Goal: Task Accomplishment & Management: Manage account settings

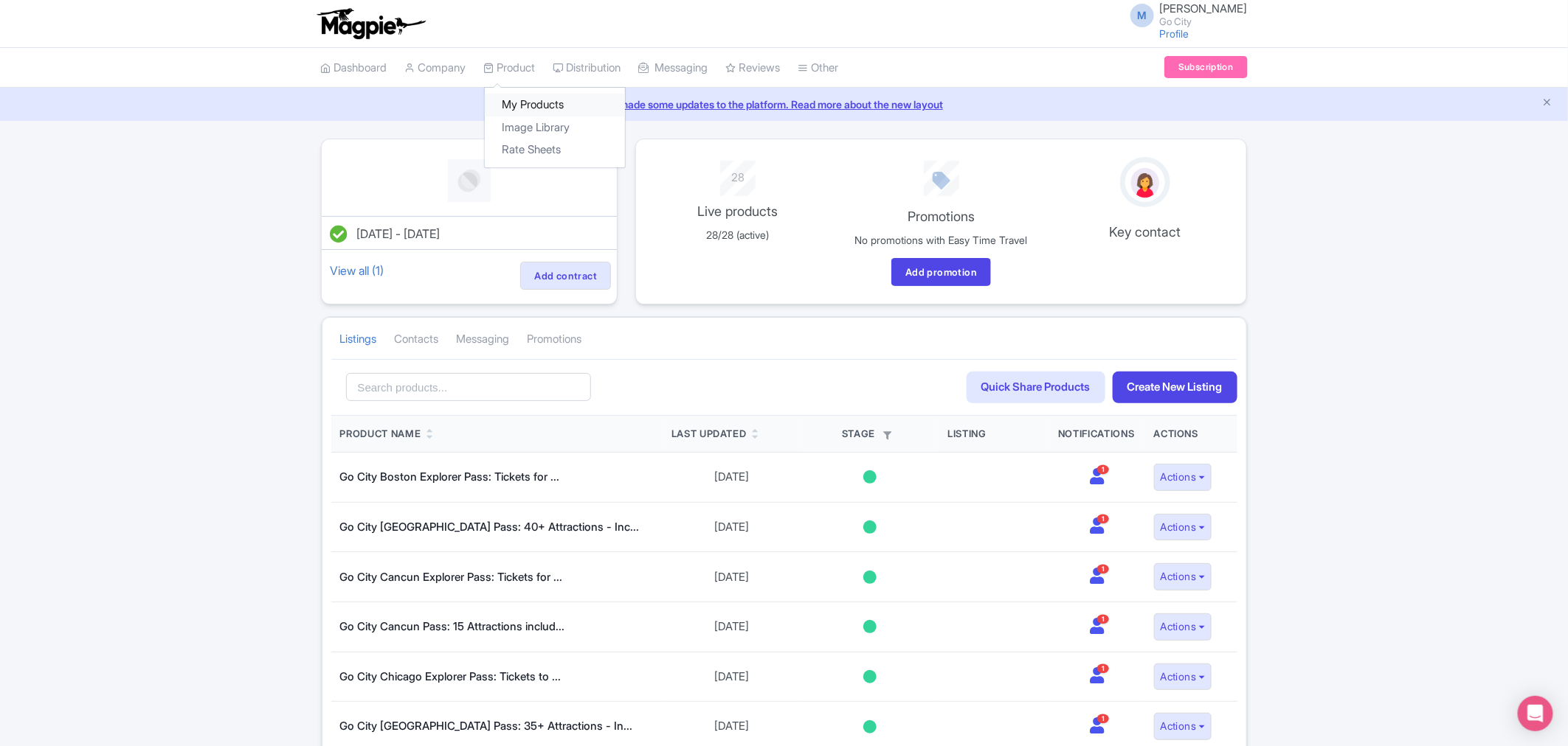
click at [524, 101] on link "My Products" at bounding box center [554, 105] width 140 height 23
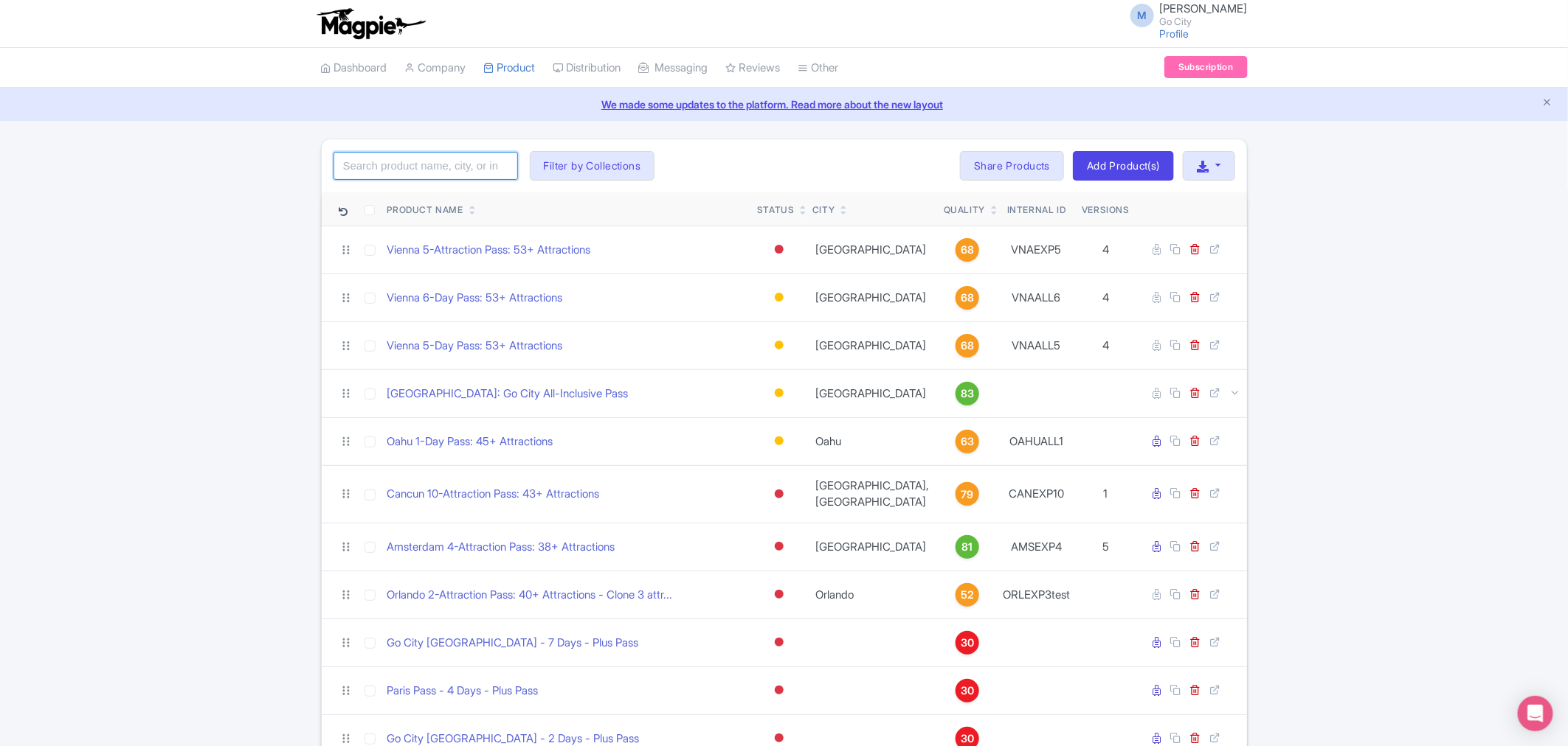
click at [430, 170] on input "search" at bounding box center [426, 166] width 185 height 28
type input "[GEOGRAPHIC_DATA]"
click button "Search" at bounding box center [0, 0] width 0 height 0
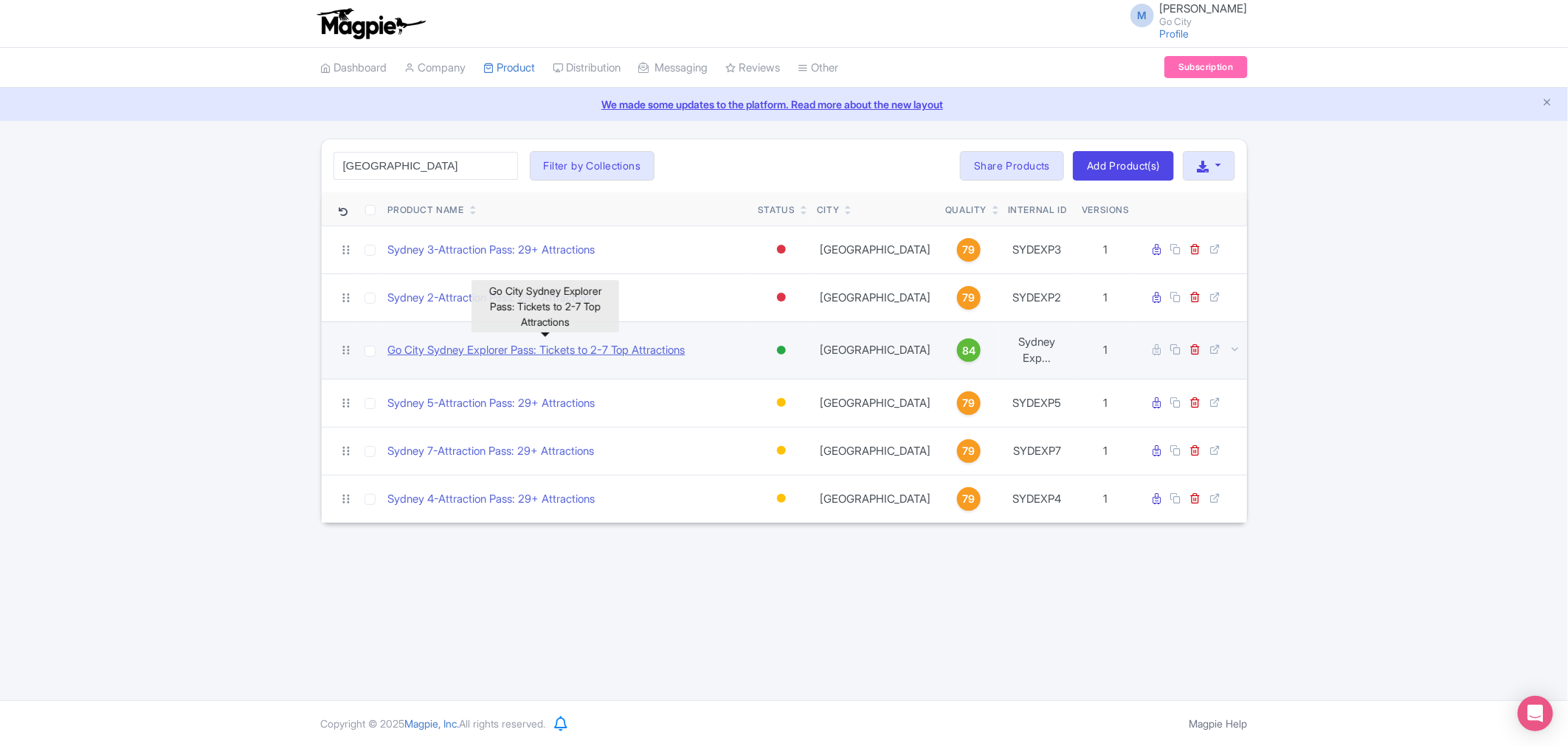
click at [469, 342] on link "Go City Sydney Explorer Pass: Tickets to 2-7 Top Attractions" at bounding box center [536, 350] width 297 height 17
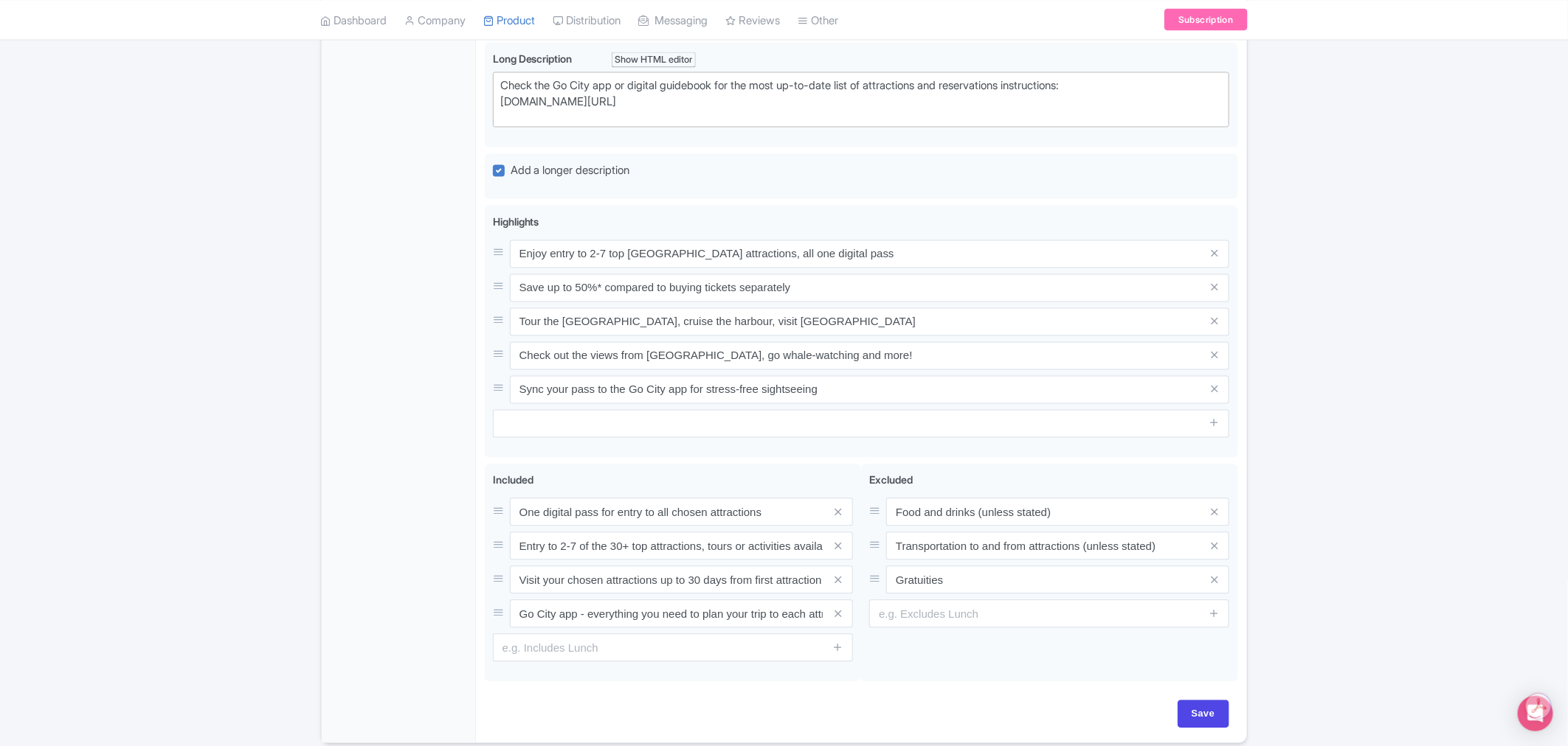
scroll to position [1354, 0]
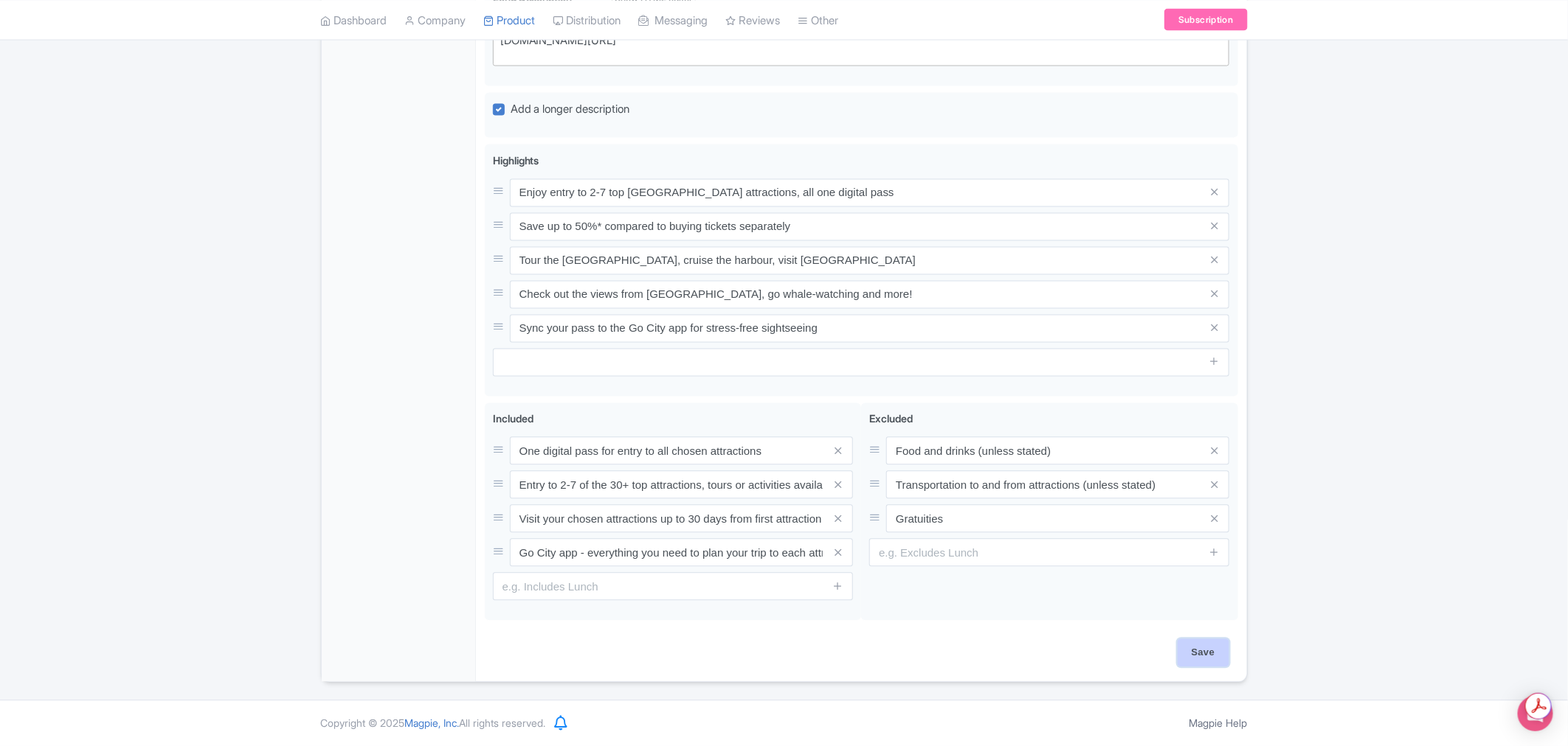
click at [1204, 657] on input "Save" at bounding box center [1202, 654] width 52 height 28
type input "Saving..."
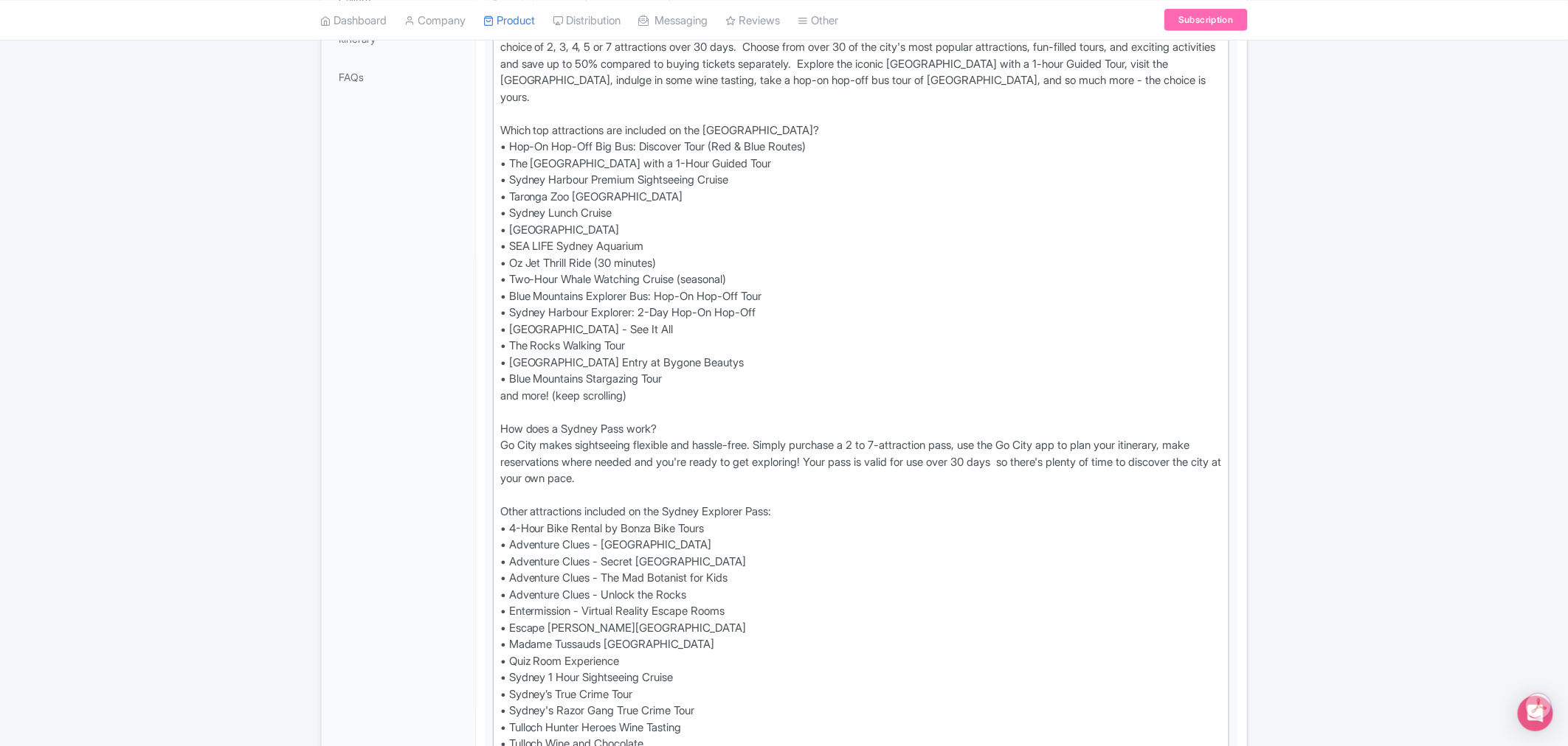
scroll to position [453, 0]
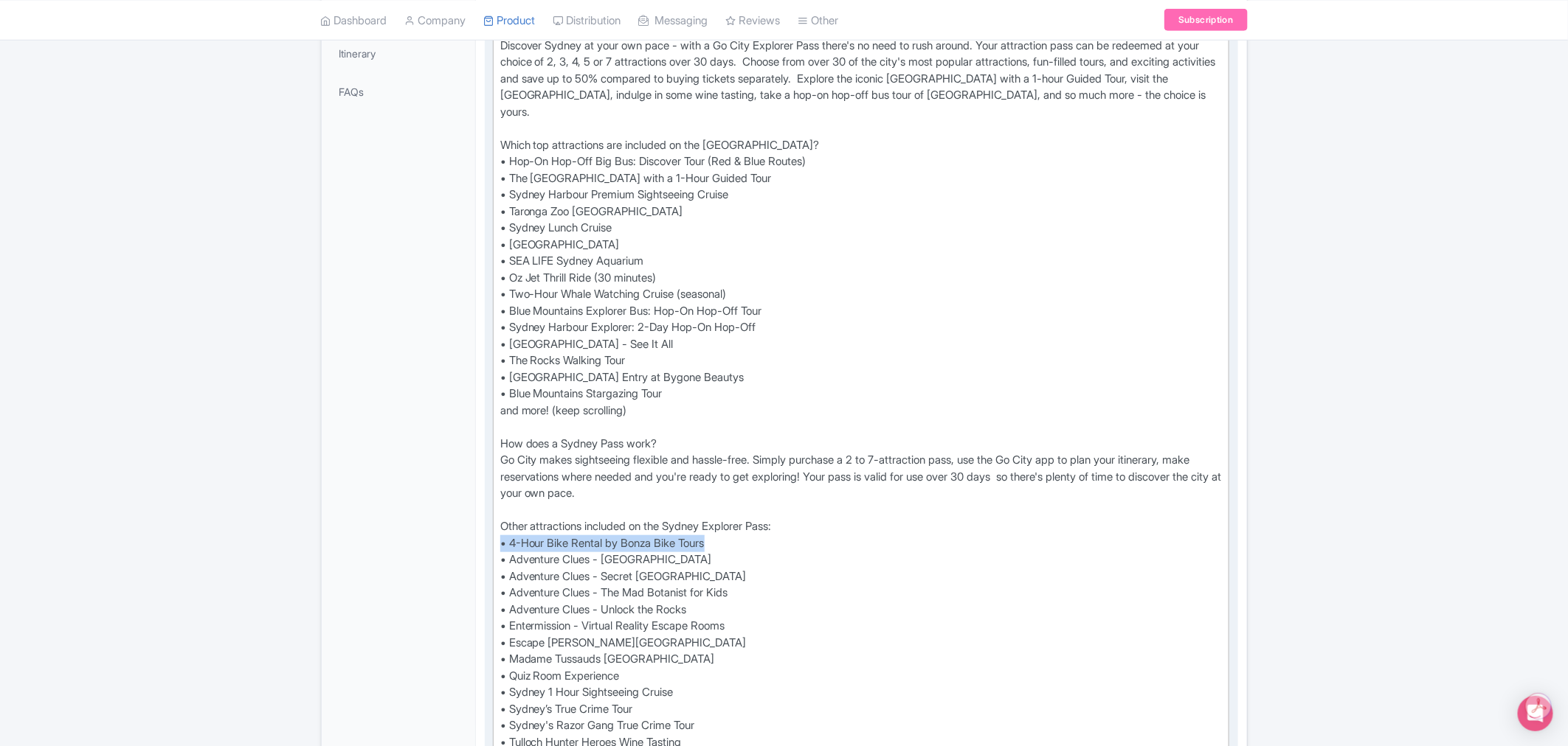
drag, startPoint x: 727, startPoint y: 537, endPoint x: 501, endPoint y: 543, distance: 226.1
click at [501, 543] on div "Discover Sydney at your own pace - with a Go City Explorer Pass there's no need…" at bounding box center [861, 435] width 722 height 796
type trix-editor "<div>Discover Sydney at your own pace - with a Go City Explorer Pass there's no…"
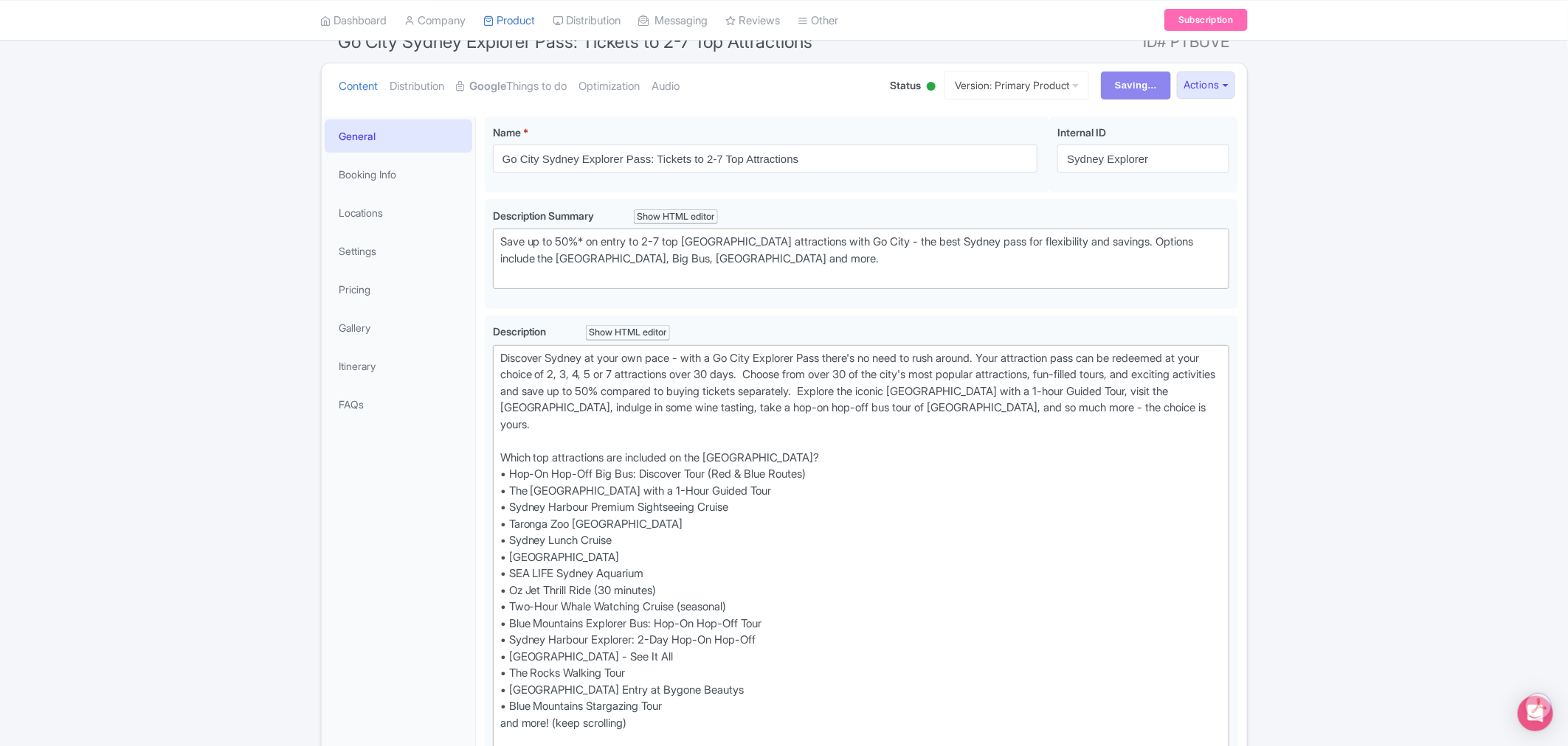
scroll to position [0, 0]
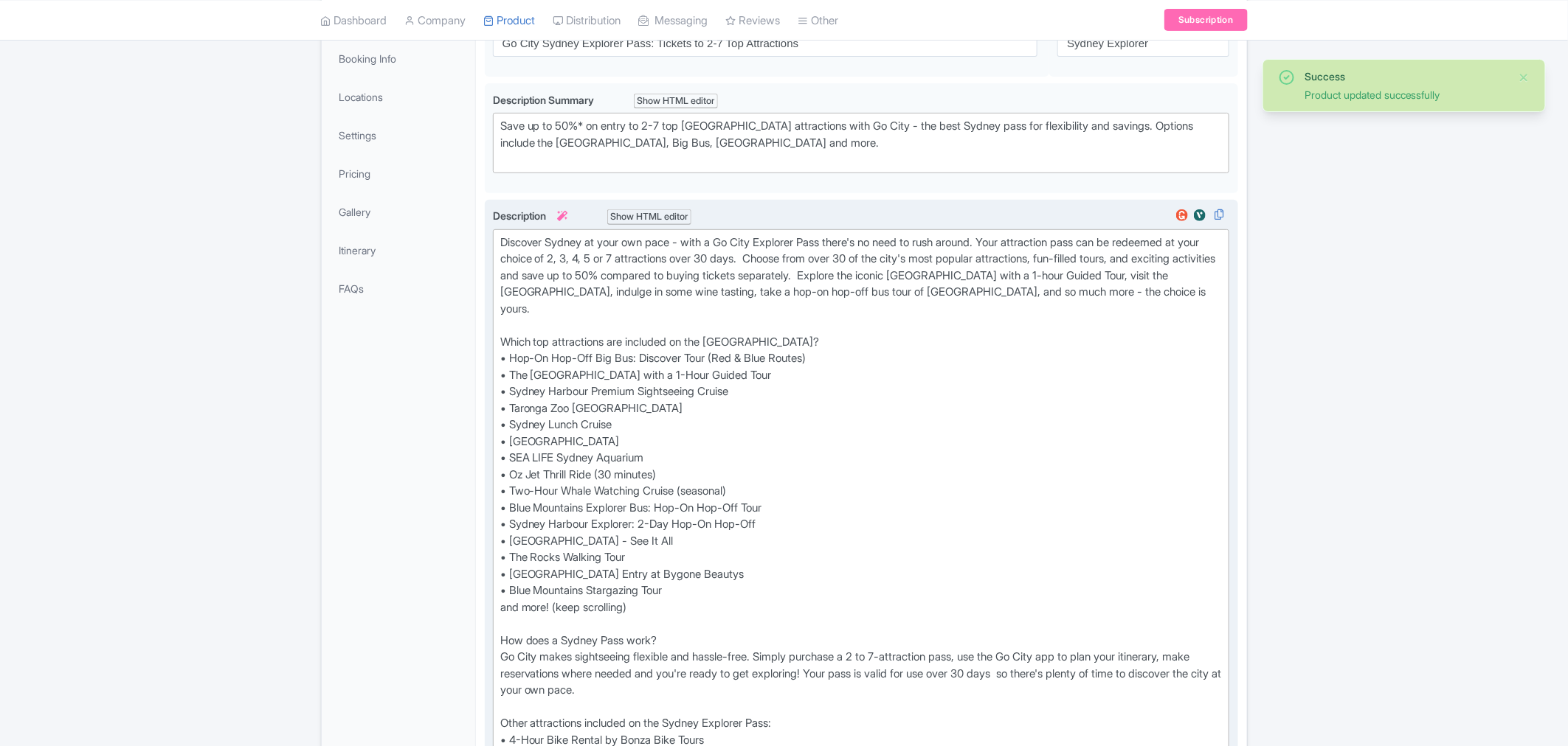
scroll to position [256, 0]
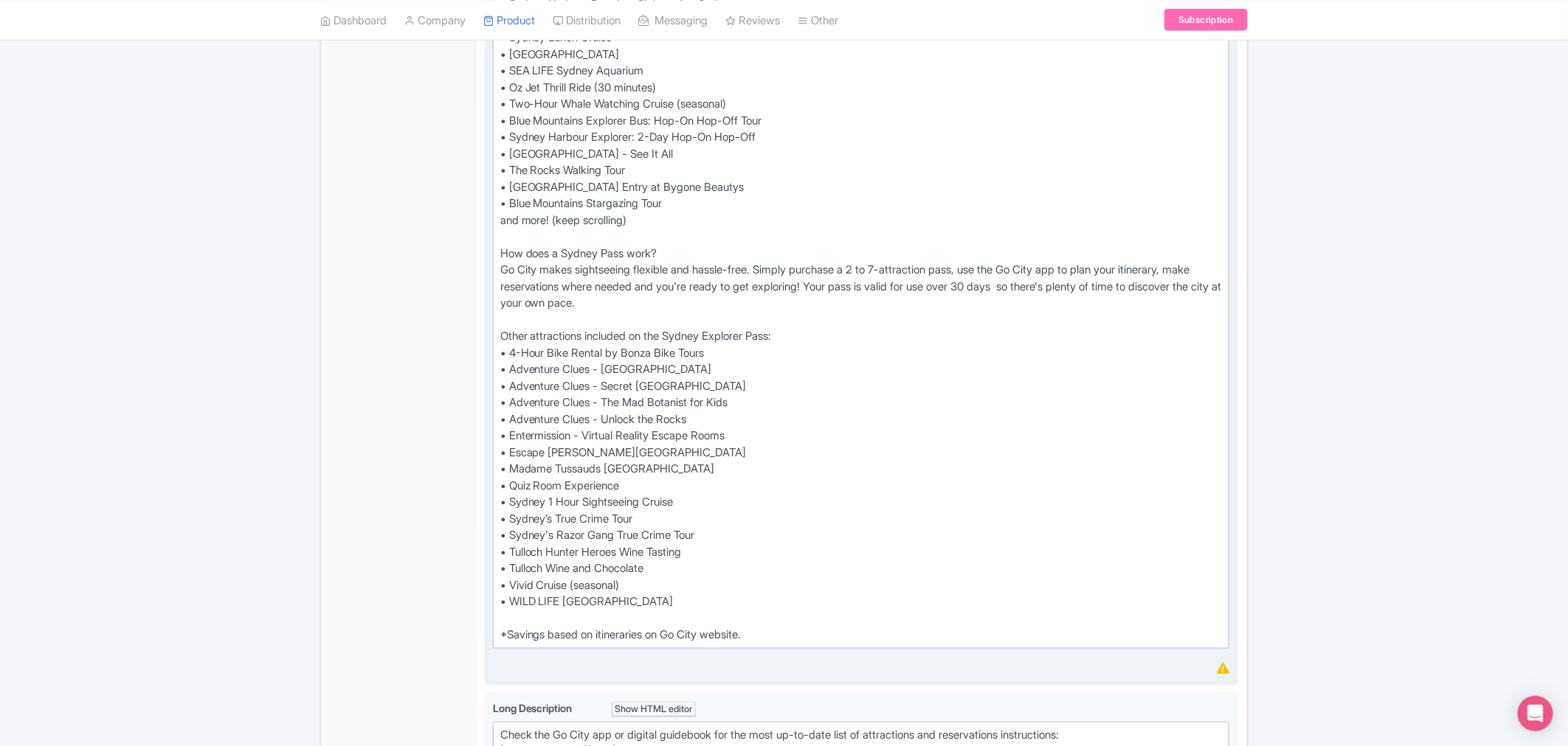
scroll to position [666, 0]
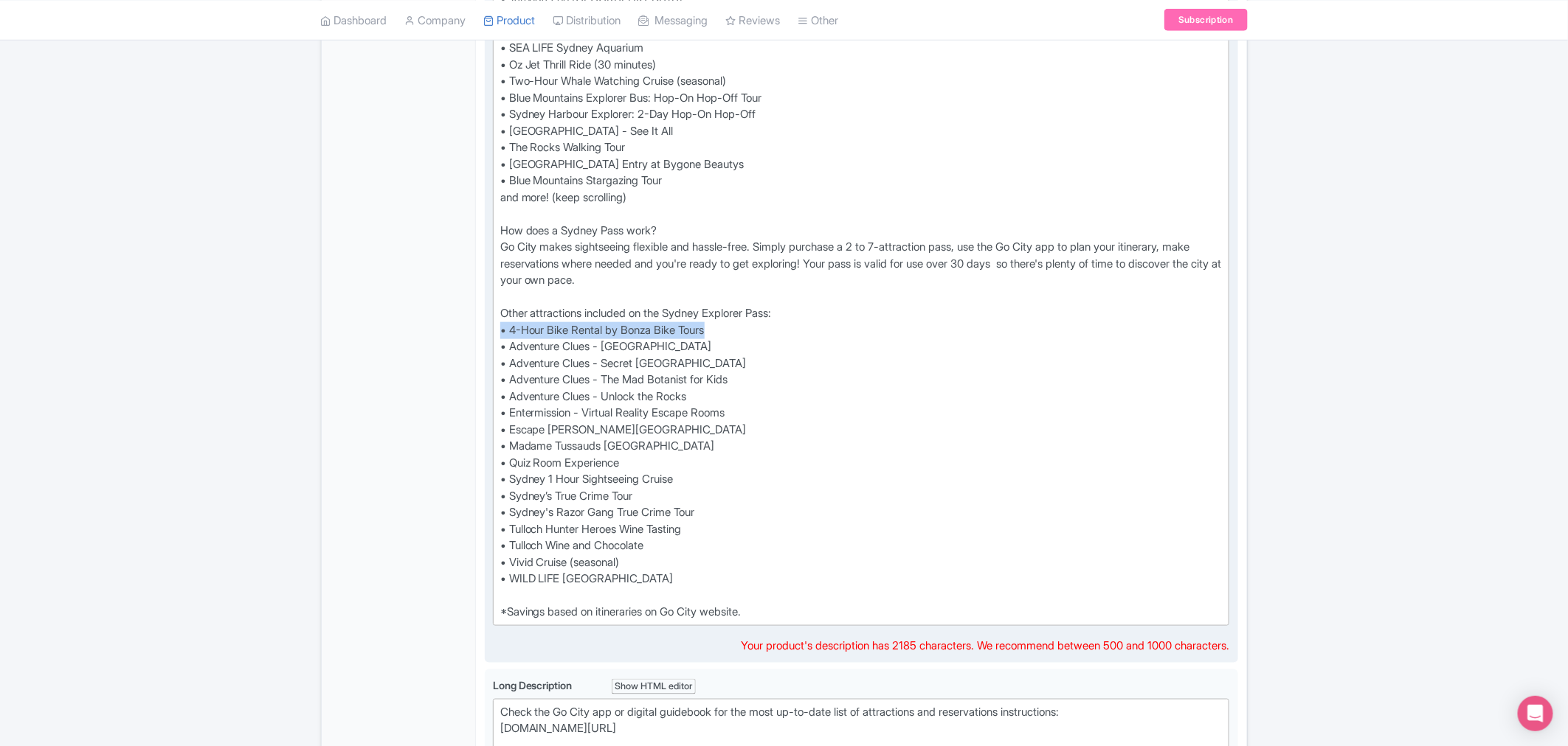
drag, startPoint x: 709, startPoint y: 325, endPoint x: 498, endPoint y: 325, distance: 211.0
click at [498, 325] on trix-editor "Discover Sydney at your own pace - with a Go City Explorer Pass there's no need…" at bounding box center [861, 222] width 737 height 806
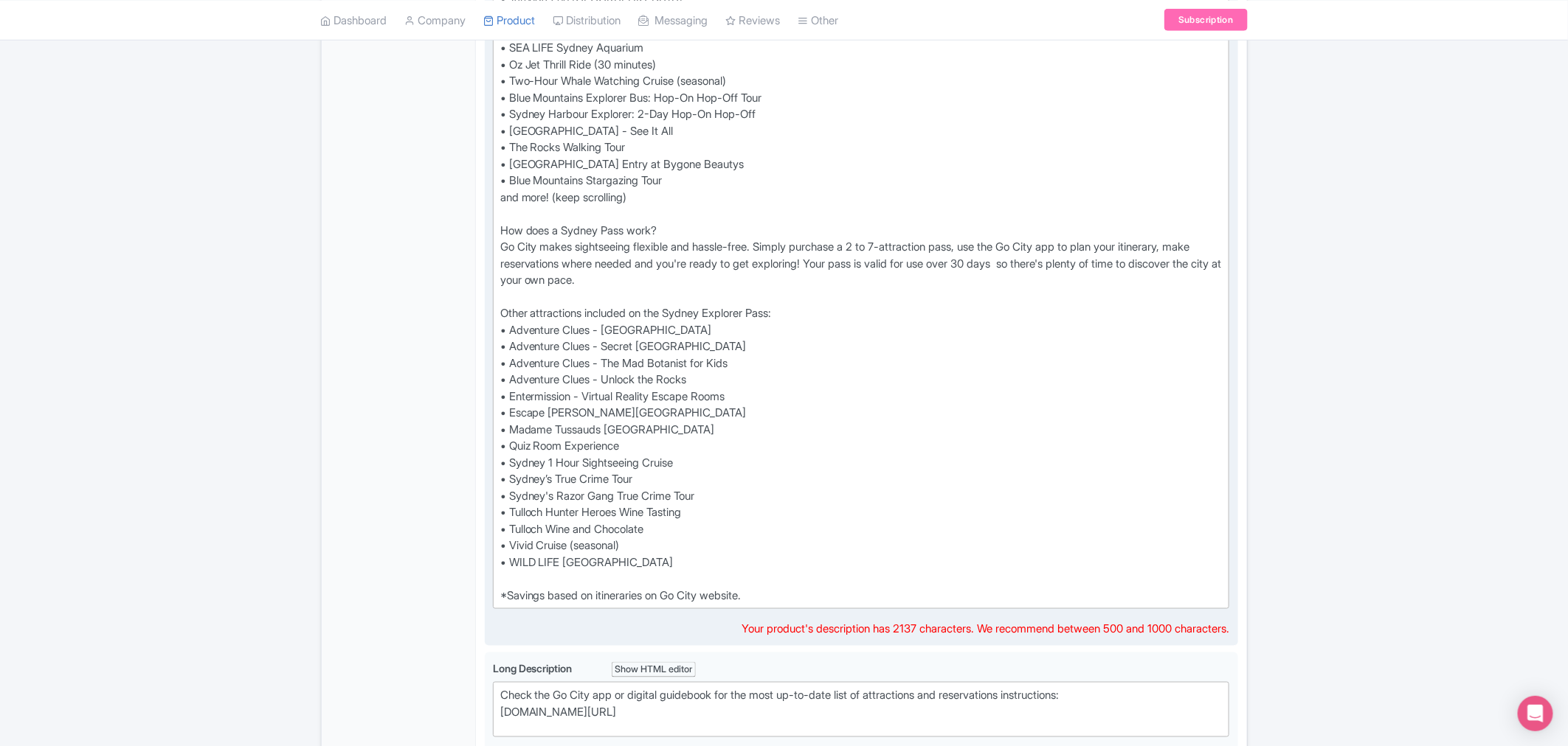
type trix-editor "<div>Discover Sydney at your own pace - with a Go City Explorer Pass there's no…"
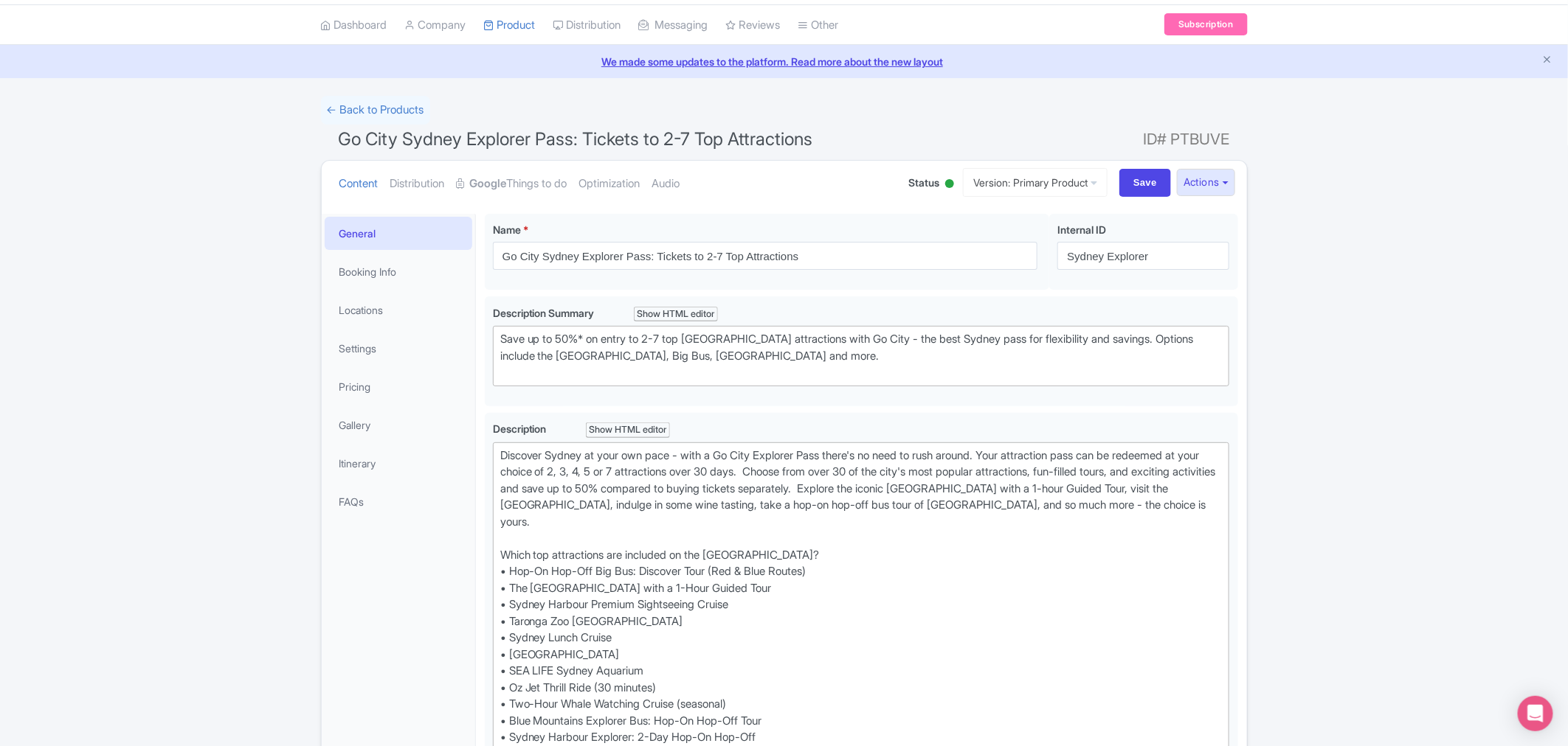
scroll to position [0, 0]
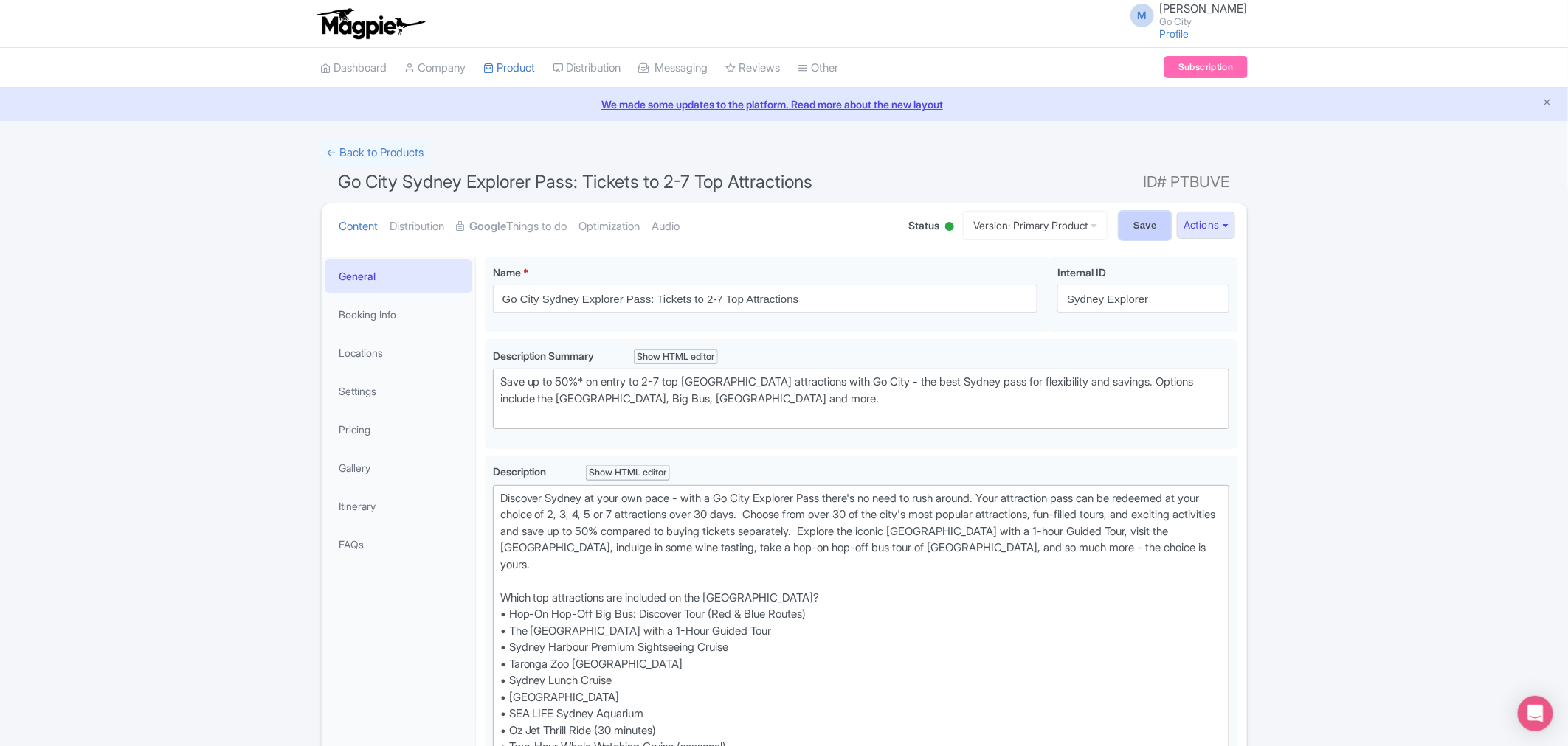
click at [1137, 222] on input "Save" at bounding box center [1145, 226] width 52 height 28
type input "Saving..."
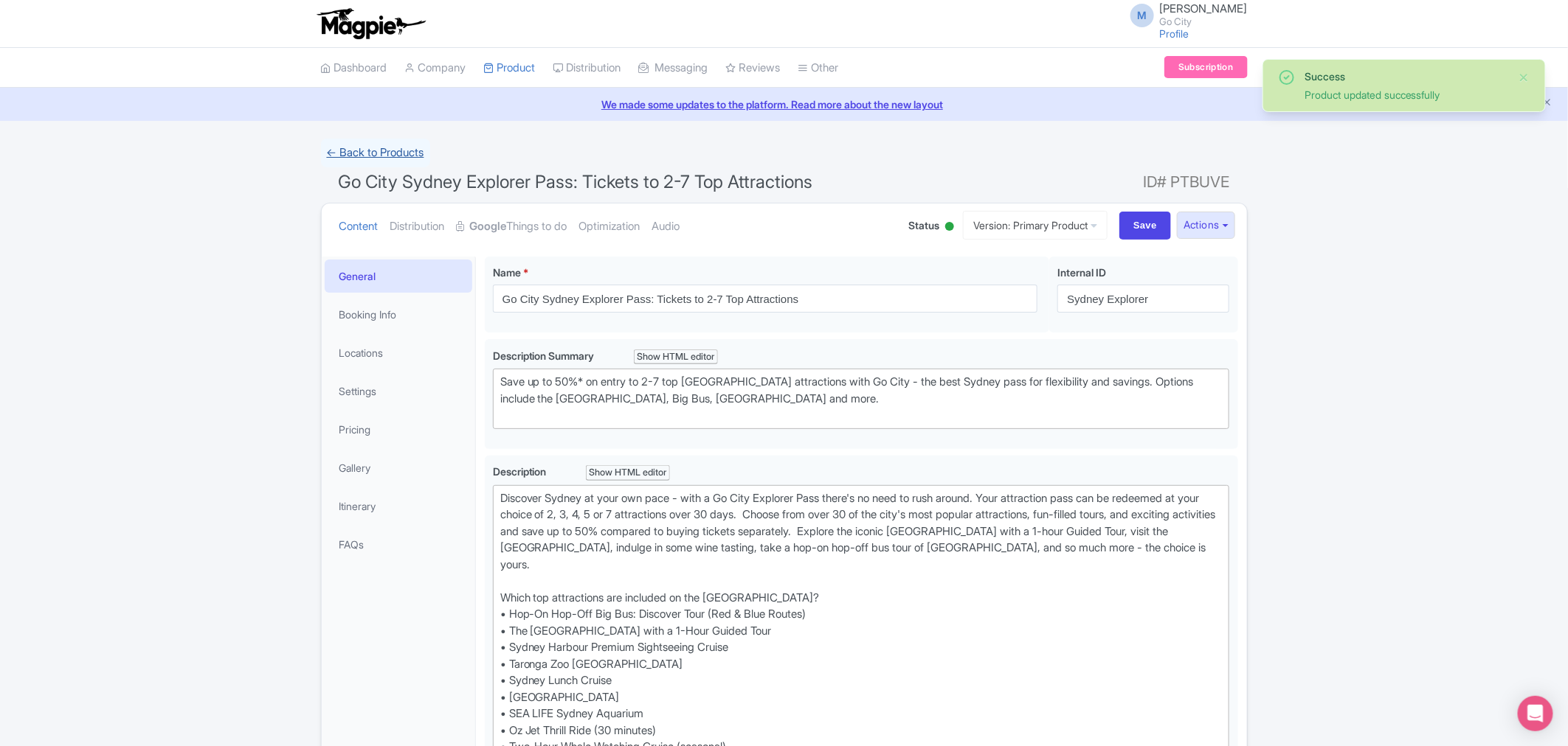
click at [370, 150] on link "← Back to Products" at bounding box center [376, 153] width 109 height 29
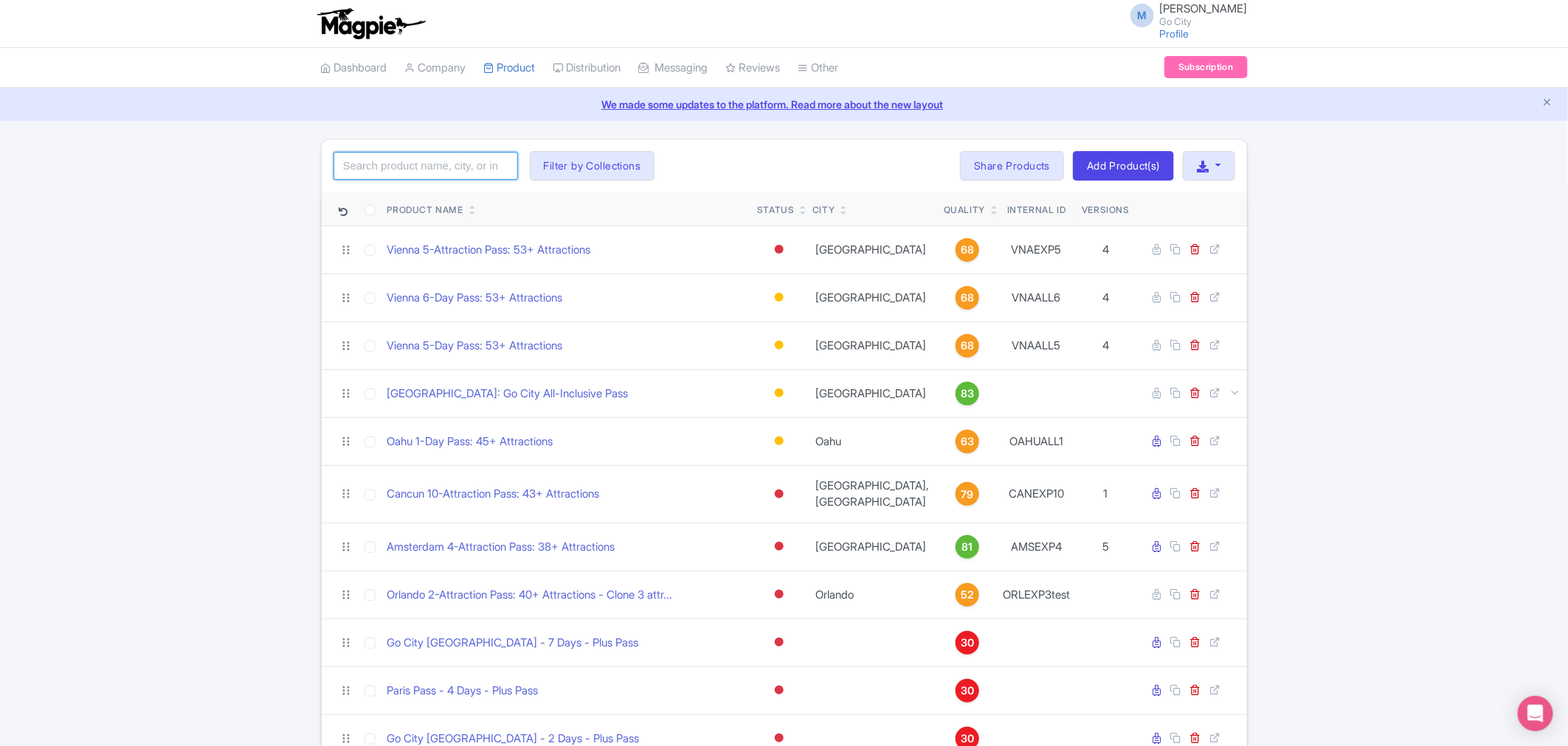
click at [397, 175] on input "search" at bounding box center [426, 166] width 185 height 28
type input "las vegas"
click button "Search" at bounding box center [0, 0] width 0 height 0
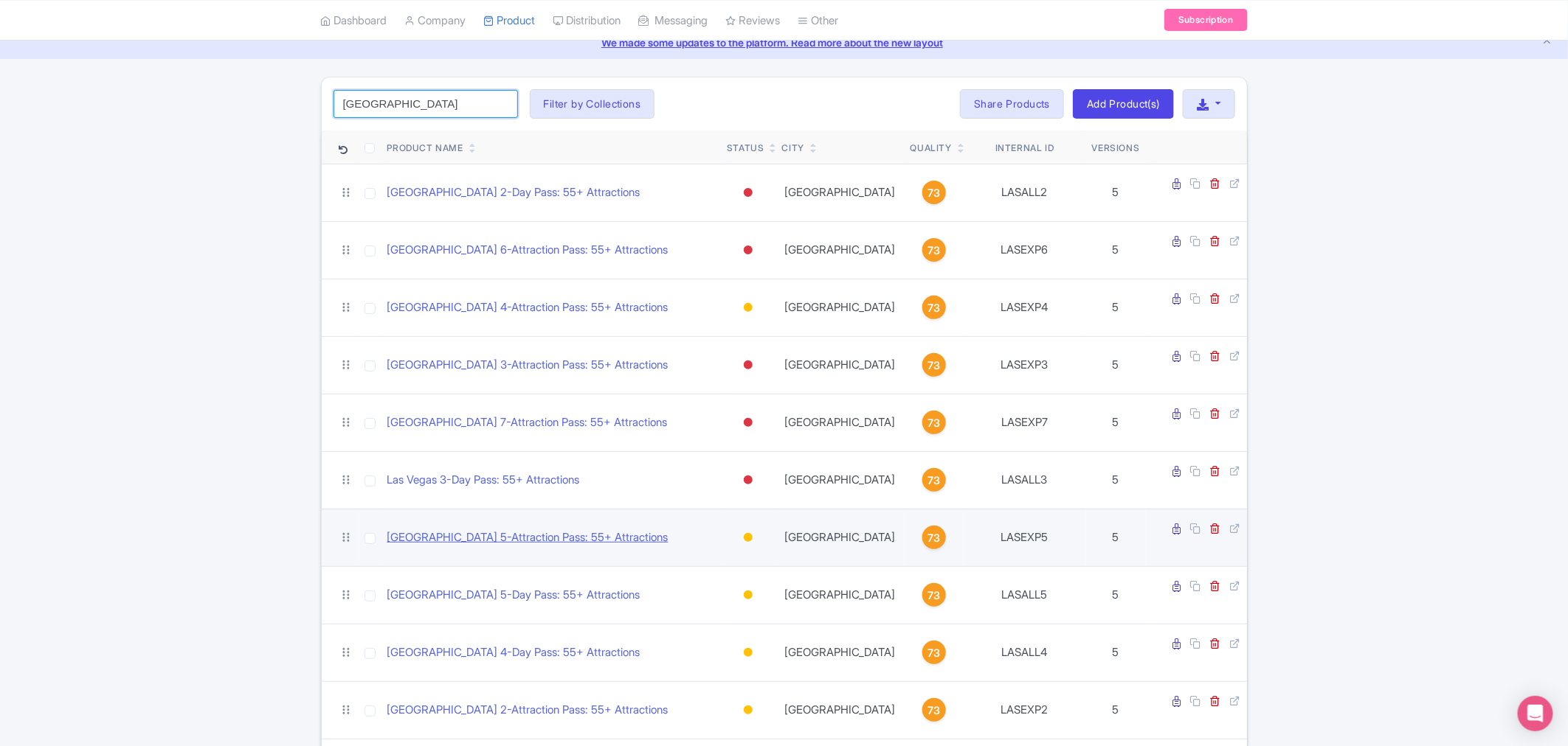
scroll to position [120, 0]
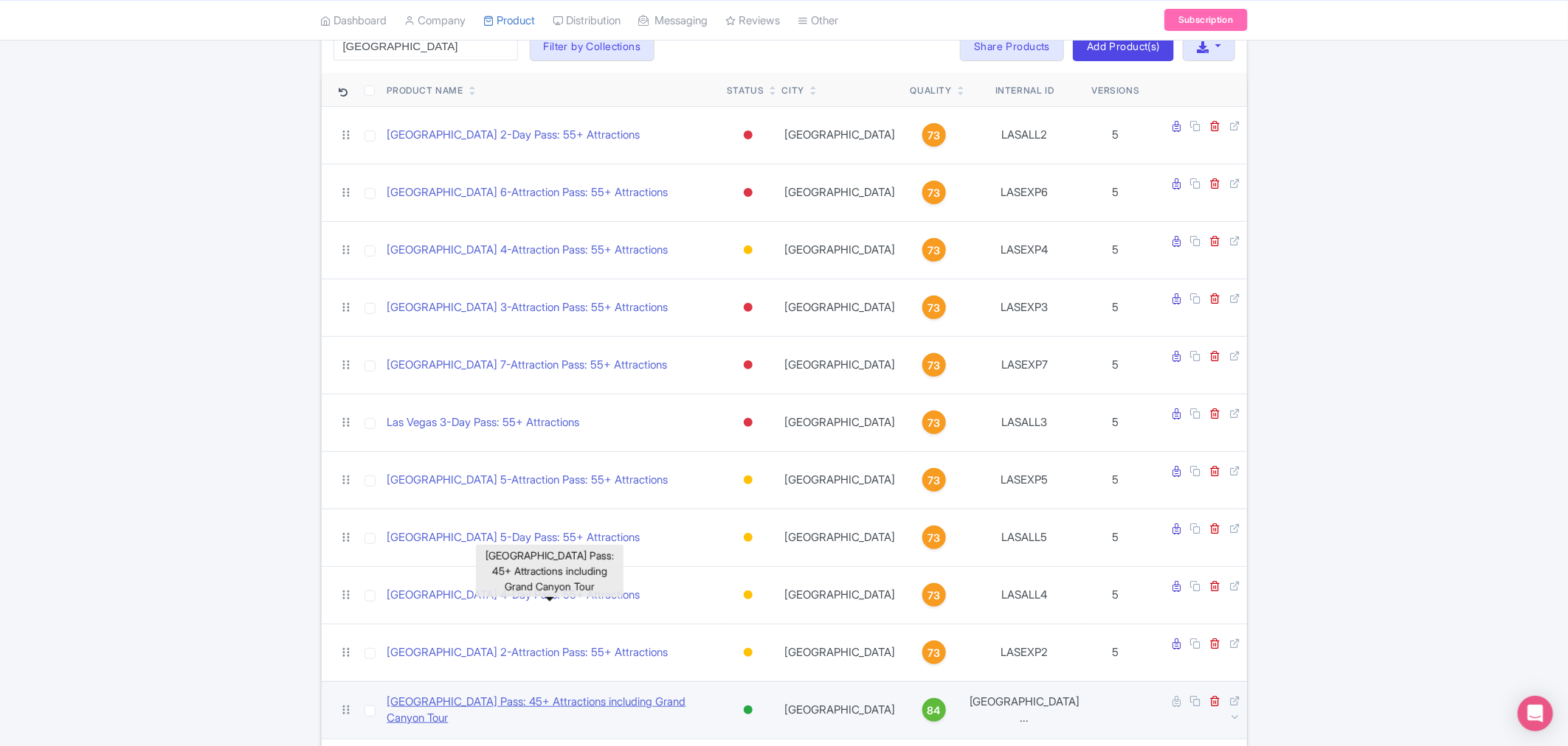
click at [544, 694] on link "Las Vegas Pass: 45+ Attractions including Grand Canyon Tour" at bounding box center [551, 710] width 328 height 33
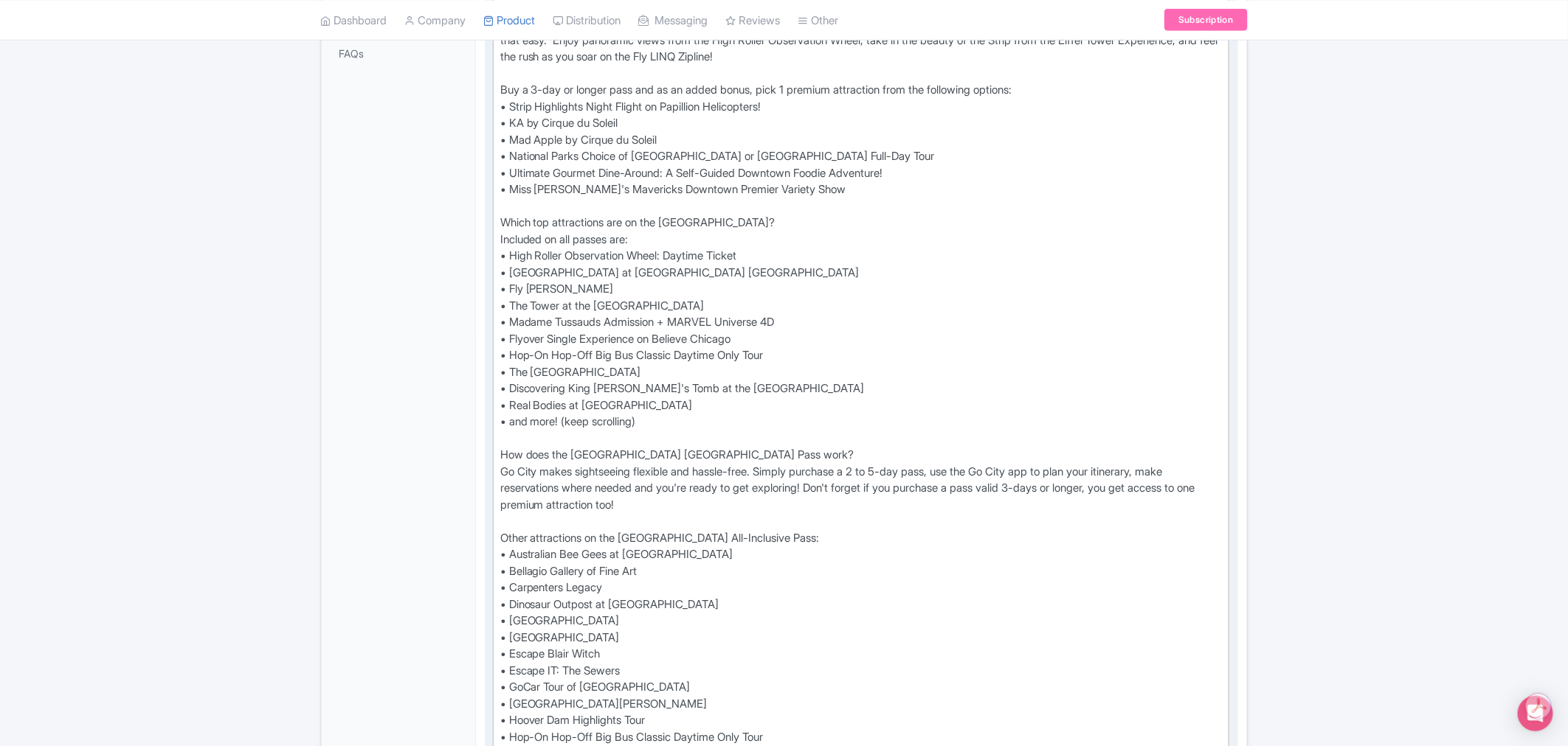
scroll to position [901, 0]
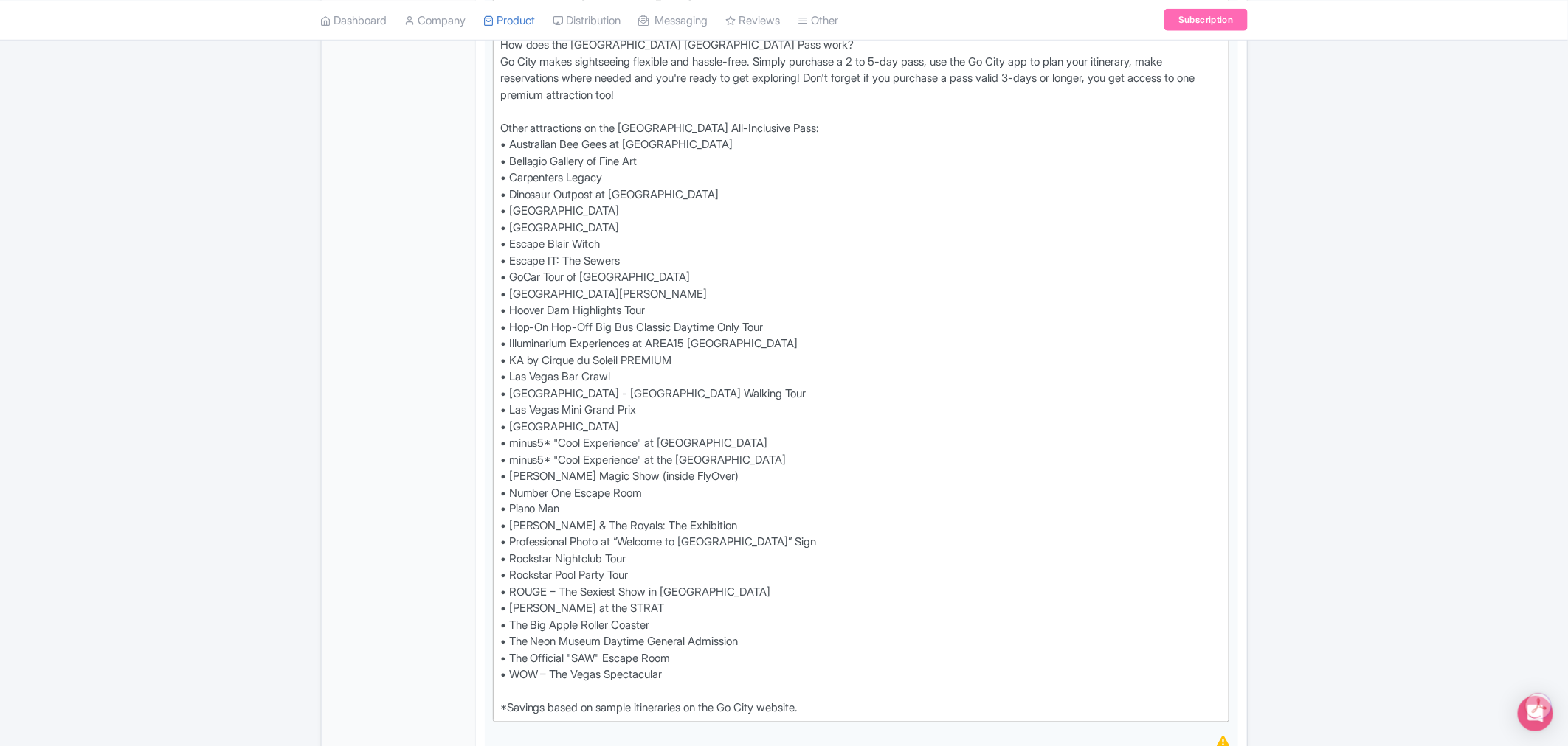
type trix-editor "<div>Check the Go City app or digital guidebook for the most up-to-date list of…"
click at [671, 603] on div "Enjoy entry to 45+ top Las Vegas attractions all on one digital pass and save u…" at bounding box center [861, 154] width 722 height 1128
drag, startPoint x: 667, startPoint y: 607, endPoint x: 497, endPoint y: 612, distance: 170.1
click at [497, 612] on trix-editor "Enjoy entry to 45+ top Las Vegas attractions all on one digital pass and save u…" at bounding box center [861, 153] width 737 height 1139
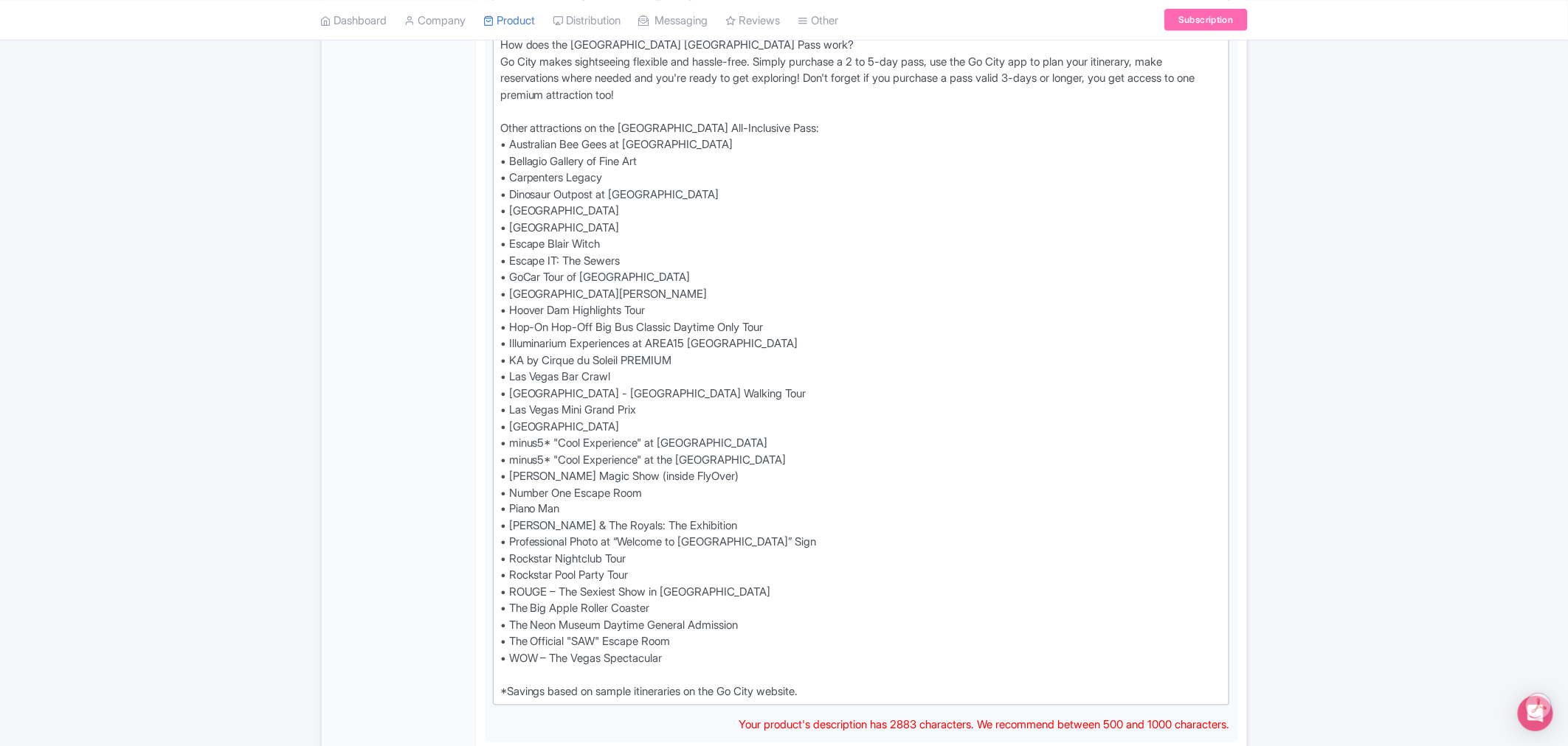
type trix-editor "<div>Enjoy entry to 45+ top Las Vegas attractions all on one digital pass and s…"
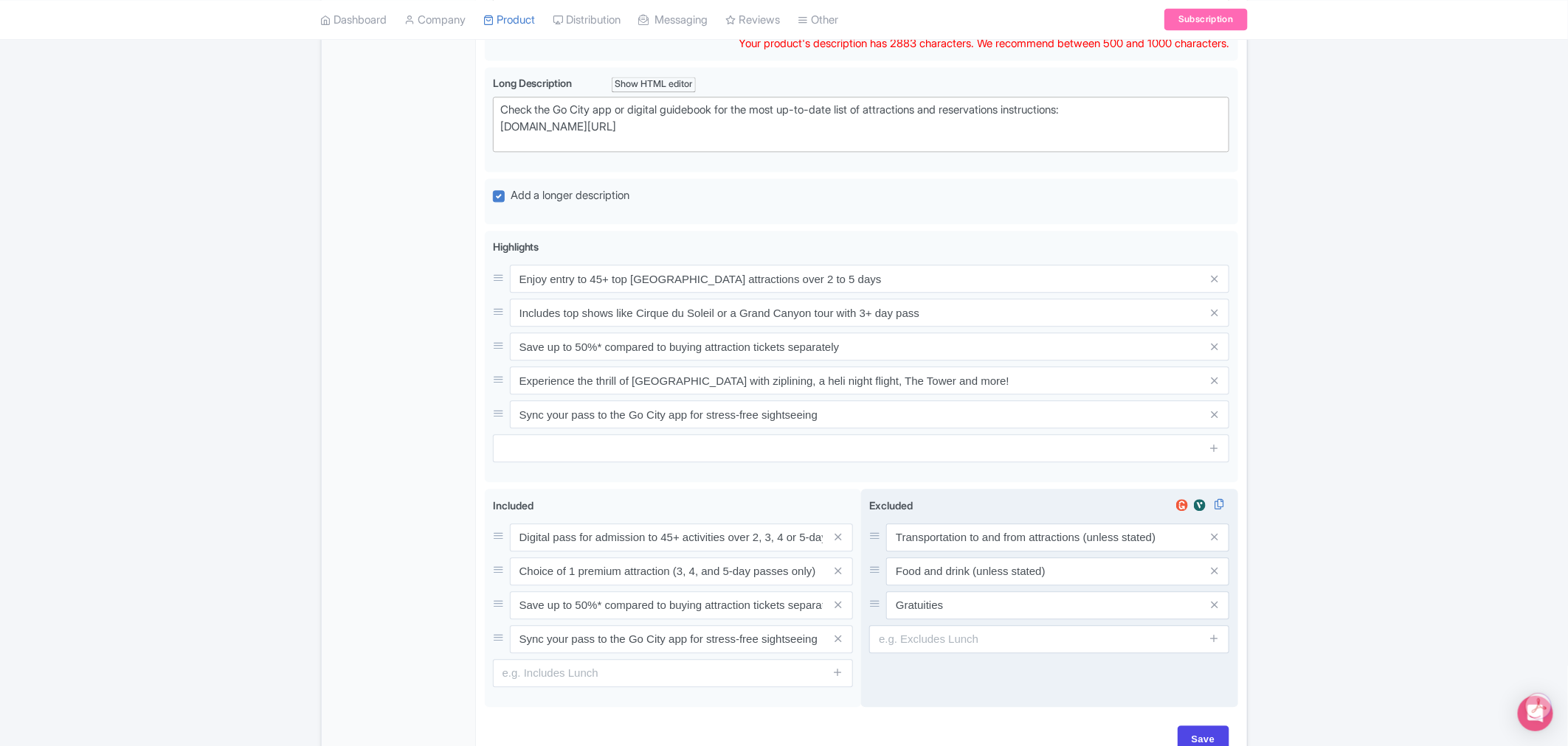
scroll to position [1669, 0]
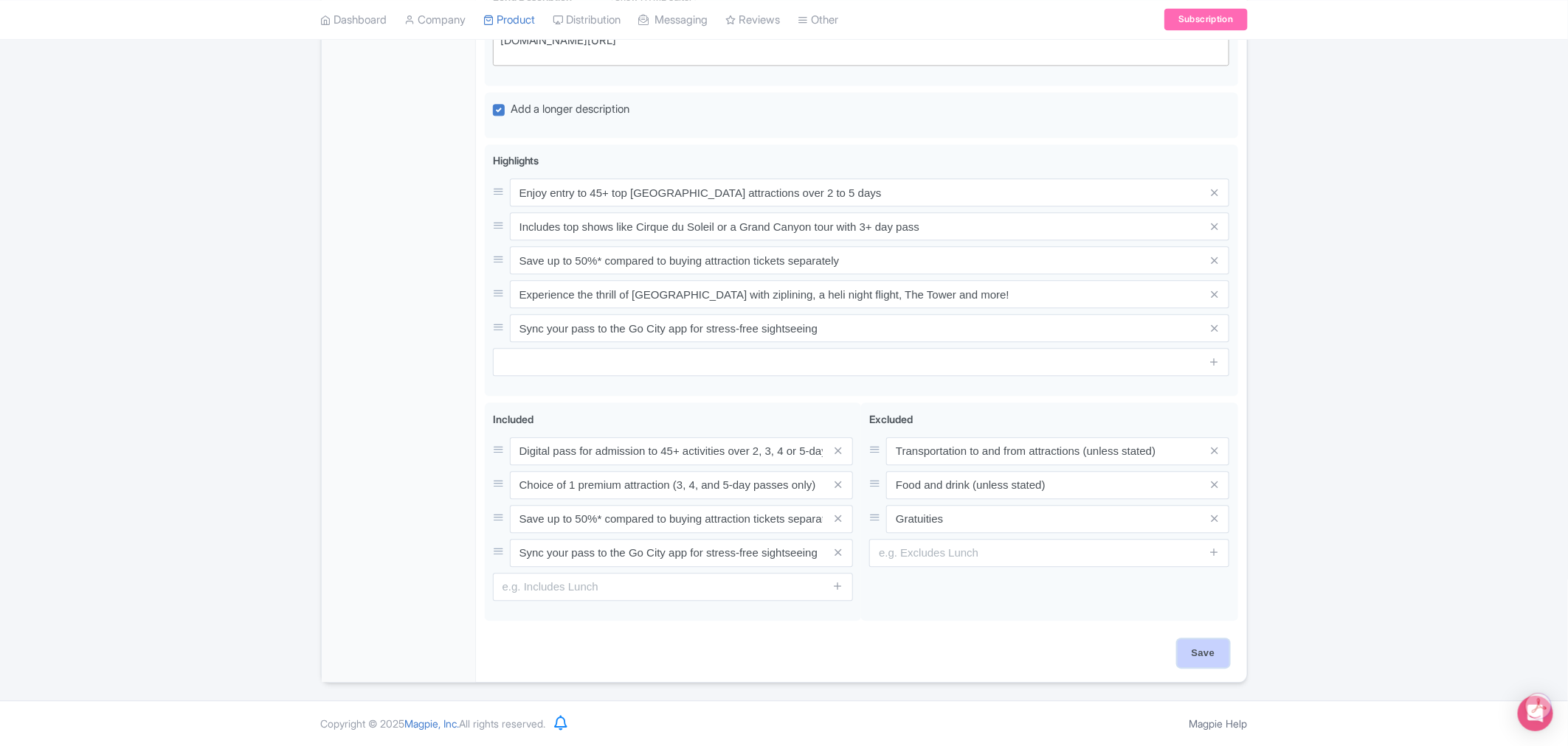
click at [1211, 657] on input "Save" at bounding box center [1202, 654] width 52 height 28
type input "Saving..."
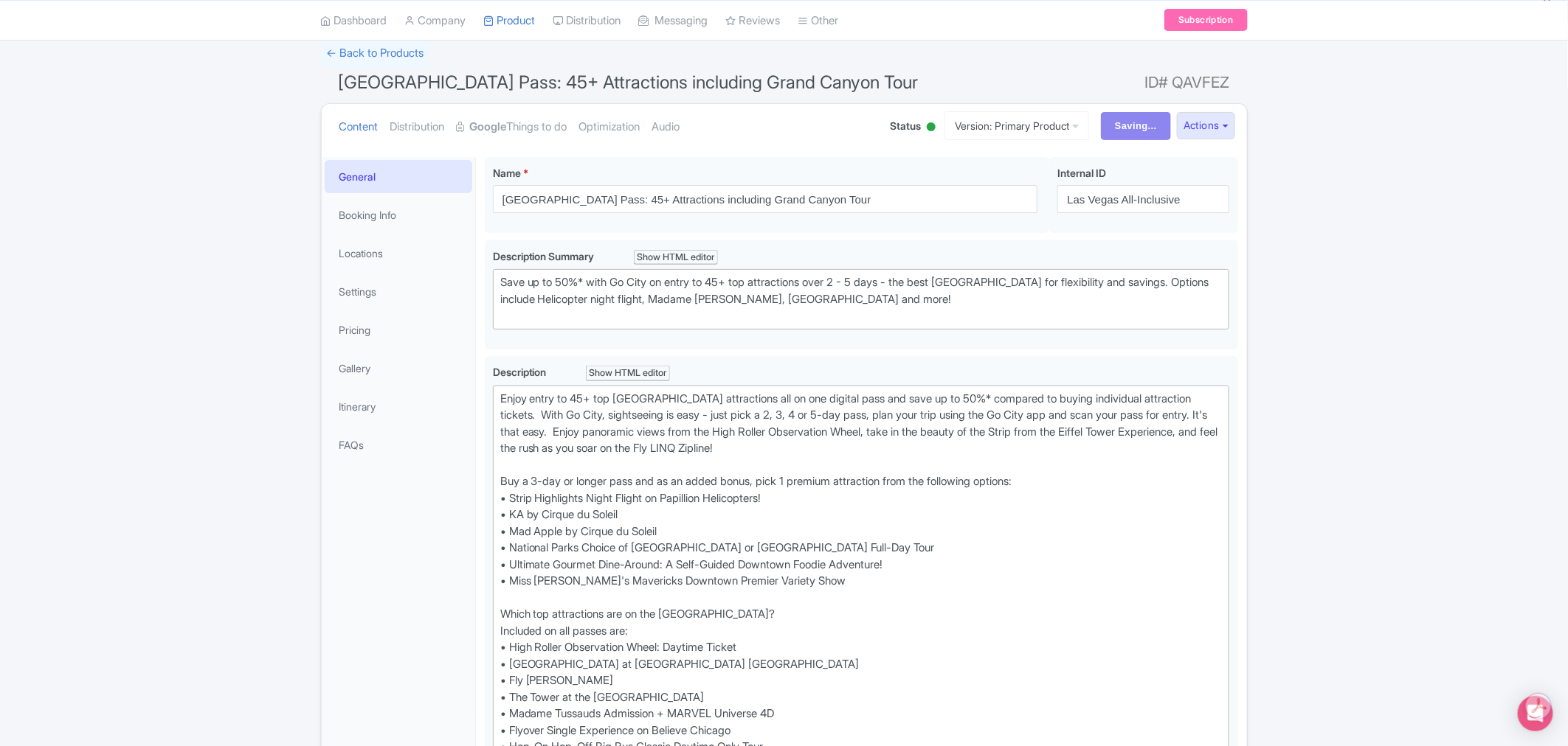
scroll to position [0, 0]
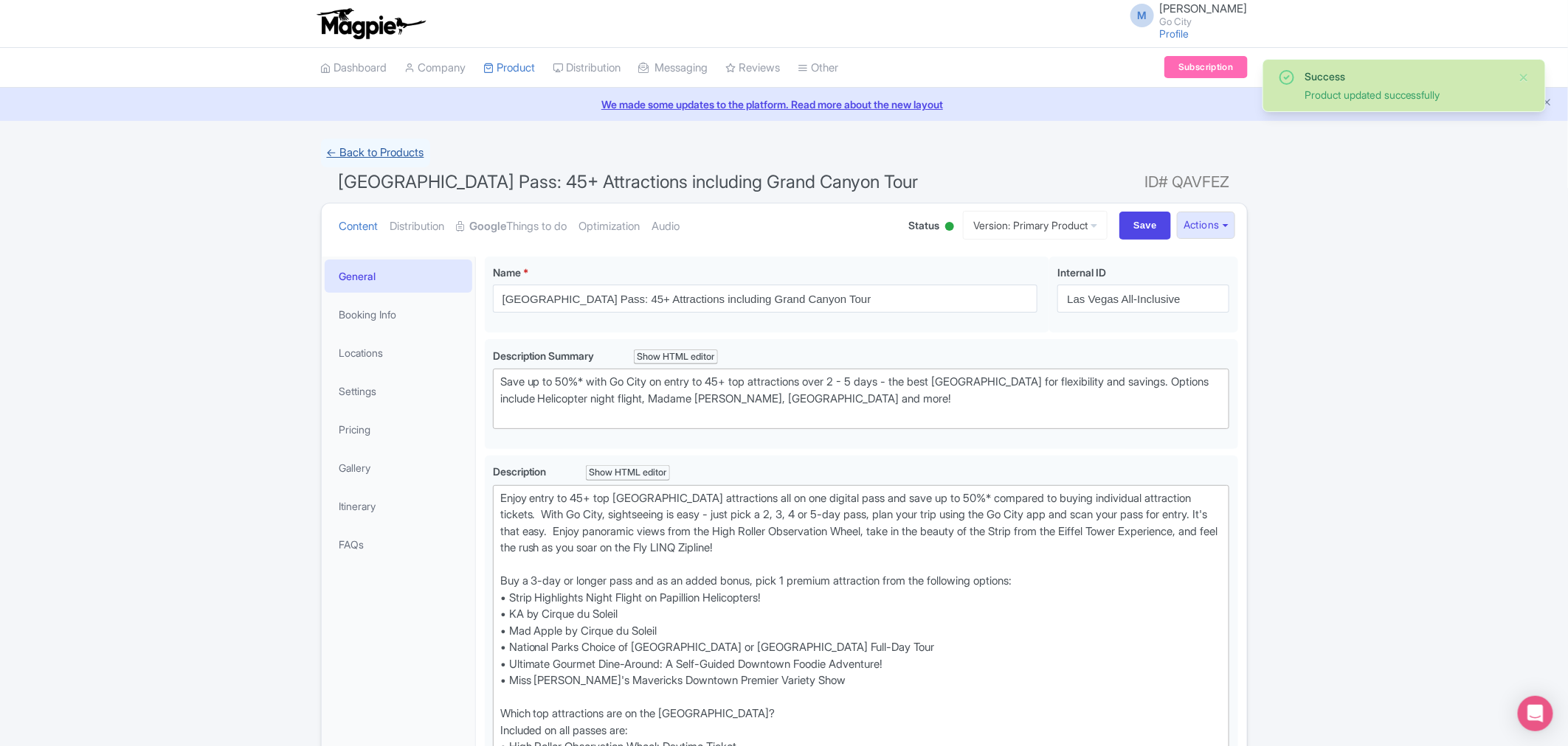
click at [348, 155] on link "← Back to Products" at bounding box center [376, 153] width 109 height 29
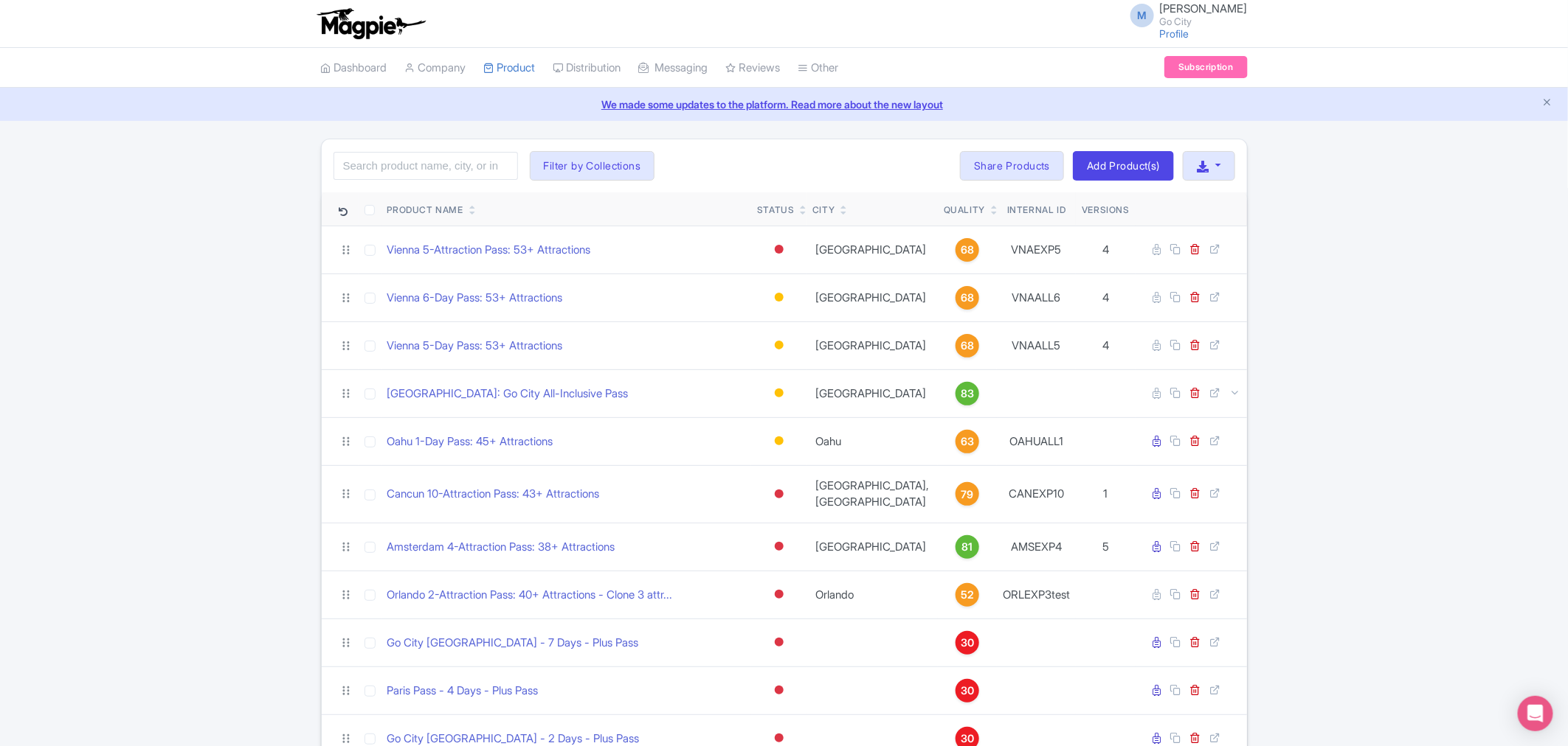
click at [411, 151] on div "Search Filter by Collections All Inclusive Explorer Trade Products Trade Test R…" at bounding box center [784, 166] width 925 height 53
click at [412, 156] on input "search" at bounding box center [426, 166] width 185 height 28
type input "las vegas"
click button "Search" at bounding box center [0, 0] width 0 height 0
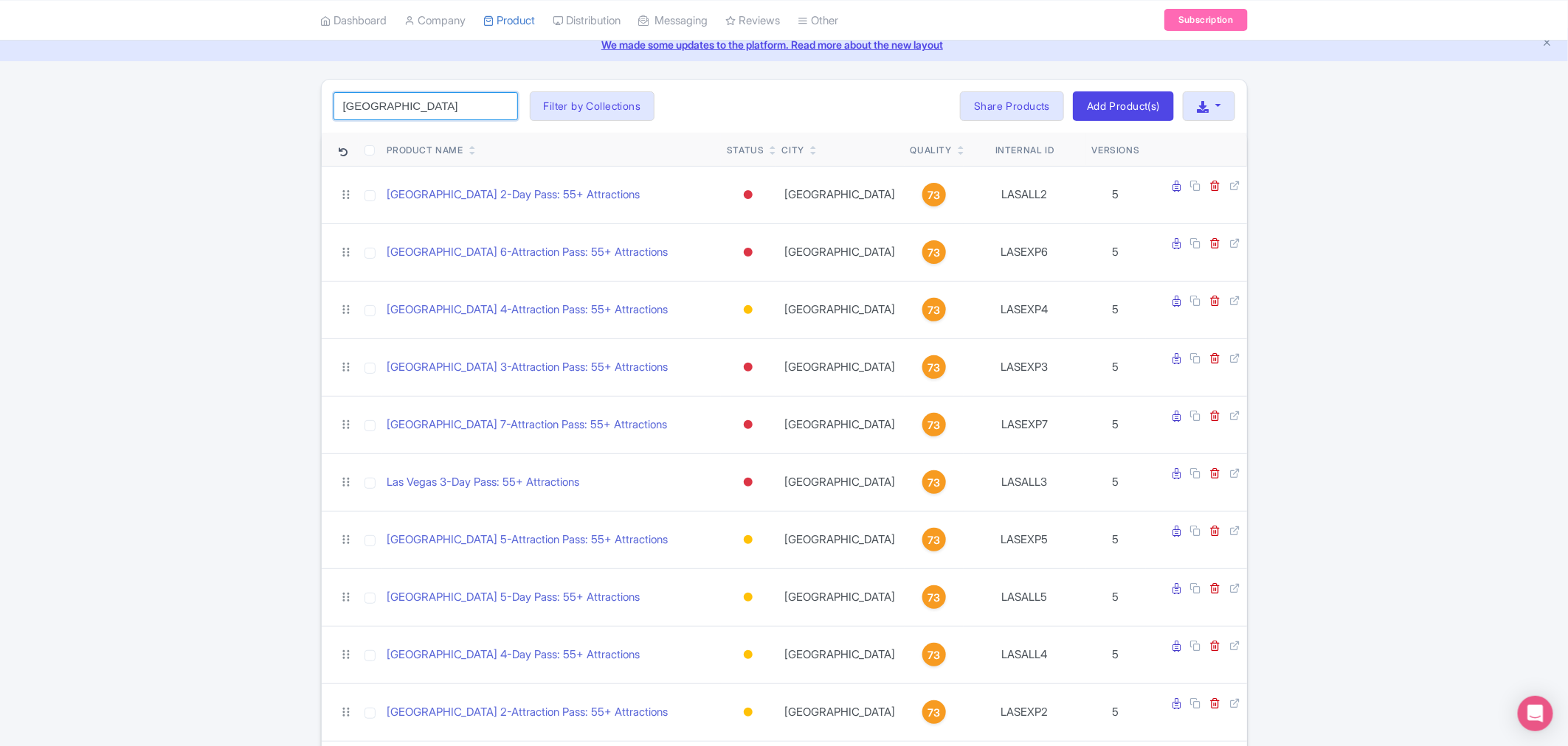
scroll to position [120, 0]
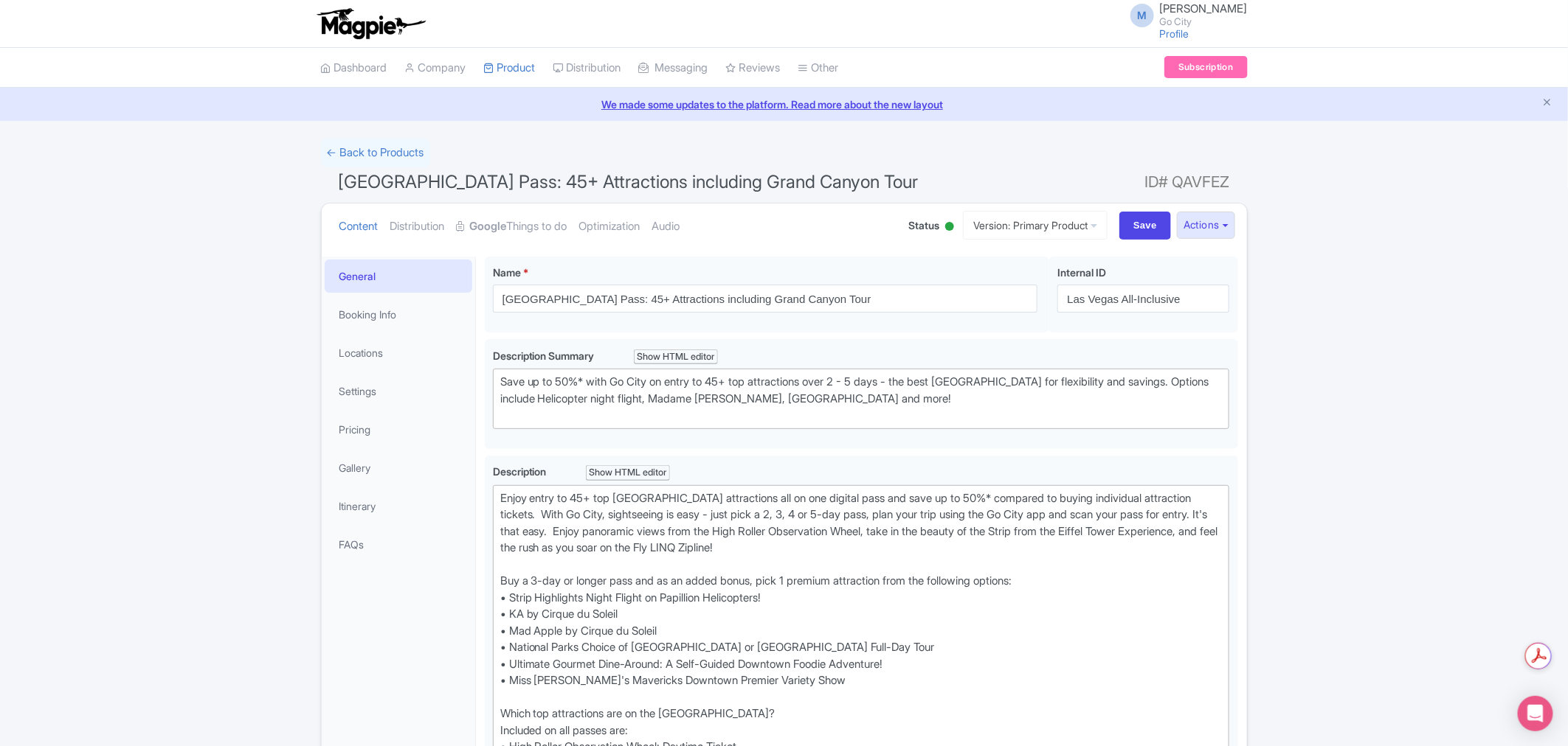
drag, startPoint x: 1413, startPoint y: 392, endPoint x: 1413, endPoint y: 435, distance: 43.0
click at [380, 155] on link "← Back to Products" at bounding box center [376, 153] width 109 height 29
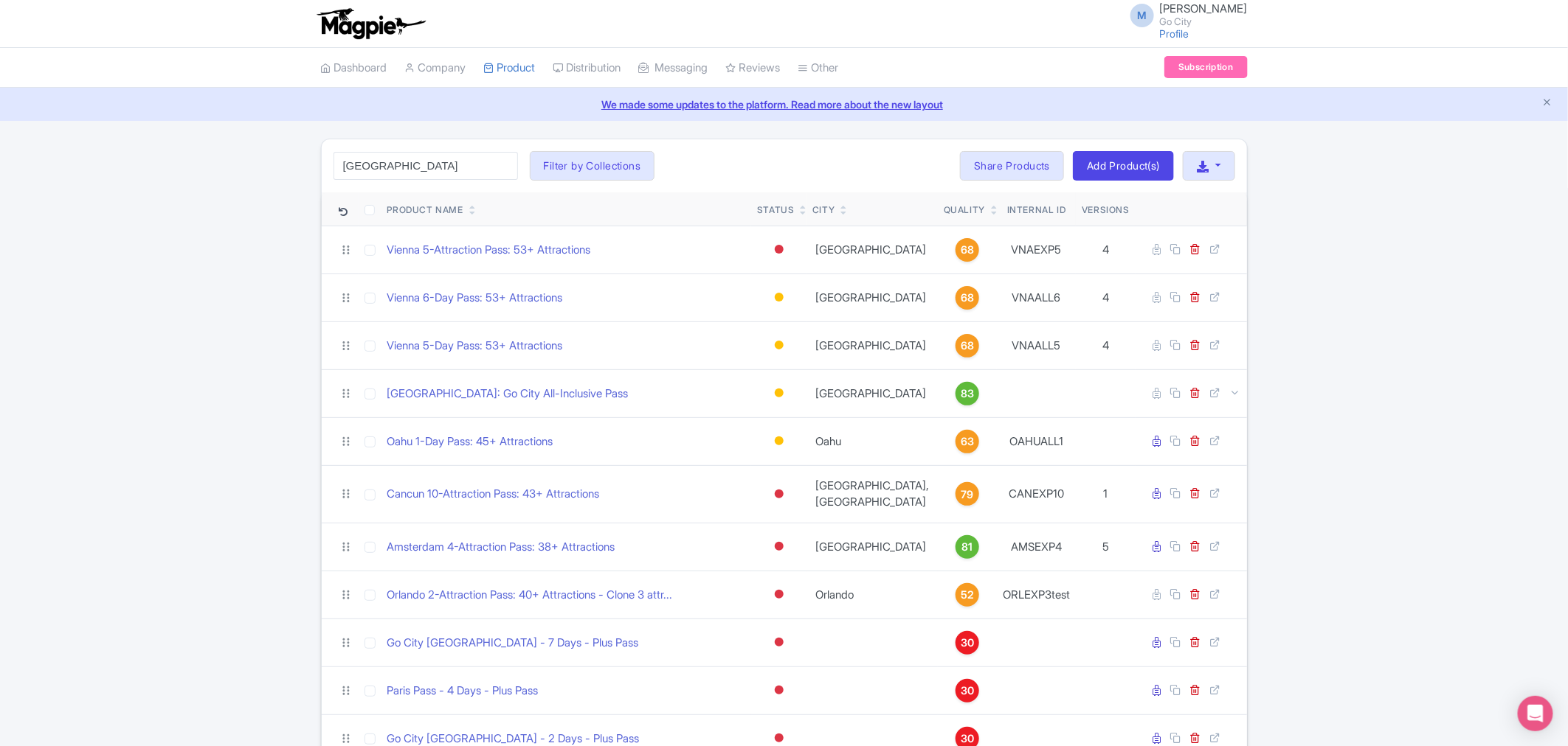
type input "[GEOGRAPHIC_DATA]"
click button "Search" at bounding box center [0, 0] width 0 height 0
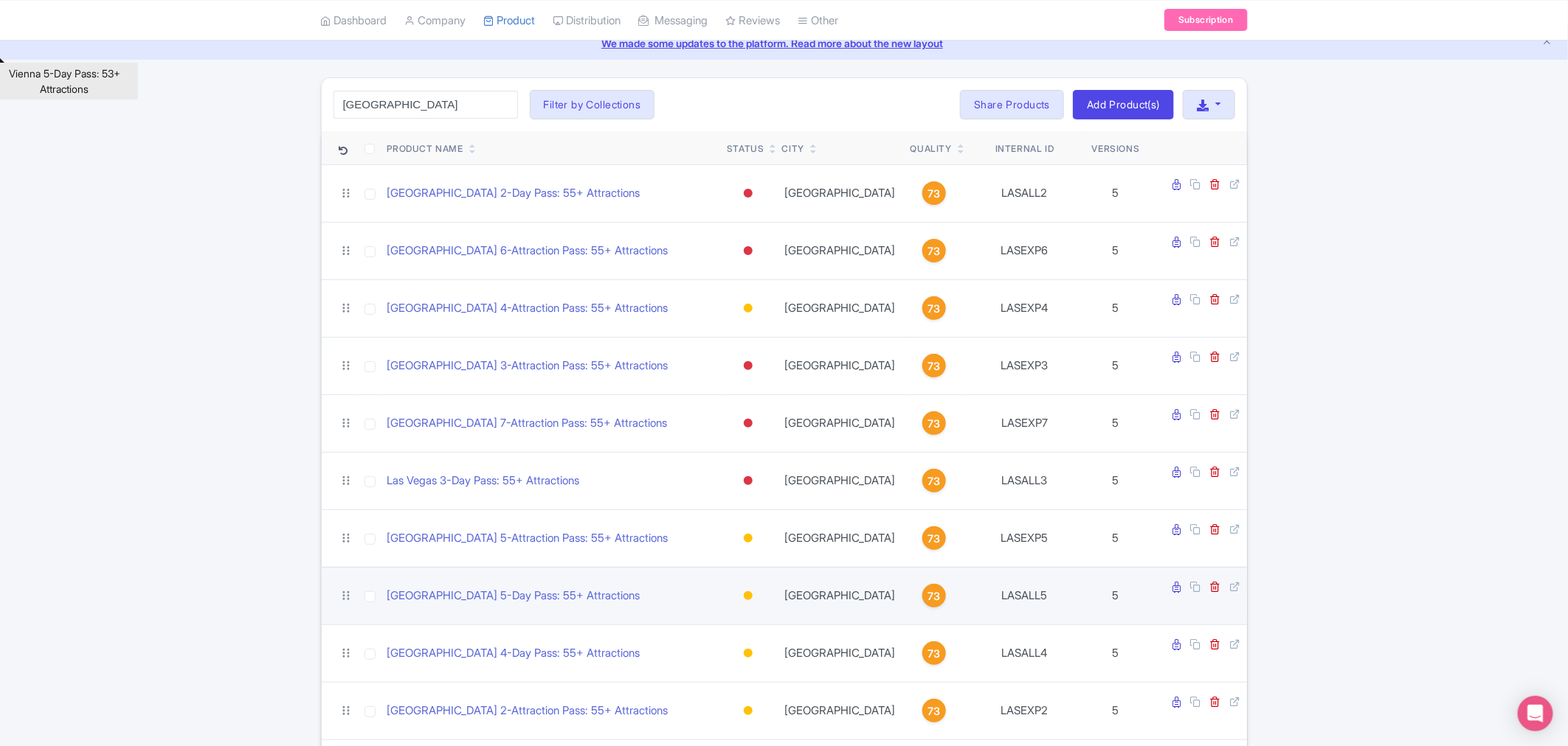
scroll to position [120, 0]
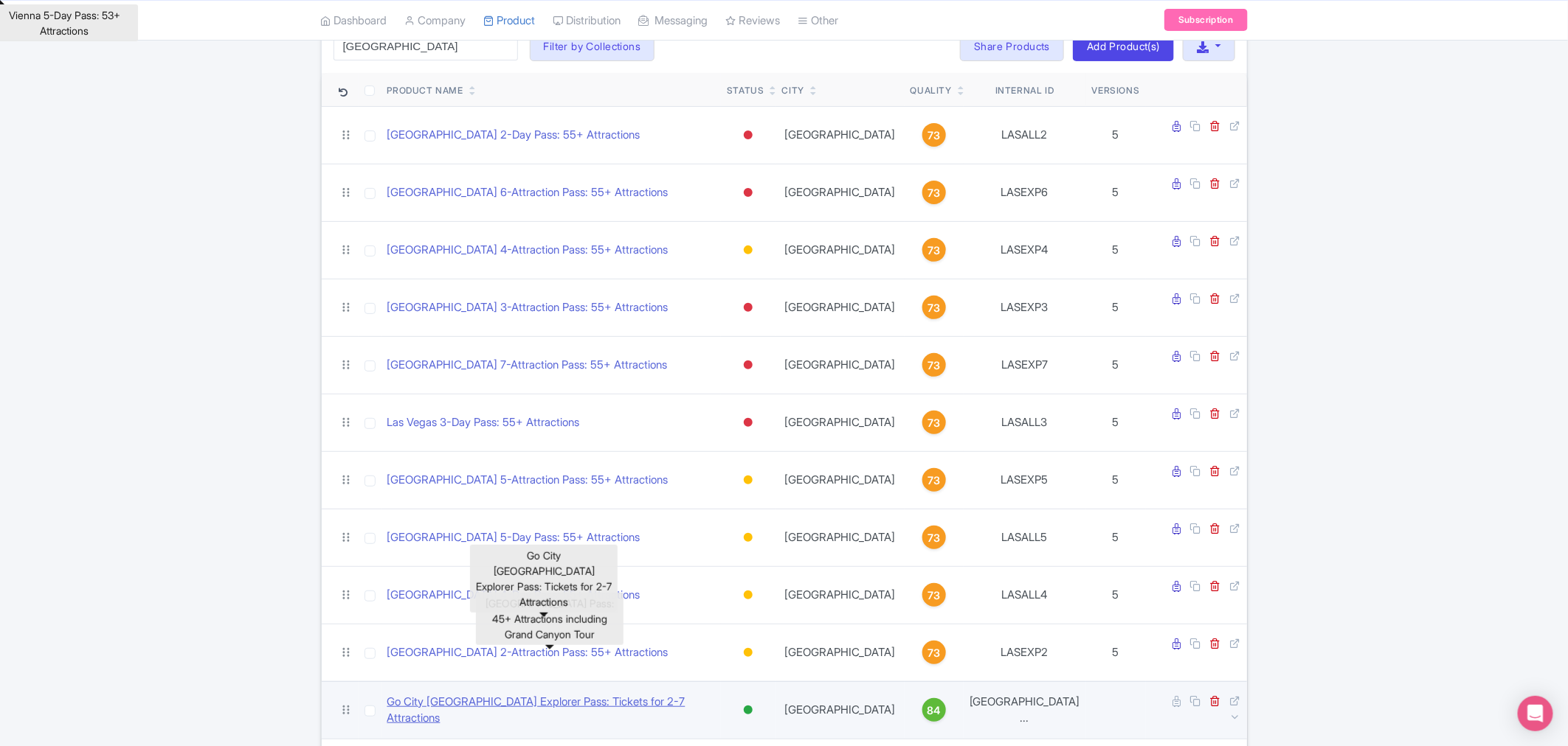
click at [633, 694] on link "Go City Las Vegas Explorer Pass: Tickets for 2-7 Attractions" at bounding box center [551, 710] width 328 height 33
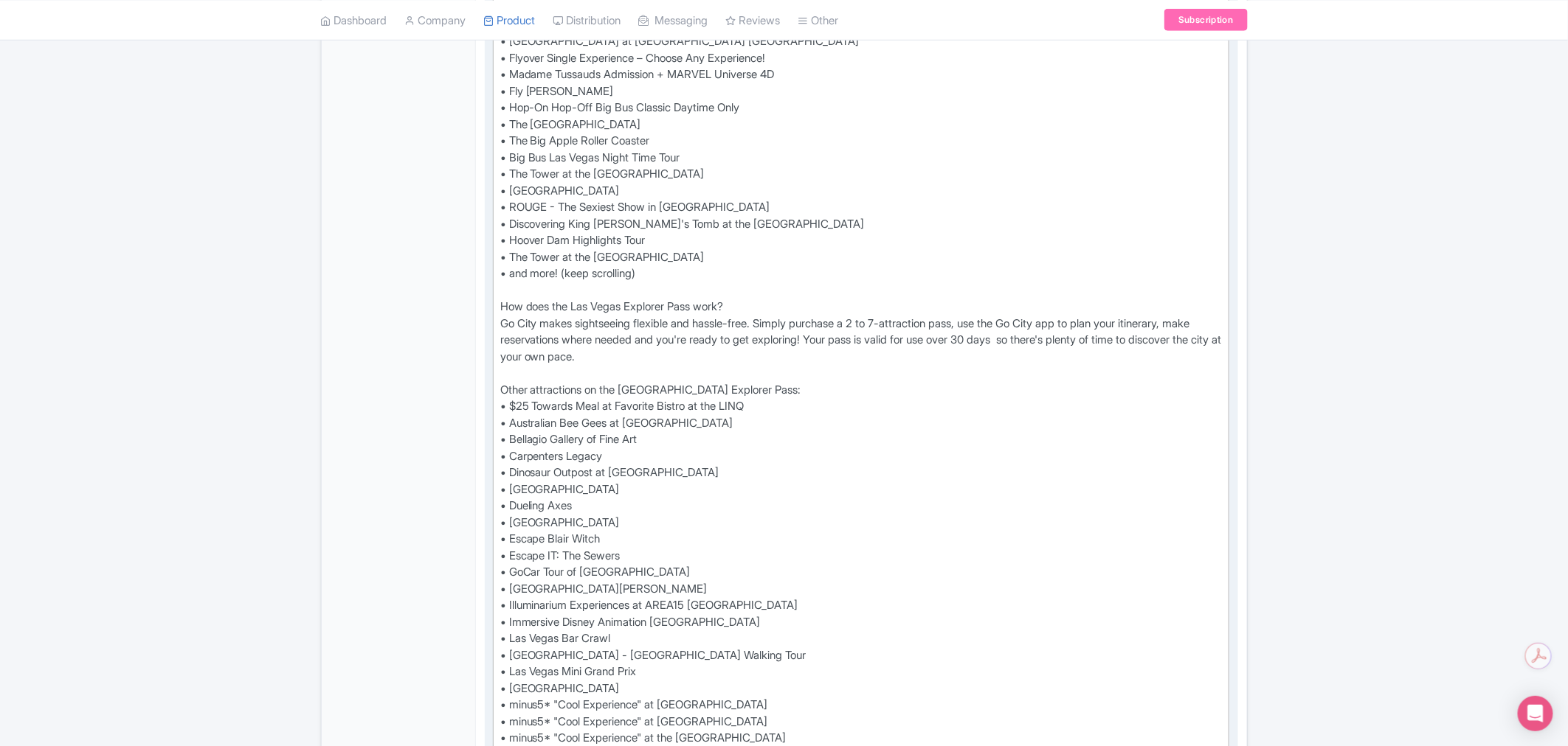
type trix-editor "<div>Check the Go City app or digital guidebook for the most up-to-date list of…"
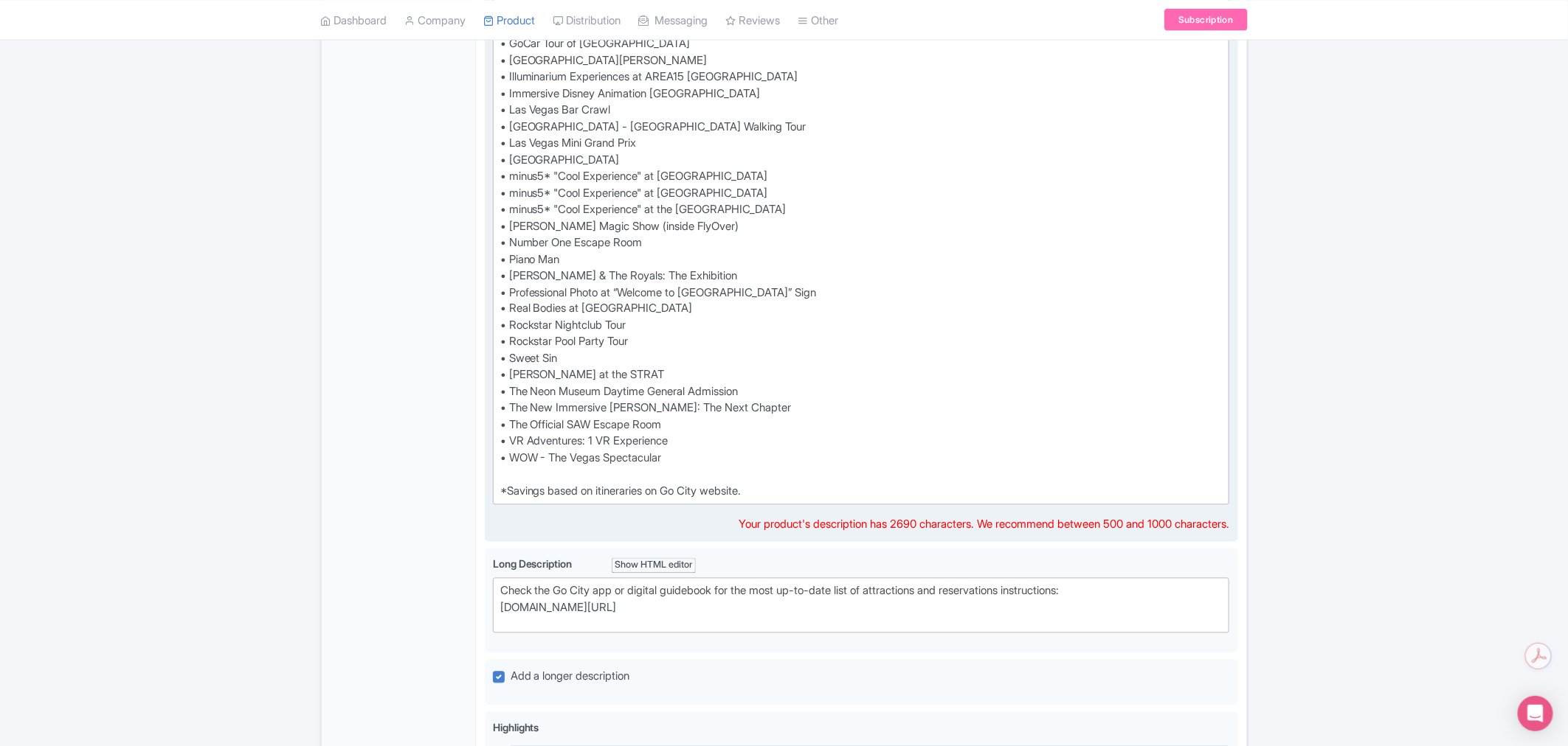
drag, startPoint x: 678, startPoint y: 373, endPoint x: 498, endPoint y: 373, distance: 180.0
type trix-editor "<div>Save up to 50%* on top Las Vegas attractions with a Go City Explorer Pass.…"
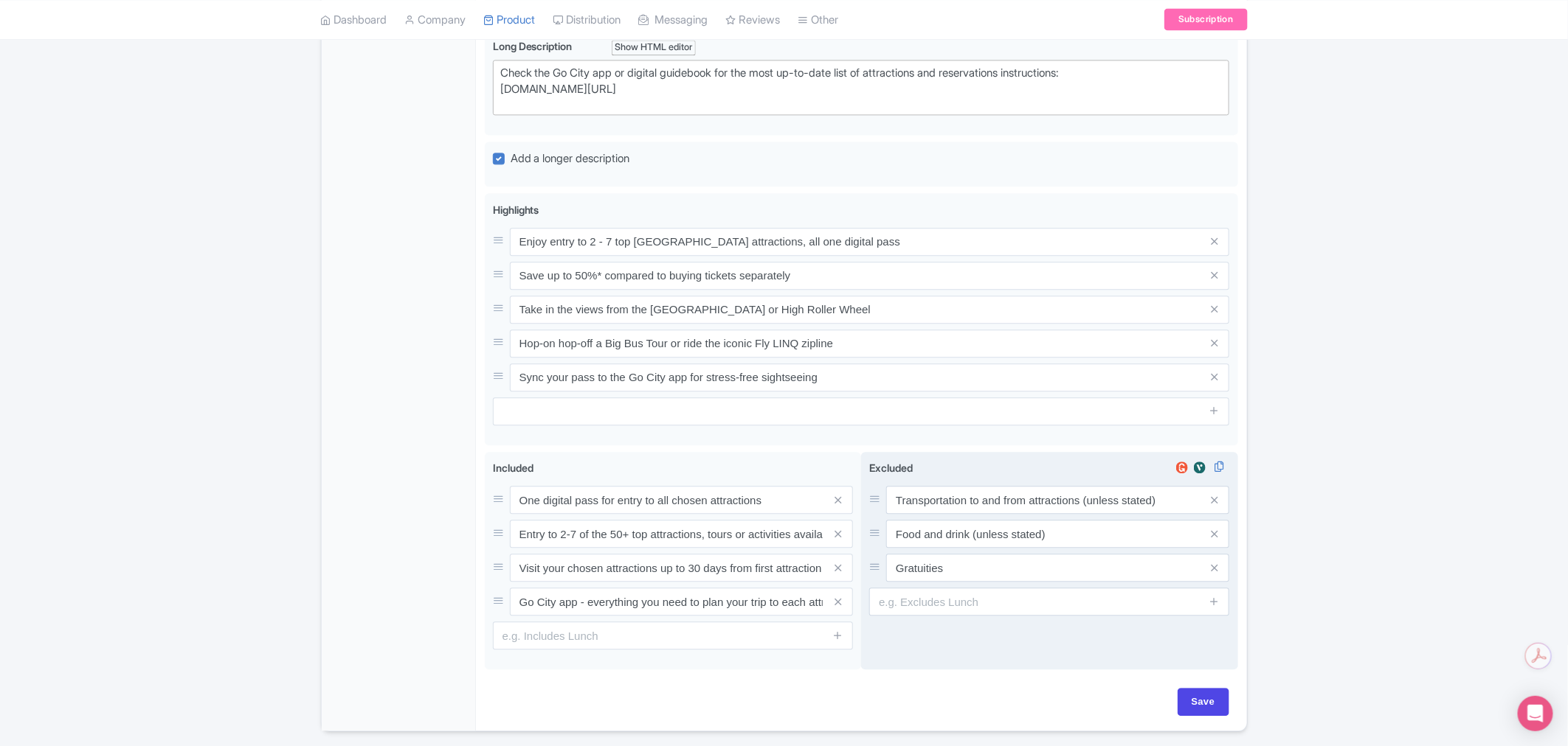
scroll to position [1653, 0]
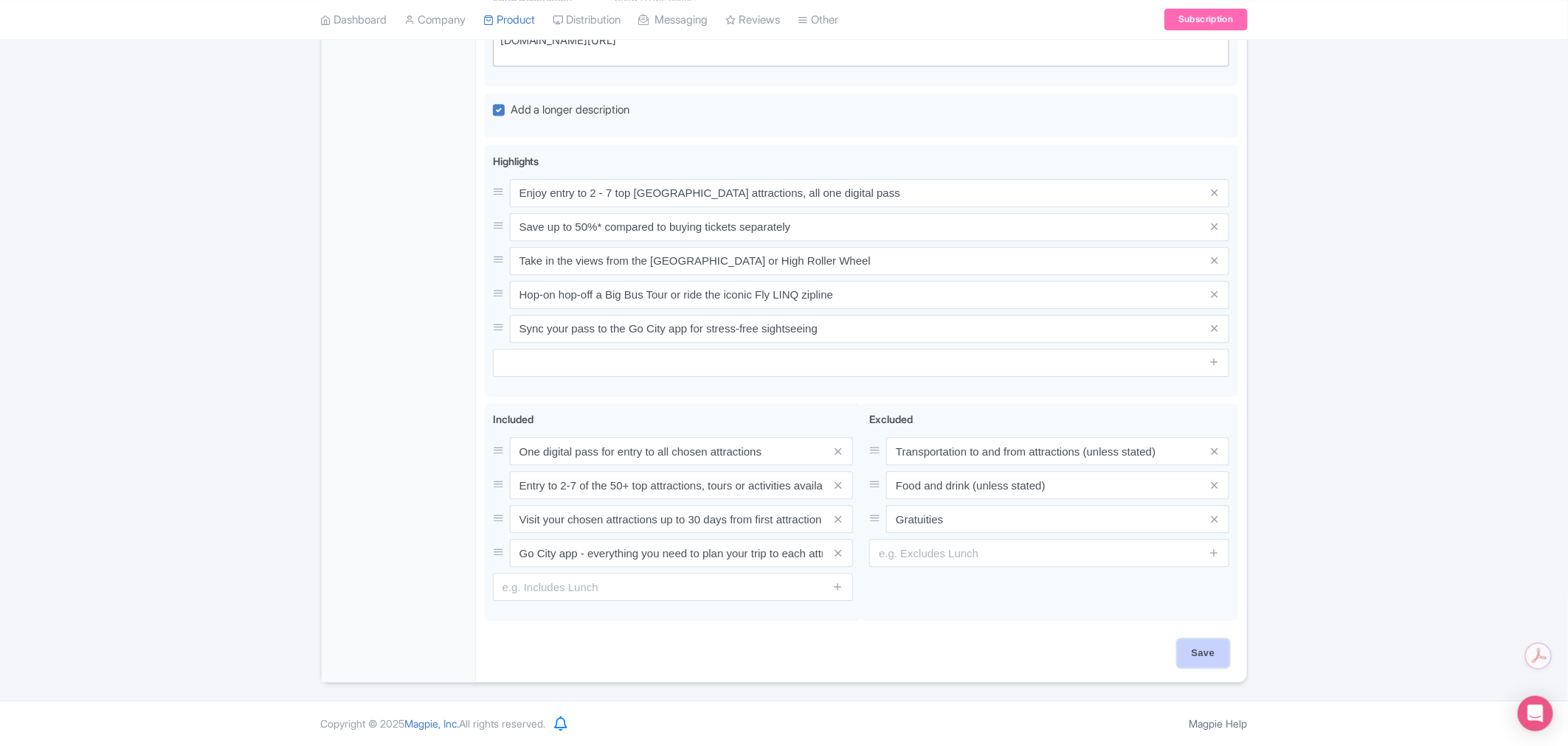
click at [1208, 641] on input "Save" at bounding box center [1202, 654] width 52 height 28
type input "Saving..."
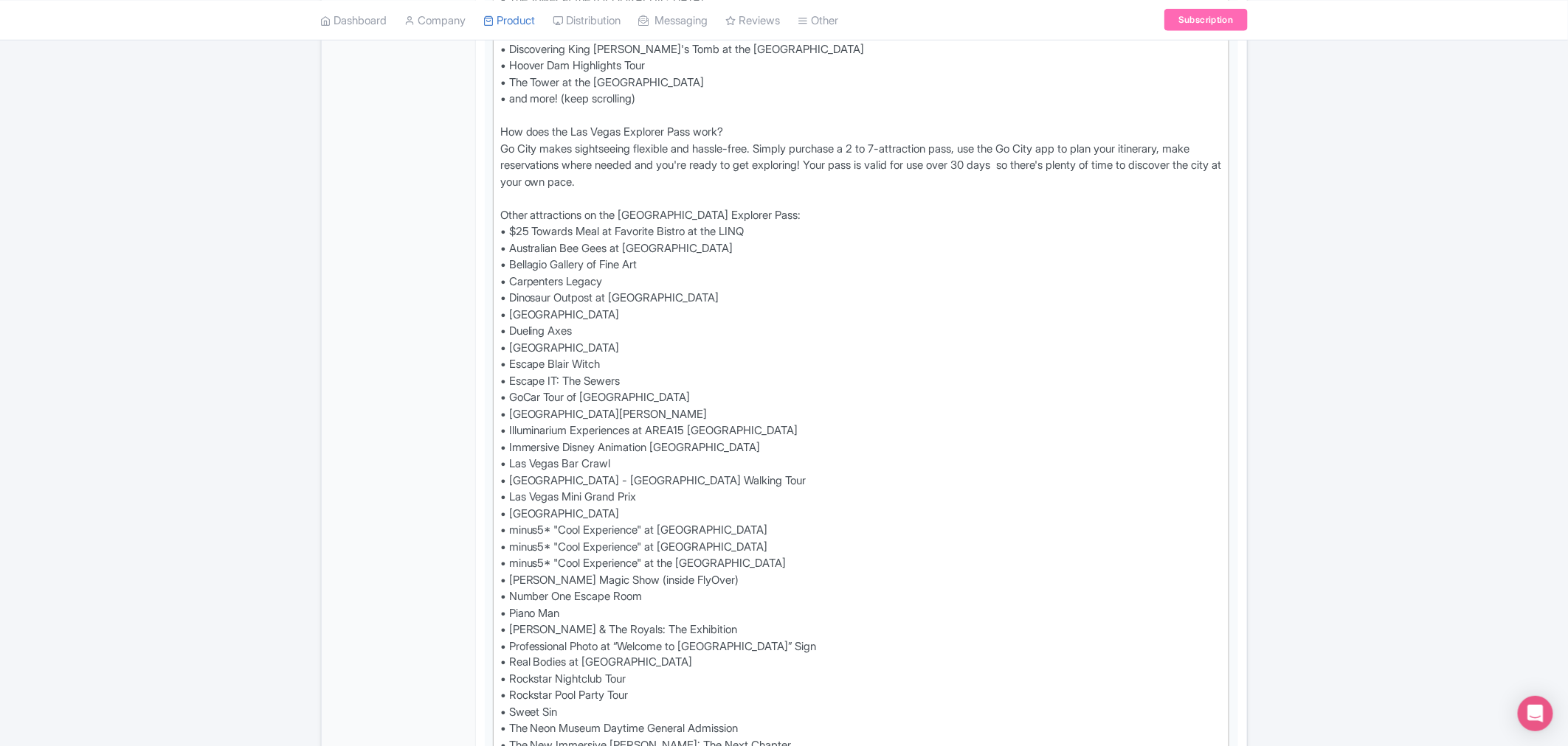
scroll to position [1403, 0]
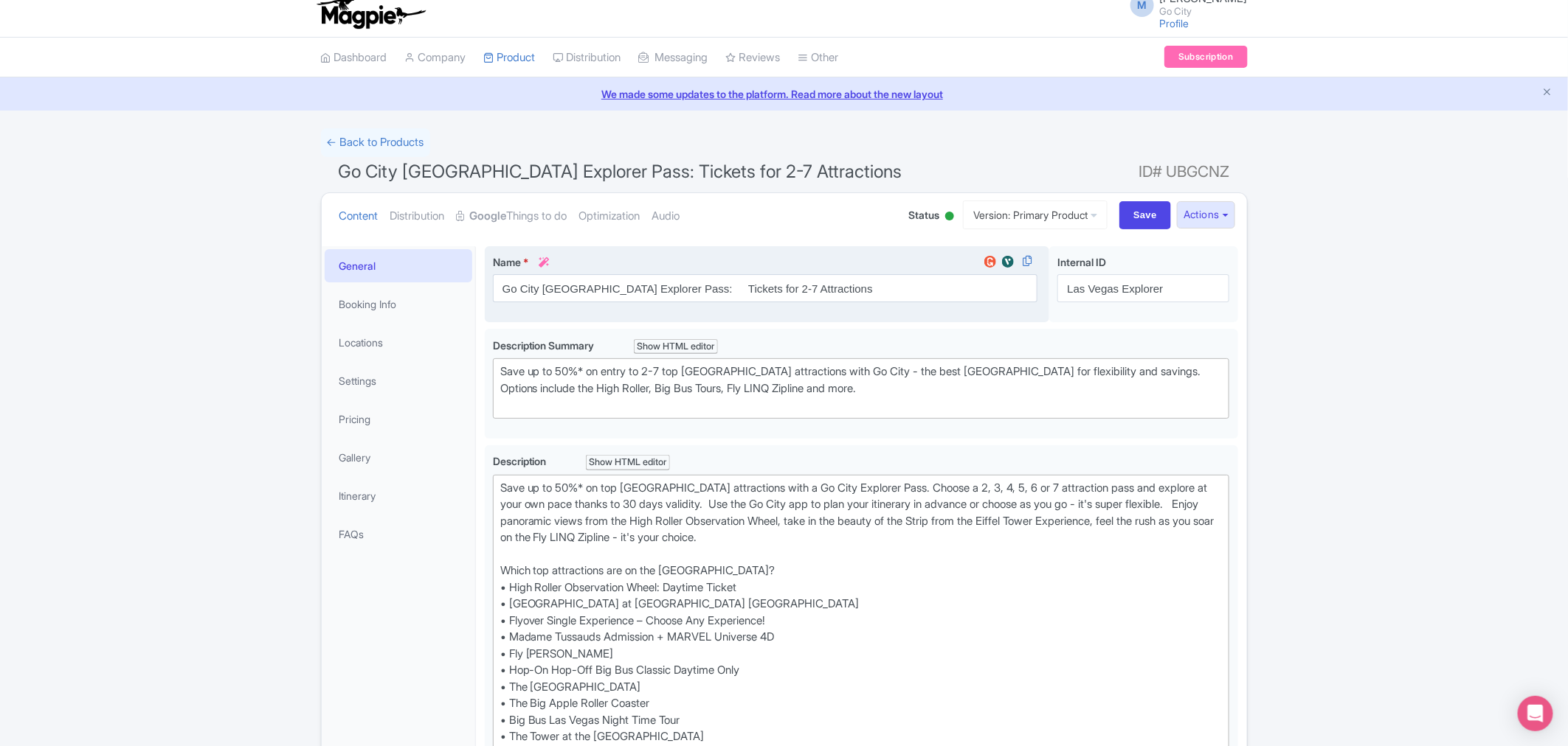
scroll to position [0, 0]
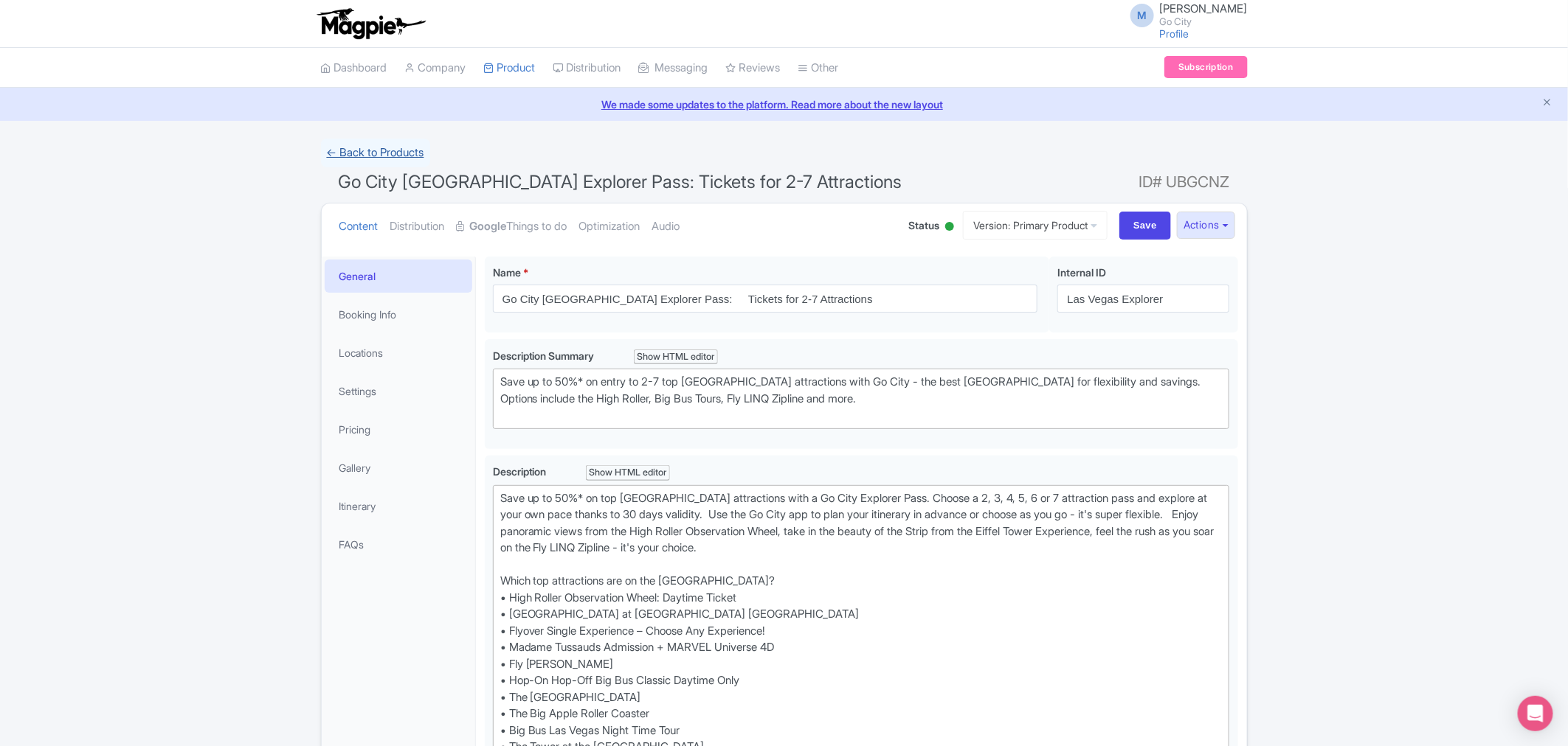
click at [351, 154] on link "← Back to Products" at bounding box center [376, 153] width 109 height 29
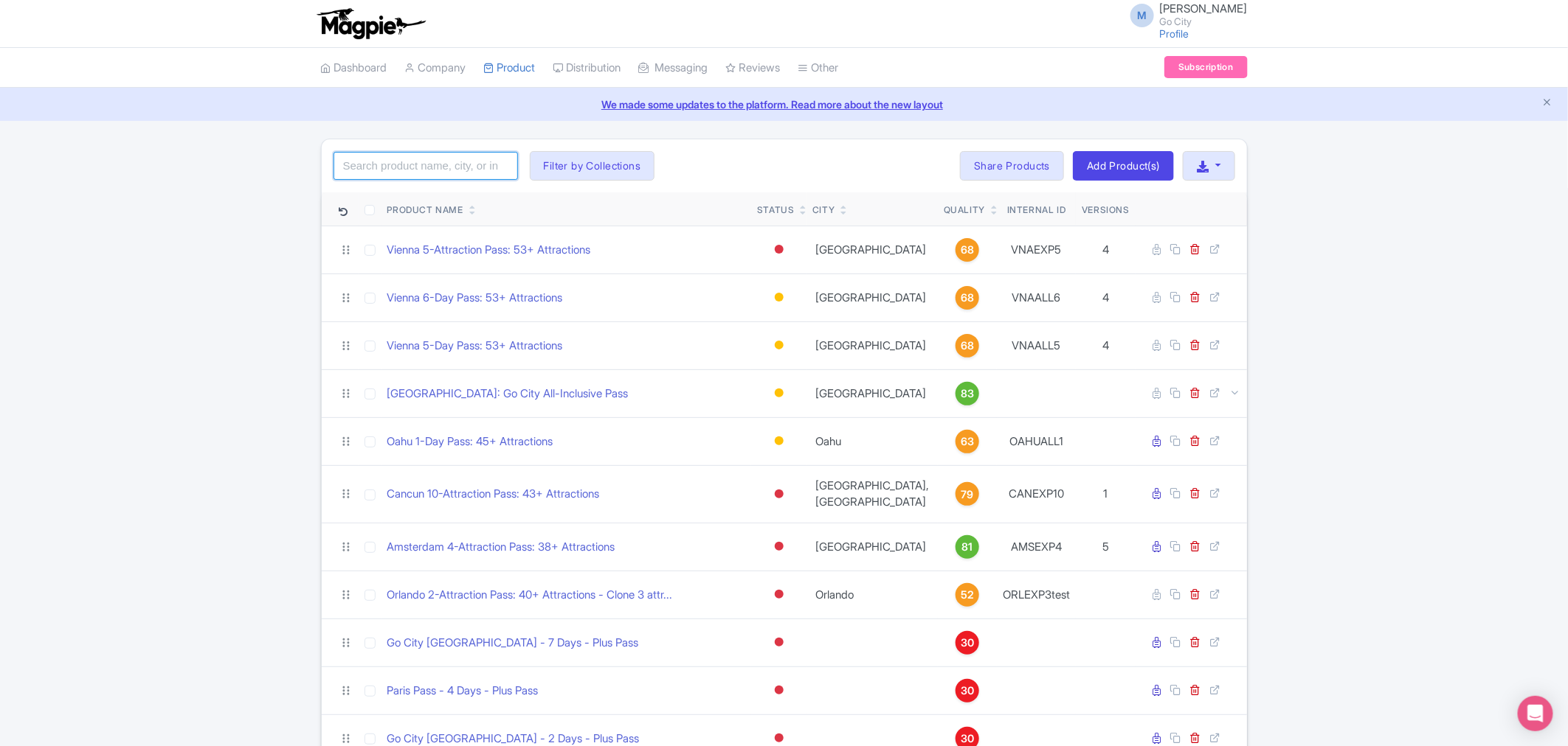
click at [447, 161] on input "search" at bounding box center [426, 166] width 185 height 28
type input "[GEOGRAPHIC_DATA]"
click button "Search" at bounding box center [0, 0] width 0 height 0
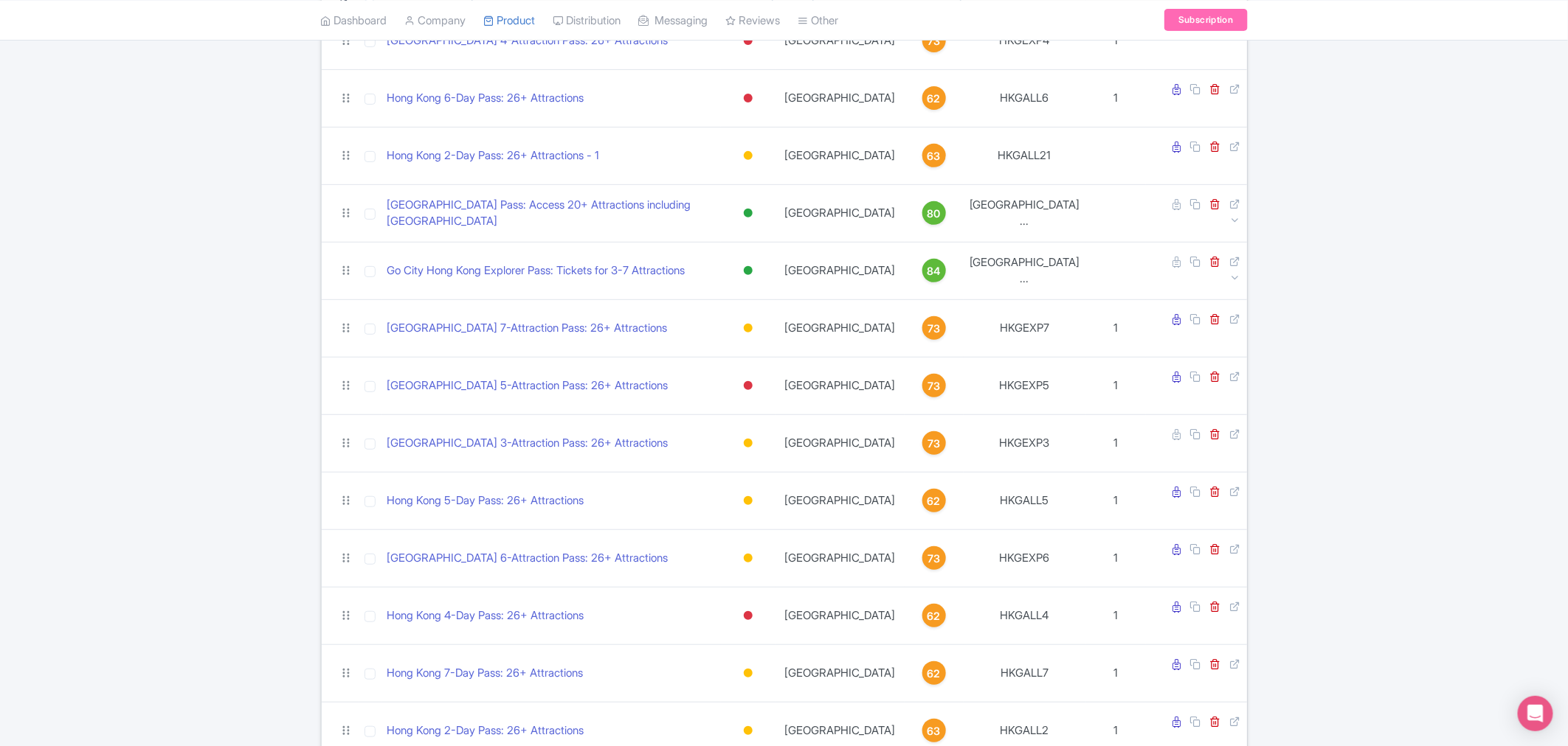
scroll to position [216, 0]
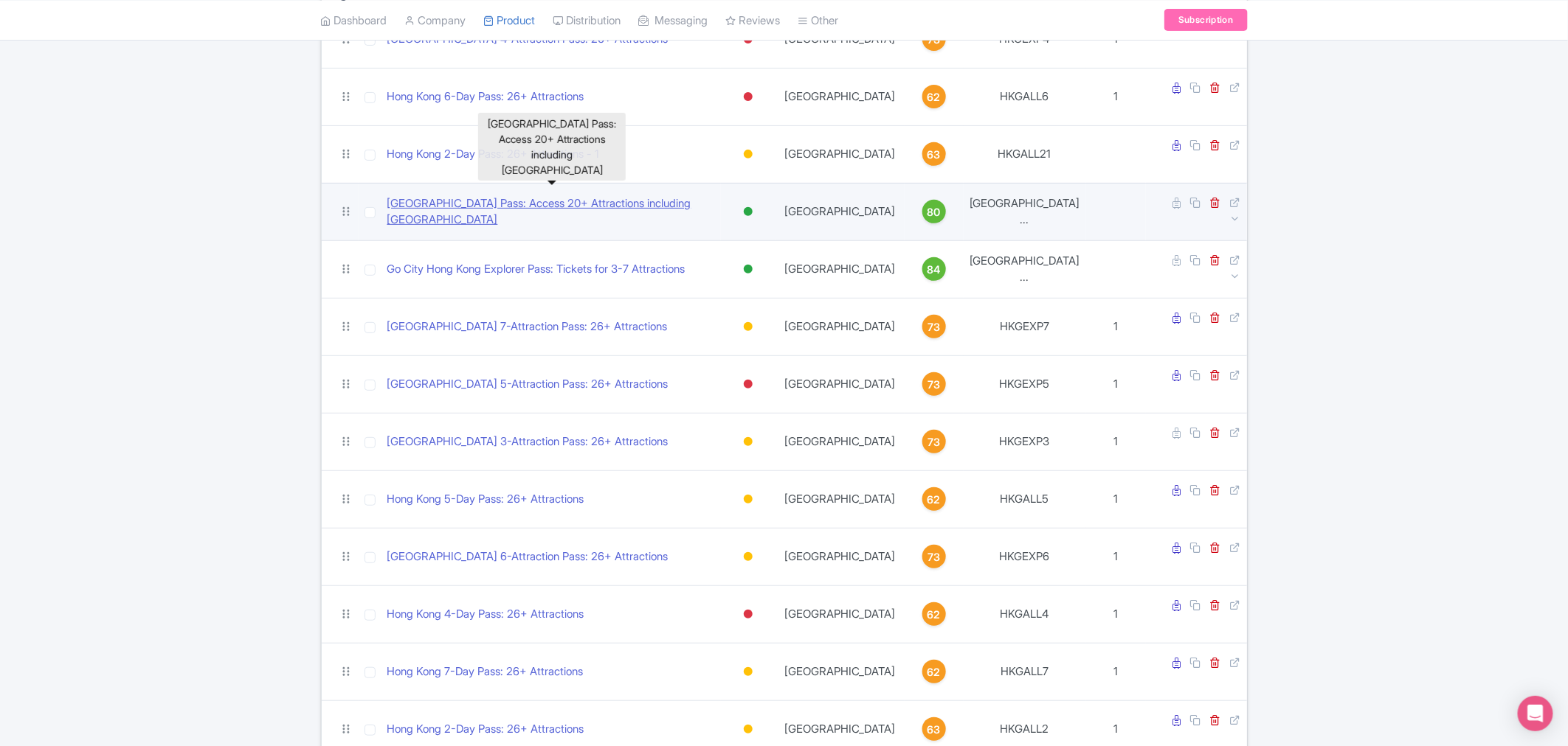
click at [564, 195] on link "[GEOGRAPHIC_DATA] Pass: Access 20+ Attractions including [GEOGRAPHIC_DATA]" at bounding box center [551, 211] width 328 height 33
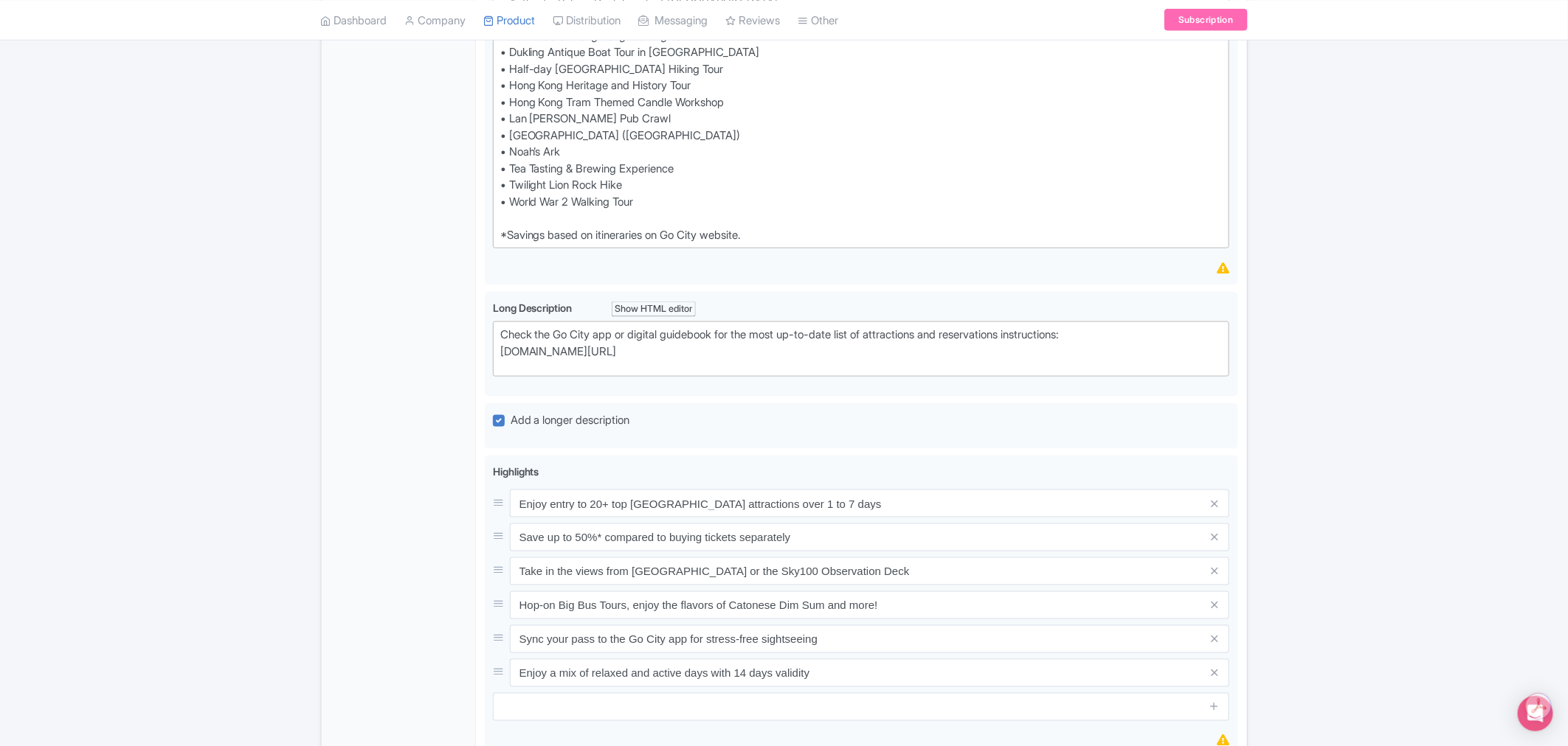
scroll to position [402, 0]
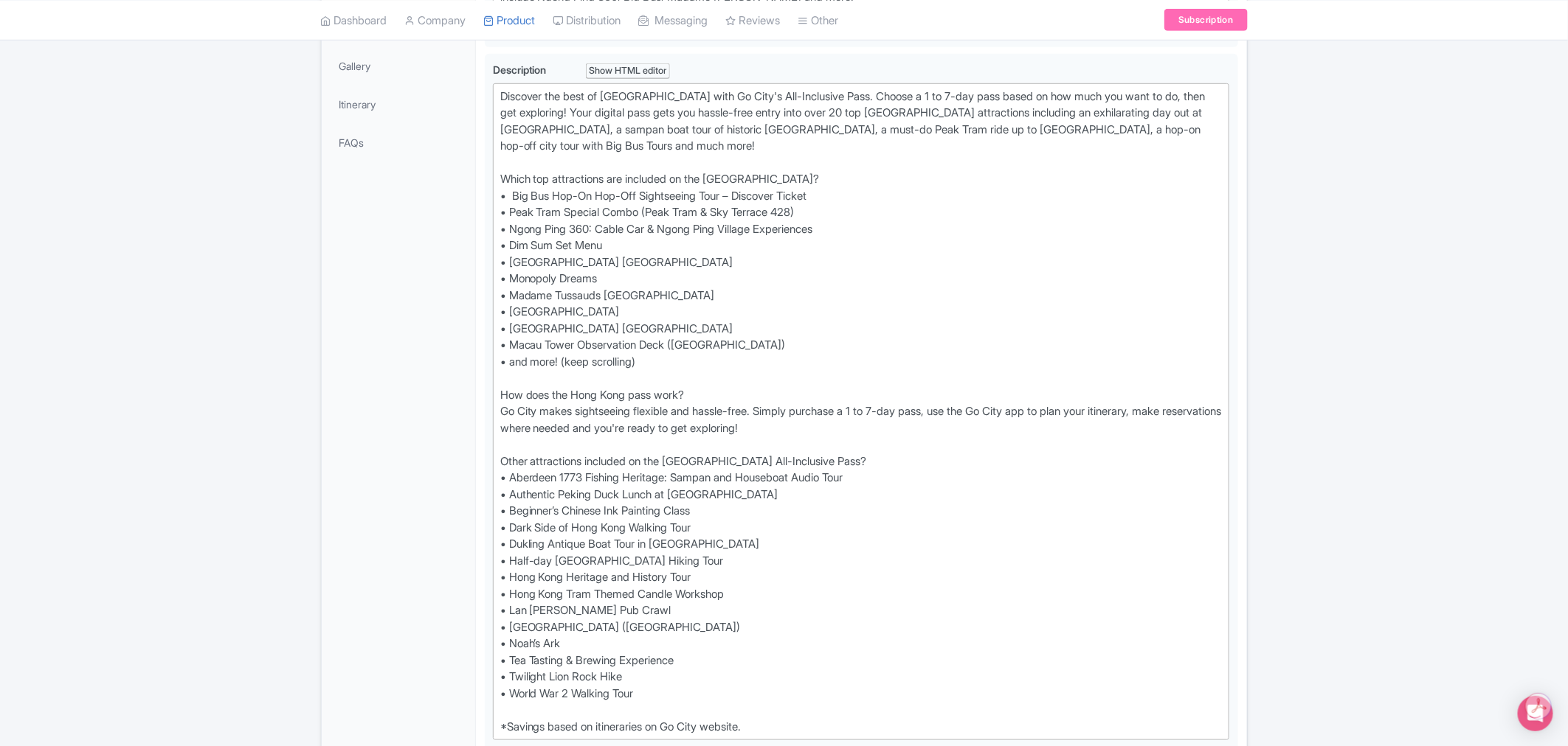
click at [1324, 454] on div "← Back to Products [GEOGRAPHIC_DATA]: Access 20+ Attractions including [GEOGRAP…" at bounding box center [784, 620] width 1568 height 1765
drag, startPoint x: 665, startPoint y: 609, endPoint x: 496, endPoint y: 609, distance: 169.0
click at [496, 609] on trix-editor "Discover the best of [GEOGRAPHIC_DATA] with Go City's All-Inclusive Pass. Choos…" at bounding box center [861, 412] width 737 height 657
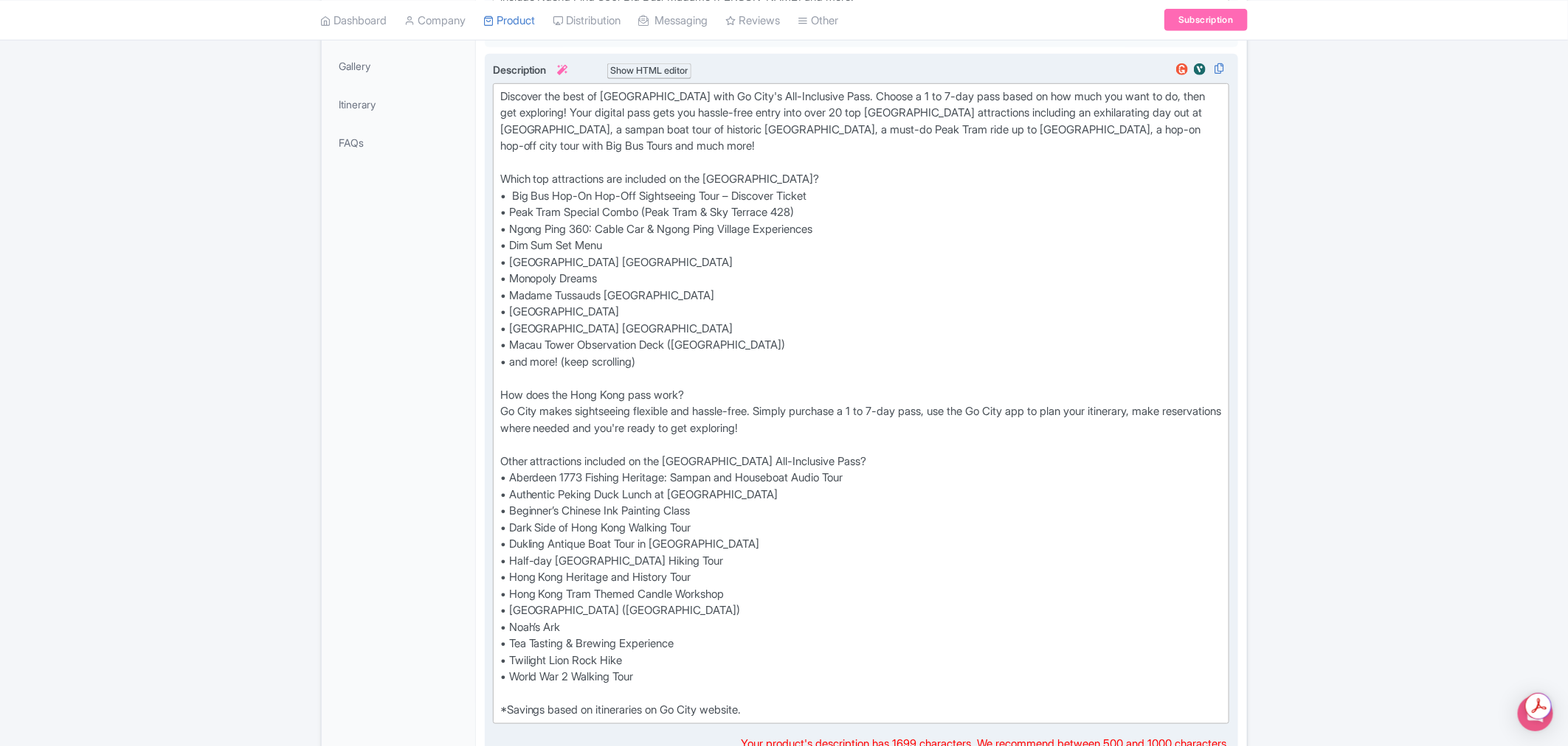
type trix-editor "<lor>Ipsumdol sit amet co Adip Elit sedd Ei Temp'i Utl-Etdolorem Aliq. Enimad m…"
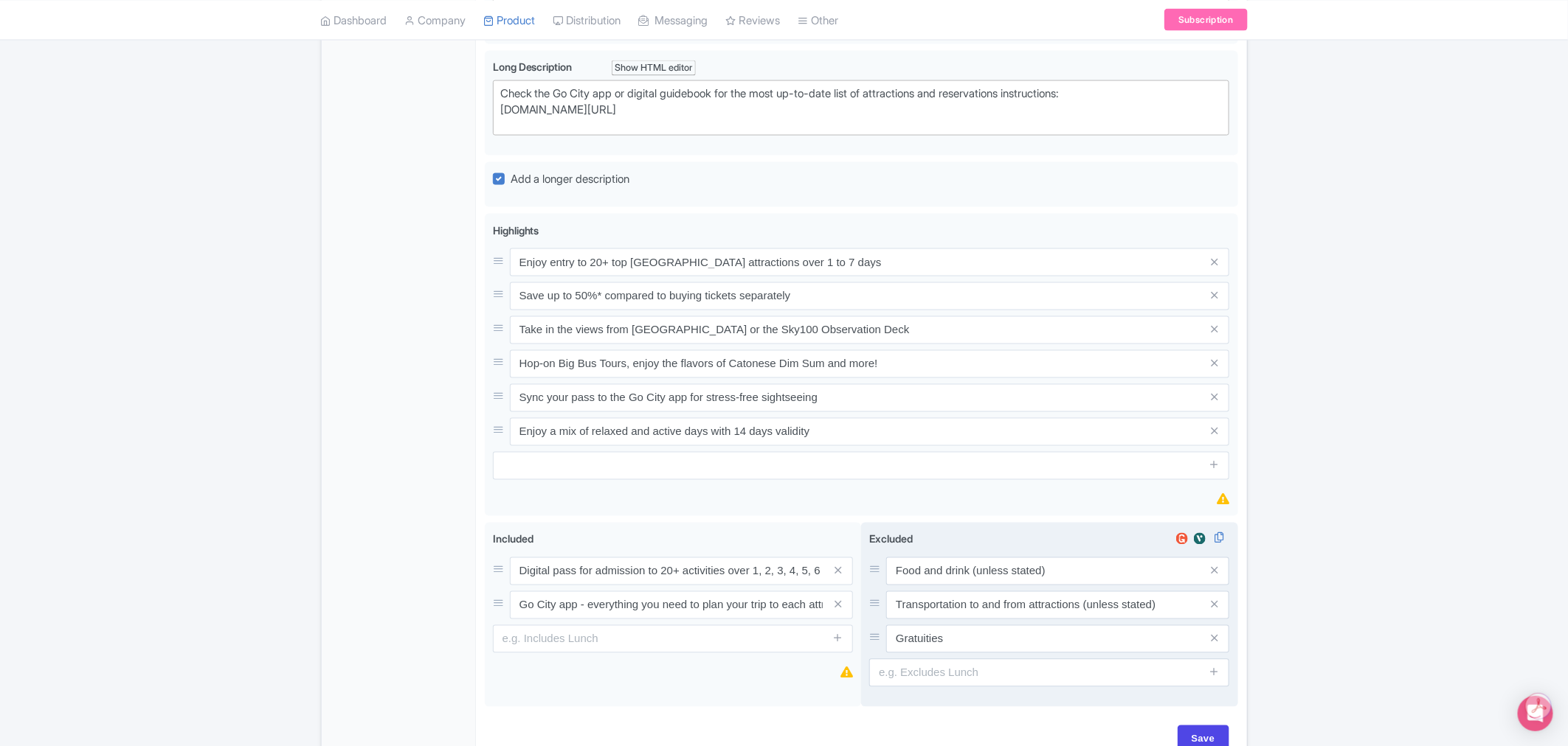
scroll to position [1205, 0]
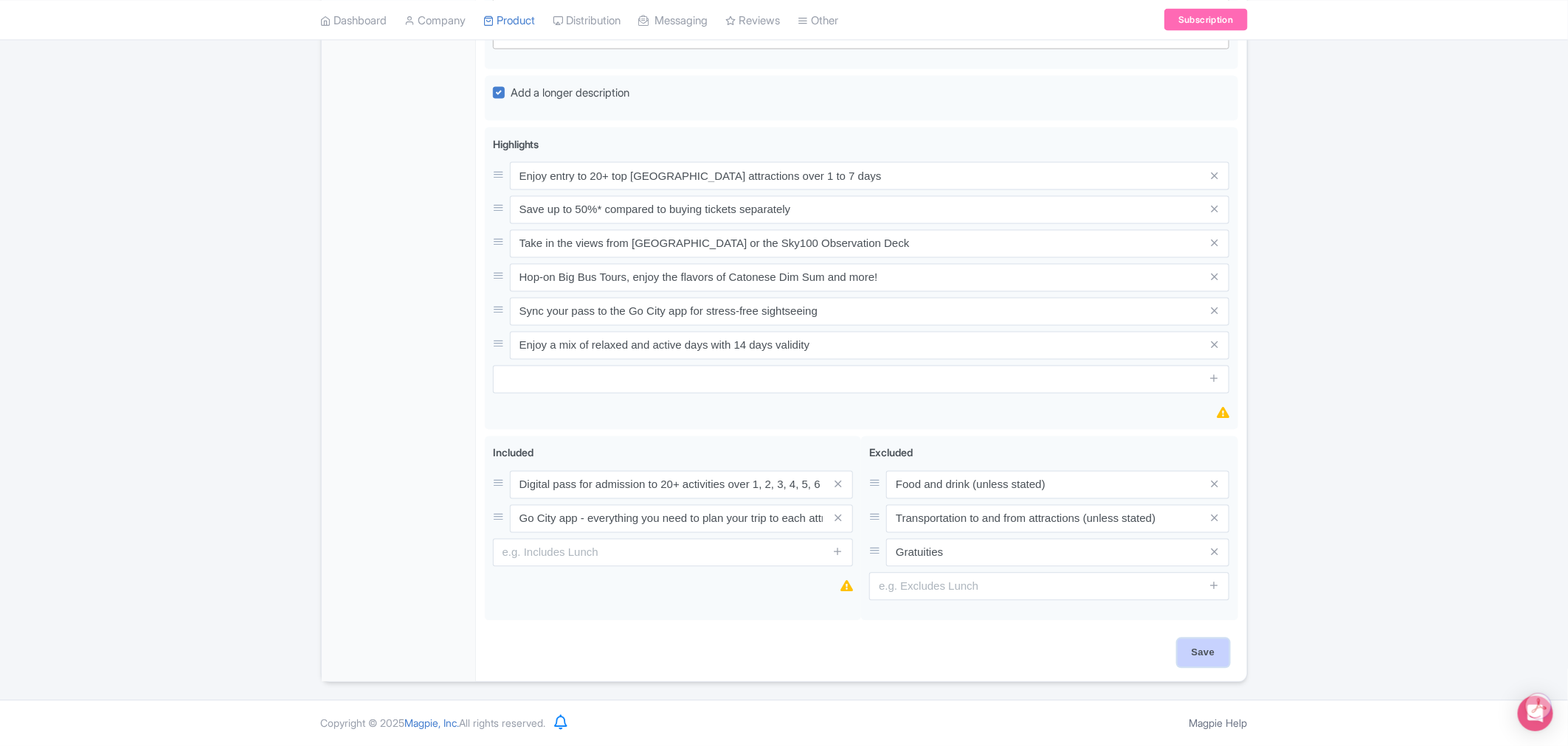
click at [1199, 647] on input "Save" at bounding box center [1202, 654] width 52 height 28
type input "Saving..."
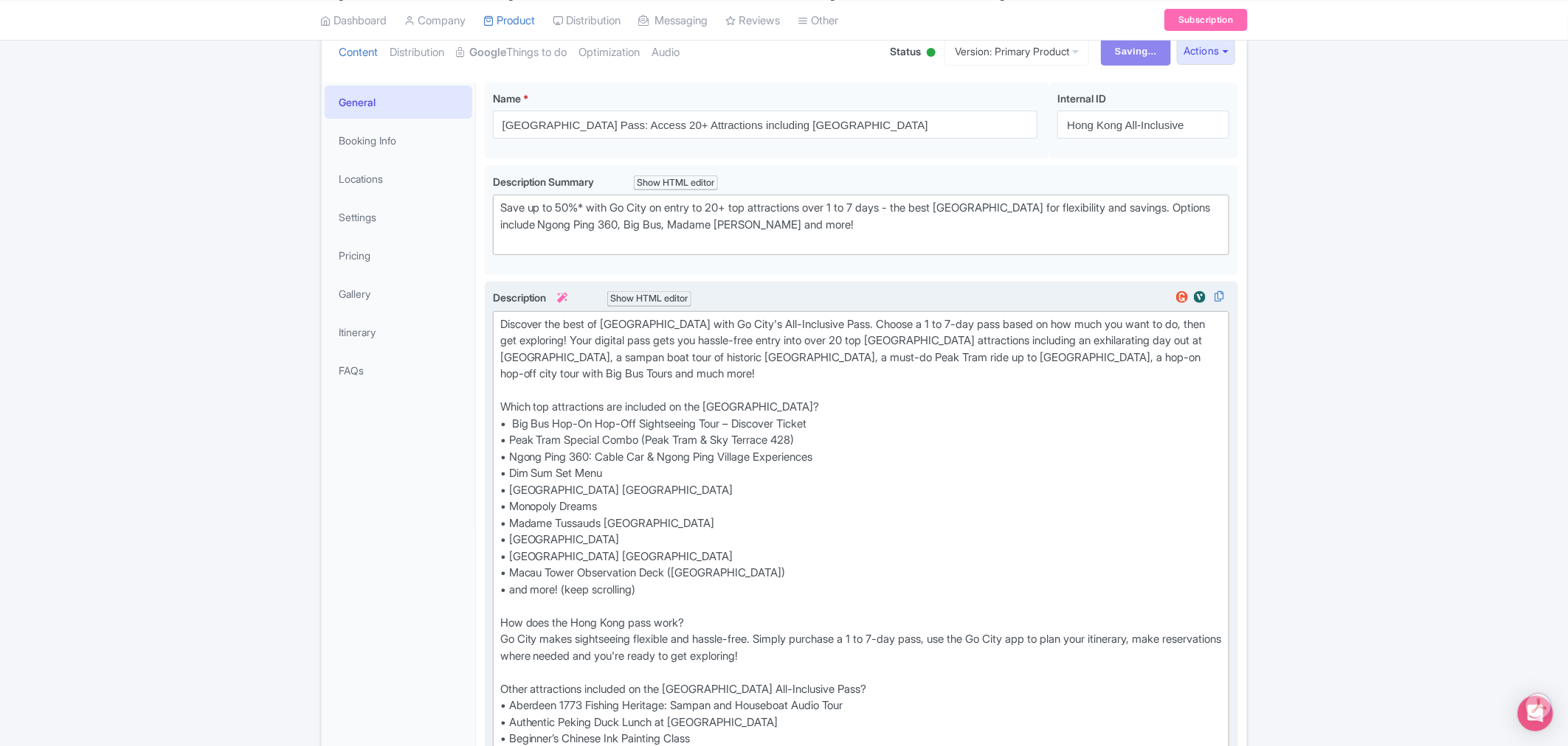
scroll to position [0, 0]
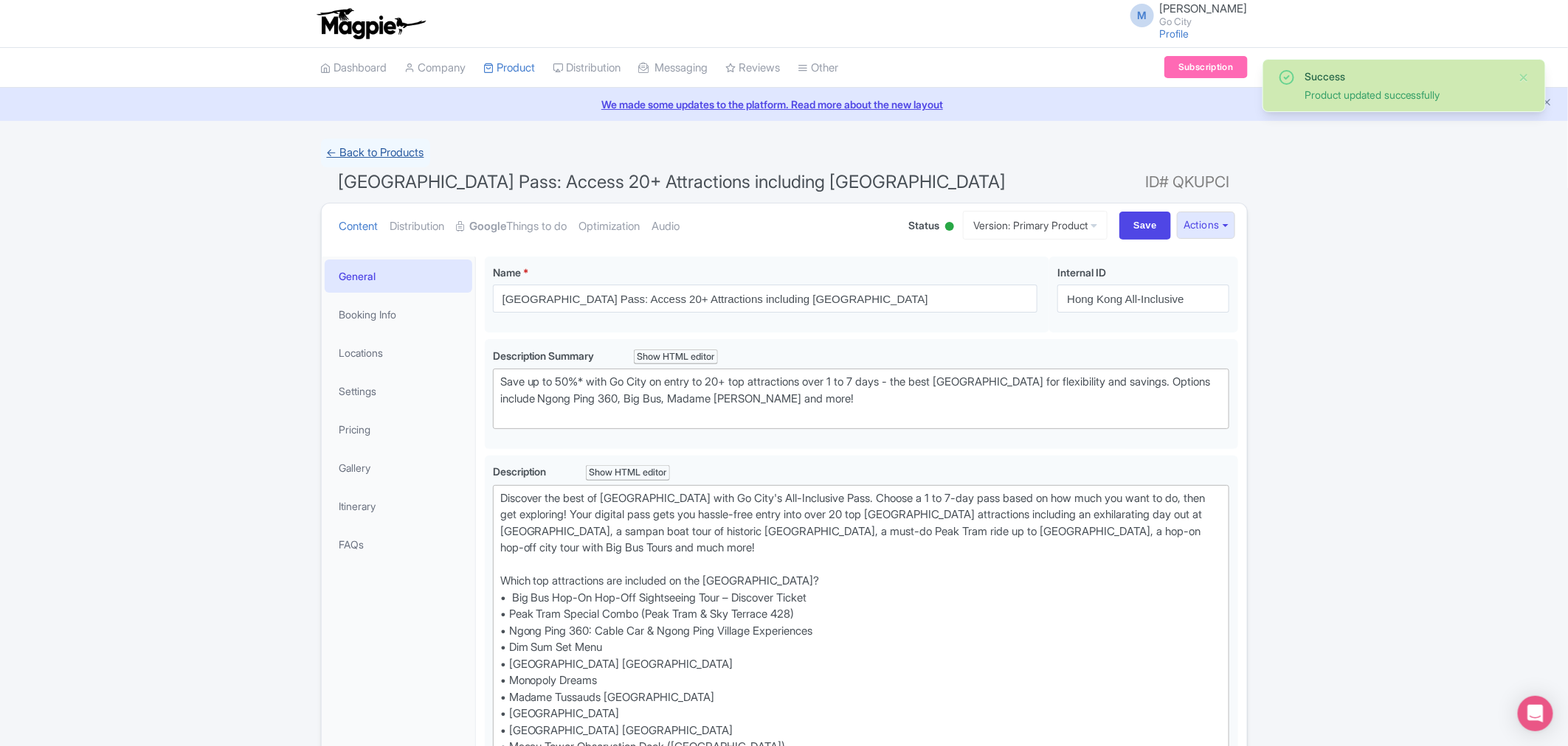
click at [386, 148] on link "← Back to Products" at bounding box center [376, 153] width 109 height 29
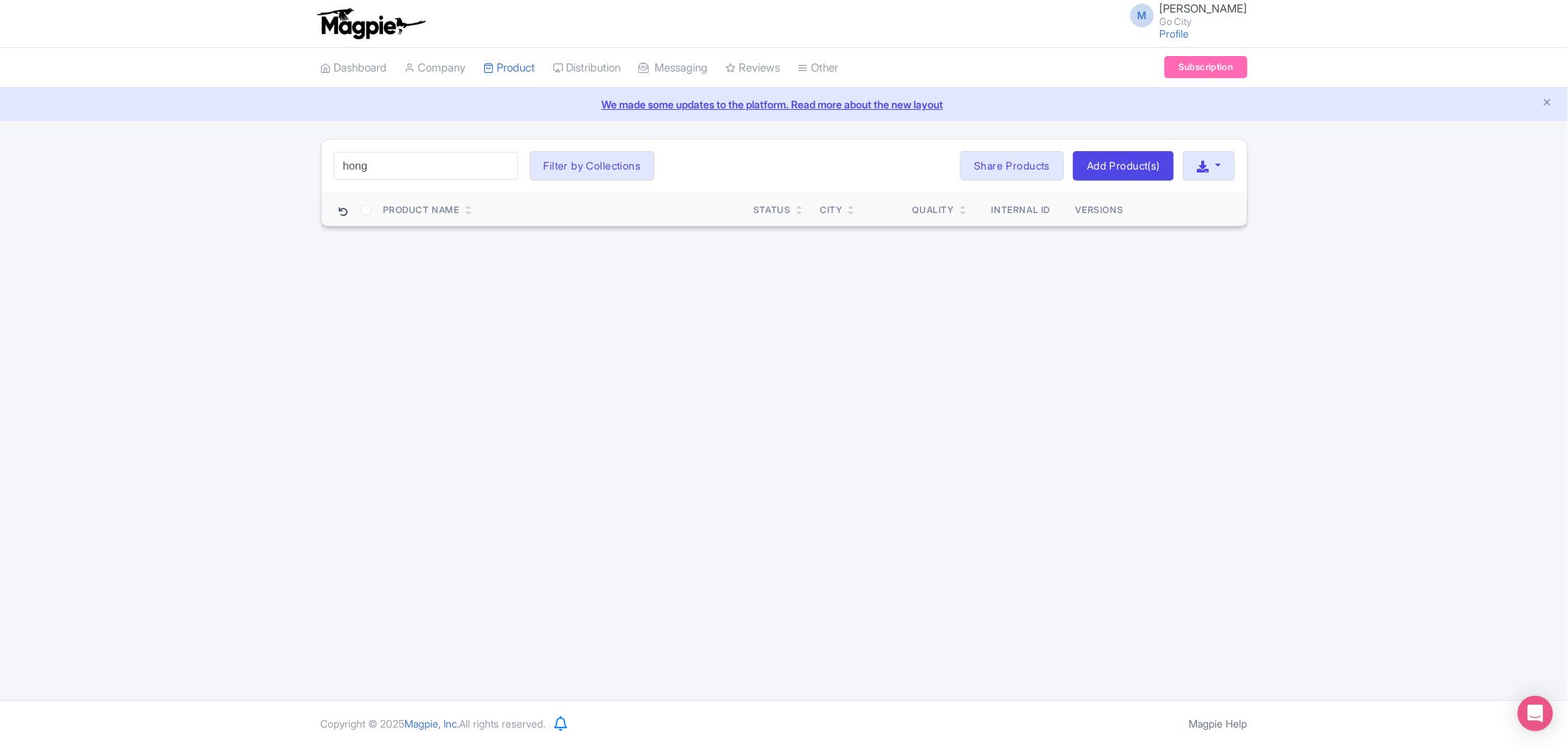
type input "hong"
click button "Search" at bounding box center [0, 0] width 0 height 0
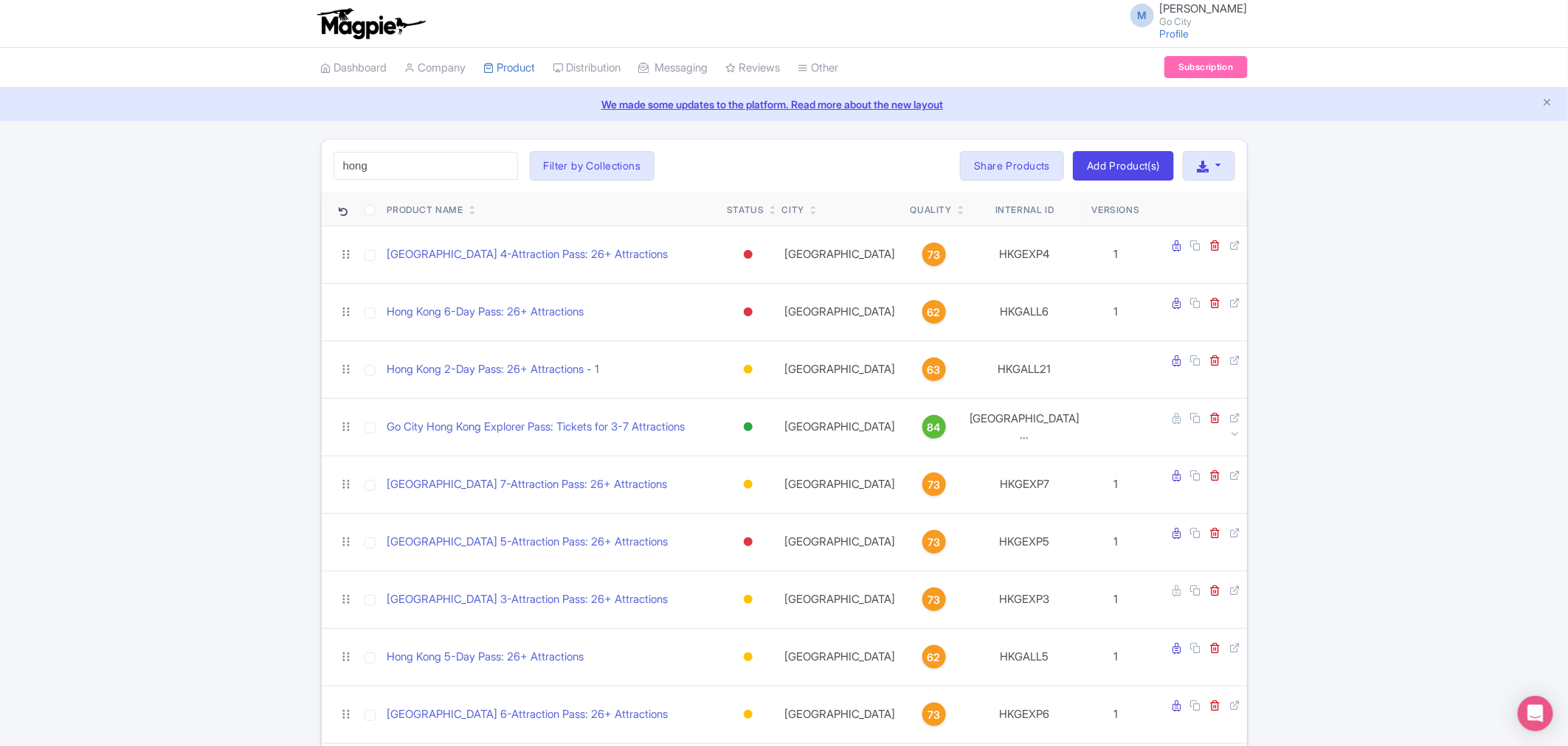
click at [175, 491] on div "hong Search Filter by Collections All Inclusive Explorer Trade Products Trade T…" at bounding box center [784, 585] width 1568 height 893
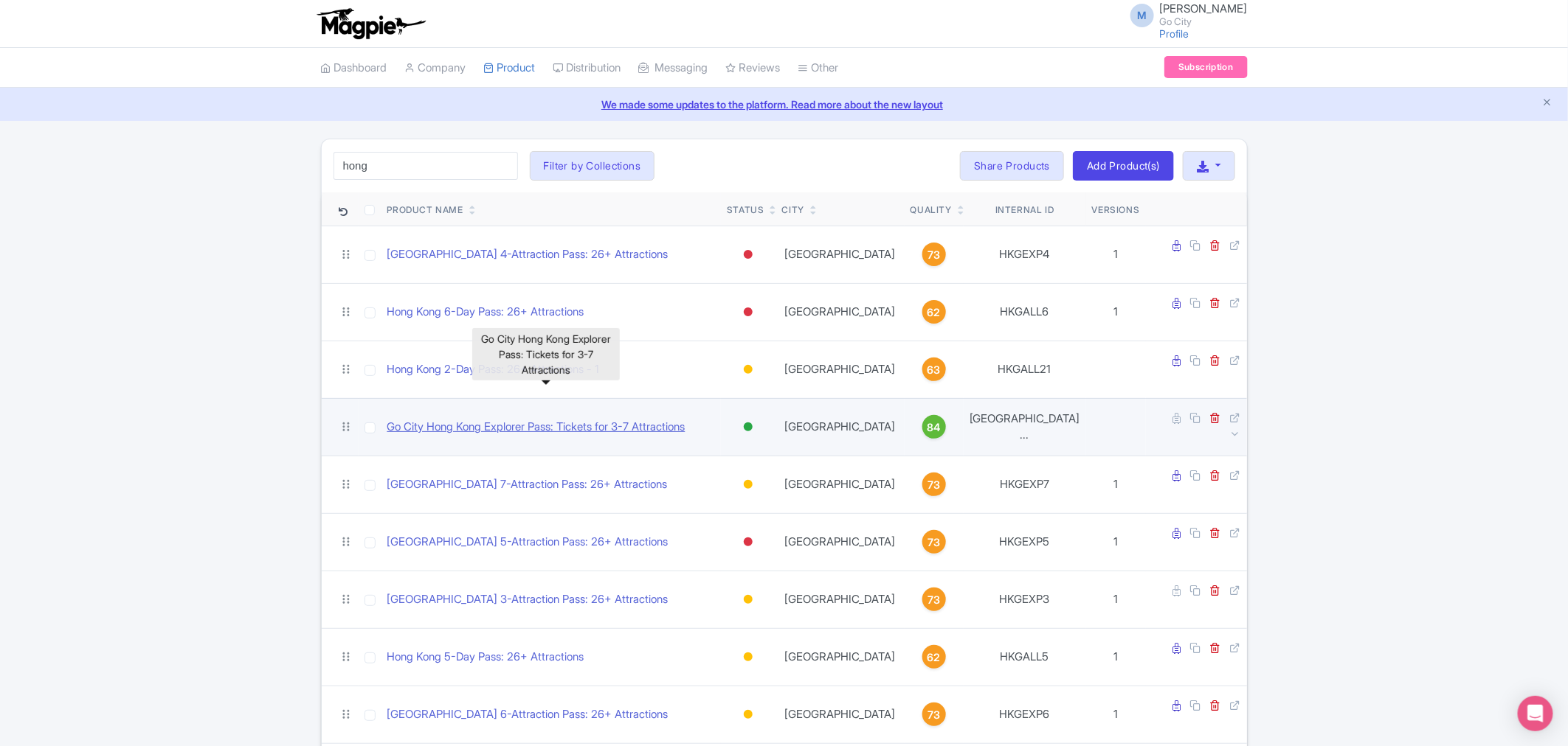
click at [535, 419] on link "Go City Hong Kong Explorer Pass: Tickets for 3-7 Attractions" at bounding box center [536, 428] width 298 height 17
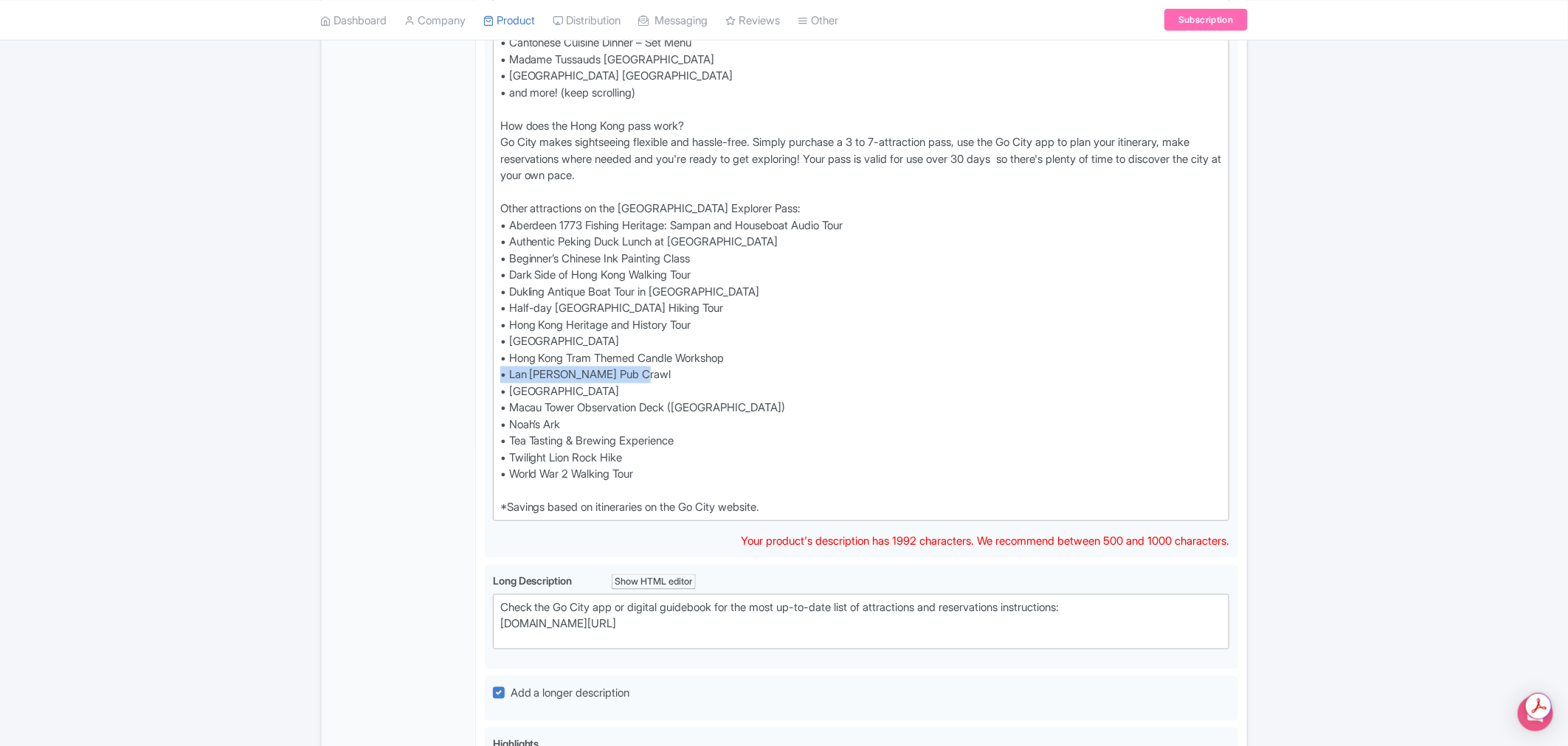
drag, startPoint x: 659, startPoint y: 368, endPoint x: 481, endPoint y: 372, distance: 178.0
click at [481, 372] on div "Go City Hong Kong Explorer Pass: Tickets for 3-7 Attractions Name * i Go City H…" at bounding box center [861, 421] width 771 height 1689
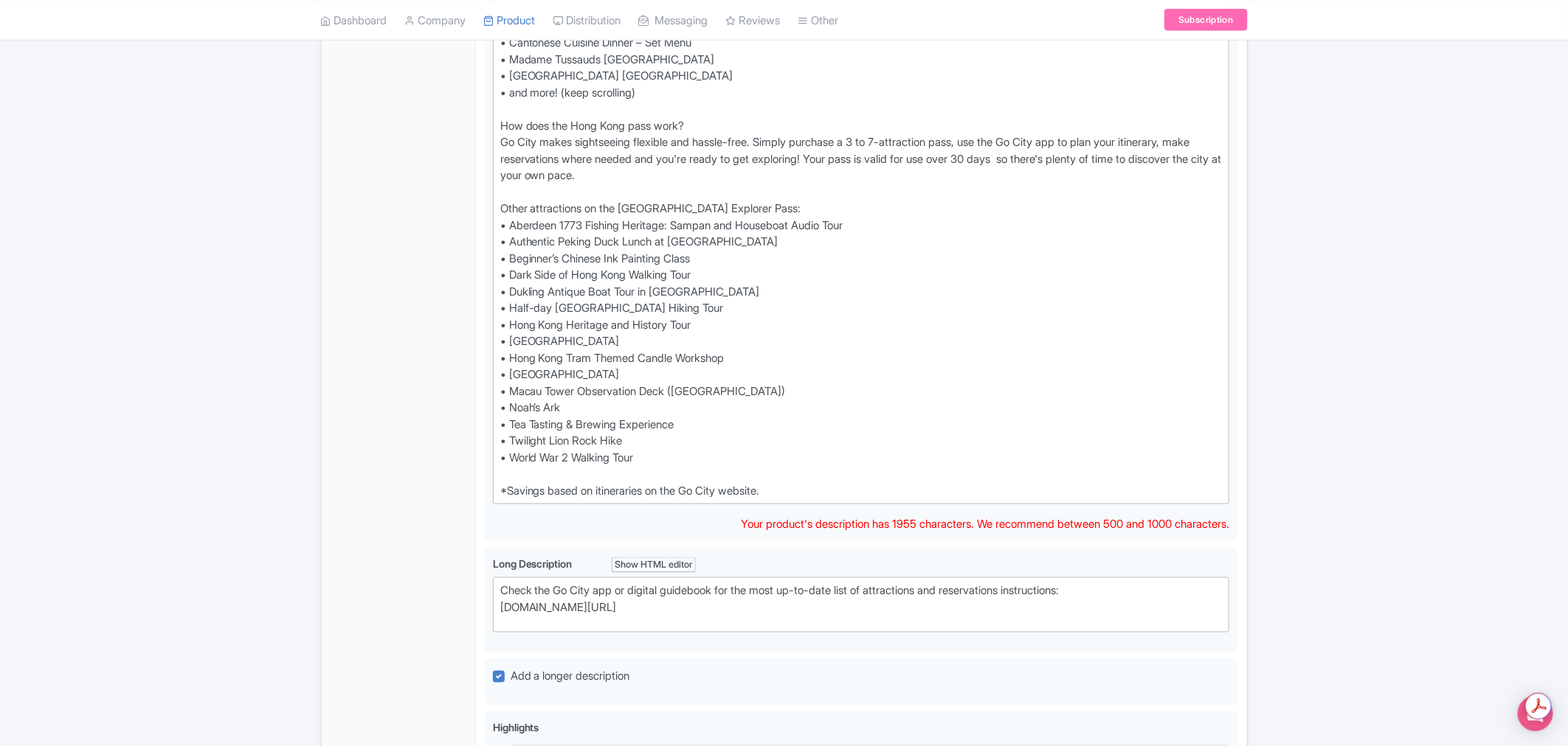
type trix-editor "<div>Looking to discover the best of Hong Kong AND save money at the same time?…"
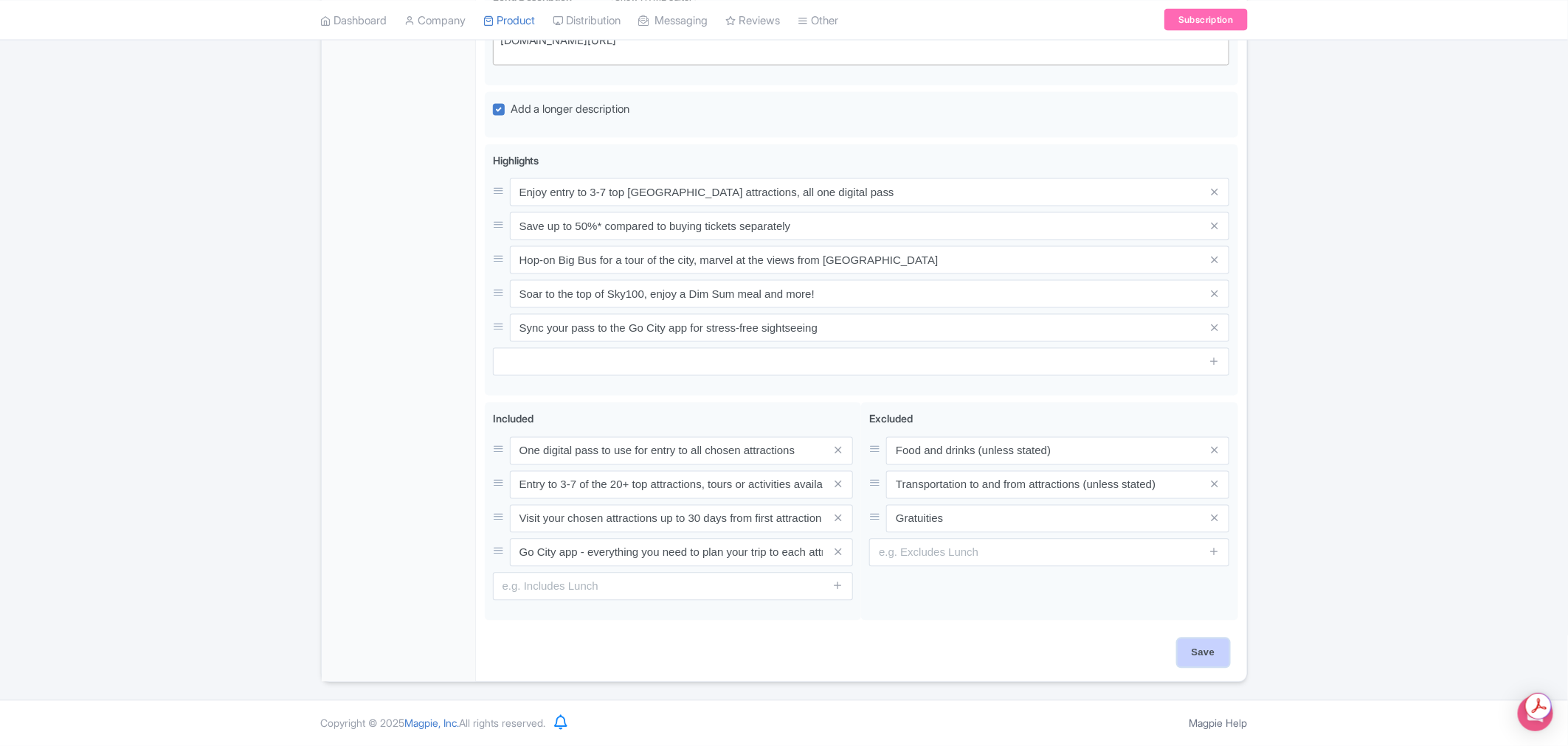
click at [1205, 654] on input "Save" at bounding box center [1202, 654] width 52 height 28
type input "Saving..."
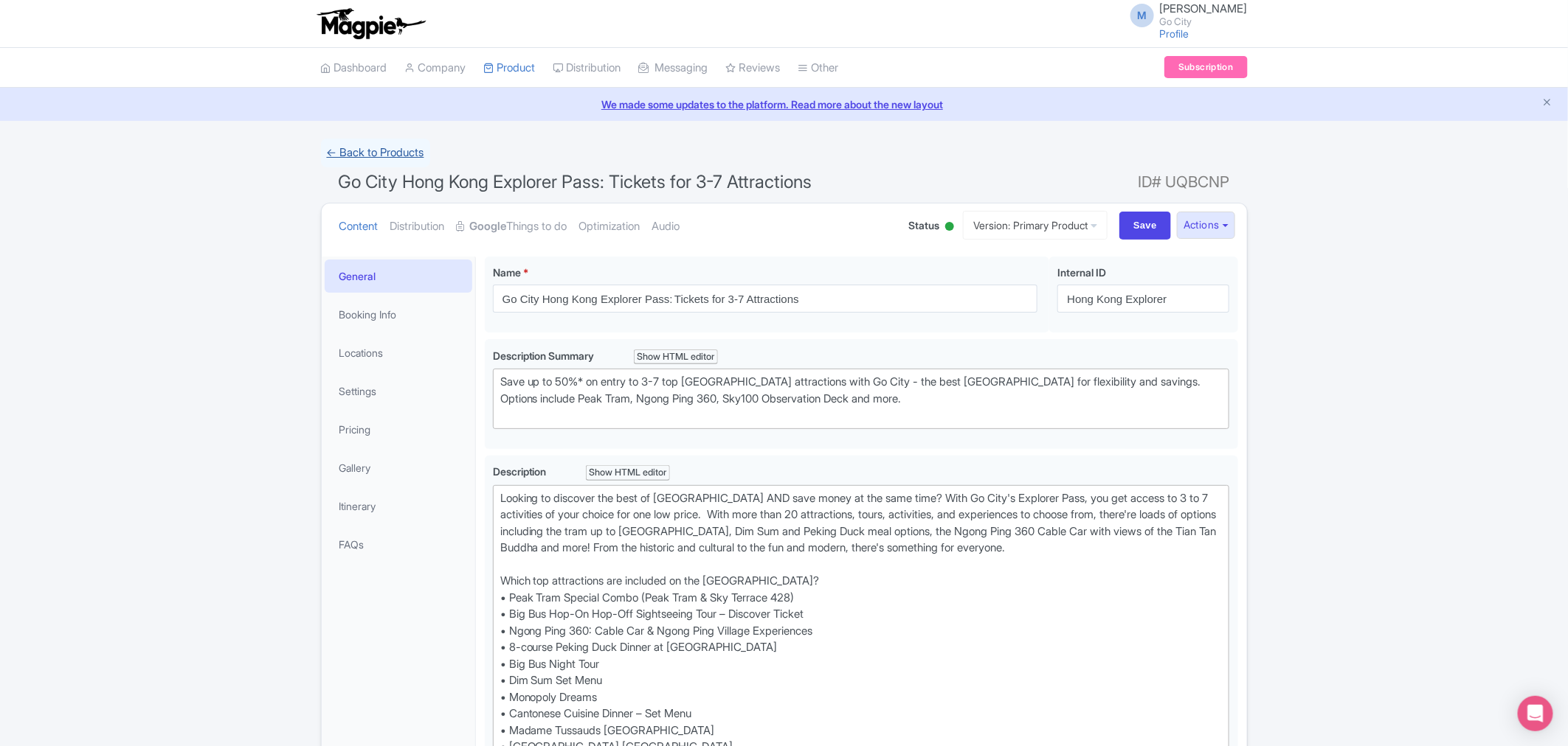
click at [372, 151] on link "← Back to Products" at bounding box center [376, 153] width 109 height 29
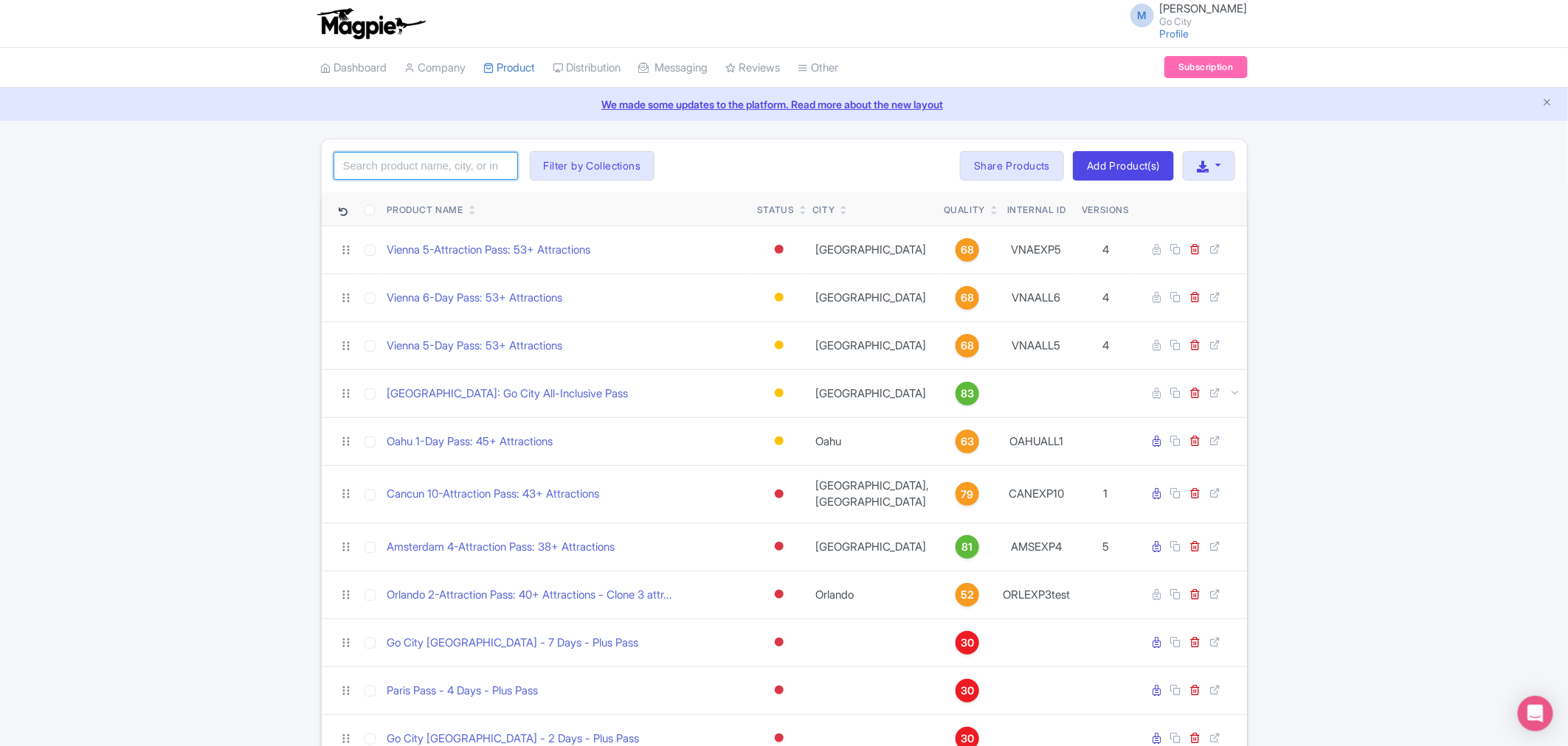
click at [369, 165] on input "search" at bounding box center [426, 166] width 185 height 28
click at [419, 166] on input "search" at bounding box center [426, 166] width 185 height 28
type input "san diego"
click button "Search" at bounding box center [0, 0] width 0 height 0
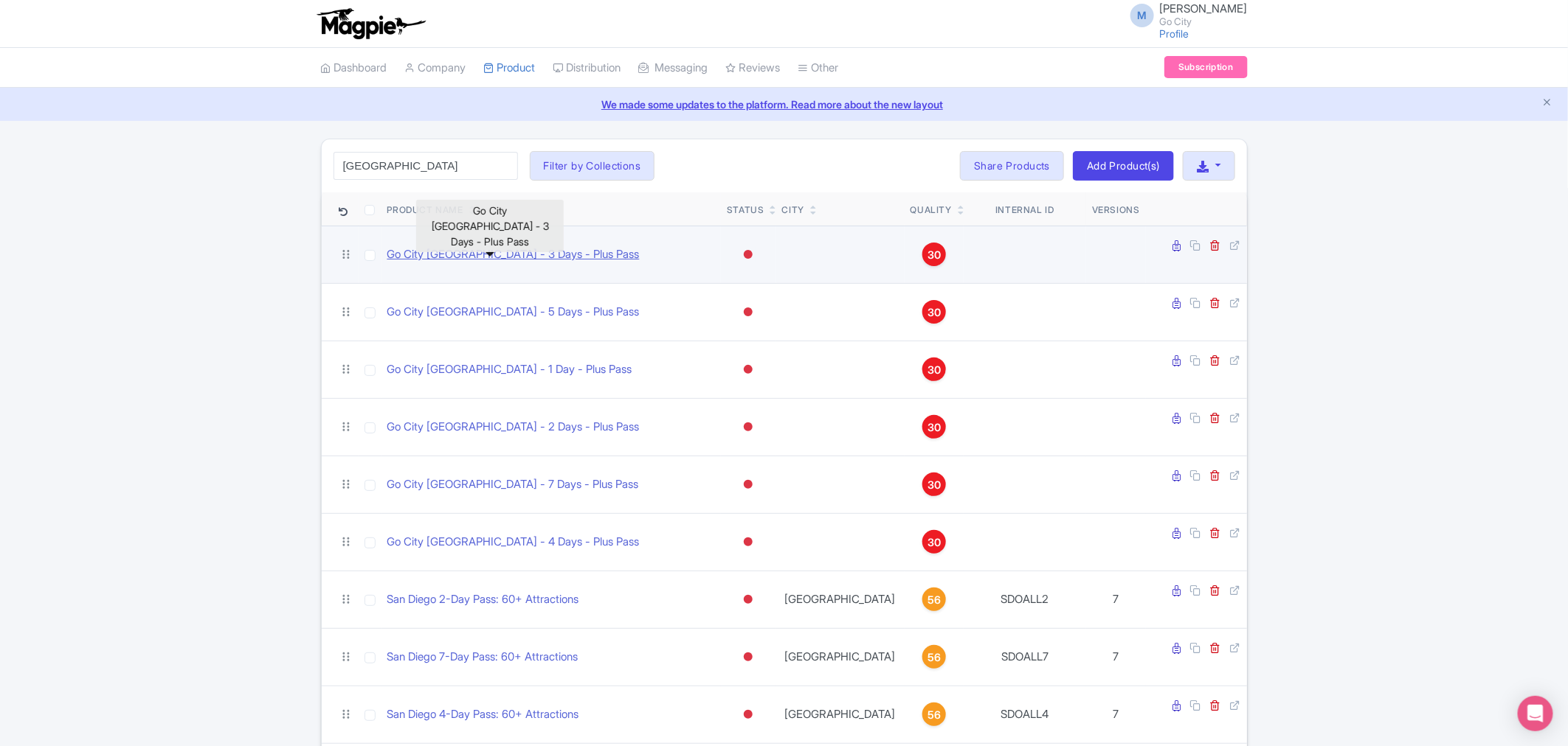
drag, startPoint x: 584, startPoint y: 261, endPoint x: 584, endPoint y: 249, distance: 12.0
click at [584, 249] on link "Go City San Diego - 3 Days - Plus Pass" at bounding box center [514, 254] width 253 height 17
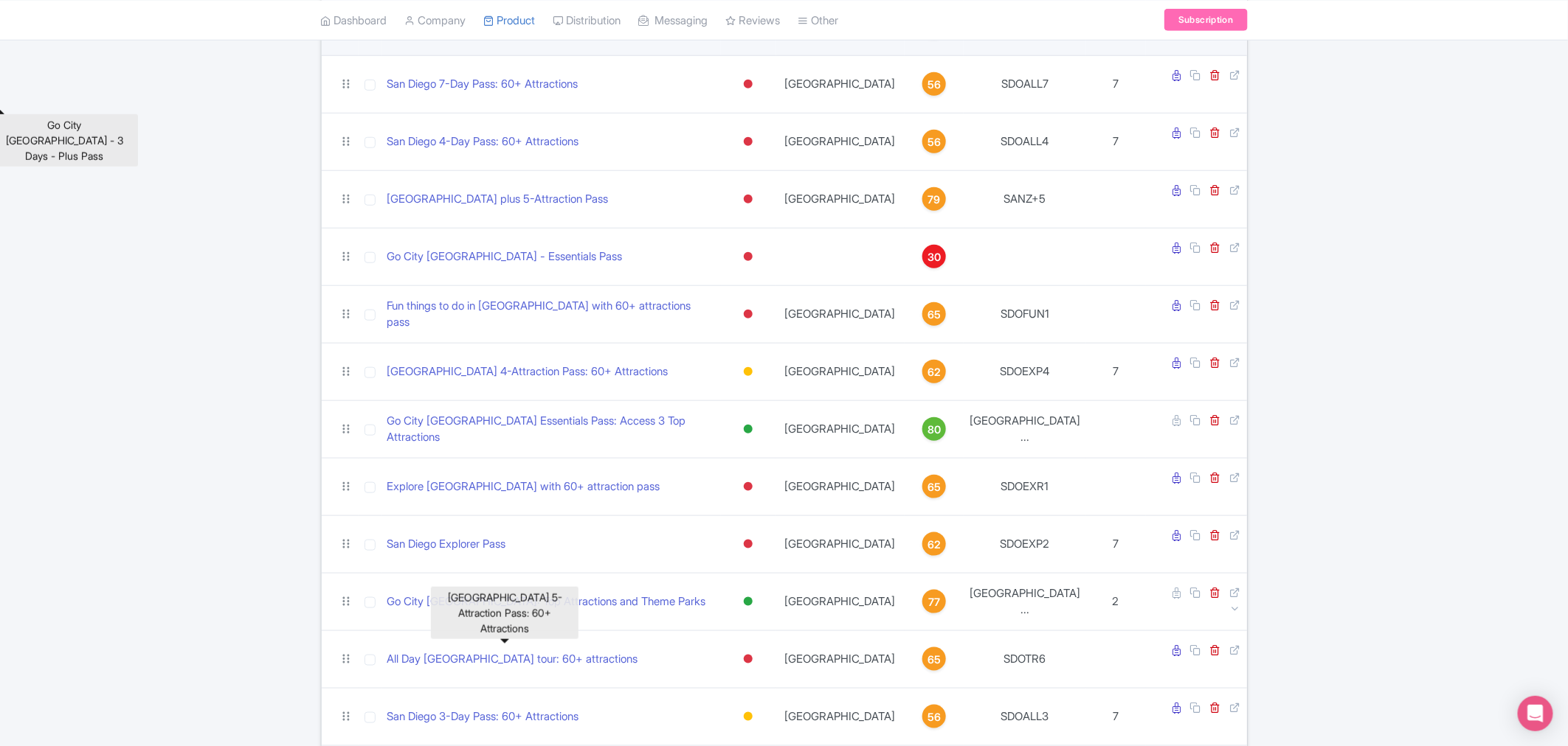
scroll to position [1064, 0]
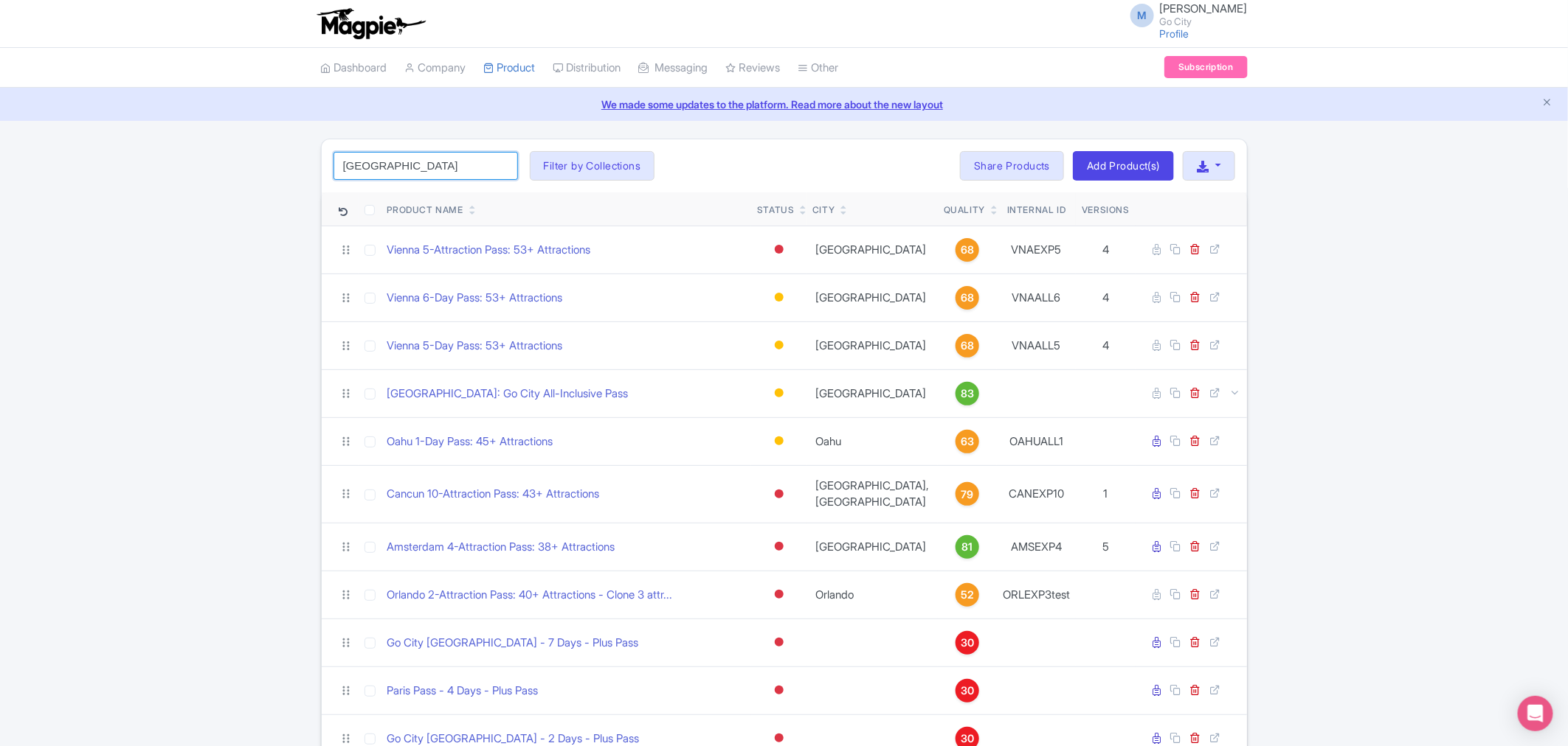
click at [440, 171] on input "[GEOGRAPHIC_DATA]" at bounding box center [426, 166] width 185 height 28
type input "[GEOGRAPHIC_DATA]"
click button "Search" at bounding box center [0, 0] width 0 height 0
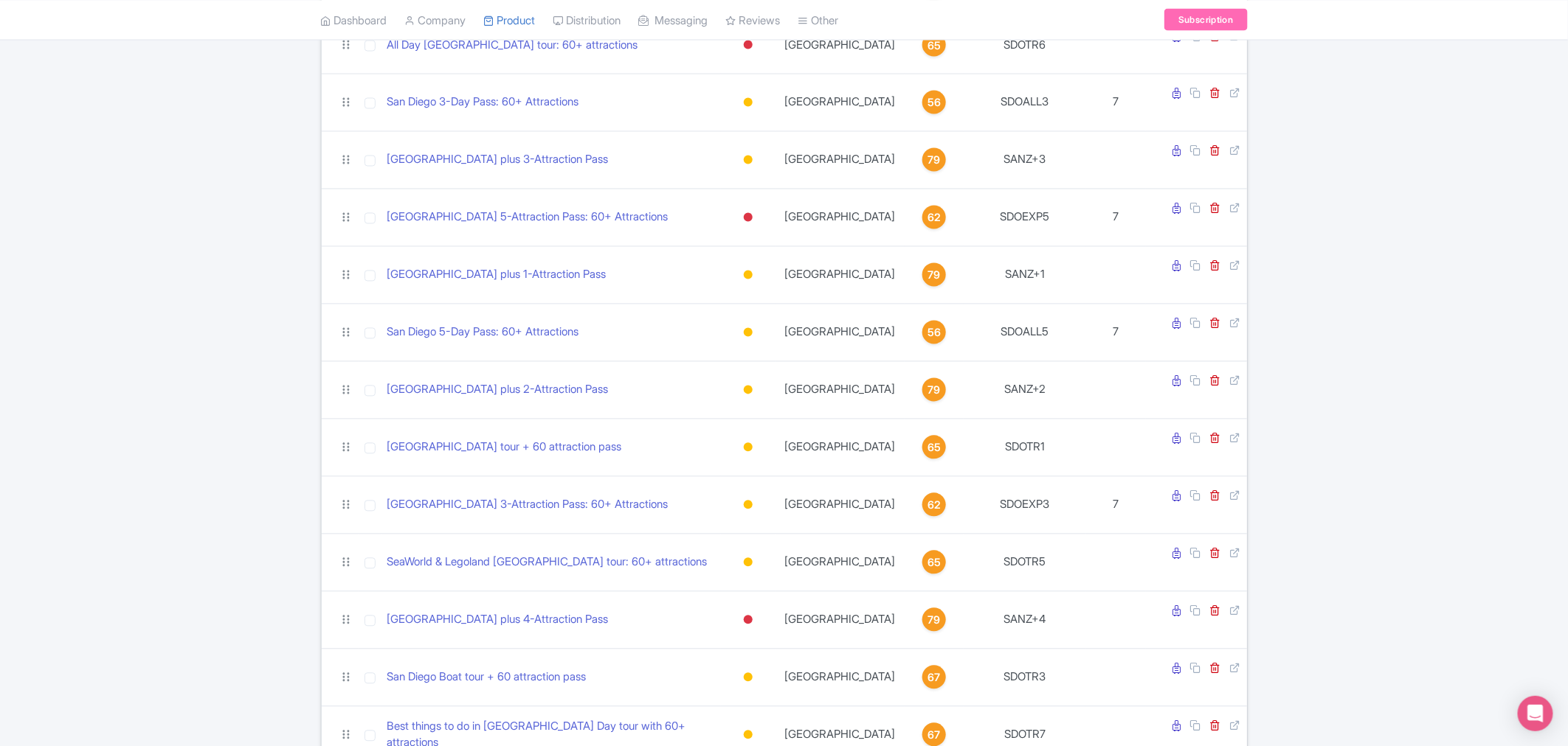
scroll to position [1367, 0]
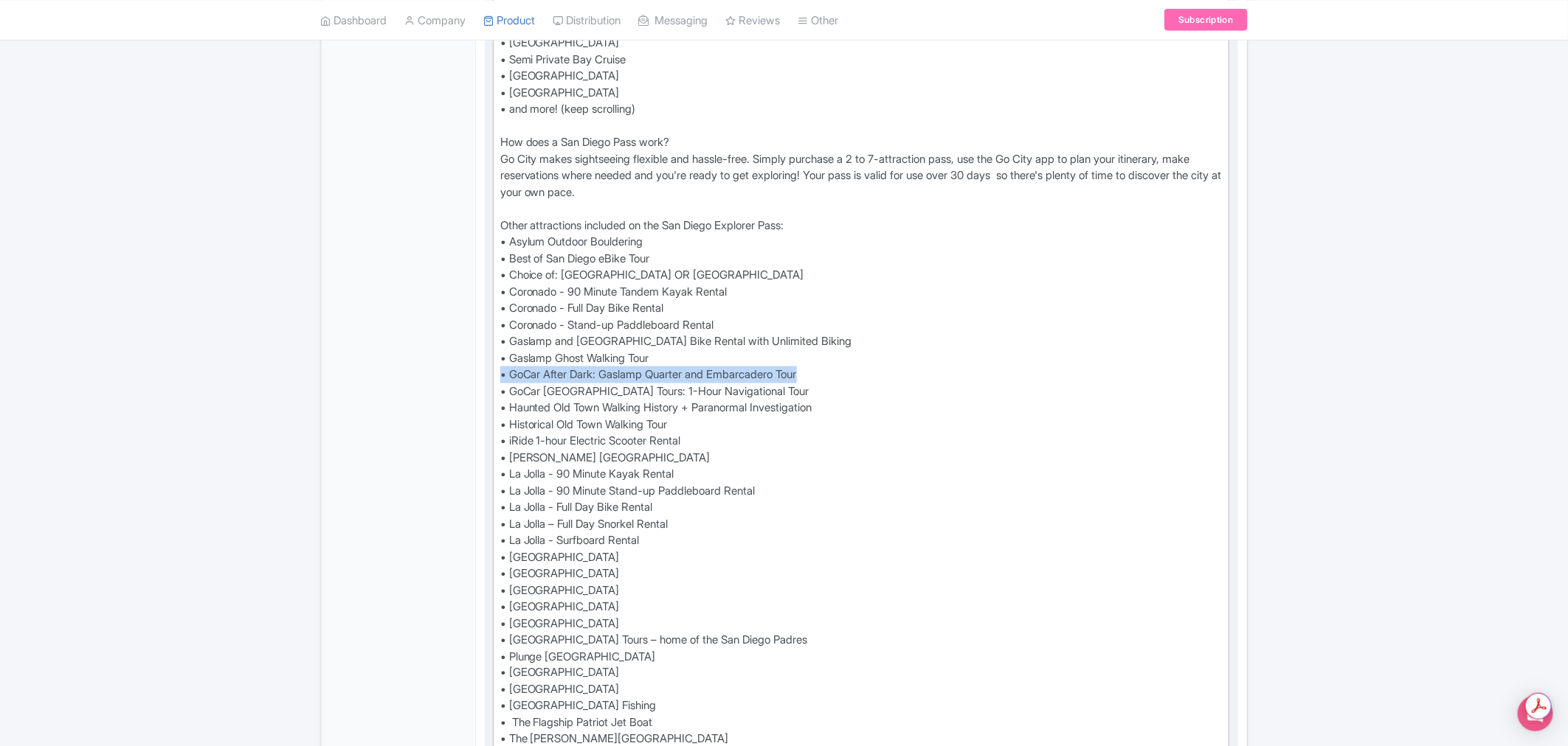
drag, startPoint x: 834, startPoint y: 372, endPoint x: 502, endPoint y: 378, distance: 332.1
click at [502, 378] on div "Experience top San Diego attractions and tours and save up to 50%* compared to …" at bounding box center [861, 268] width 722 height 1029
type trix-editor "<div>Experience top San Diego attractions and tours and save up to 50%* compare…"
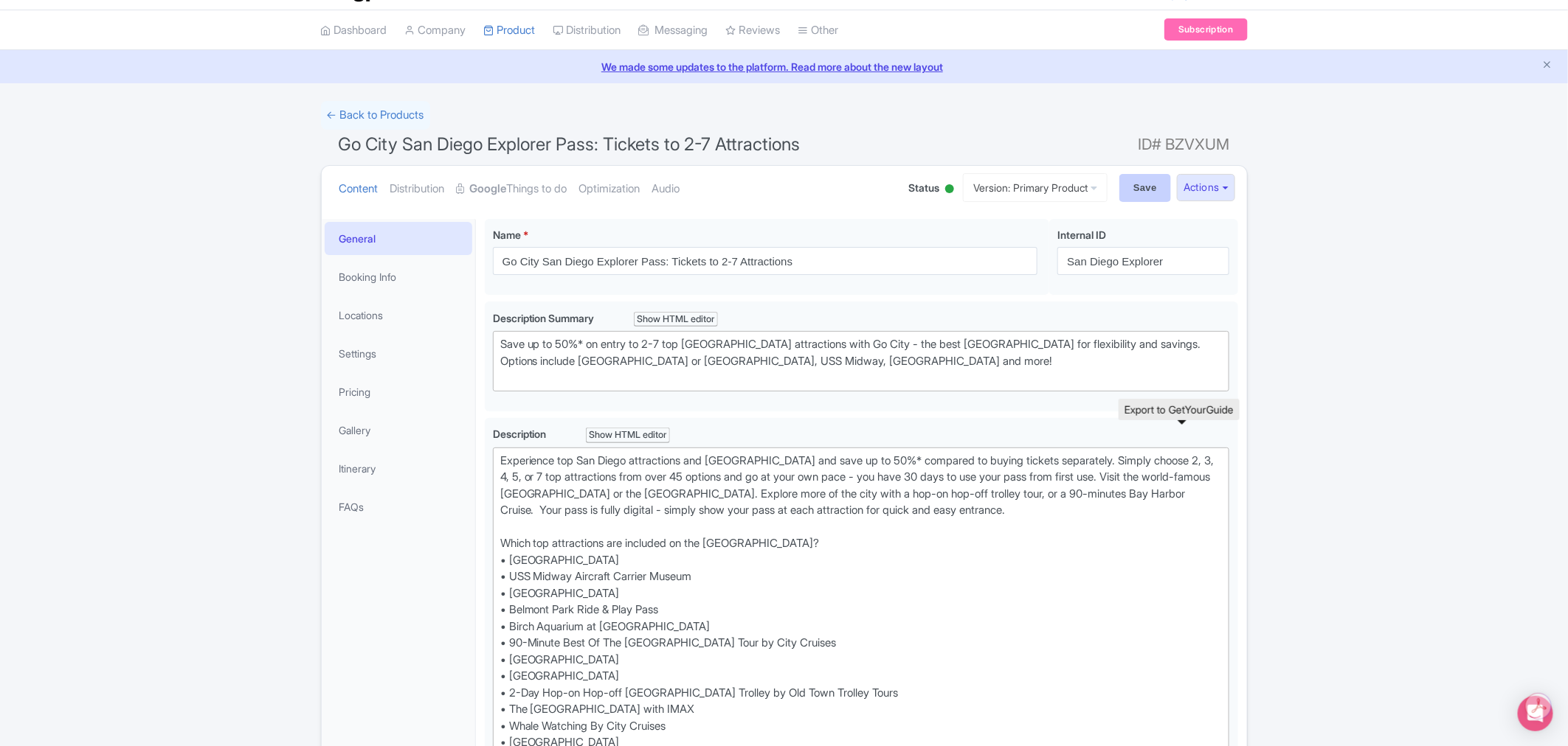
scroll to position [0, 0]
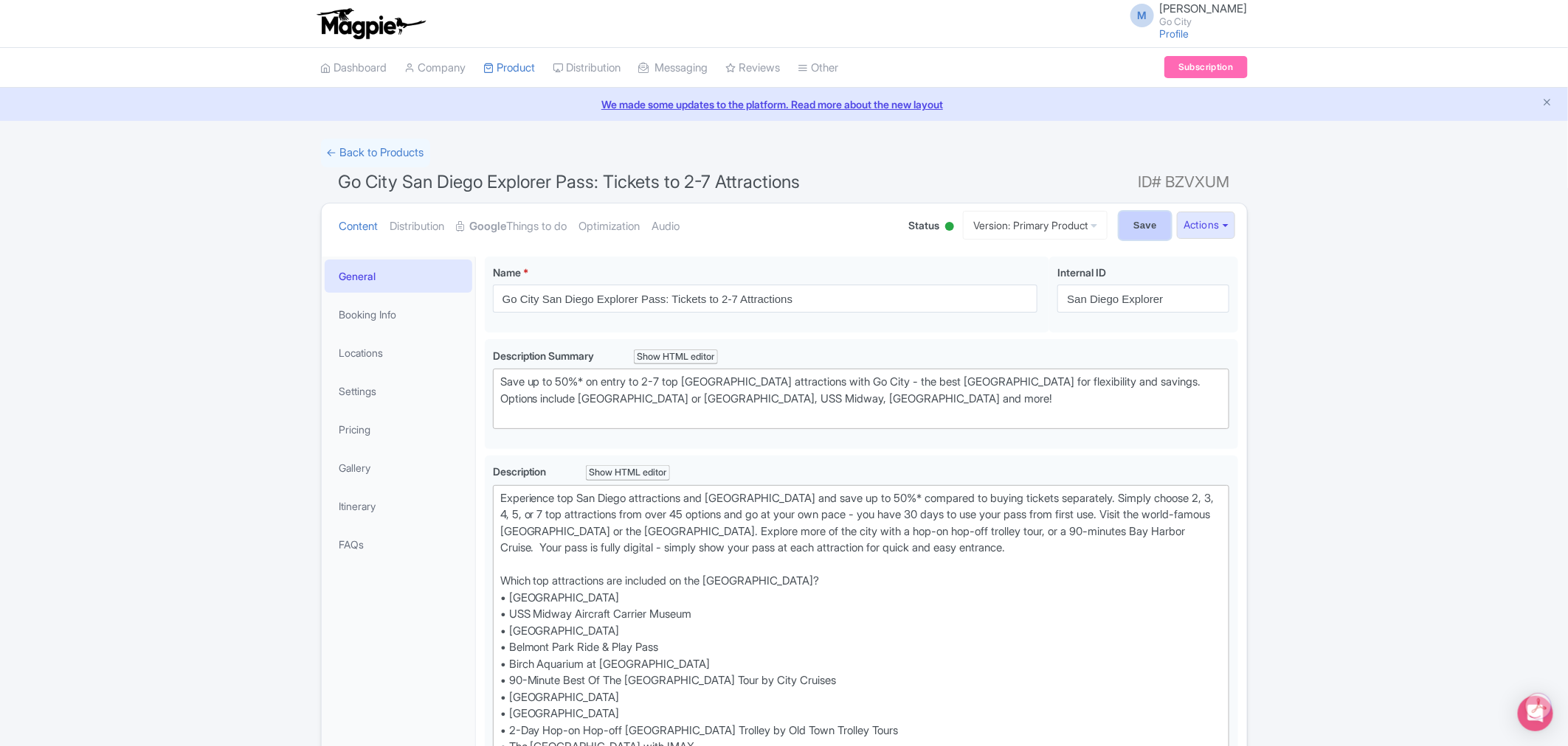
click at [1130, 232] on input "Save" at bounding box center [1145, 226] width 52 height 28
type input "Saving..."
click at [1136, 222] on input "Save" at bounding box center [1145, 226] width 52 height 28
type input "Saving..."
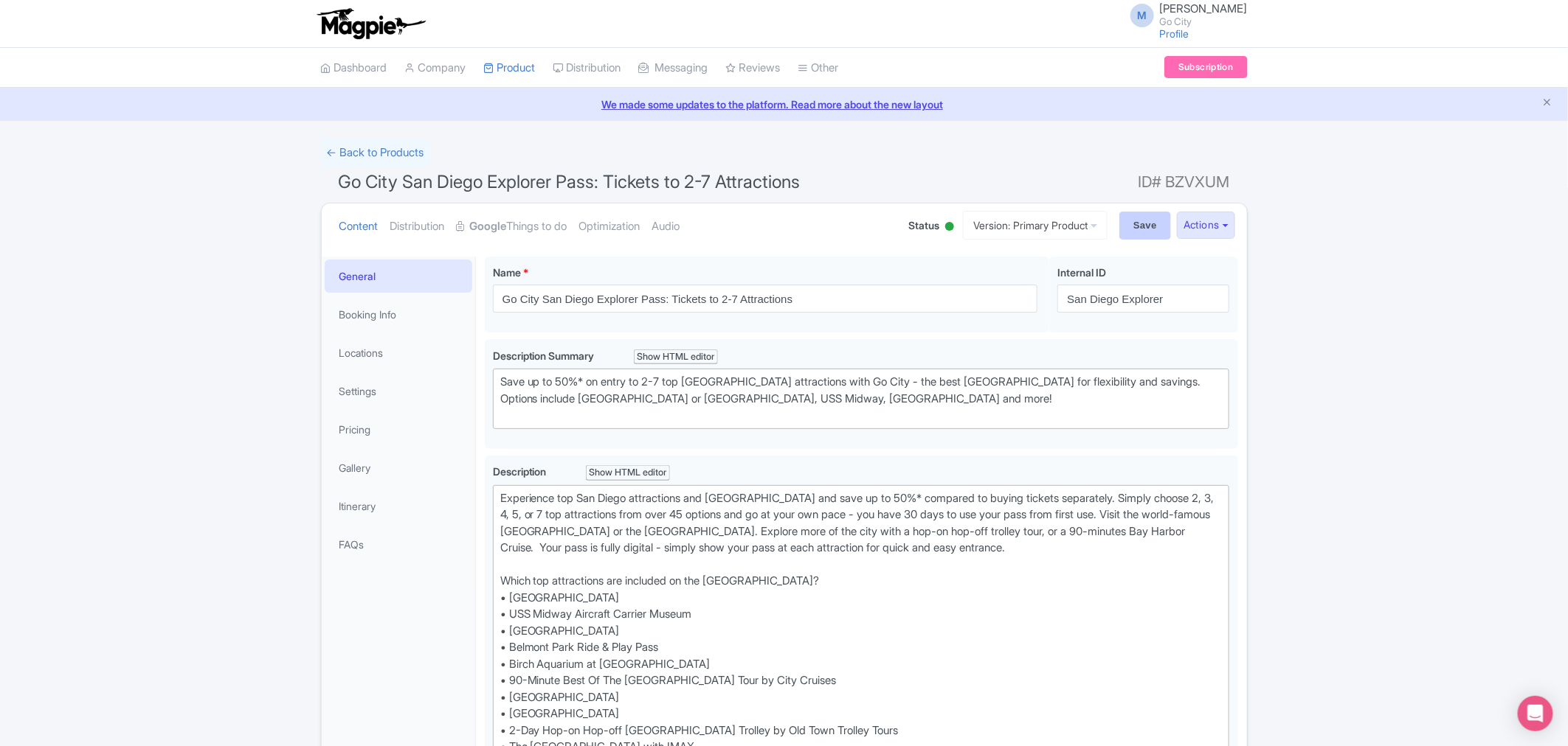
type input "Saving..."
click at [385, 148] on link "← Back to Products" at bounding box center [376, 153] width 109 height 29
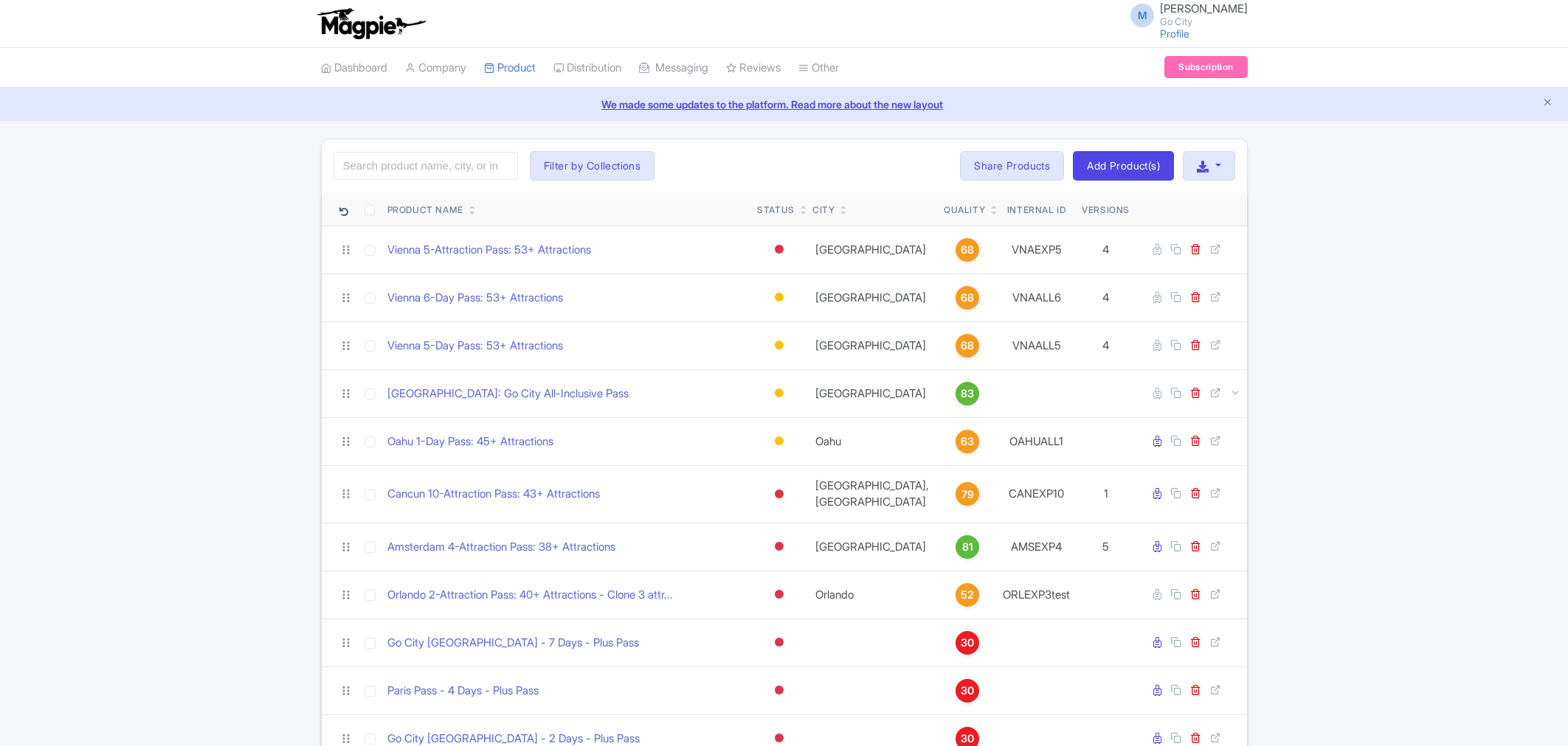
click at [429, 195] on th "Product Name" at bounding box center [566, 209] width 370 height 34
click at [433, 162] on input "search" at bounding box center [426, 166] width 185 height 28
type input "barcelona"
click button "Search" at bounding box center [0, 0] width 0 height 0
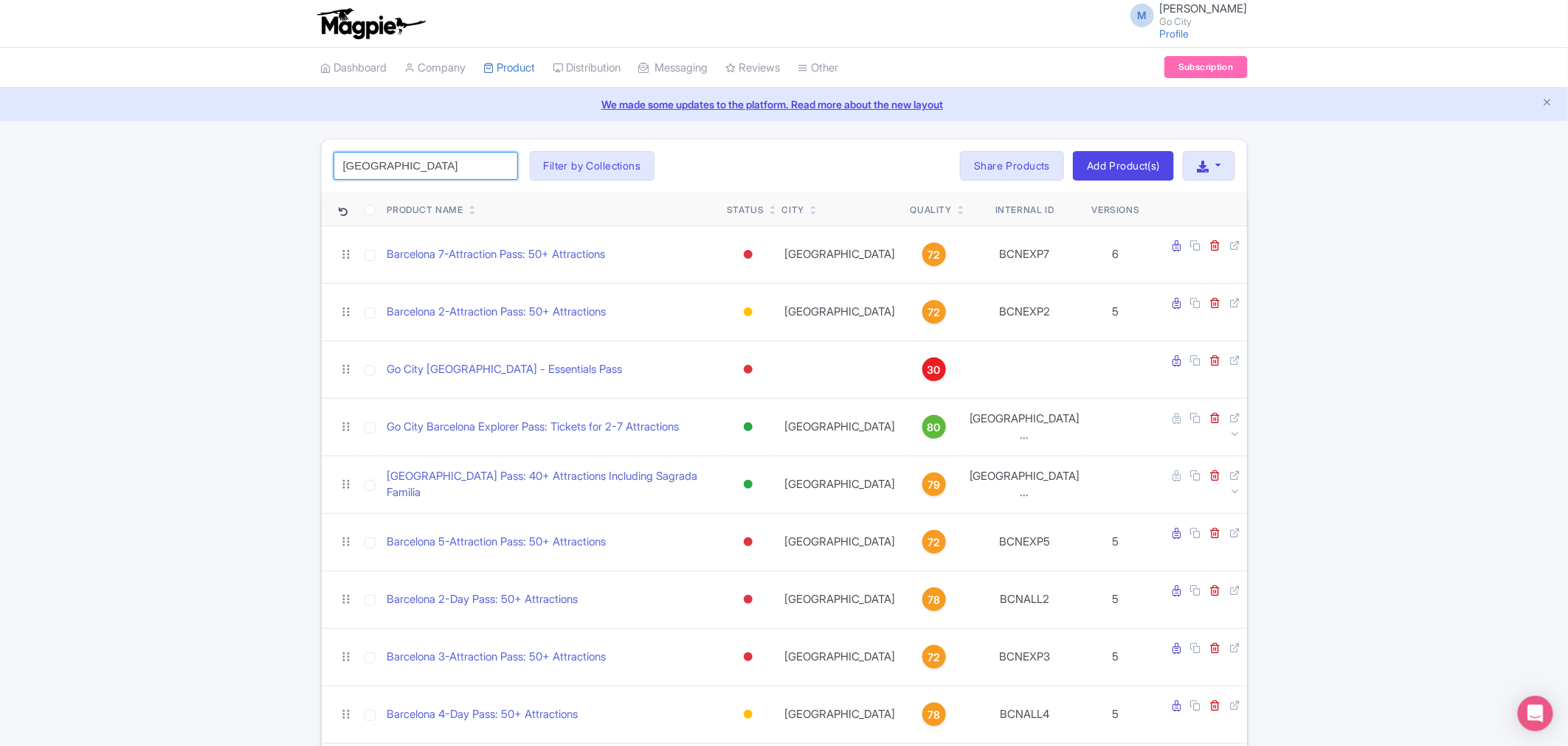
click button "Search" at bounding box center [0, 0] width 0 height 0
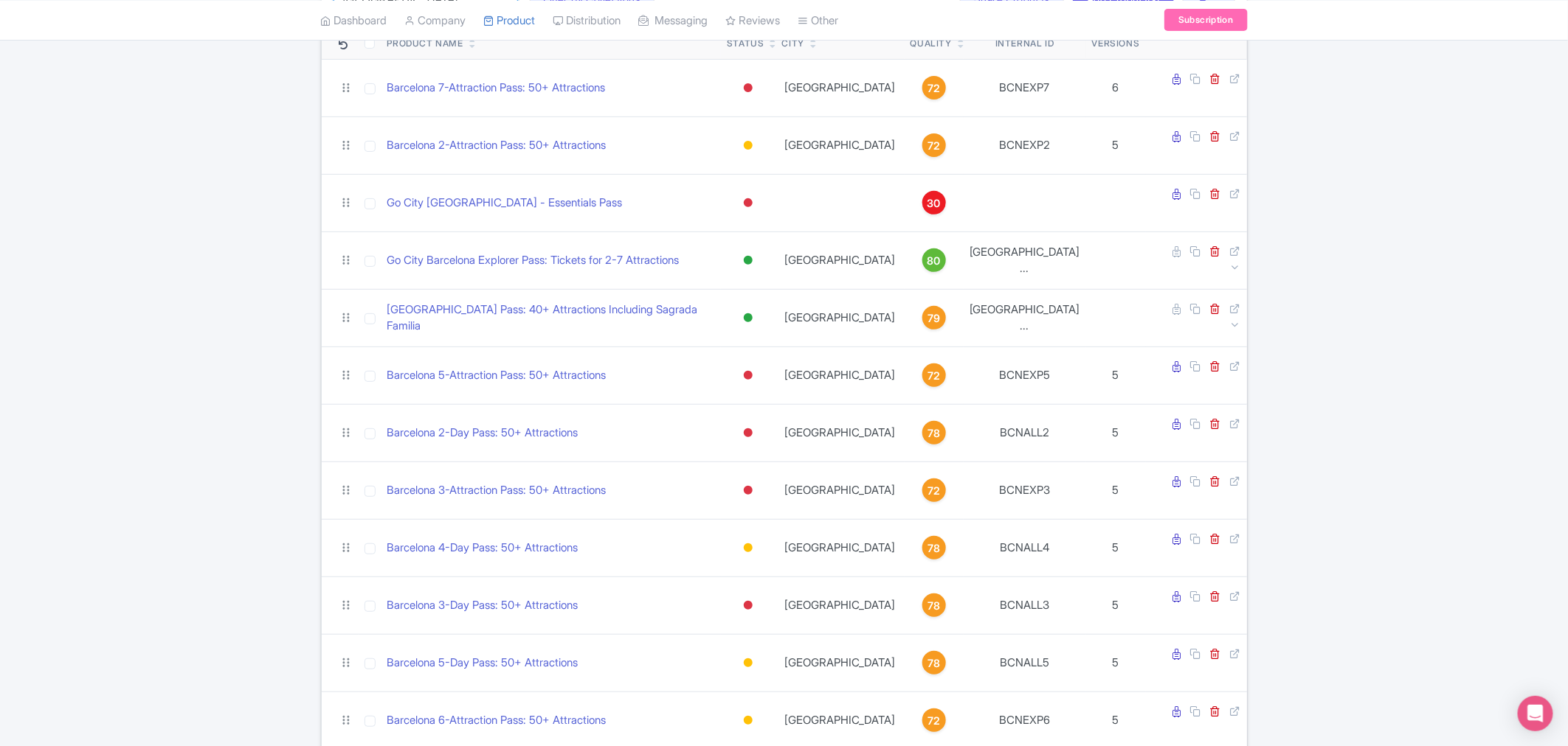
scroll to position [168, 0]
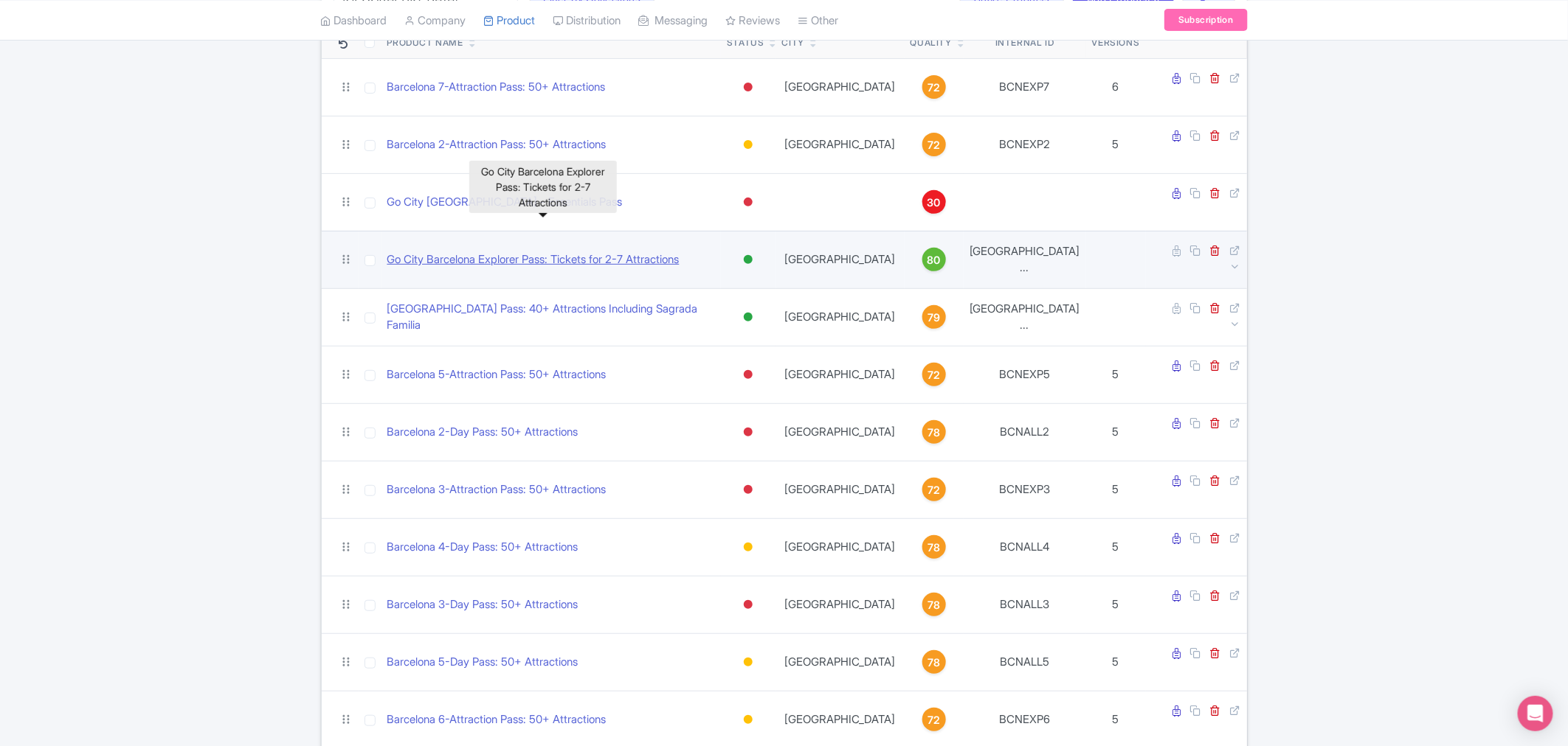
click at [513, 251] on link "Go City Barcelona Explorer Pass: Tickets for 2-7 Attractions" at bounding box center [533, 260] width 292 height 17
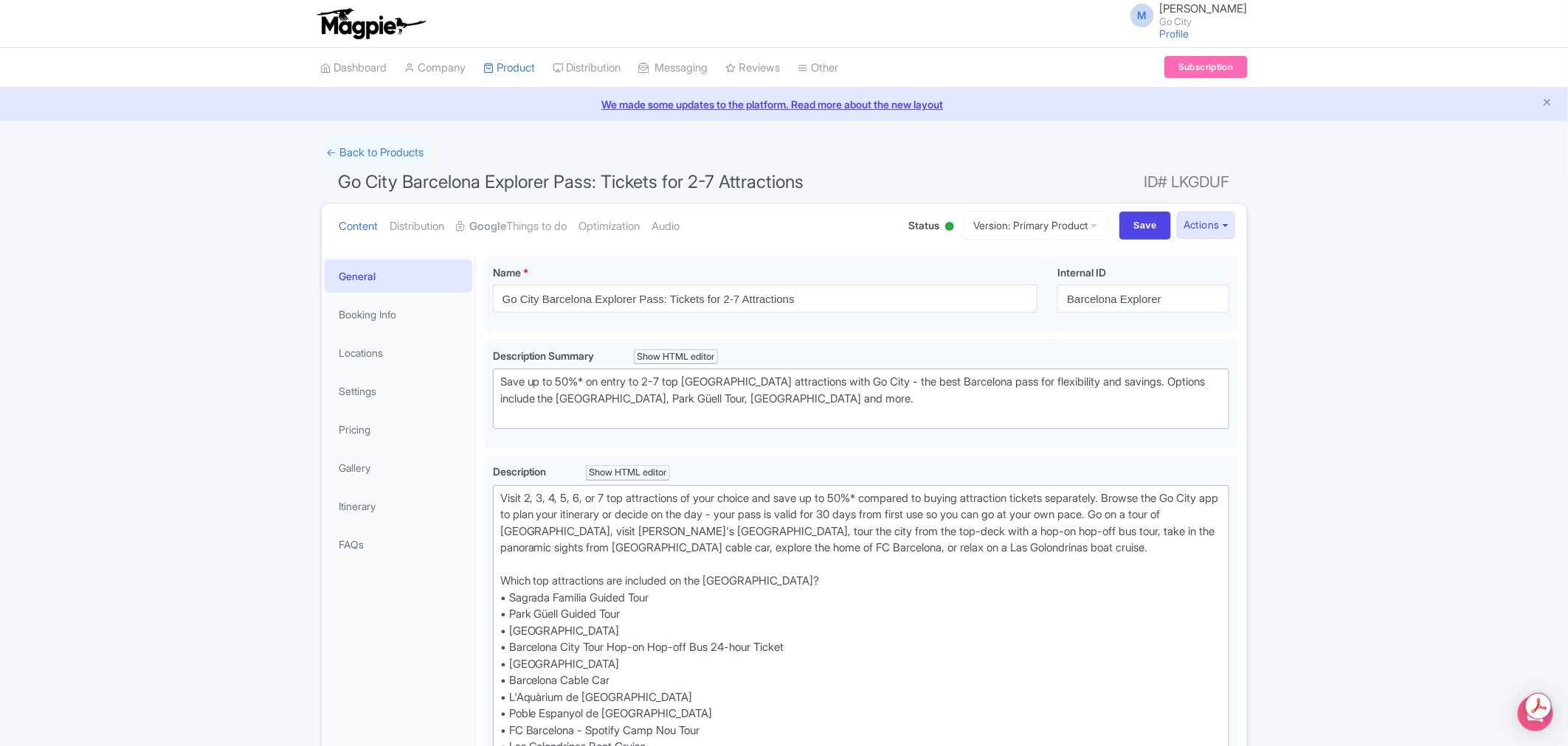
drag, startPoint x: 1437, startPoint y: 446, endPoint x: 1389, endPoint y: 453, distance: 48.5
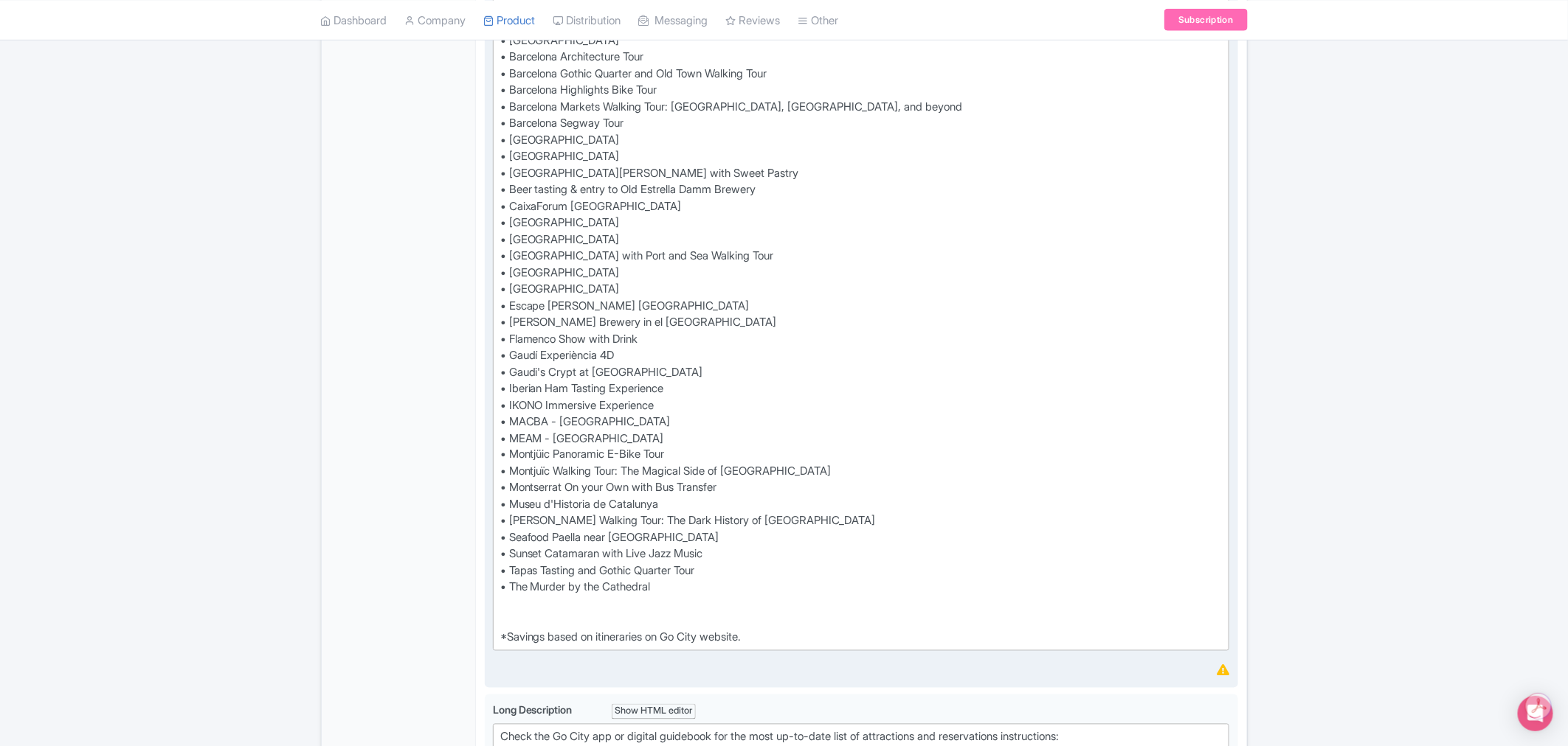
scroll to position [983, 0]
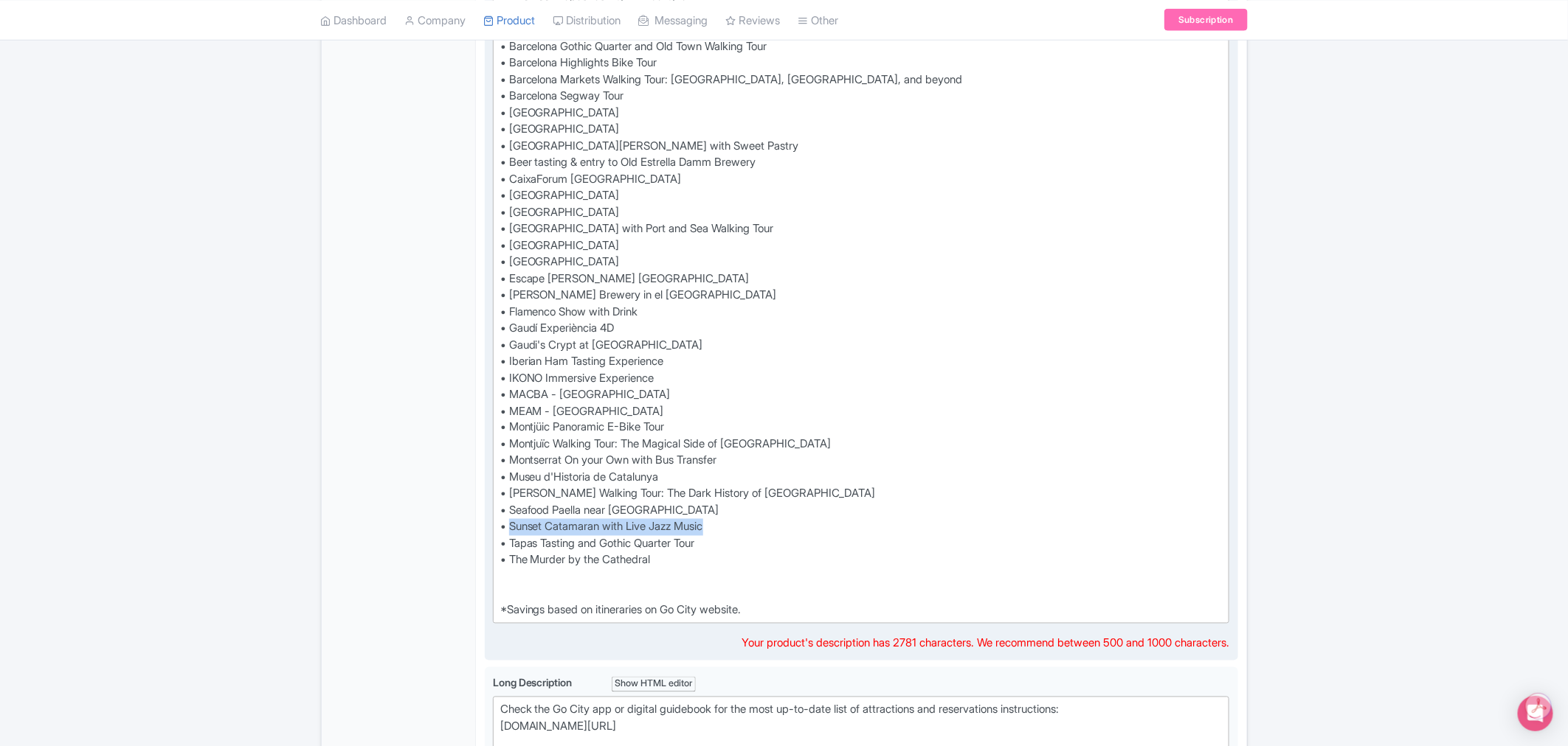
drag, startPoint x: 673, startPoint y: 526, endPoint x: 511, endPoint y: 525, distance: 162.0
click at [511, 525] on div "Visit 2, 3, 4, 5, 6, or 7 top attractions of your choice and save up to 50%* co…" at bounding box center [861, 63] width 722 height 1112
paste trix-editor
type trix-editor "<div>Visit 2, 3, 4, 5, 6, or 7 top attractions of your choice and save up to 50…"
click at [1405, 460] on div "← Back to Products Go City Barcelona Explorer Pass: Tickets for 2-7 Attractions…" at bounding box center [784, 246] width 1568 height 2180
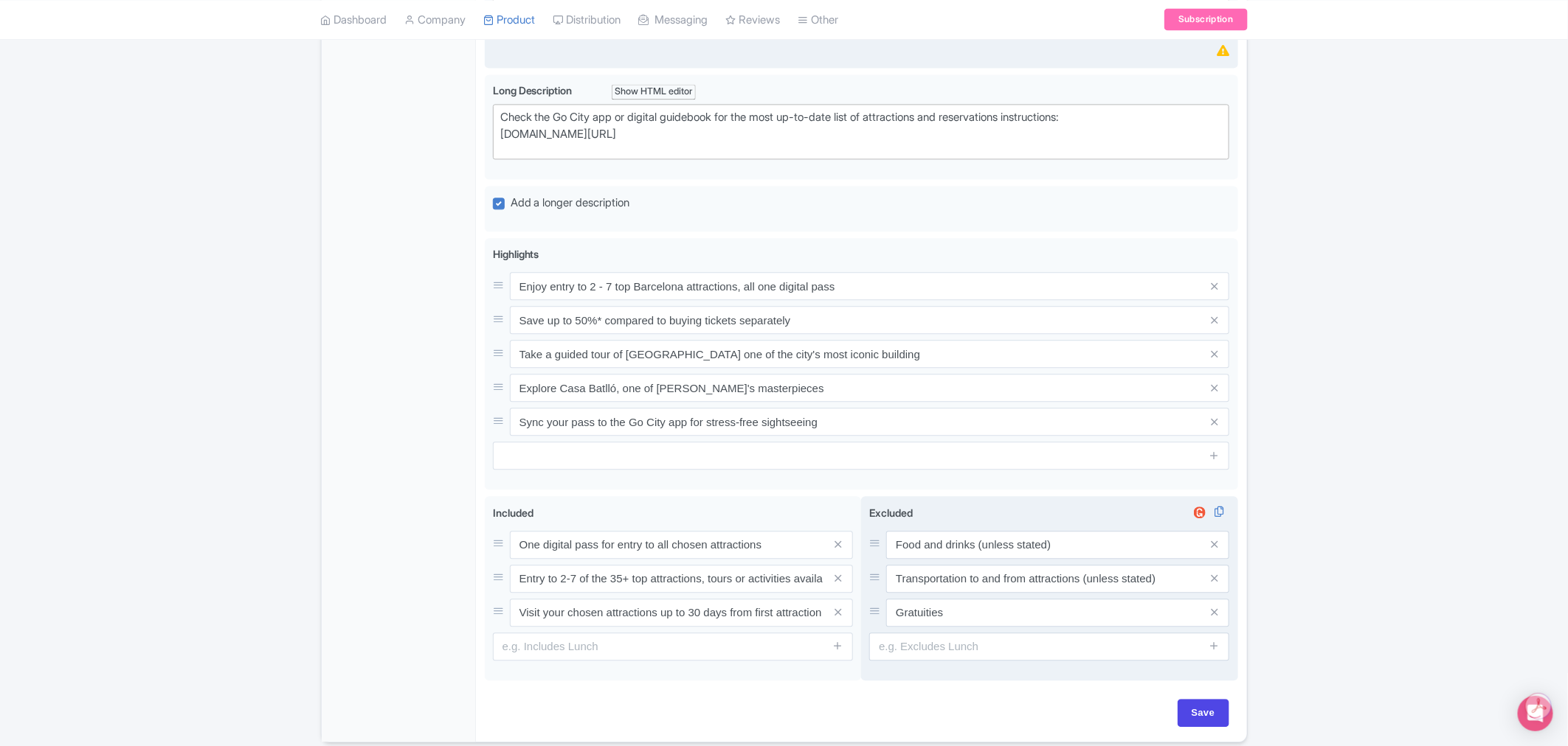
scroll to position [1635, 0]
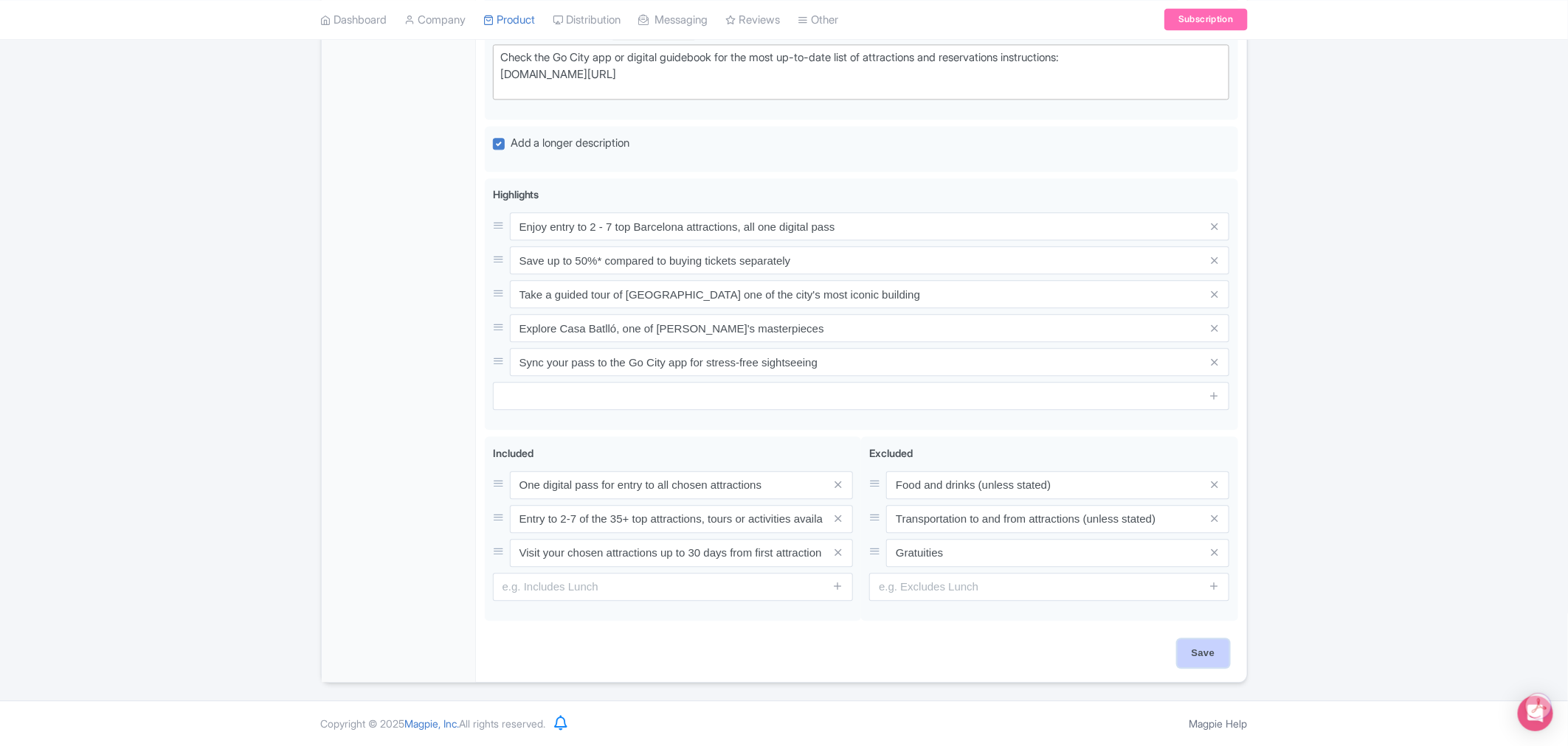
click at [1205, 653] on input "Save" at bounding box center [1202, 654] width 52 height 28
type input "Saving..."
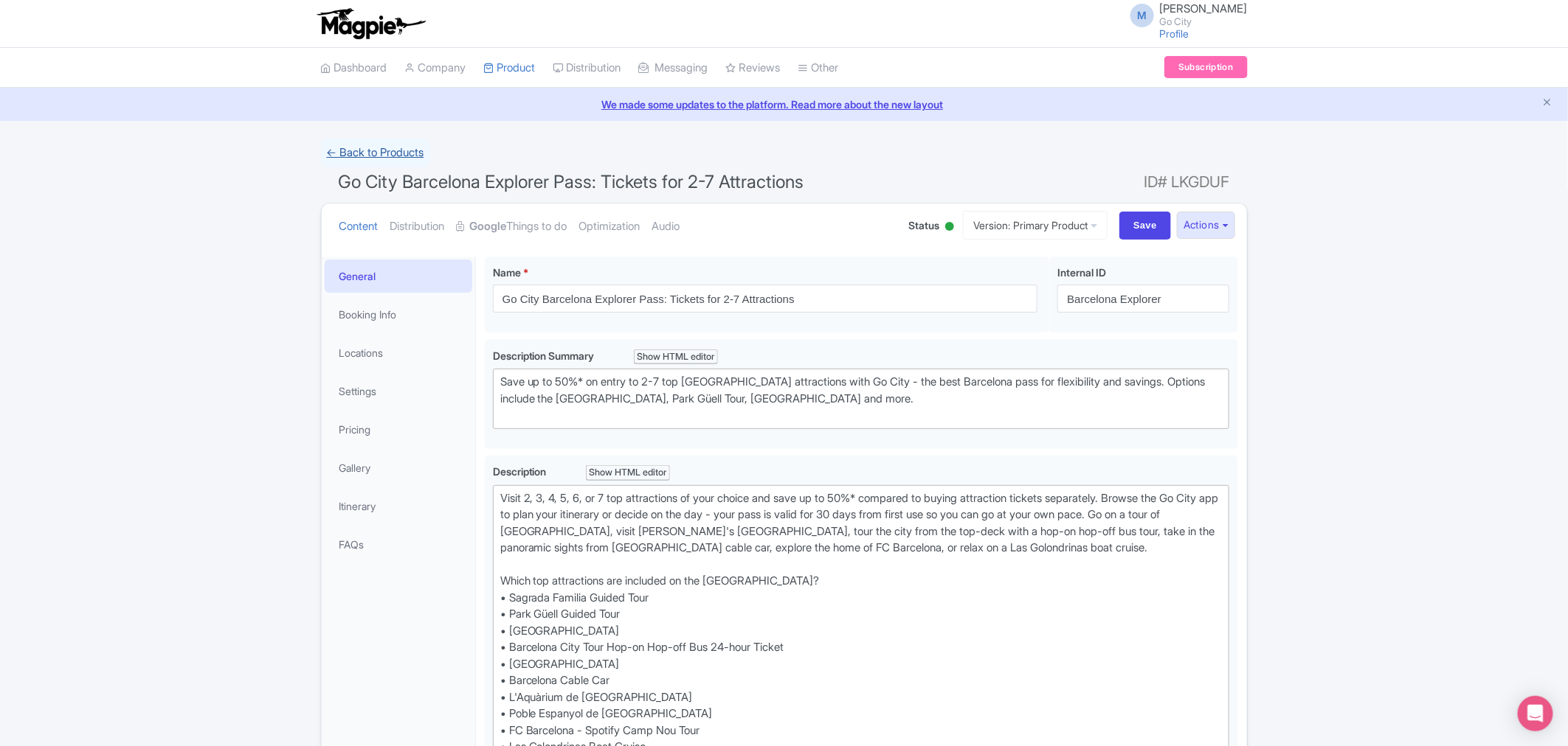
click at [374, 144] on link "← Back to Products" at bounding box center [376, 153] width 109 height 29
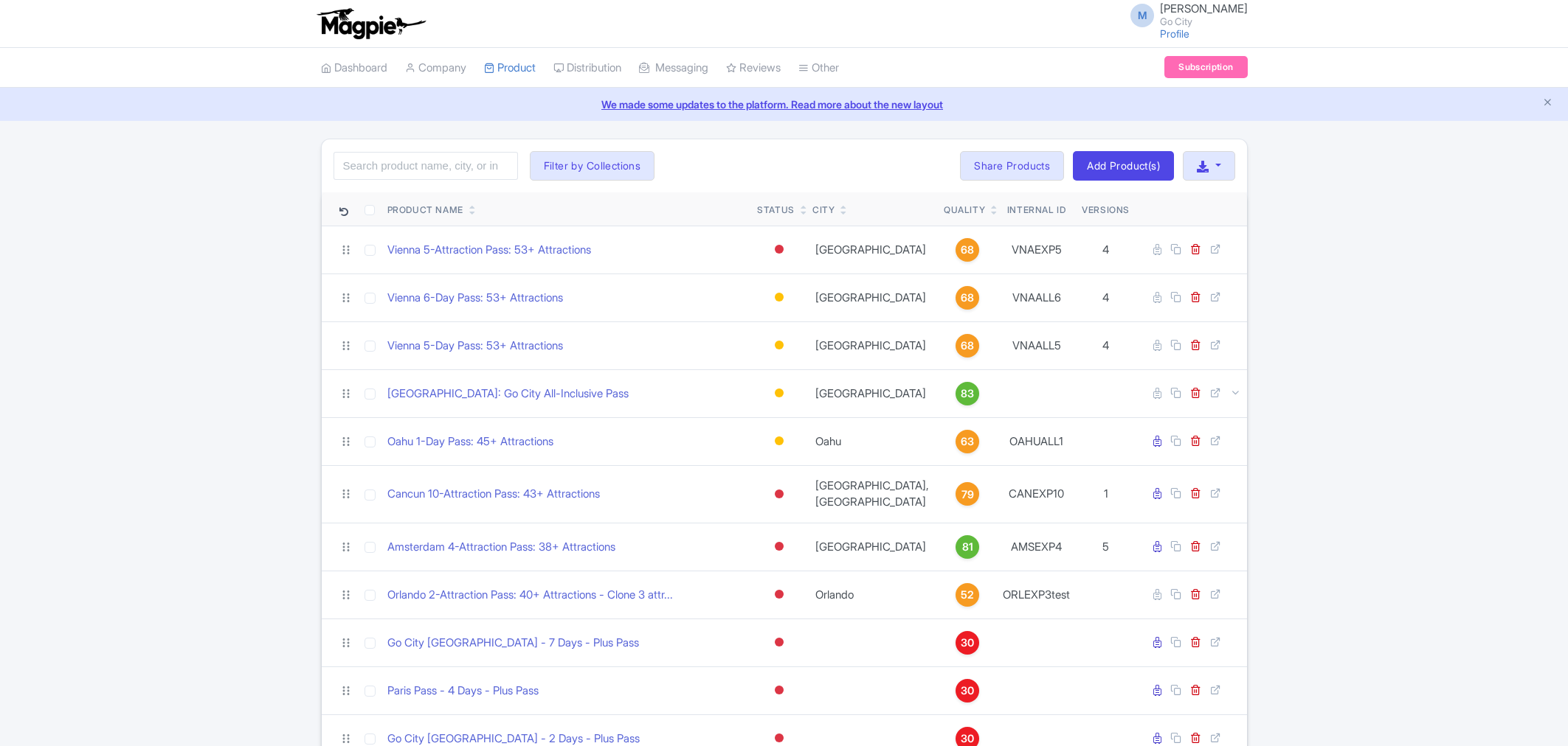
click at [392, 168] on input "search" at bounding box center [426, 166] width 185 height 28
type input "[GEOGRAPHIC_DATA]"
click button "Search" at bounding box center [0, 0] width 0 height 0
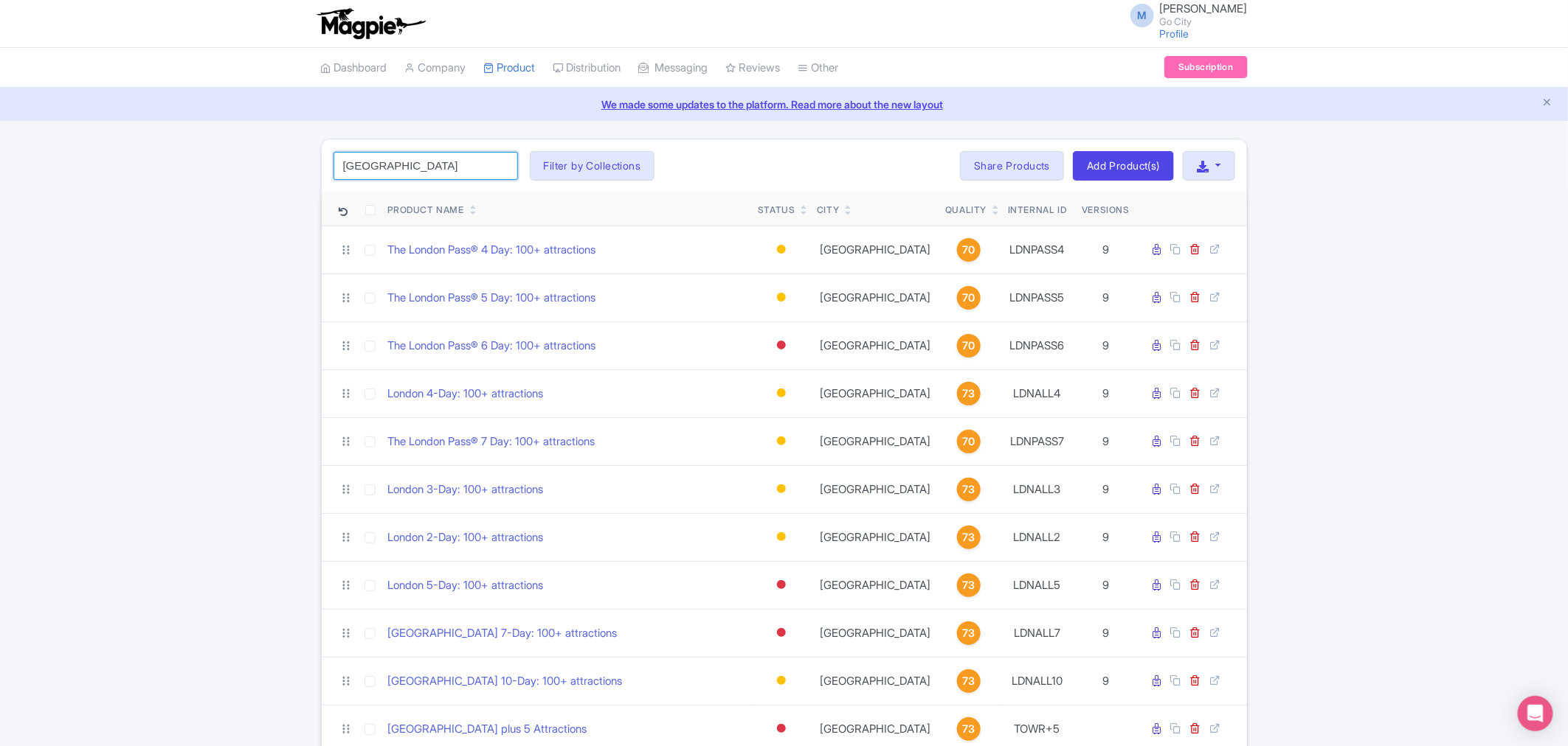
click at [416, 164] on input "[GEOGRAPHIC_DATA]" at bounding box center [426, 166] width 185 height 28
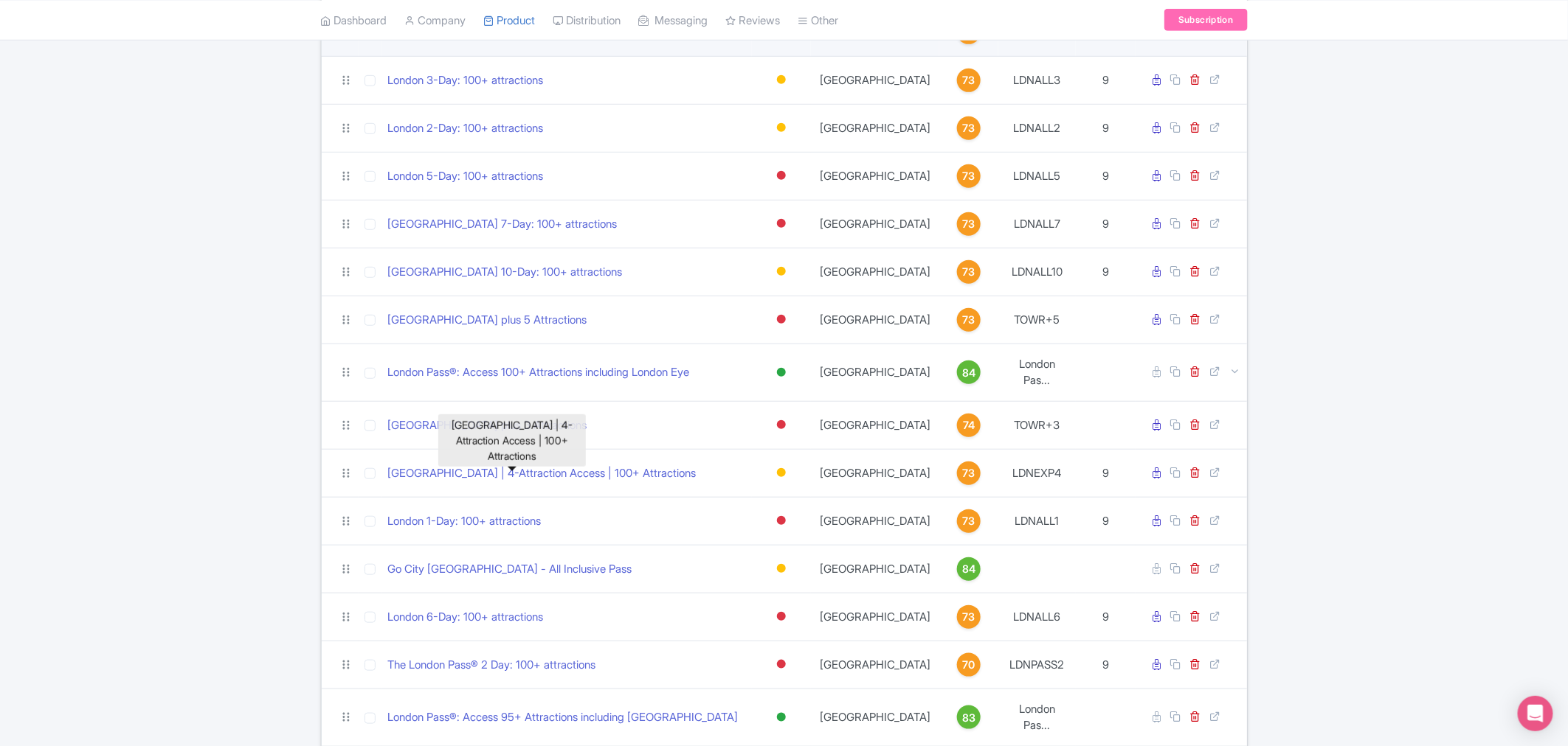
scroll to position [573, 0]
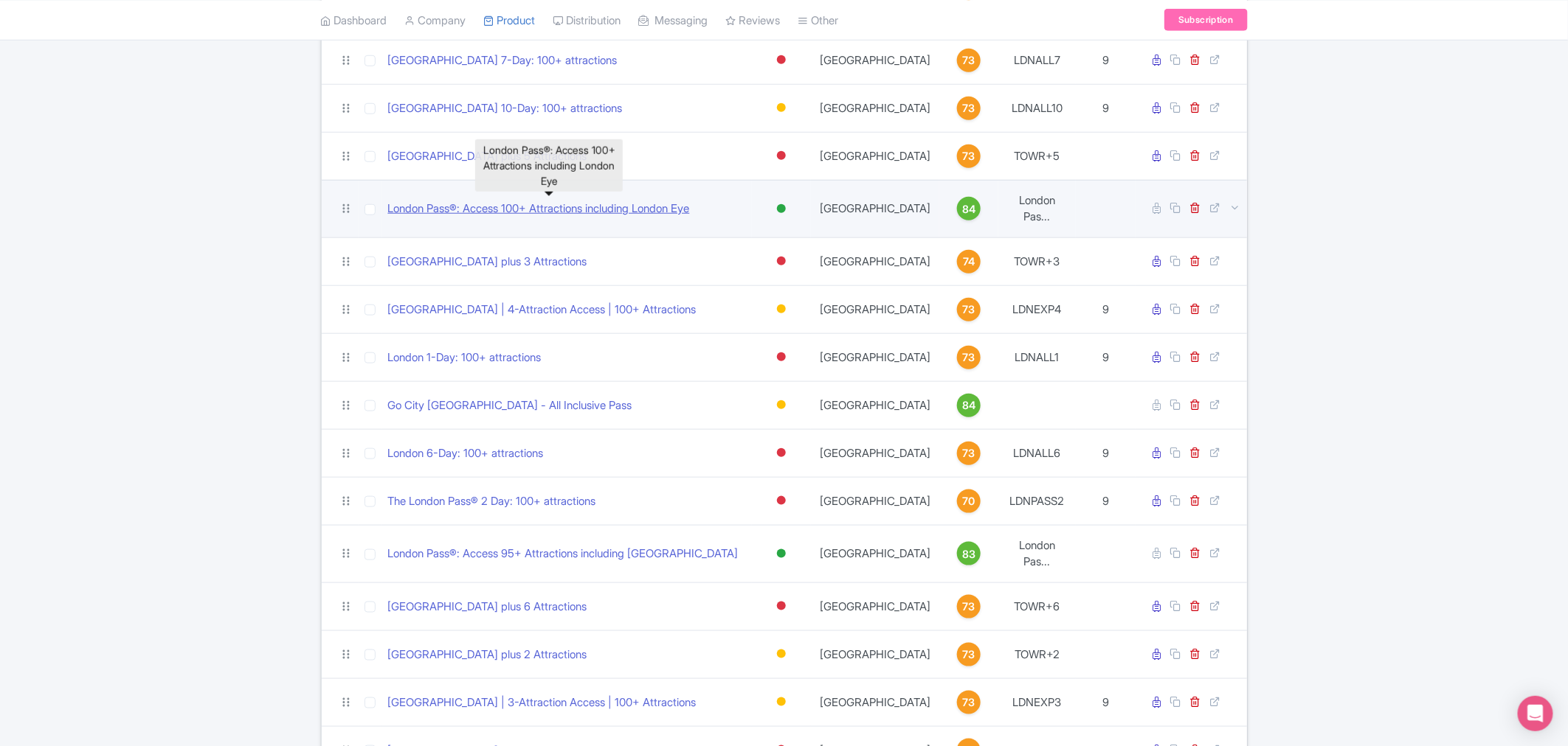
click at [630, 207] on link "London Pass®: Access 100+ Attractions including London Eye" at bounding box center [539, 209] width 302 height 17
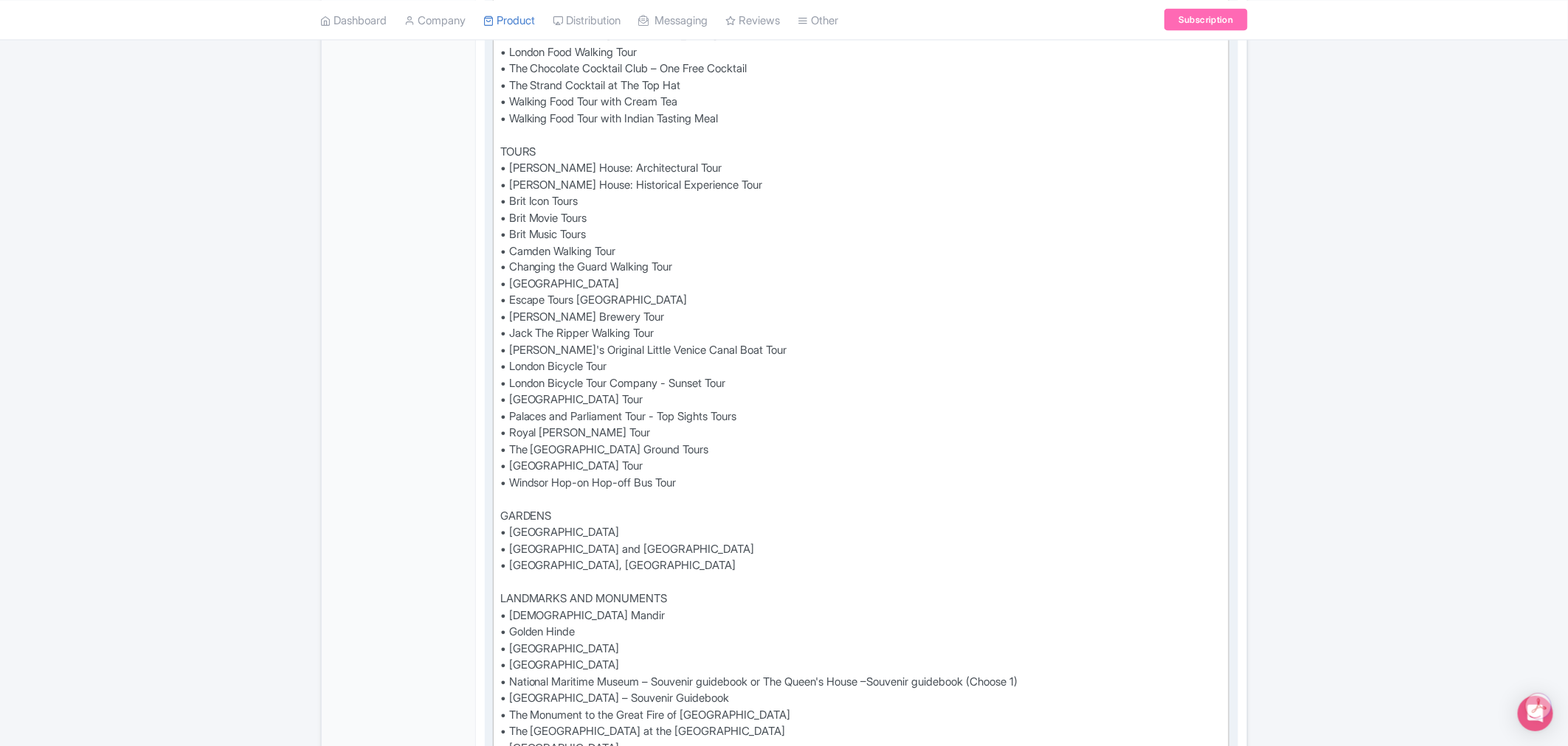
scroll to position [1146, 0]
click at [697, 443] on div "See all that London has to offer with the London Pass® and save up to 50%* vs b…" at bounding box center [861, 446] width 722 height 2207
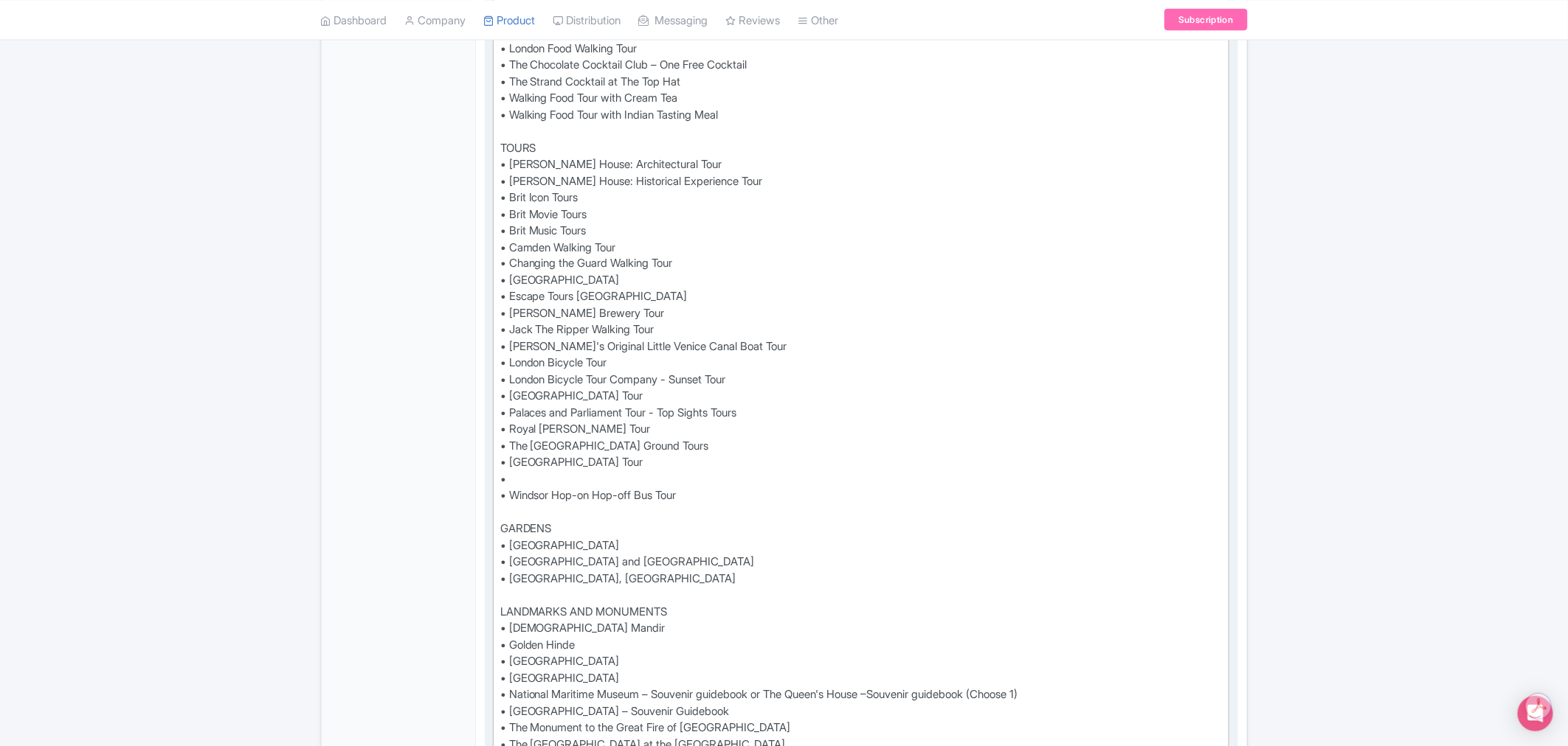
click at [569, 467] on div "See all that London has to offer with the London Pass® and save up to 50%* vs b…" at bounding box center [861, 455] width 722 height 2223
paste trix-editor "<div>See all that London has to offer with the London Pass® and save up to 50%*…"
type trix-editor "<div>See all that London has to offer with the London Pass® and save up to 50%*…"
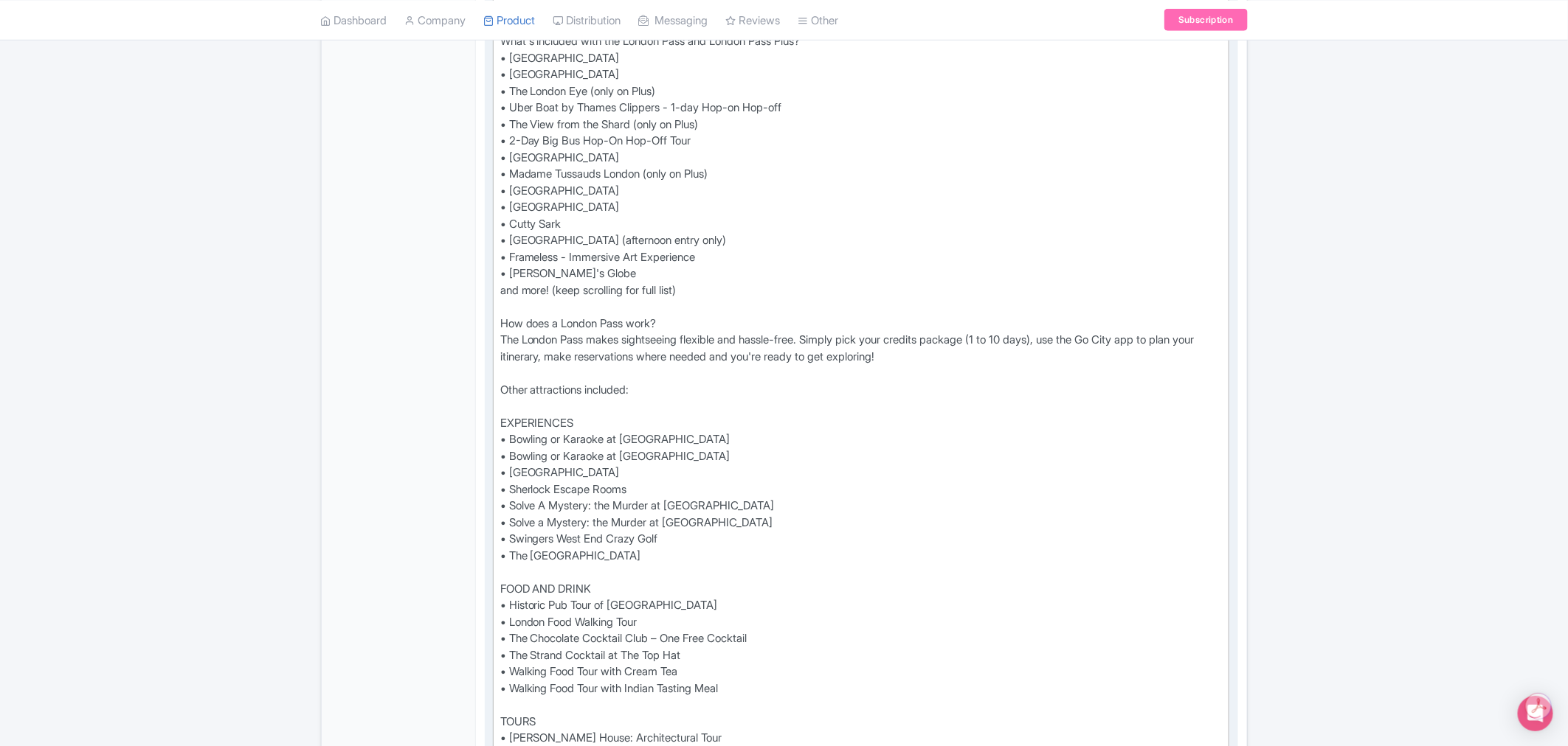
scroll to position [0, 0]
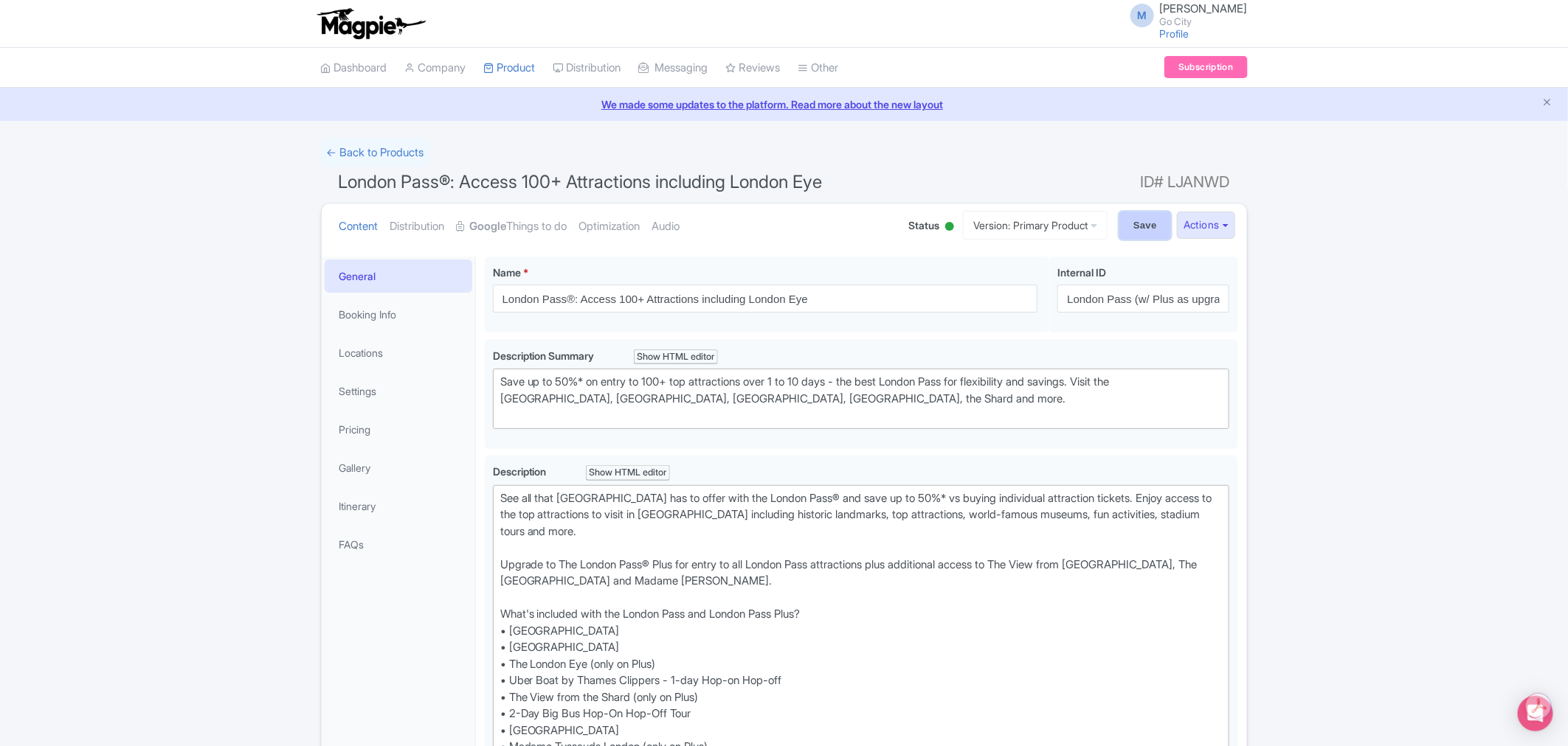
click at [1134, 217] on input "Save" at bounding box center [1145, 226] width 52 height 28
type input "Saving..."
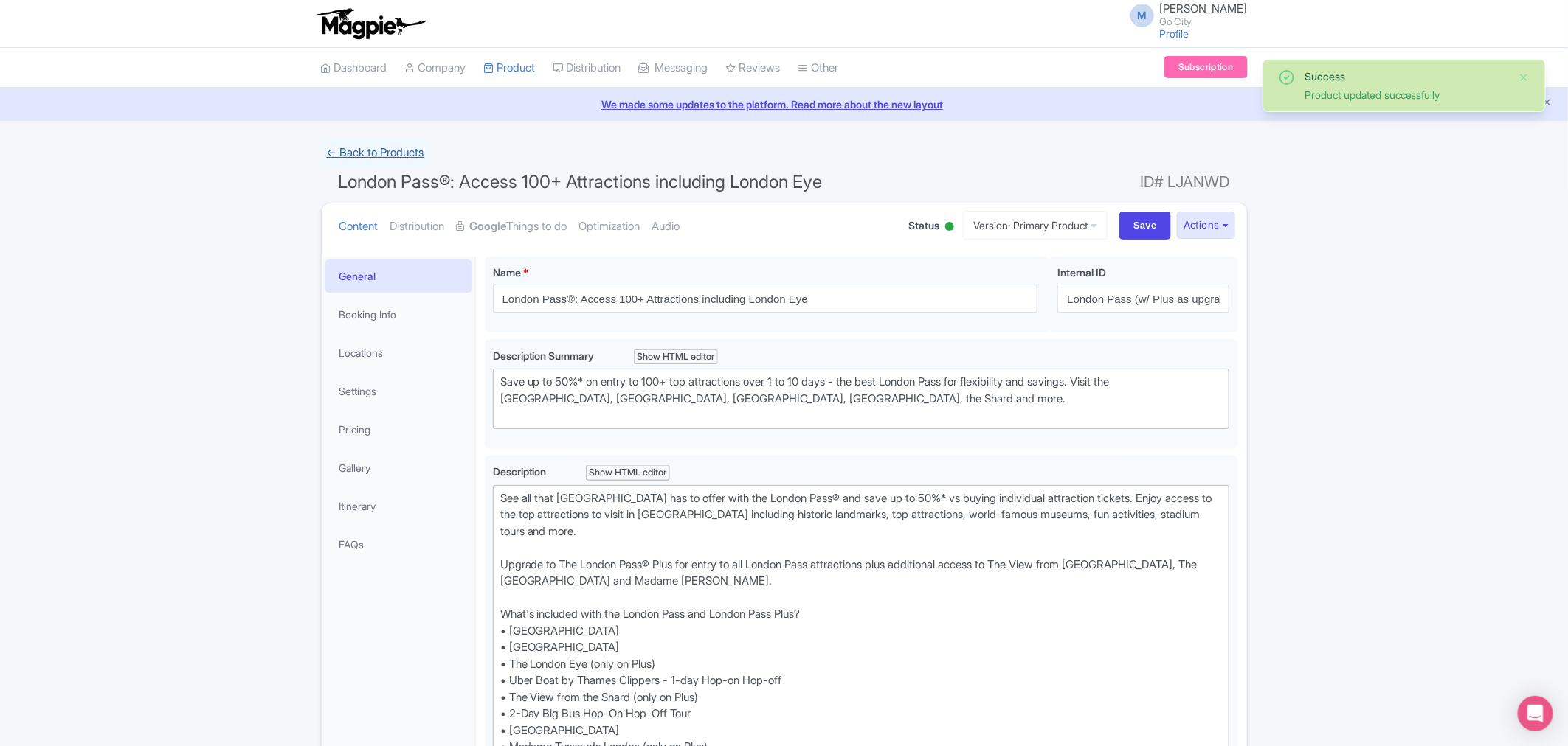
click at [386, 150] on link "← Back to Products" at bounding box center [376, 153] width 109 height 29
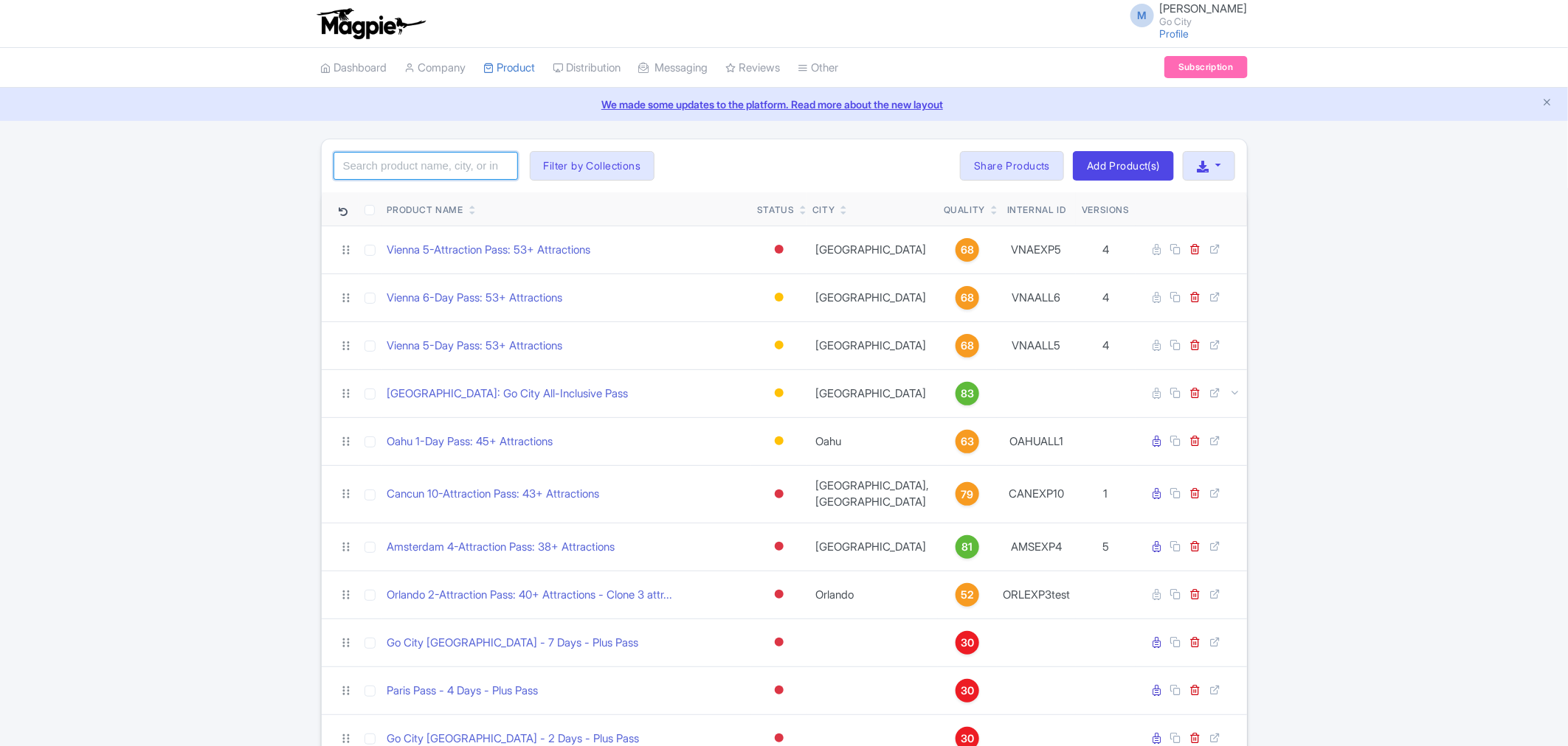
drag, startPoint x: 0, startPoint y: 0, endPoint x: 476, endPoint y: 158, distance: 501.5
click at [476, 158] on input "search" at bounding box center [426, 166] width 185 height 28
click button "Search" at bounding box center [0, 0] width 0 height 0
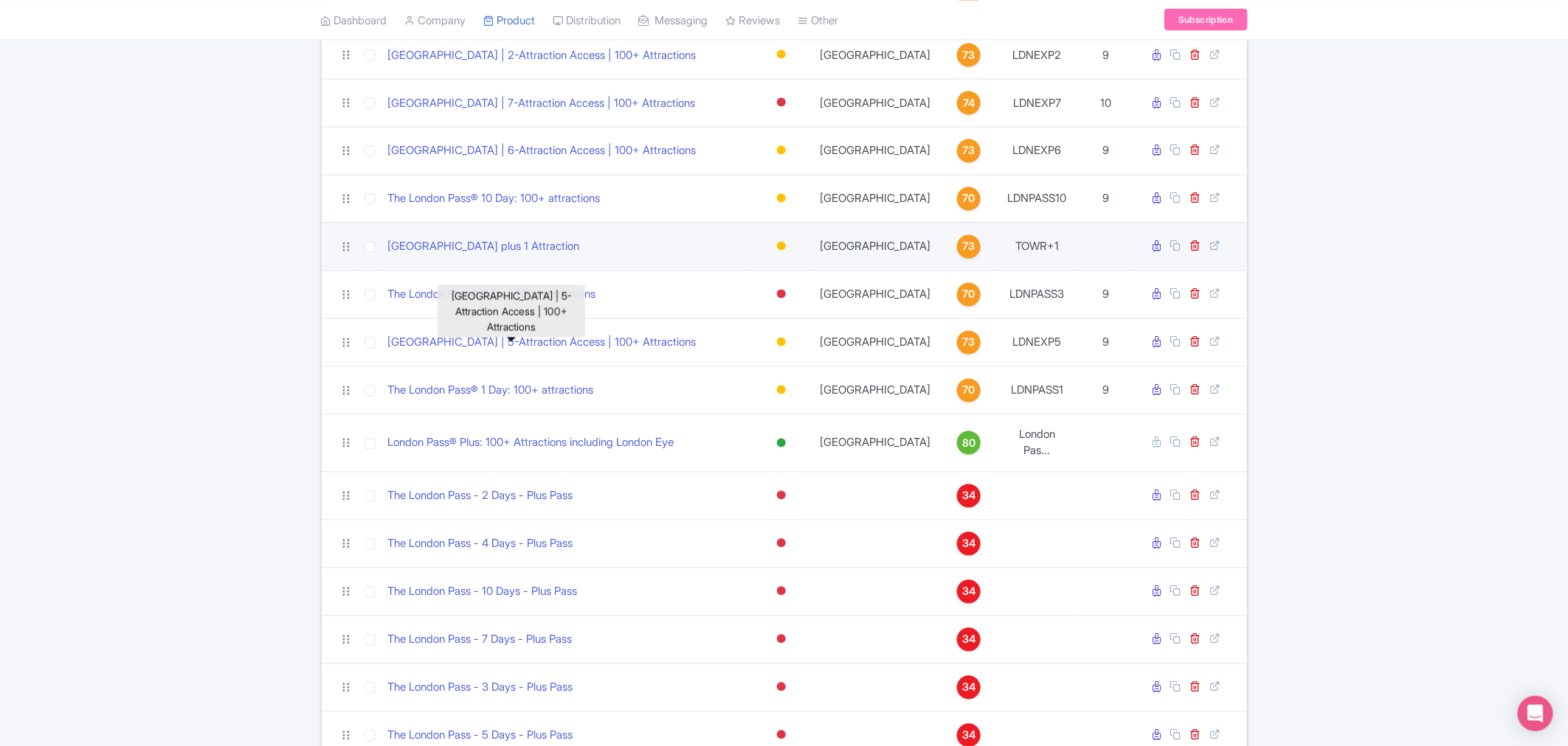
scroll to position [1273, 0]
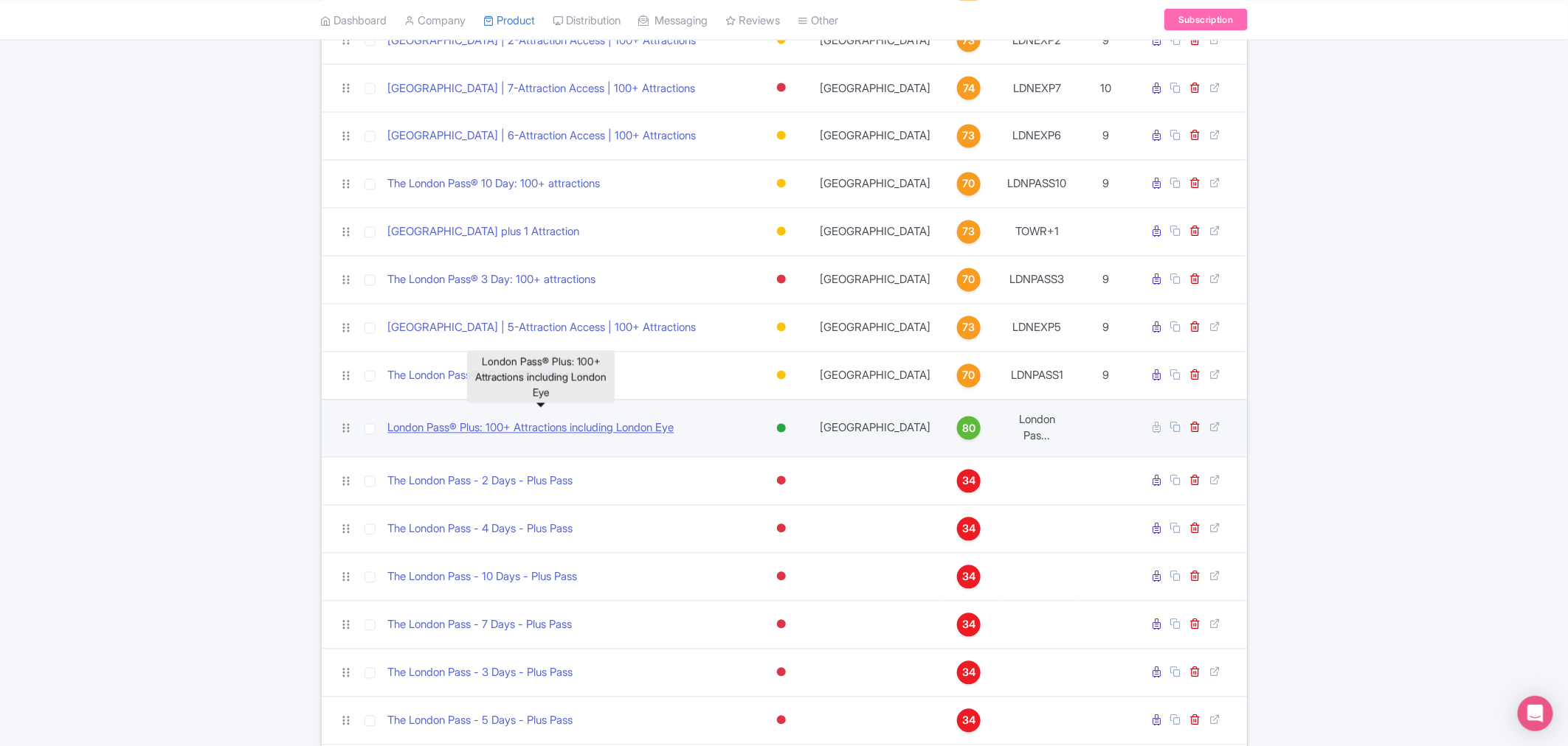
drag, startPoint x: 580, startPoint y: 410, endPoint x: 526, endPoint y: 413, distance: 54.1
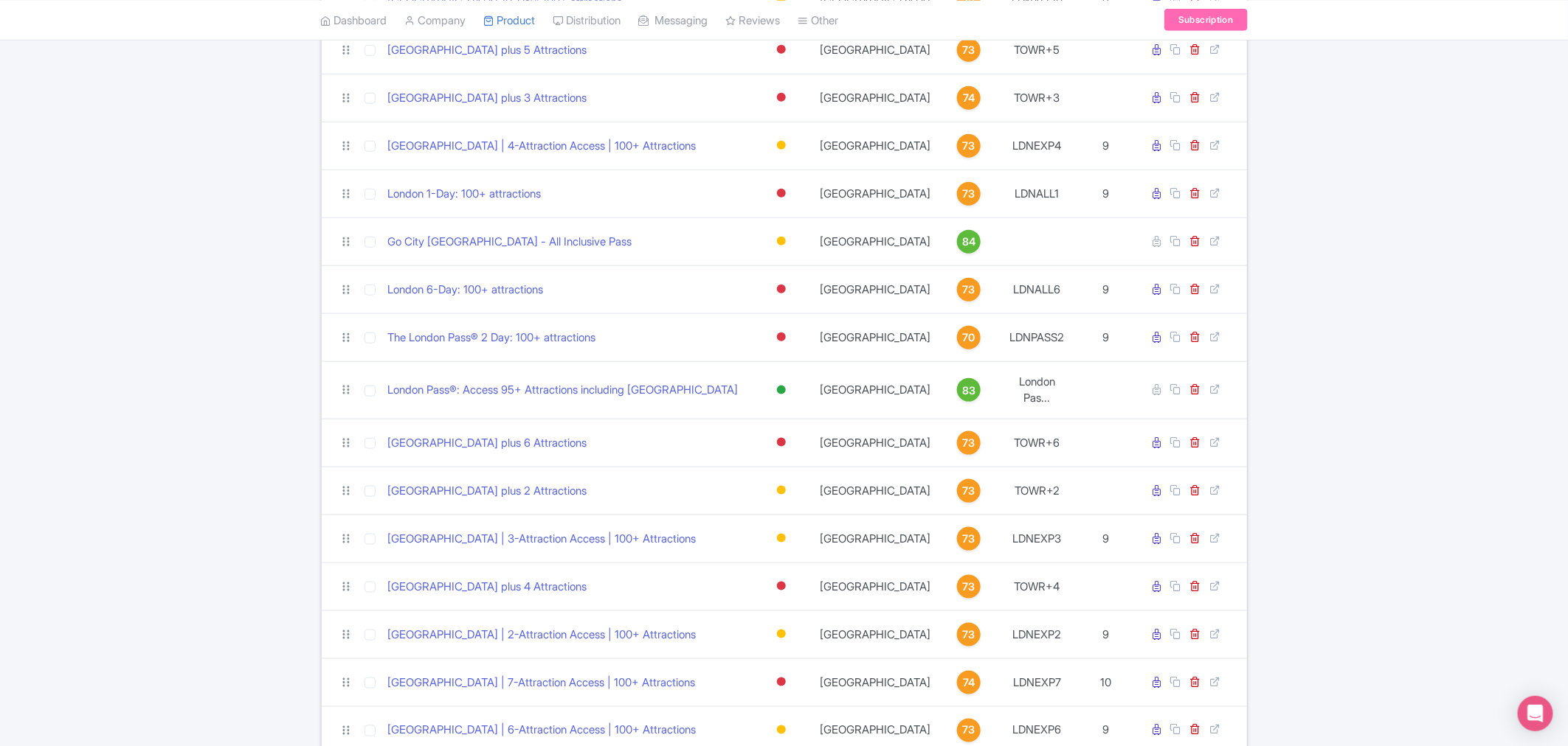
scroll to position [655, 0]
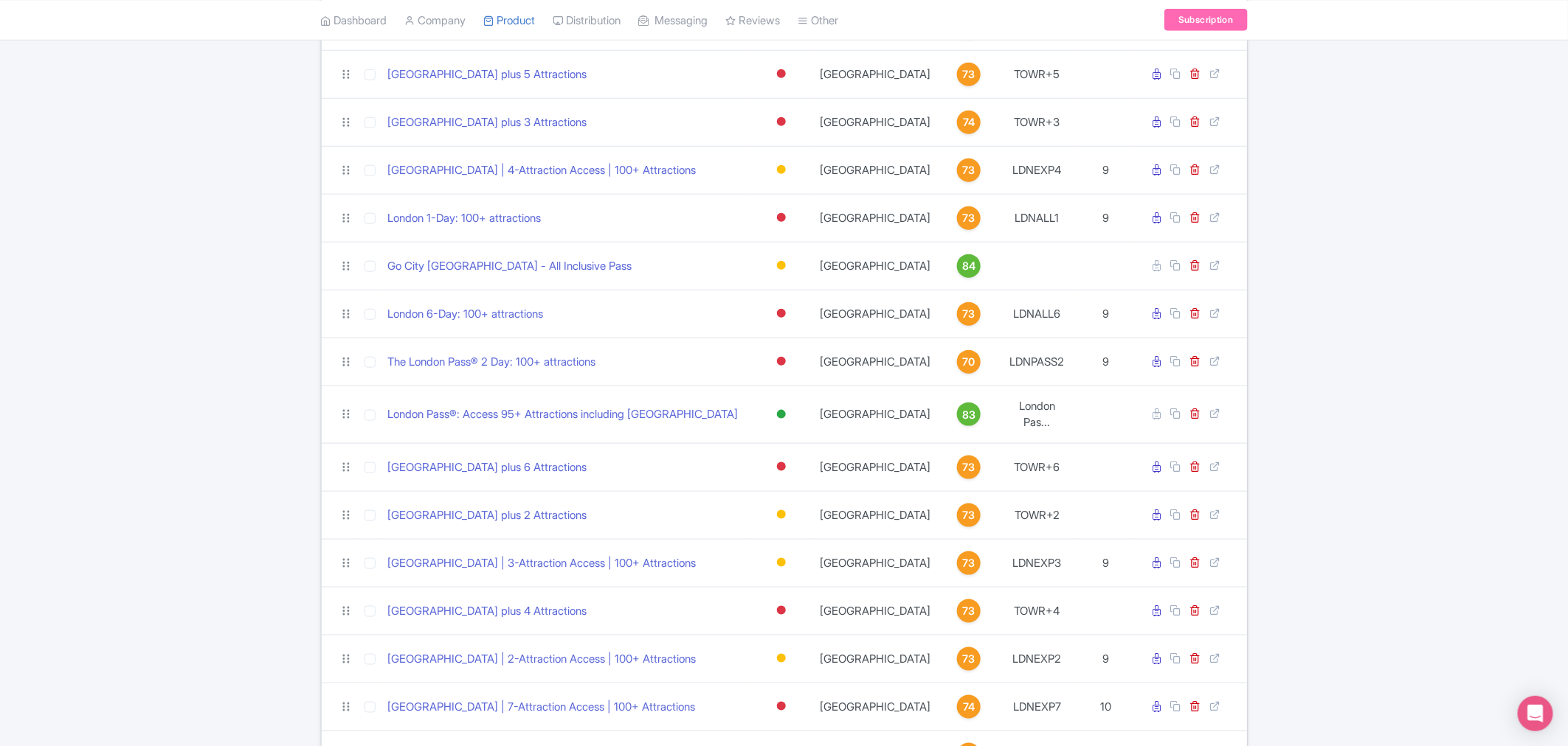
click at [1452, 373] on div "london Search Filter by Collections All Inclusive Explorer Trade Products Trade…" at bounding box center [784, 529] width 1568 height 2091
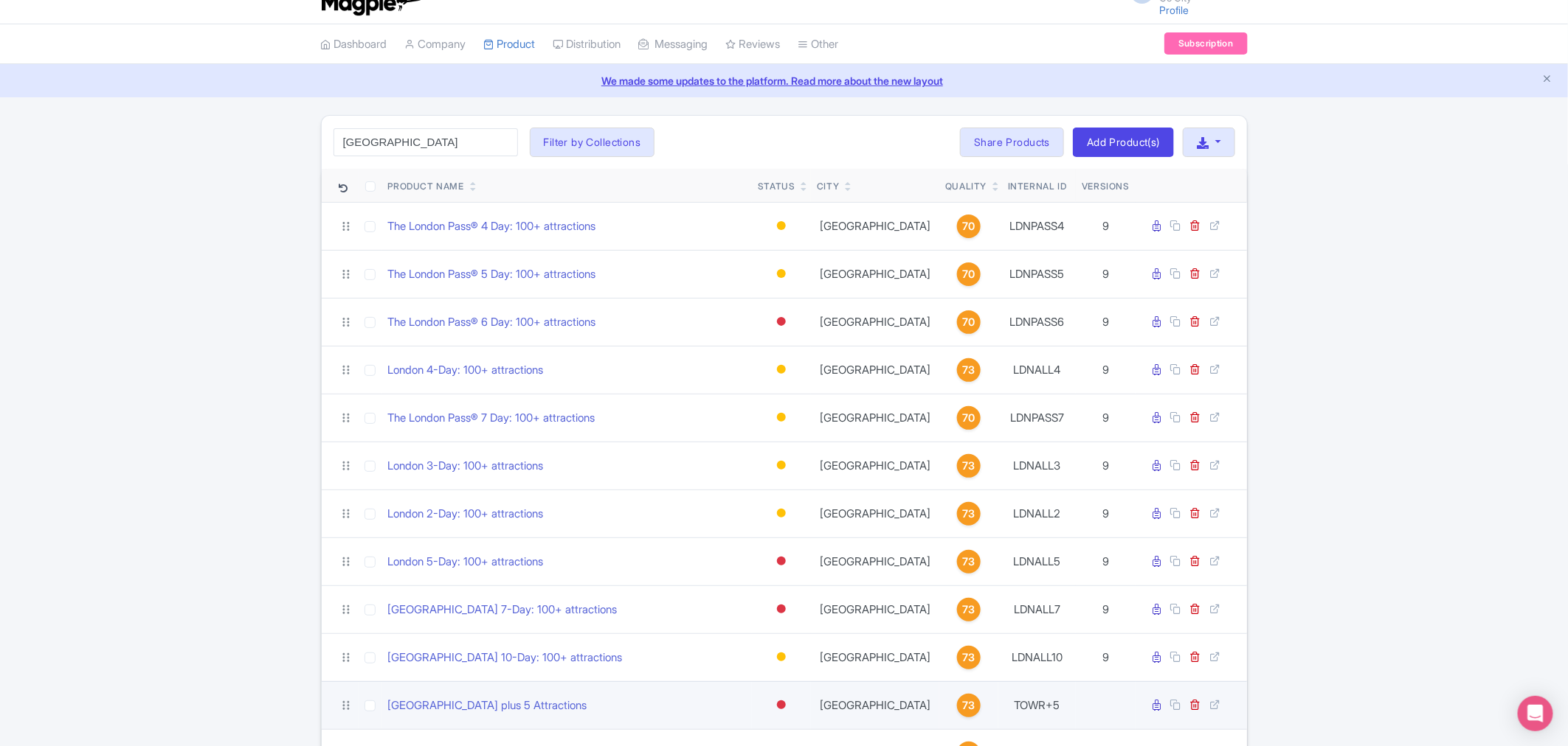
scroll to position [0, 0]
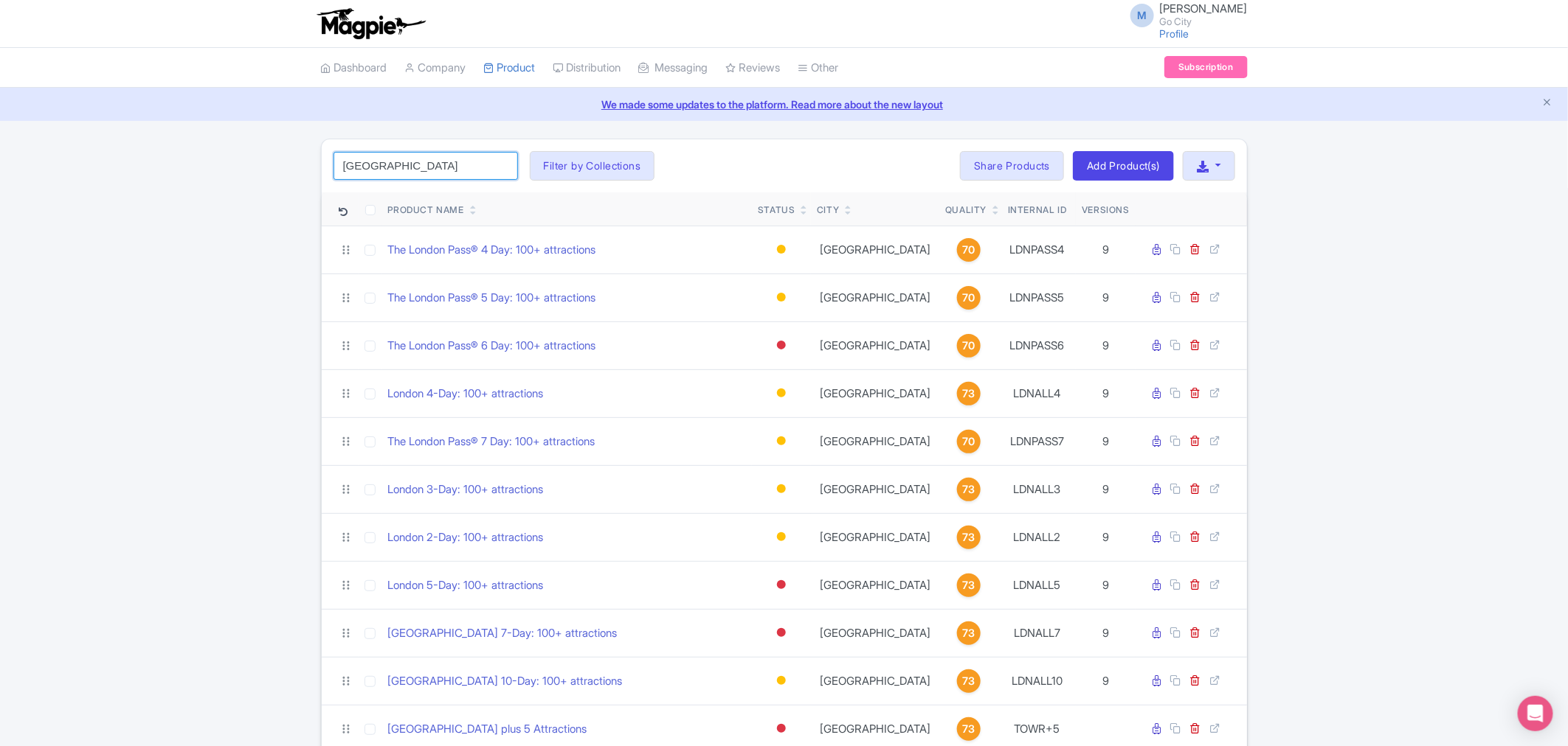
click at [425, 171] on input "london" at bounding box center [426, 166] width 185 height 28
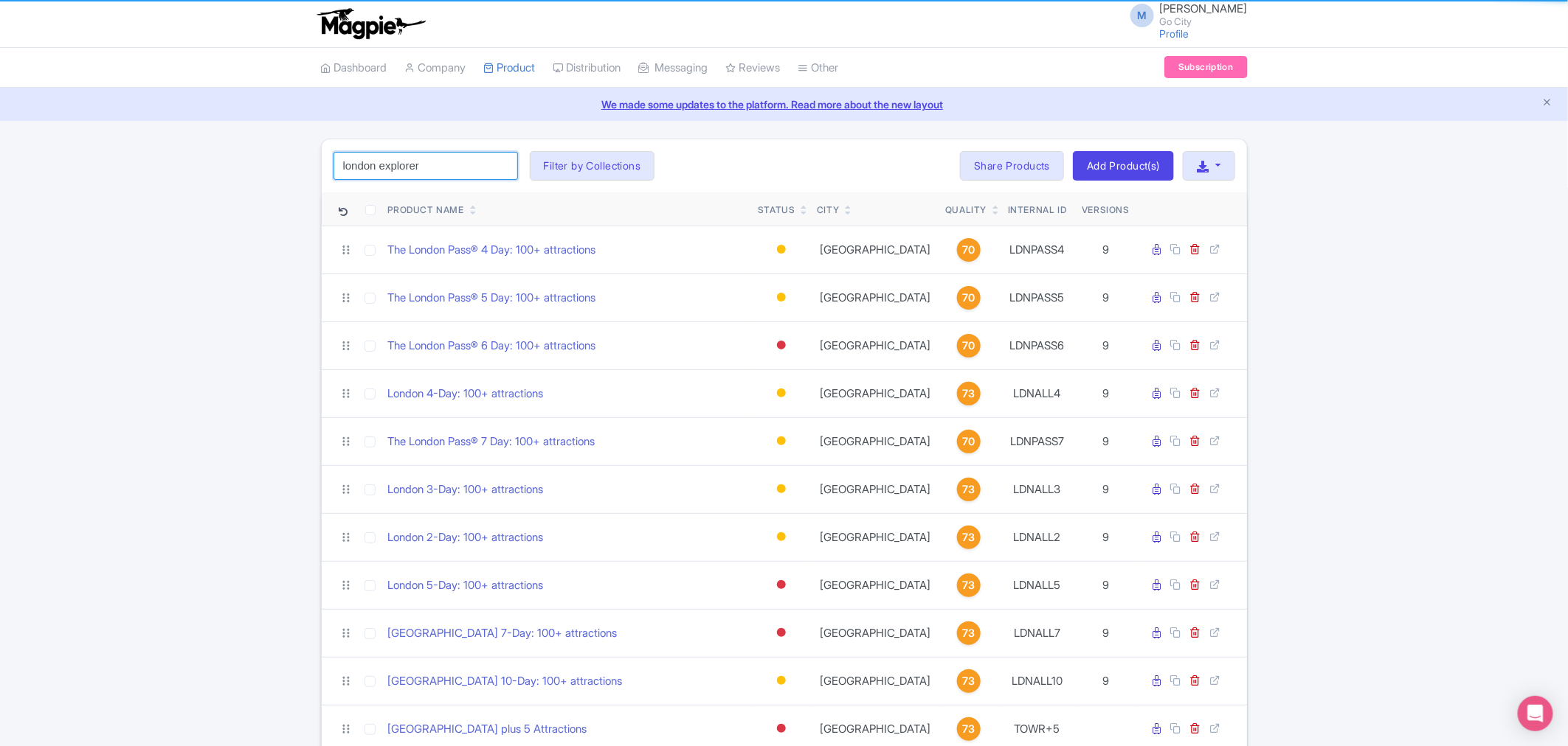
type input "london explorer"
click button "Search" at bounding box center [0, 0] width 0 height 0
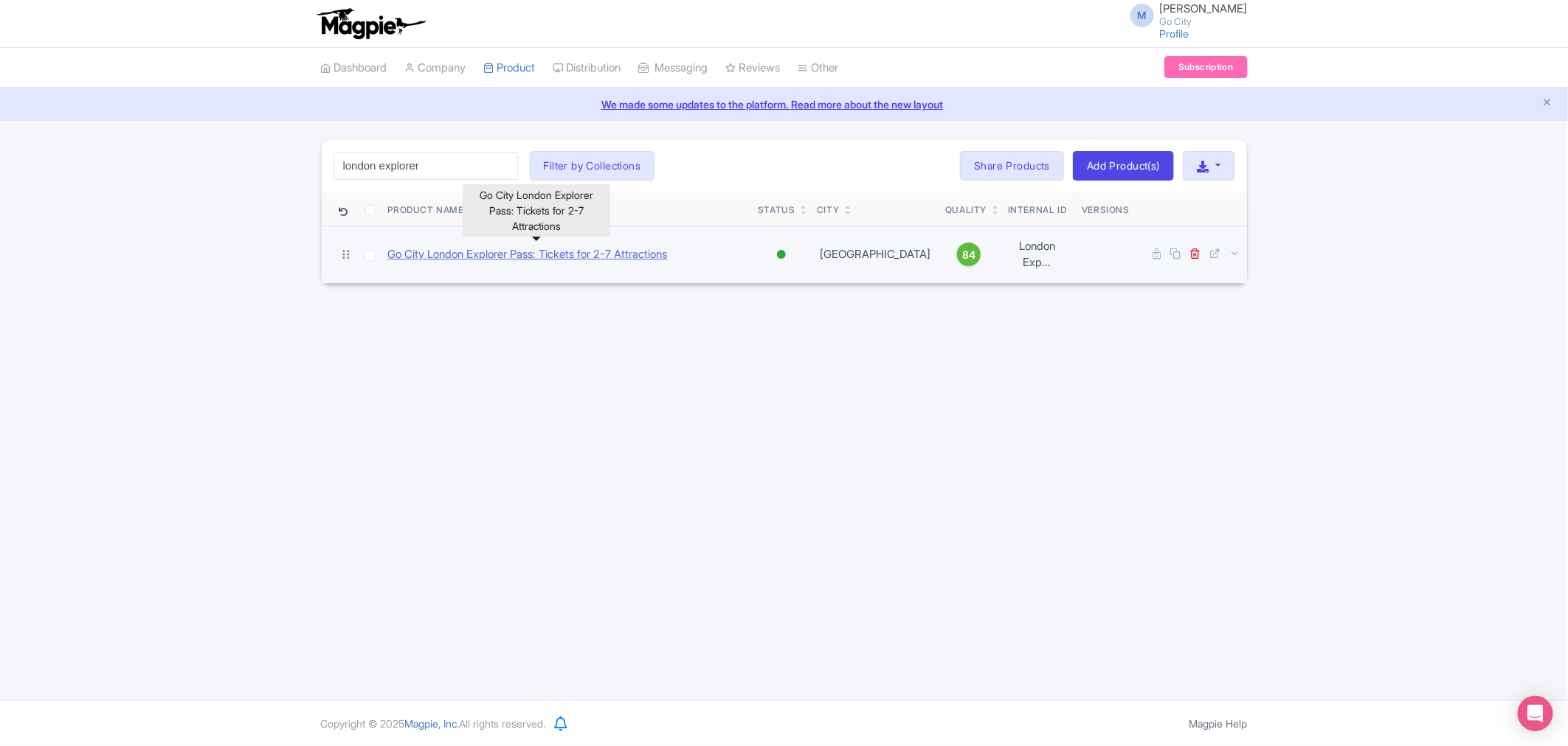
click at [578, 250] on link "Go City London Explorer Pass: Tickets for 2-7 Attractions" at bounding box center [528, 254] width 280 height 17
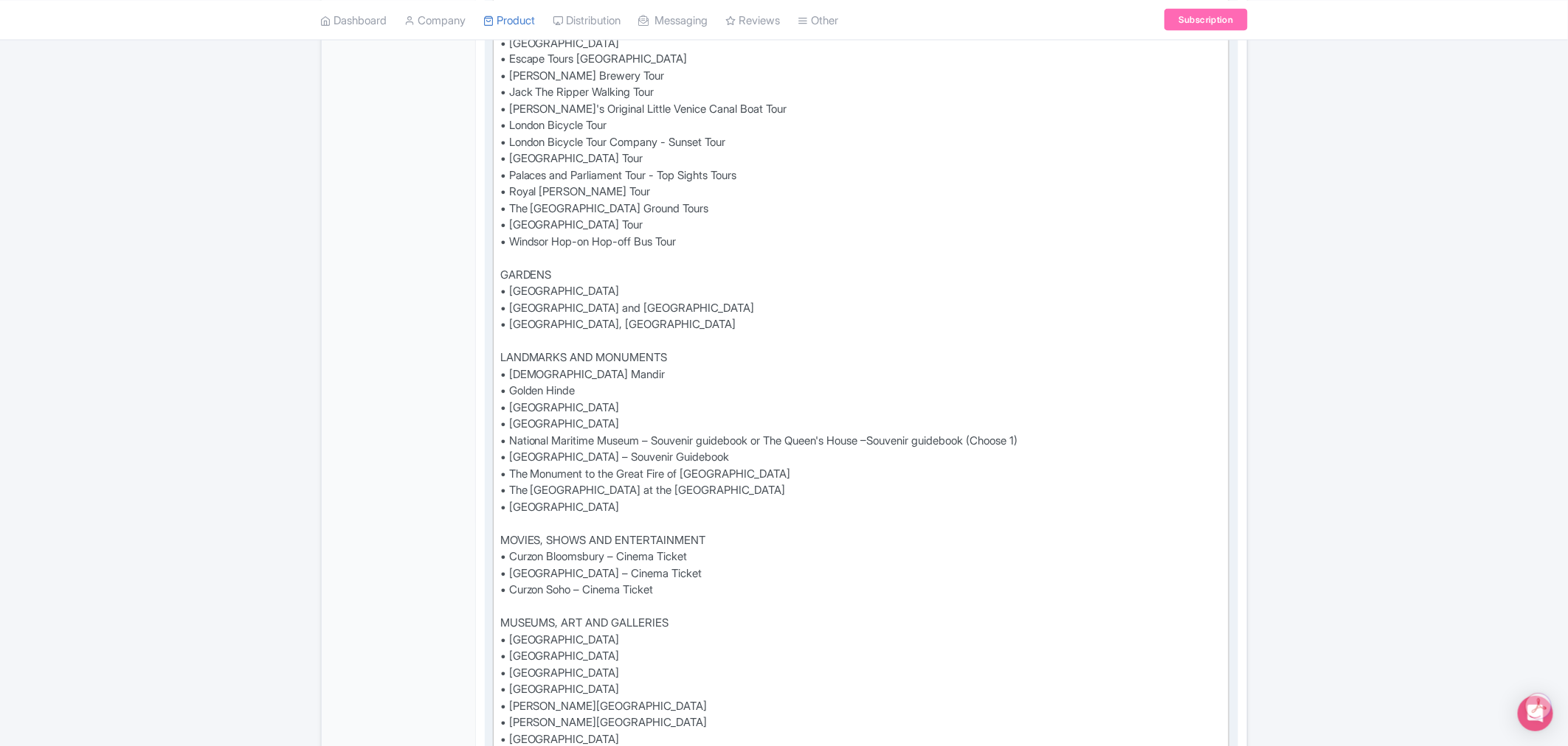
scroll to position [1310, 0]
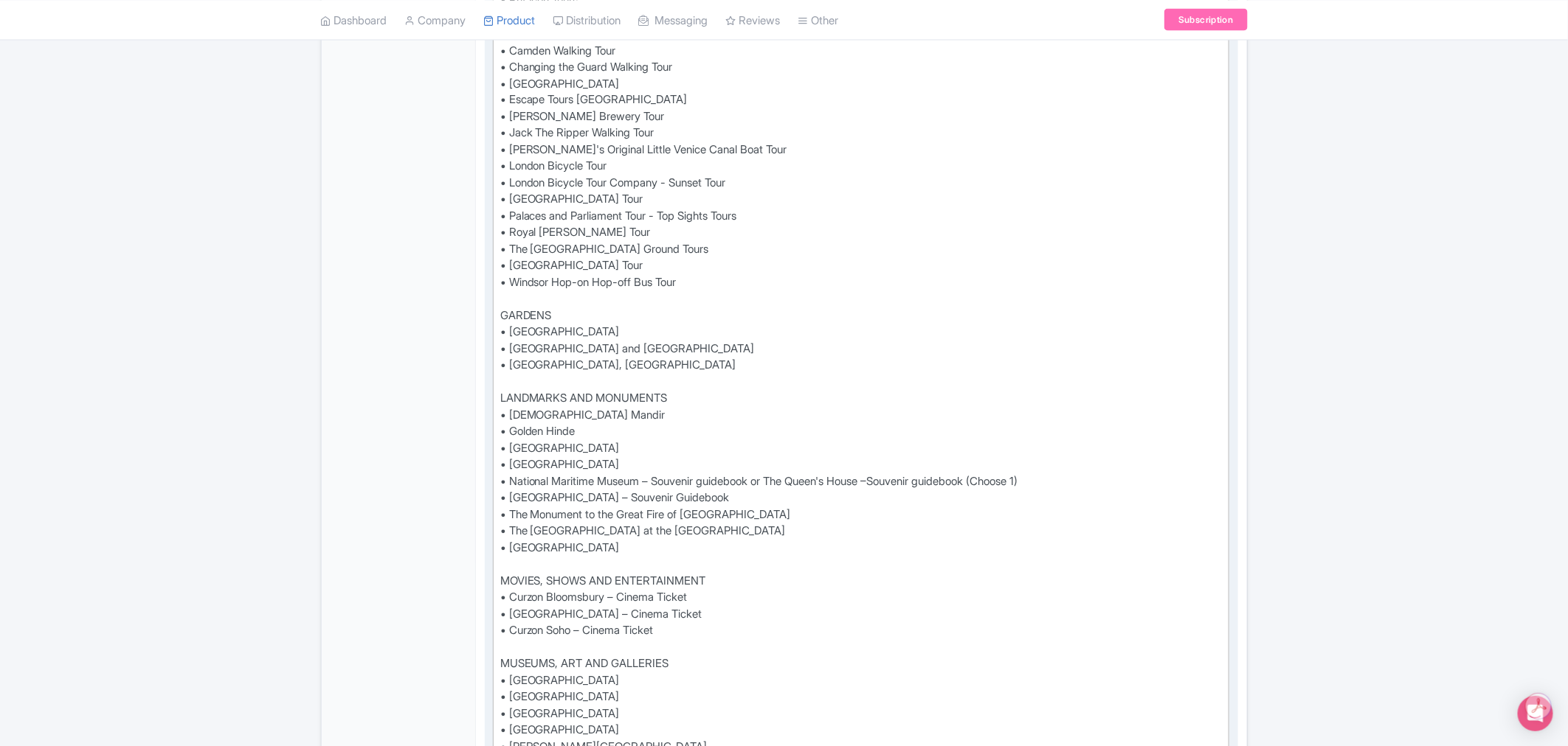
click at [709, 259] on div "See all that [GEOGRAPHIC_DATA] has to offer with the London Pass® and save up t…" at bounding box center [861, 258] width 722 height 2157
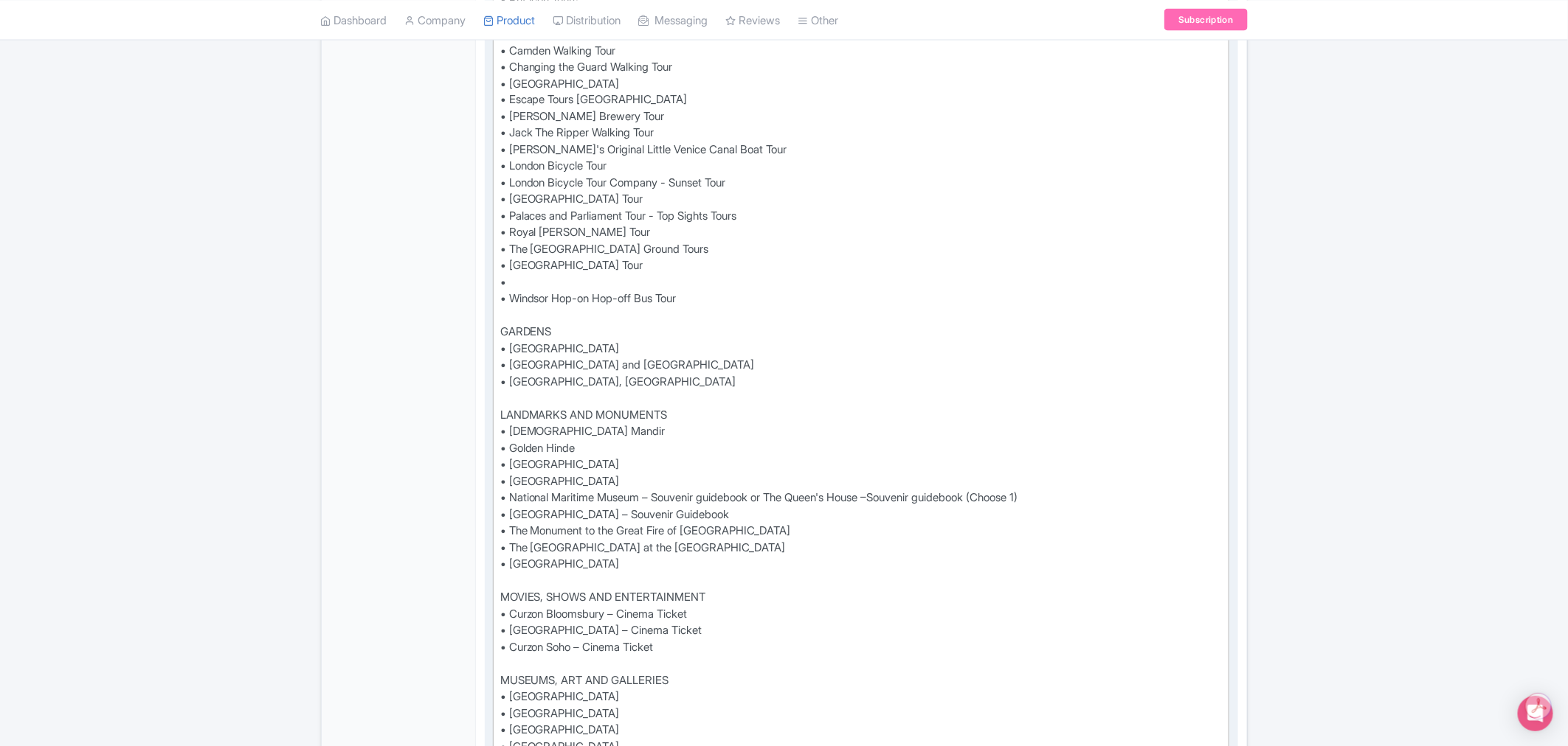
paste trix-editor "[GEOGRAPHIC_DATA] Tour"
type trix-editor "<lor>Ips dol sita Consec adi el seddo eius tem Incidi Utla® etd magn al en 02%*…"
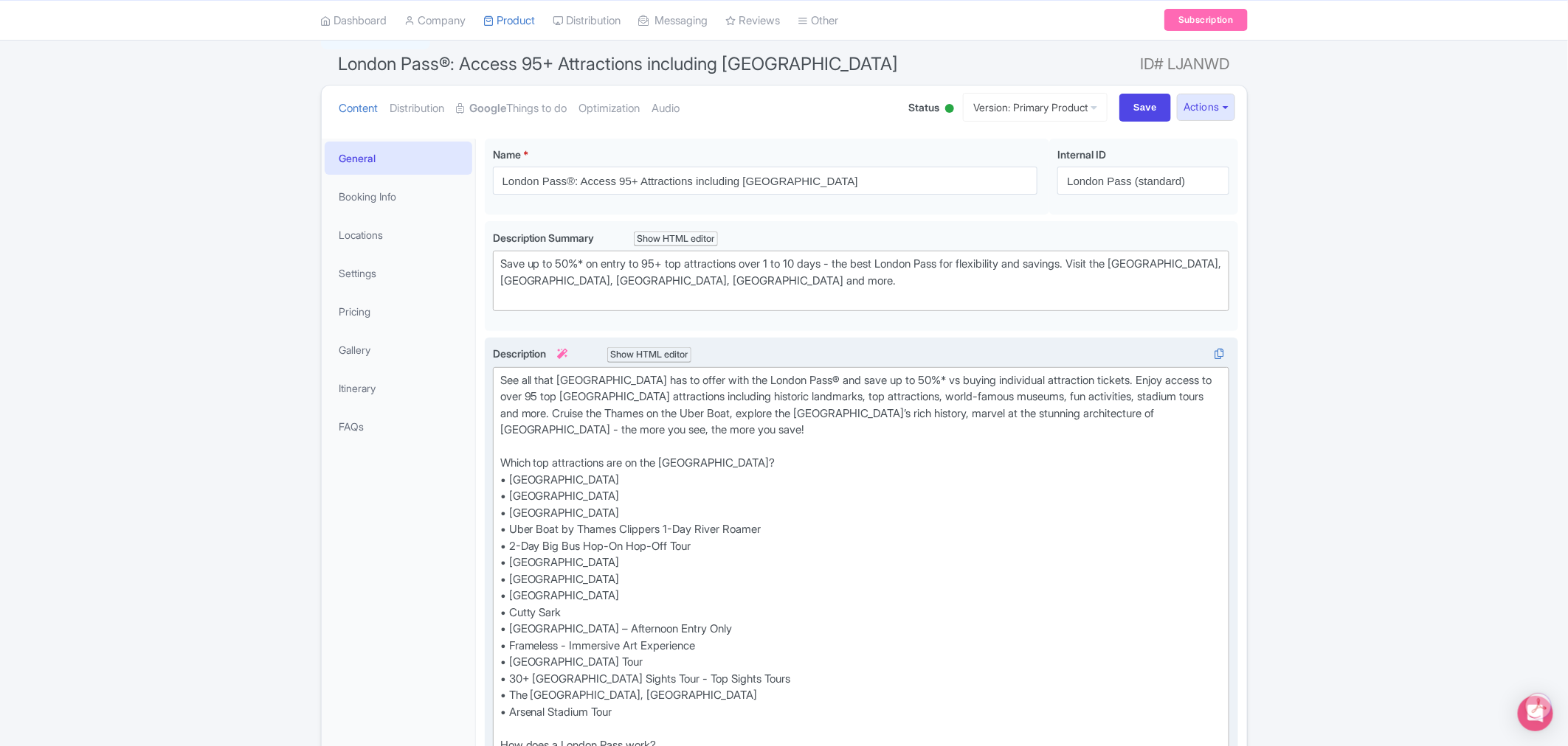
scroll to position [0, 0]
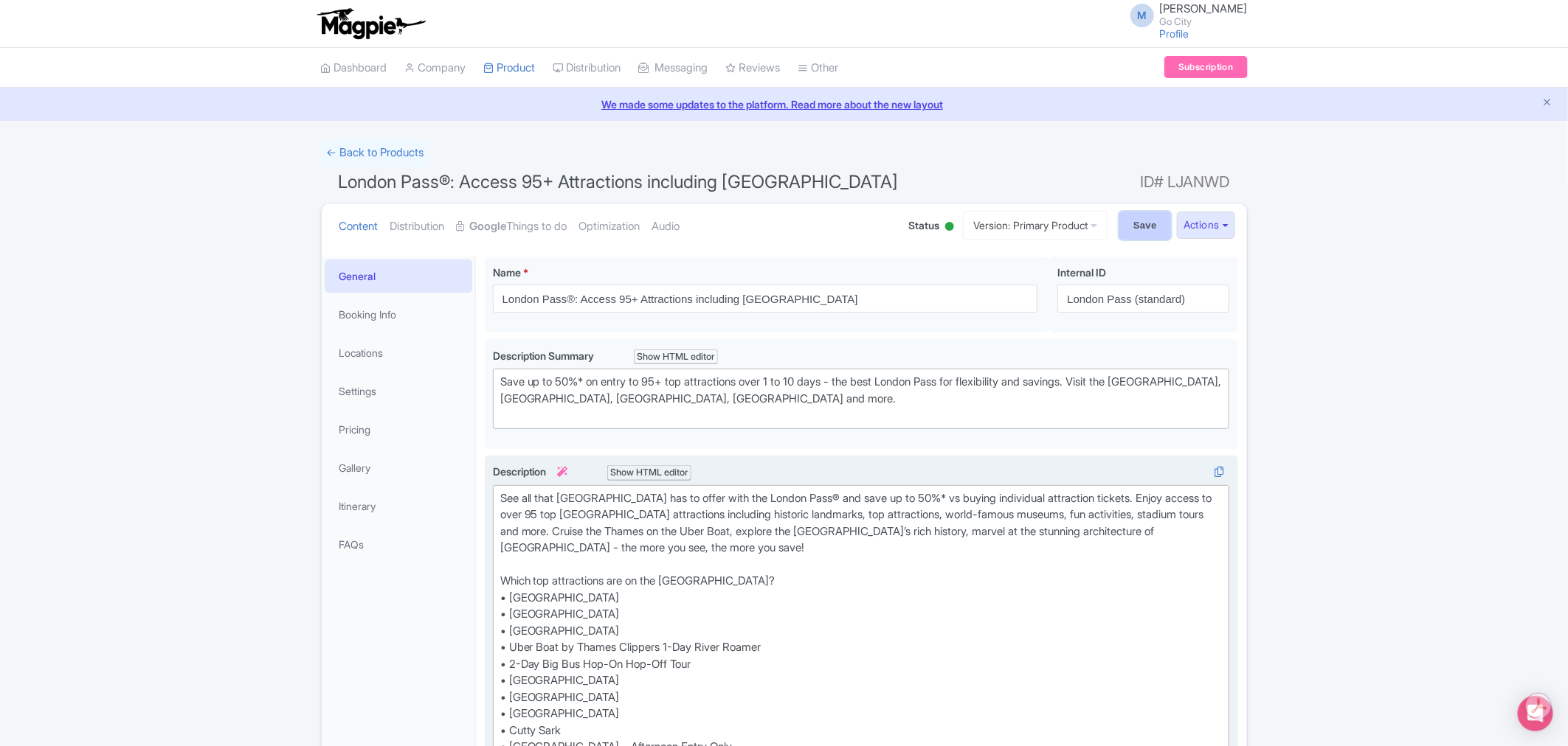
click at [1119, 223] on input "Save" at bounding box center [1145, 226] width 52 height 28
type input "Saving..."
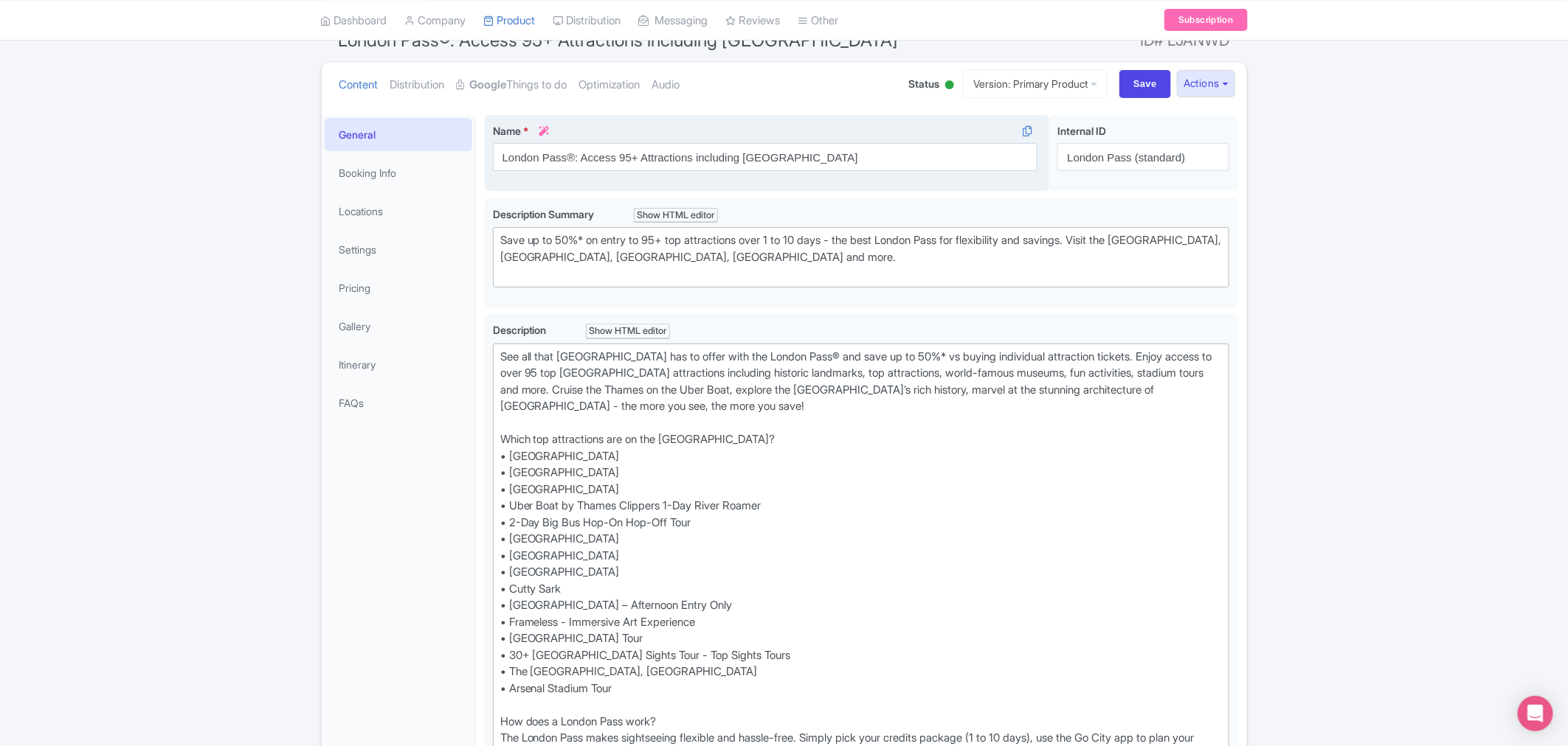
scroll to position [0, 0]
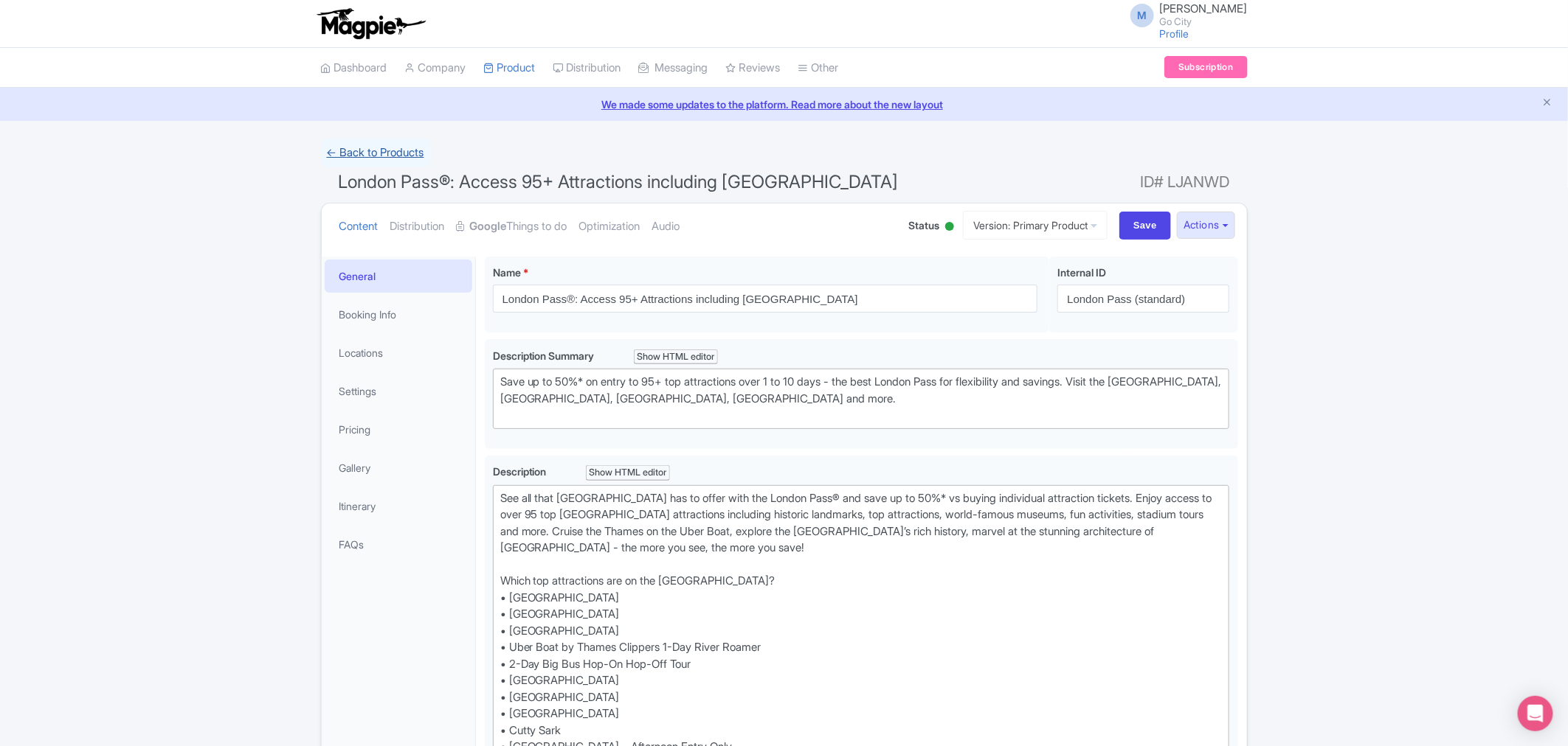
click at [358, 148] on link "← Back to Products" at bounding box center [376, 153] width 109 height 29
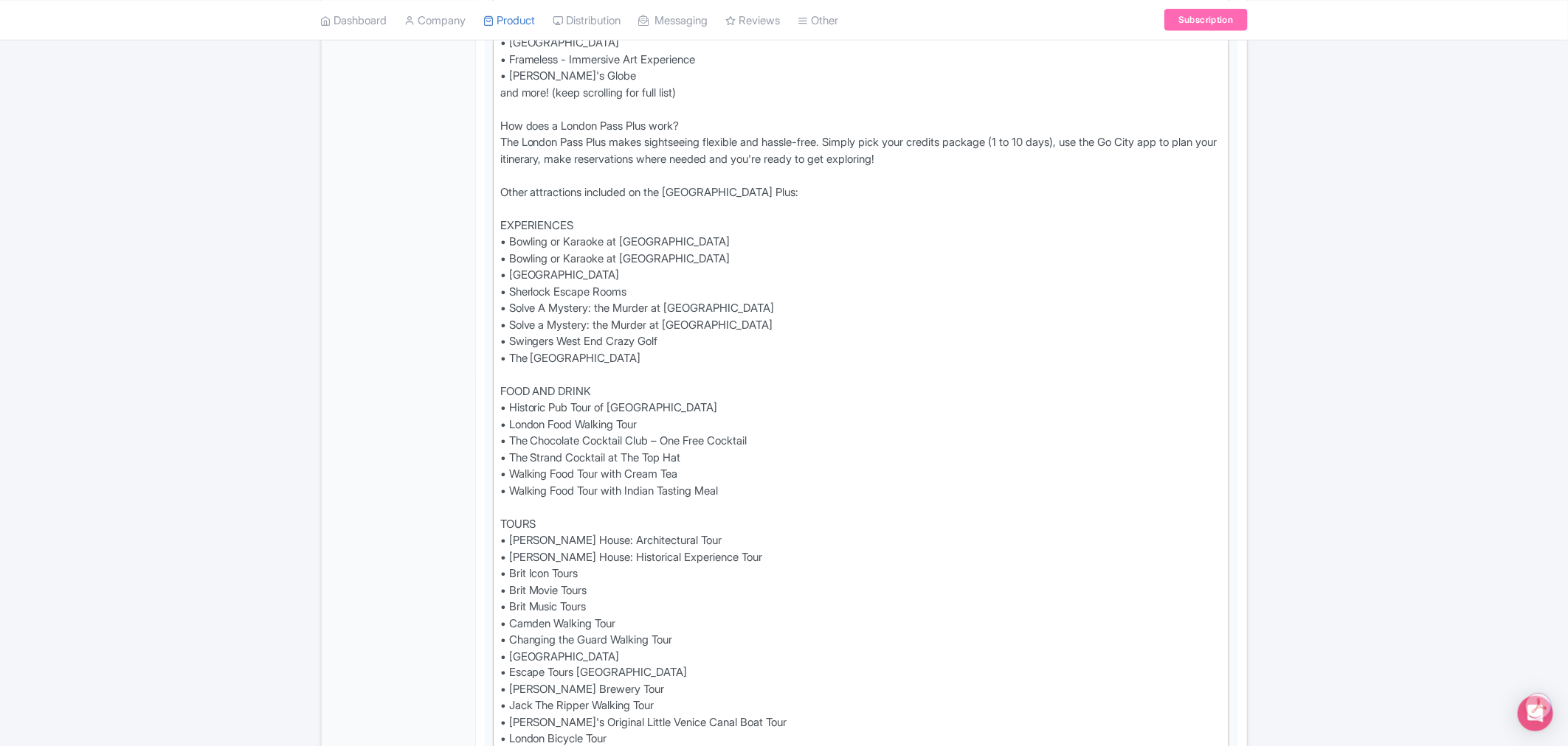
scroll to position [1064, 0]
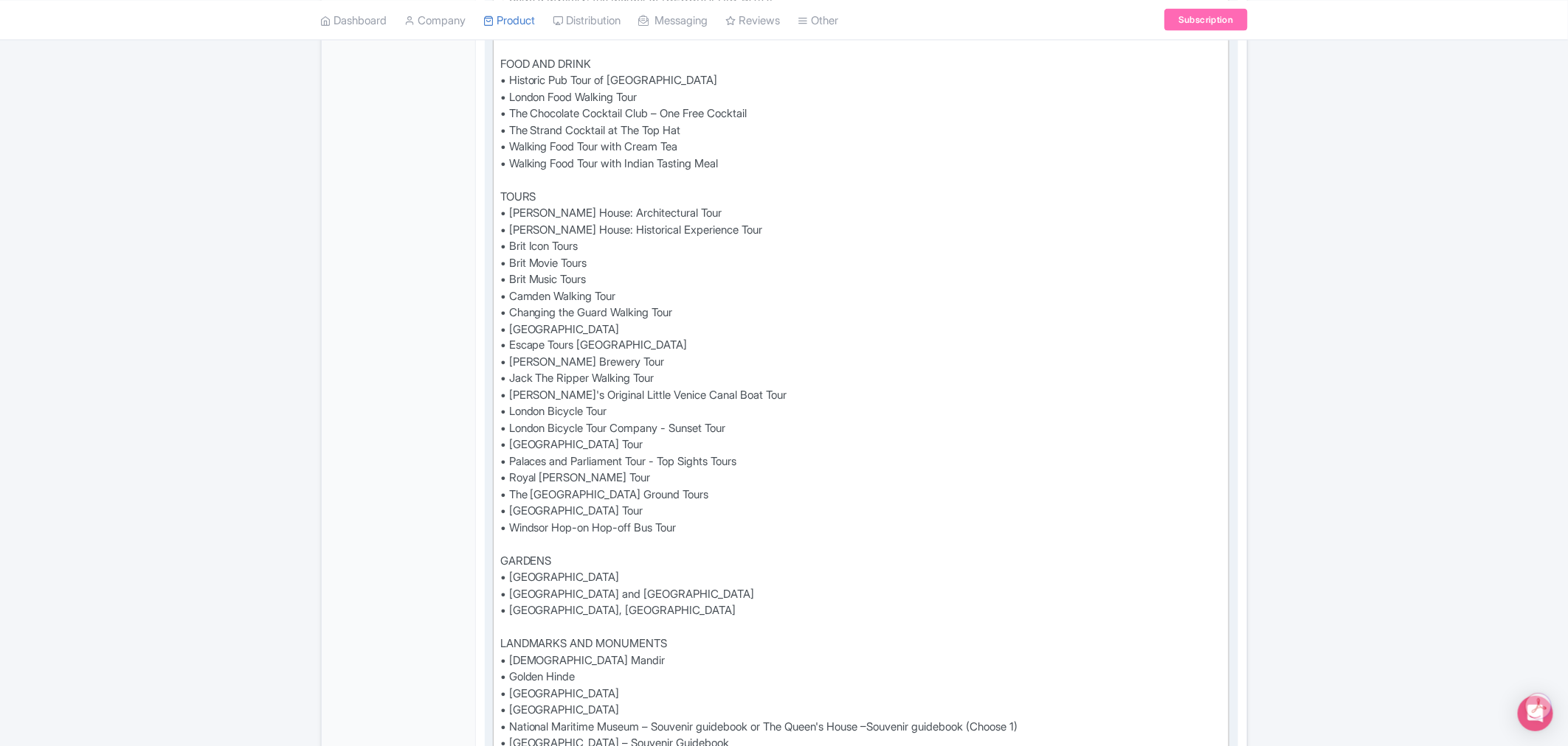
click at [727, 505] on div "See all that [GEOGRAPHIC_DATA] has to offer with the London Pass® Plus and save…" at bounding box center [861, 504] width 722 height 2157
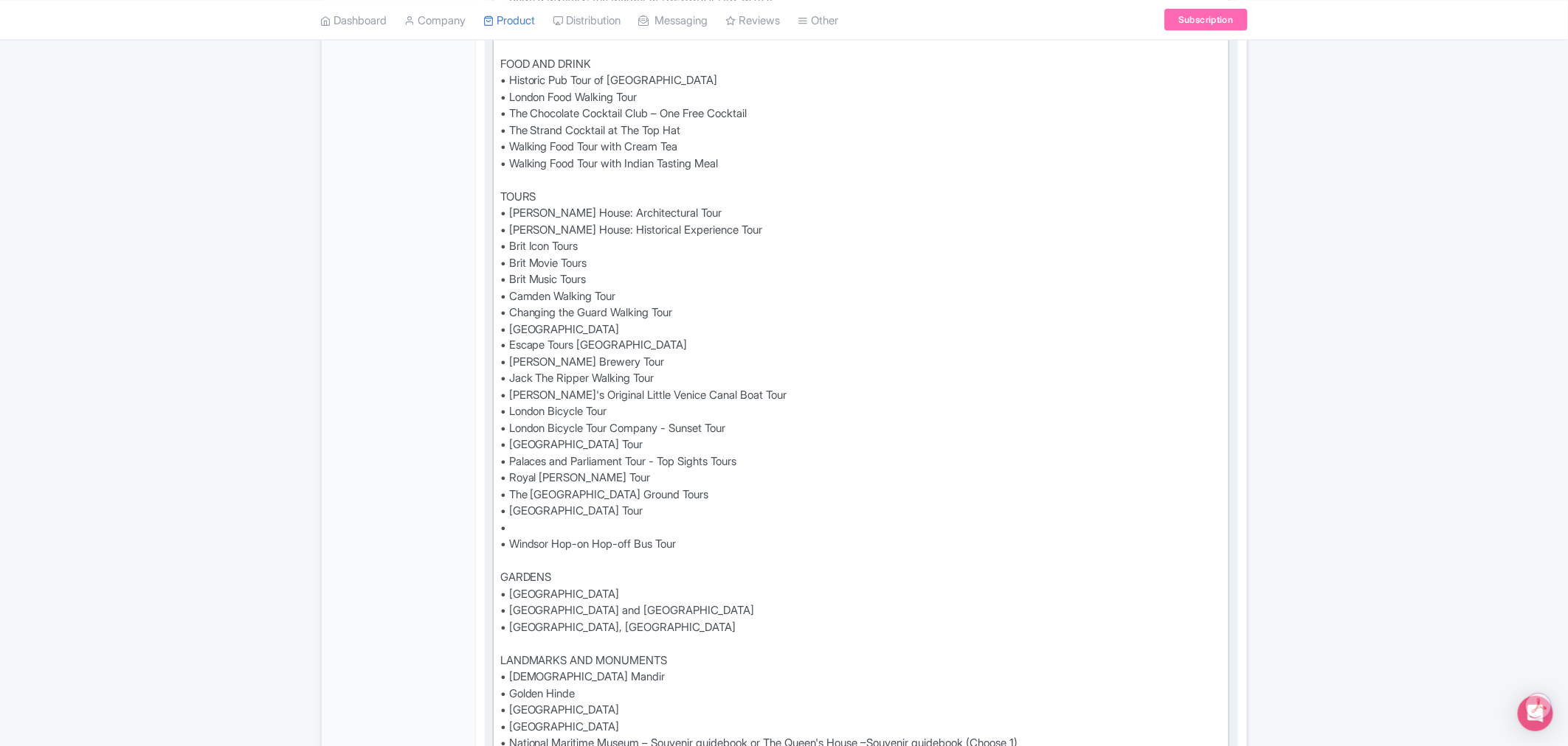
paste trix-editor "[GEOGRAPHIC_DATA] Tour"
type trix-editor "<lor>Ips dol sita Consec adi el seddo eius tem Incidi Utla® Etdo mag aliq en ad…"
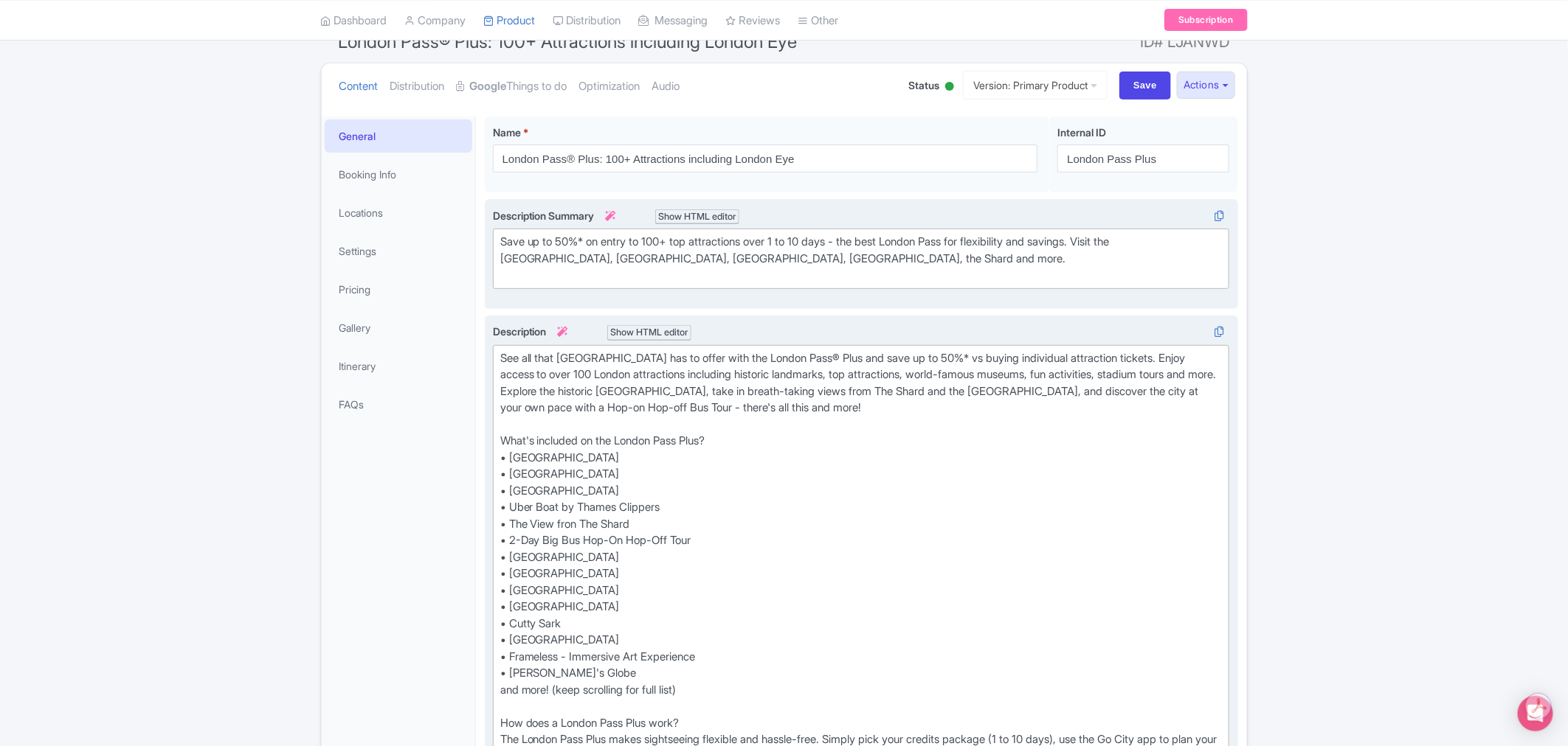
scroll to position [0, 0]
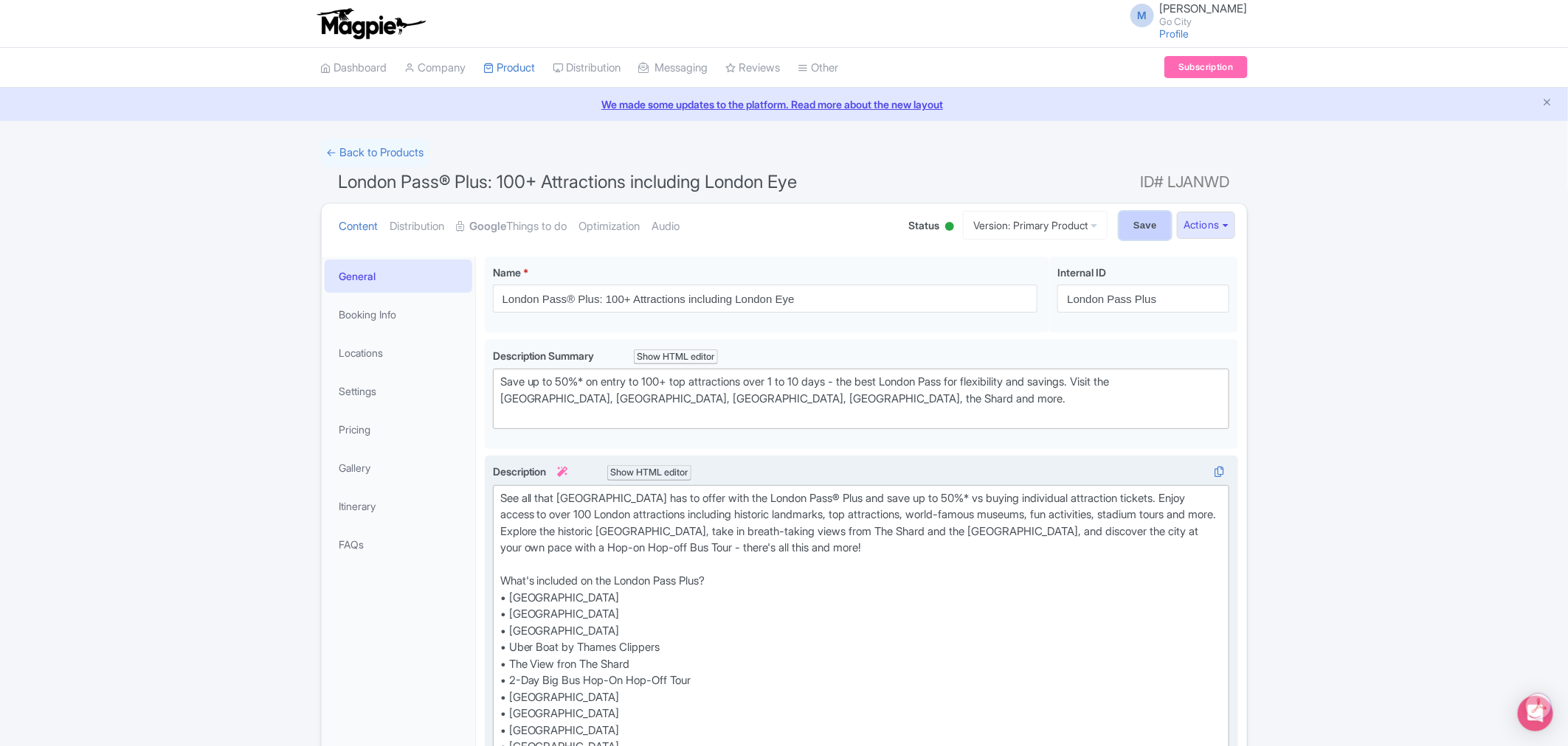
click at [1143, 222] on input "Save" at bounding box center [1145, 226] width 52 height 28
type input "Saving..."
click at [1141, 229] on input "Save" at bounding box center [1145, 226] width 52 height 28
type input "Saving..."
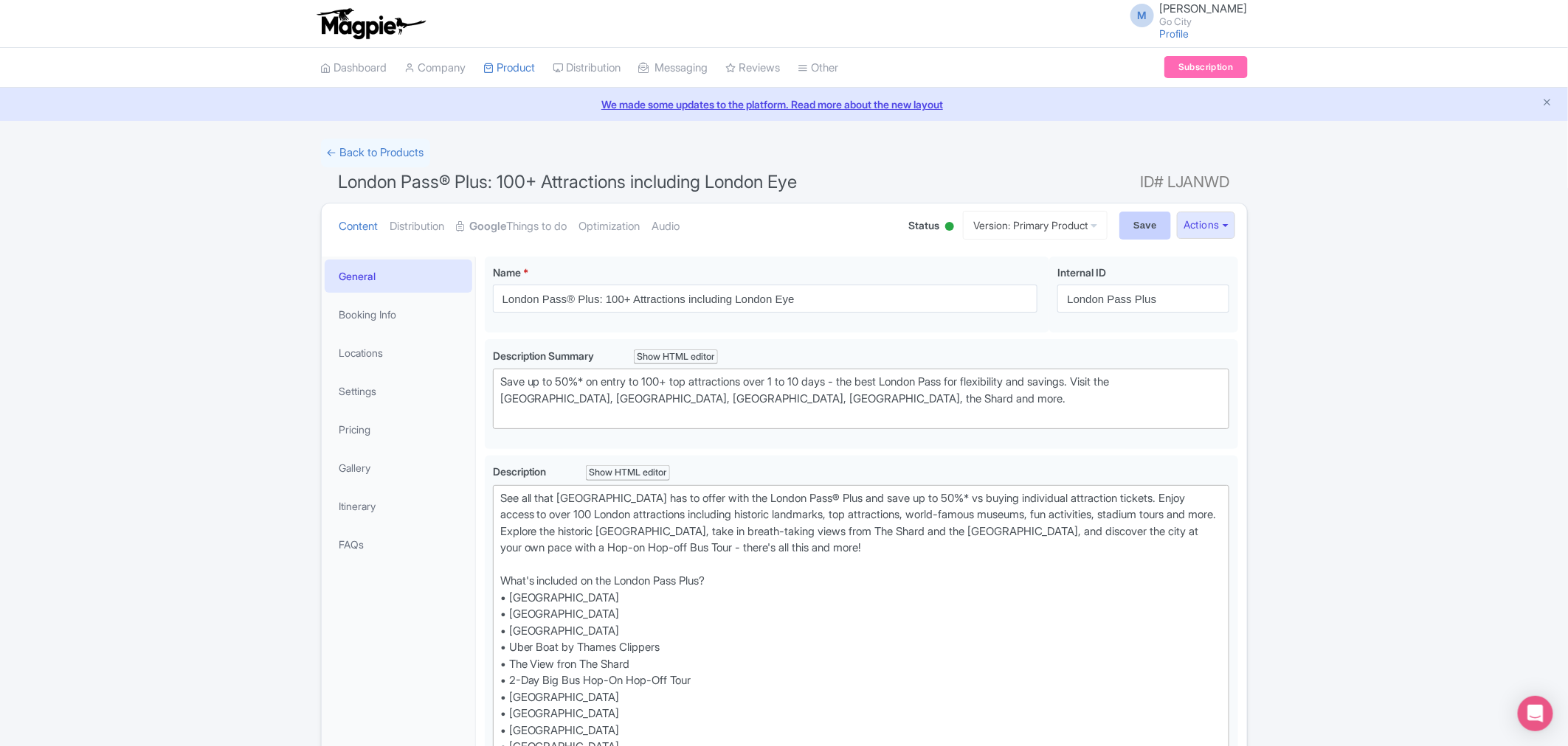
type input "Saving..."
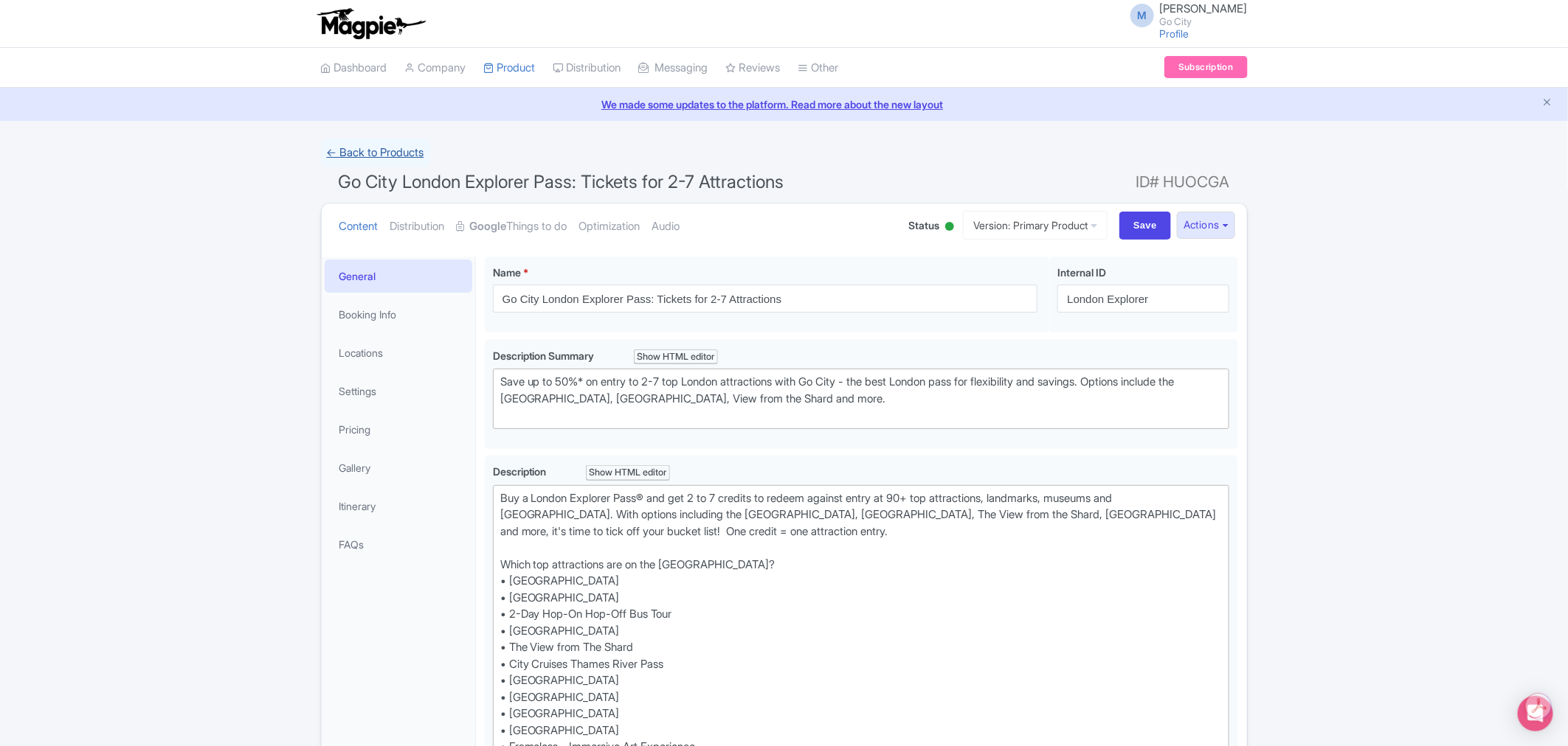
click at [351, 151] on link "← Back to Products" at bounding box center [376, 153] width 109 height 29
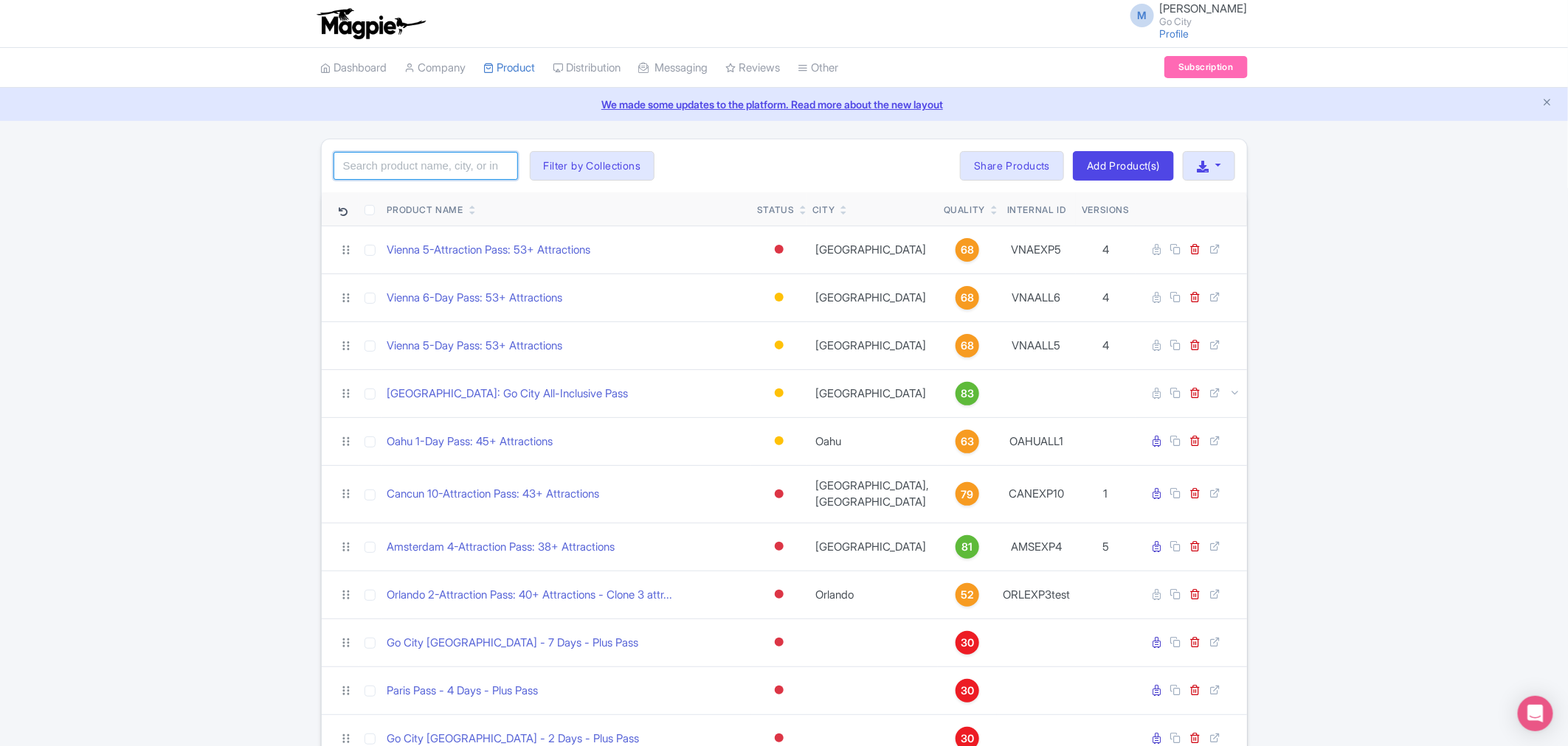
click at [423, 175] on input "search" at bounding box center [426, 166] width 185 height 28
type input "london"
click button "Search" at bounding box center [0, 0] width 0 height 0
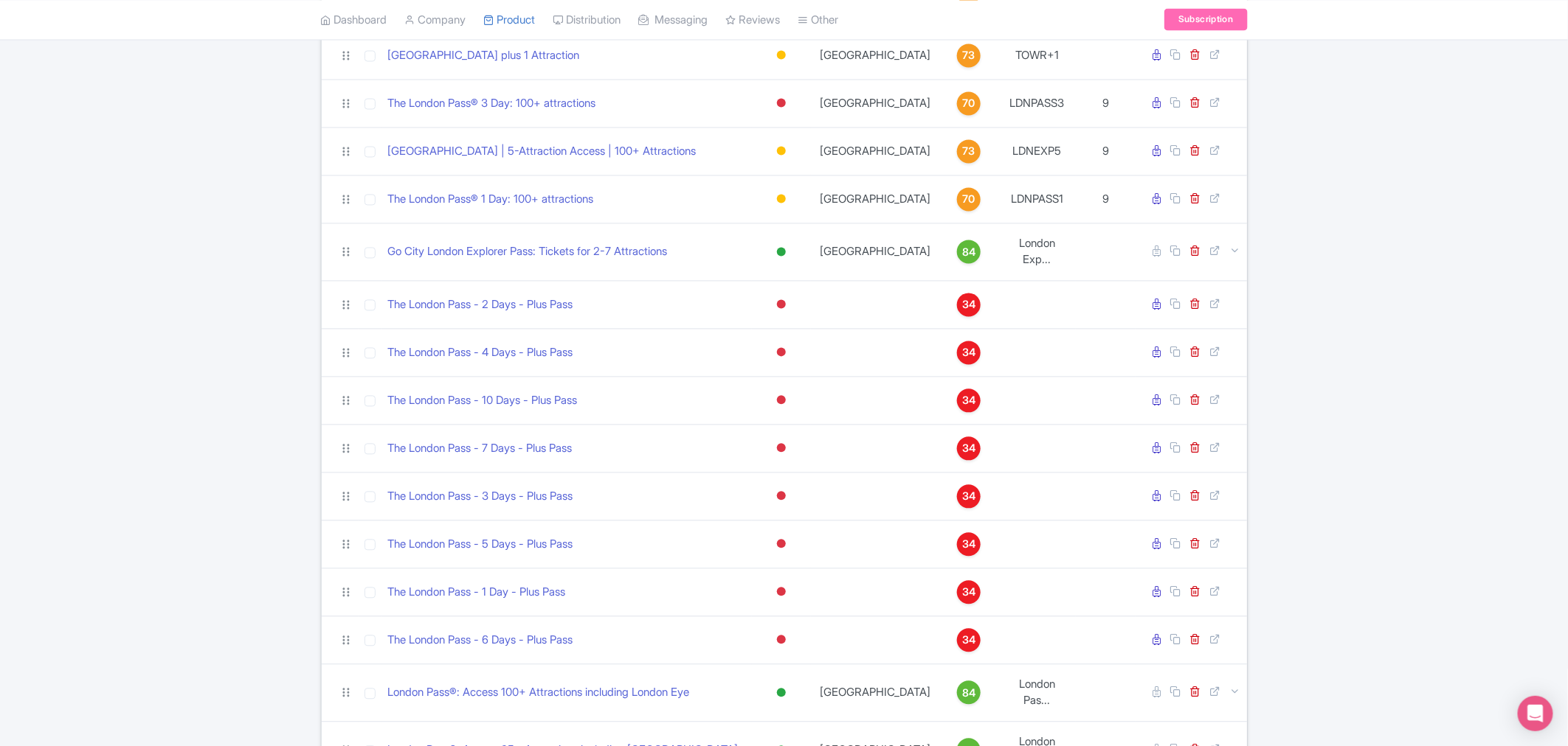
scroll to position [1512, 0]
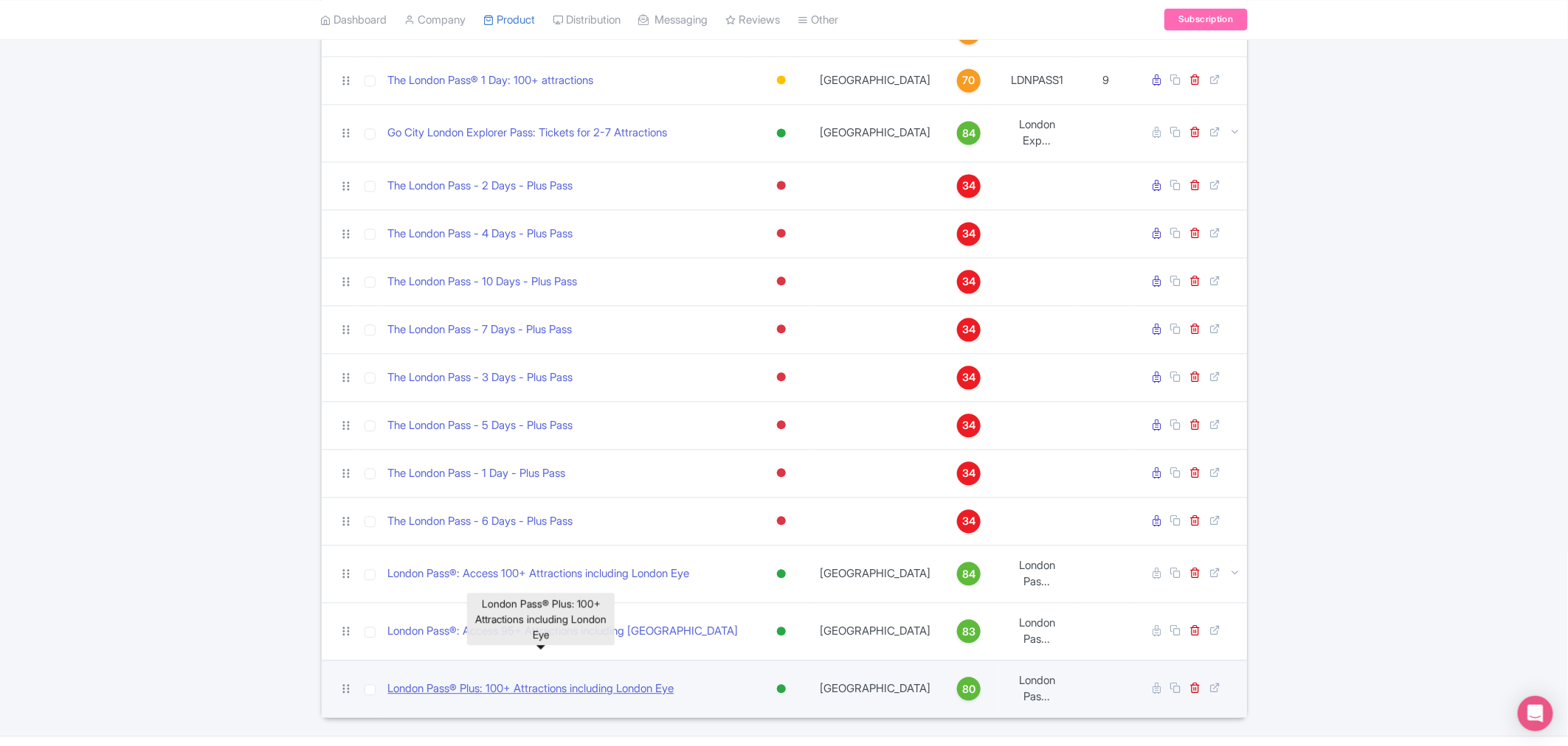
click at [631, 681] on link "London Pass® Plus: 100+ Attractions including London Eye" at bounding box center [531, 689] width 286 height 17
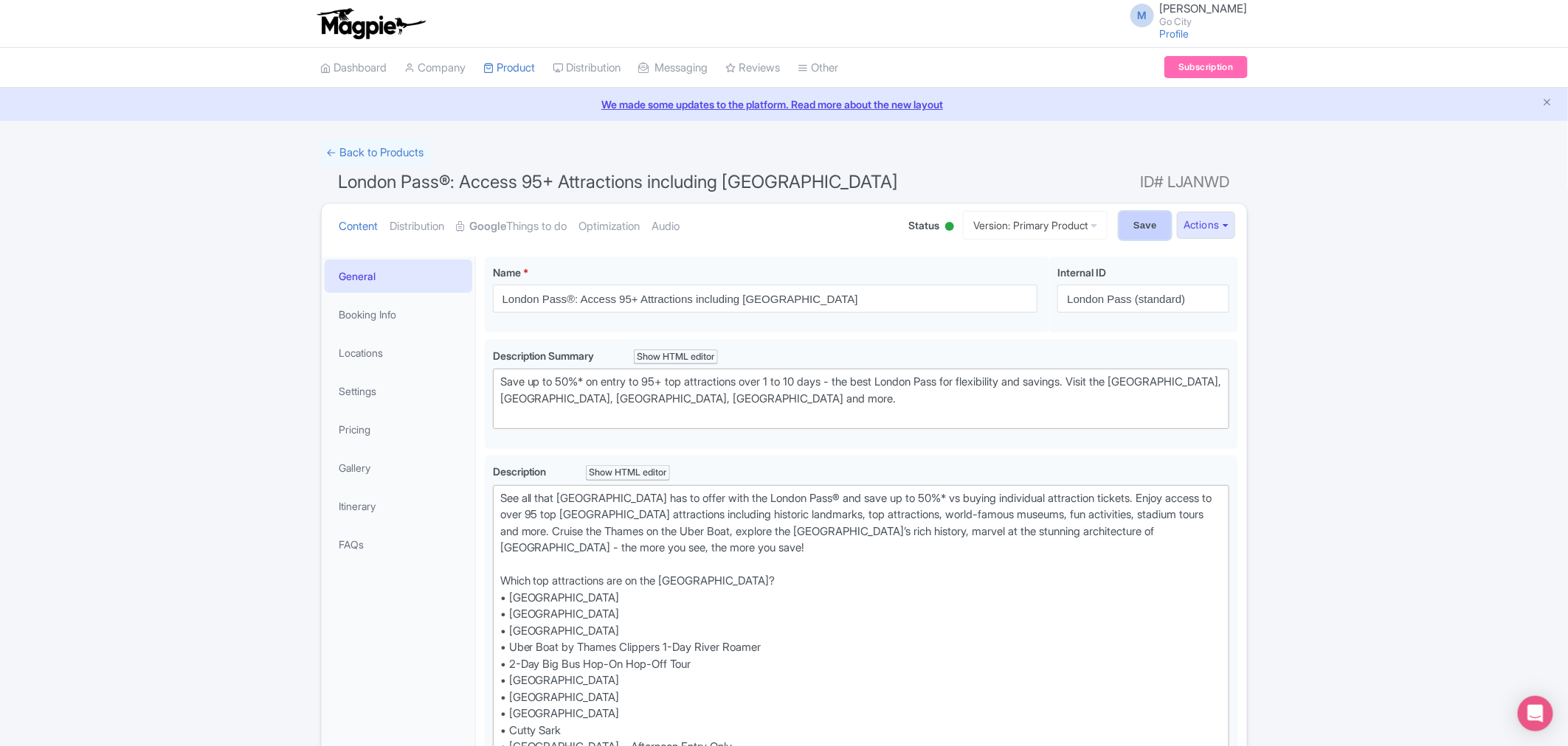
click at [1132, 230] on input "Save" at bounding box center [1145, 226] width 52 height 28
type input "Saving..."
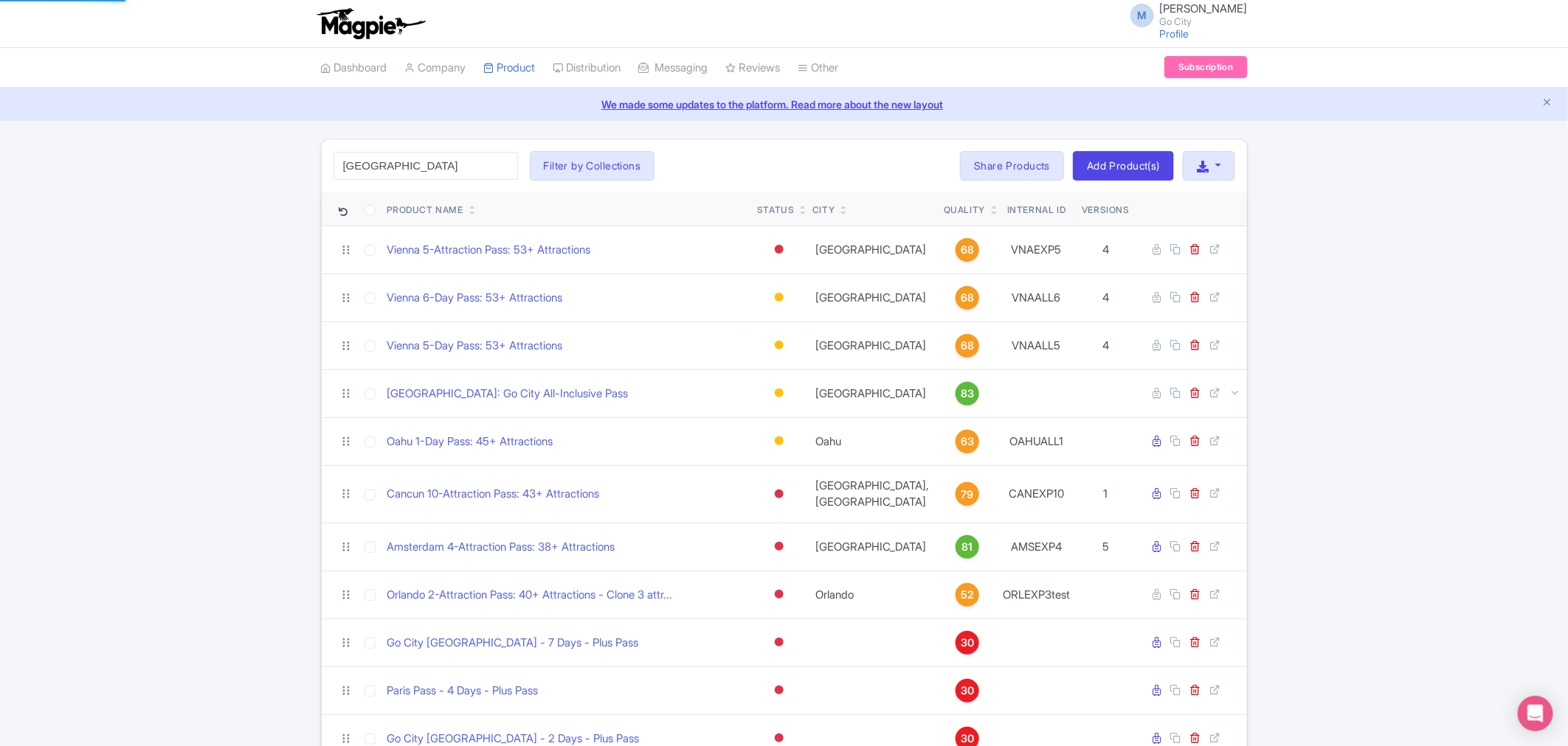
type input "[GEOGRAPHIC_DATA]"
click button "Search" at bounding box center [0, 0] width 0 height 0
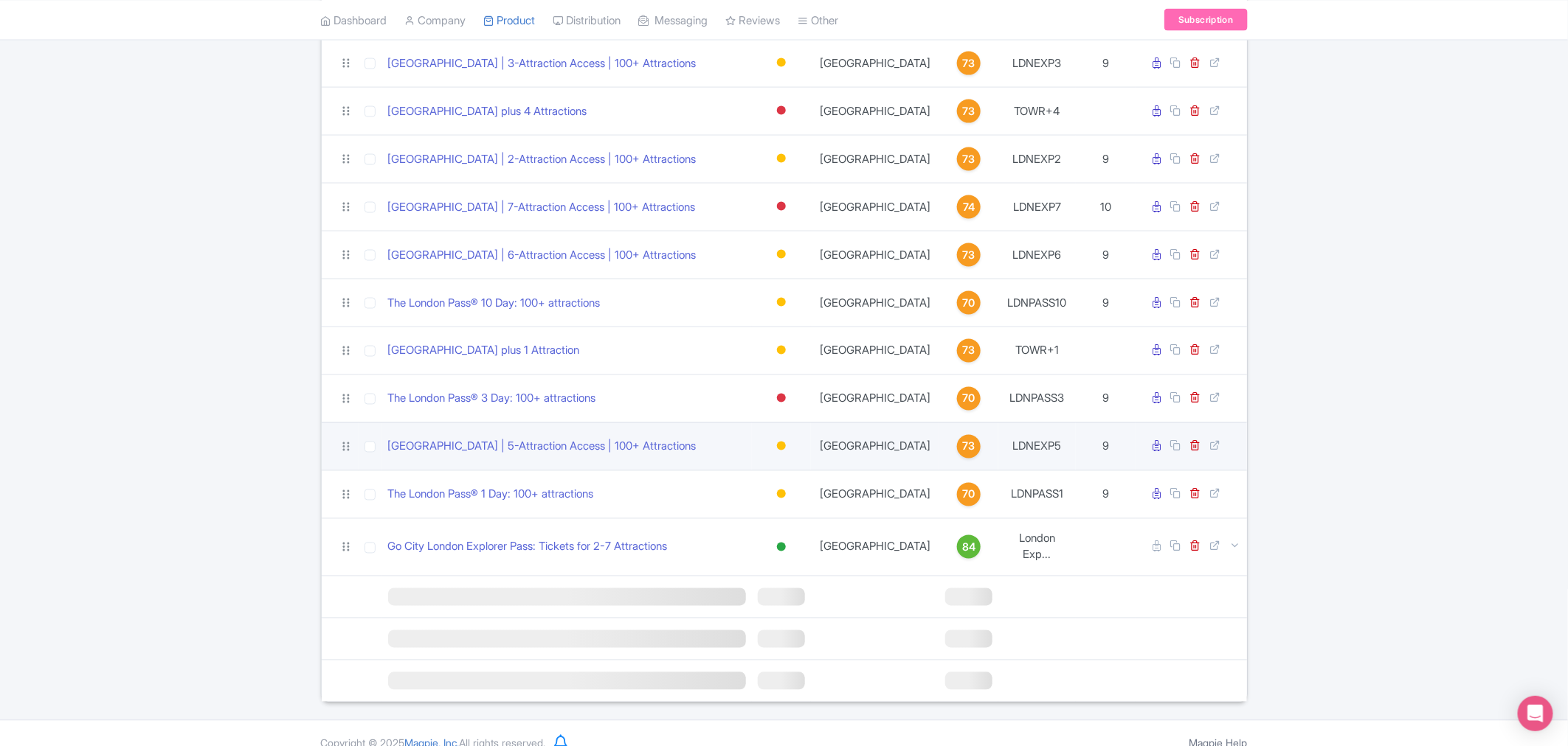
scroll to position [1110, 0]
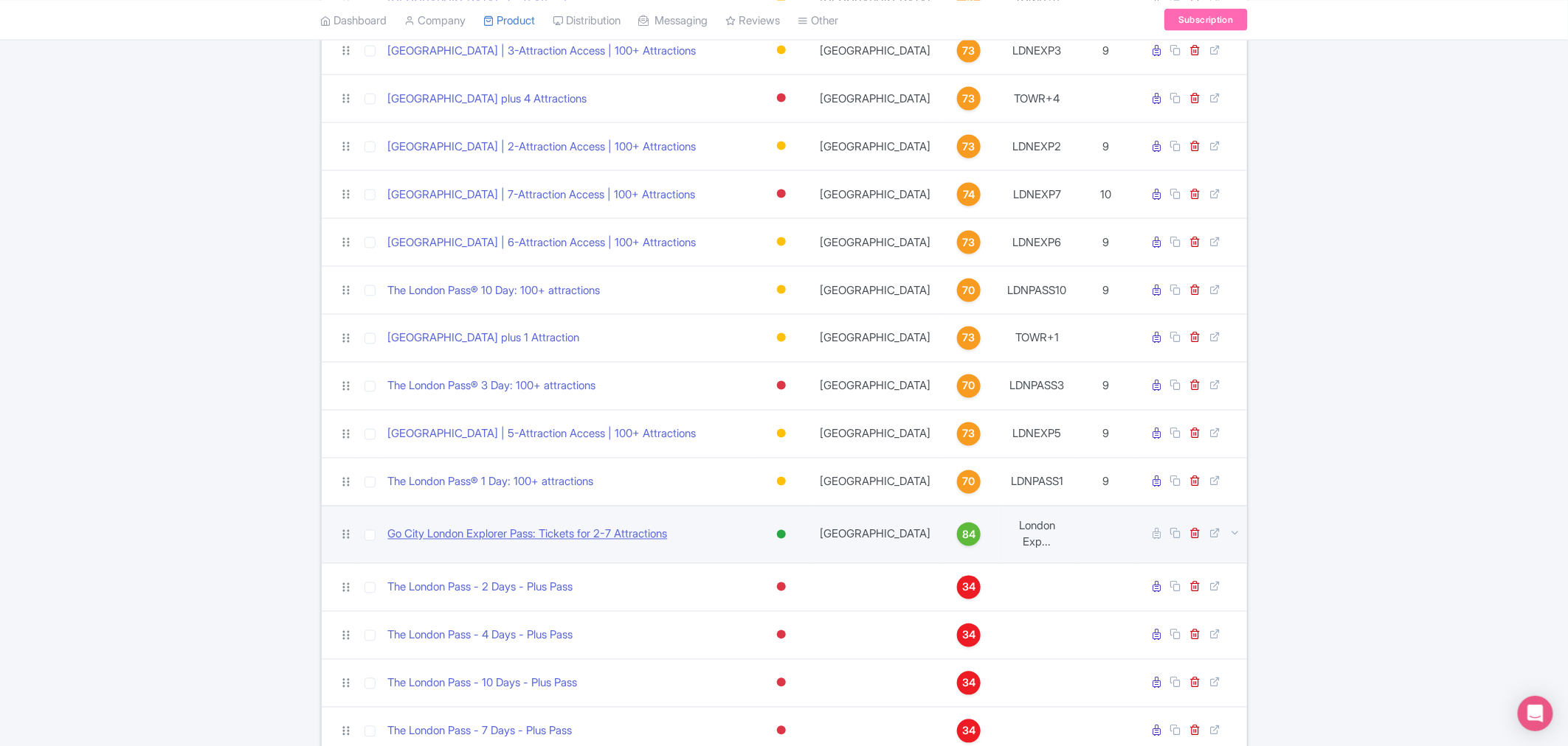
drag, startPoint x: 599, startPoint y: 524, endPoint x: 580, endPoint y: 531, distance: 20.2
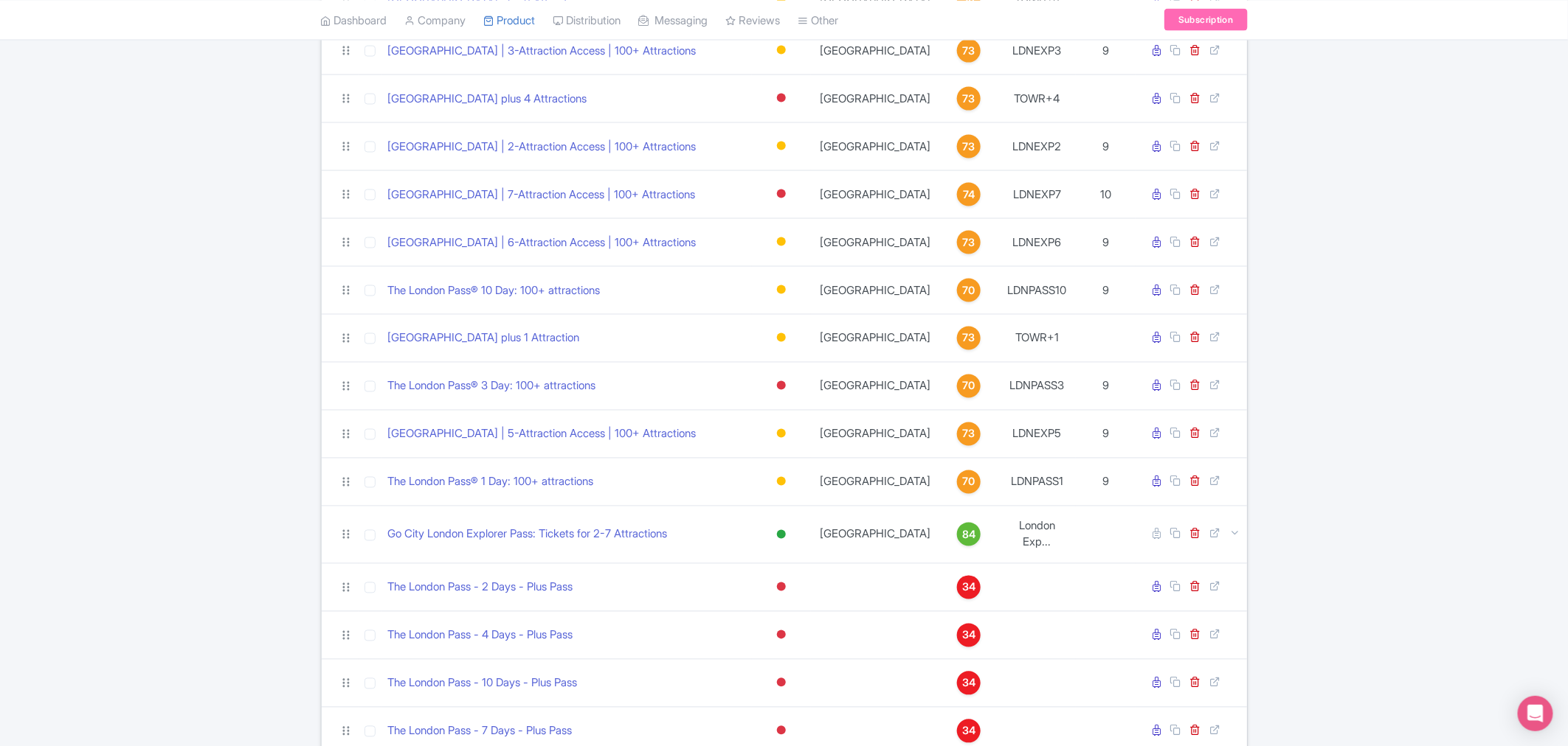
click at [294, 429] on div "london Search Filter by Collections All Inclusive Explorer Trade Products Trade…" at bounding box center [784, 74] width 1568 height 2091
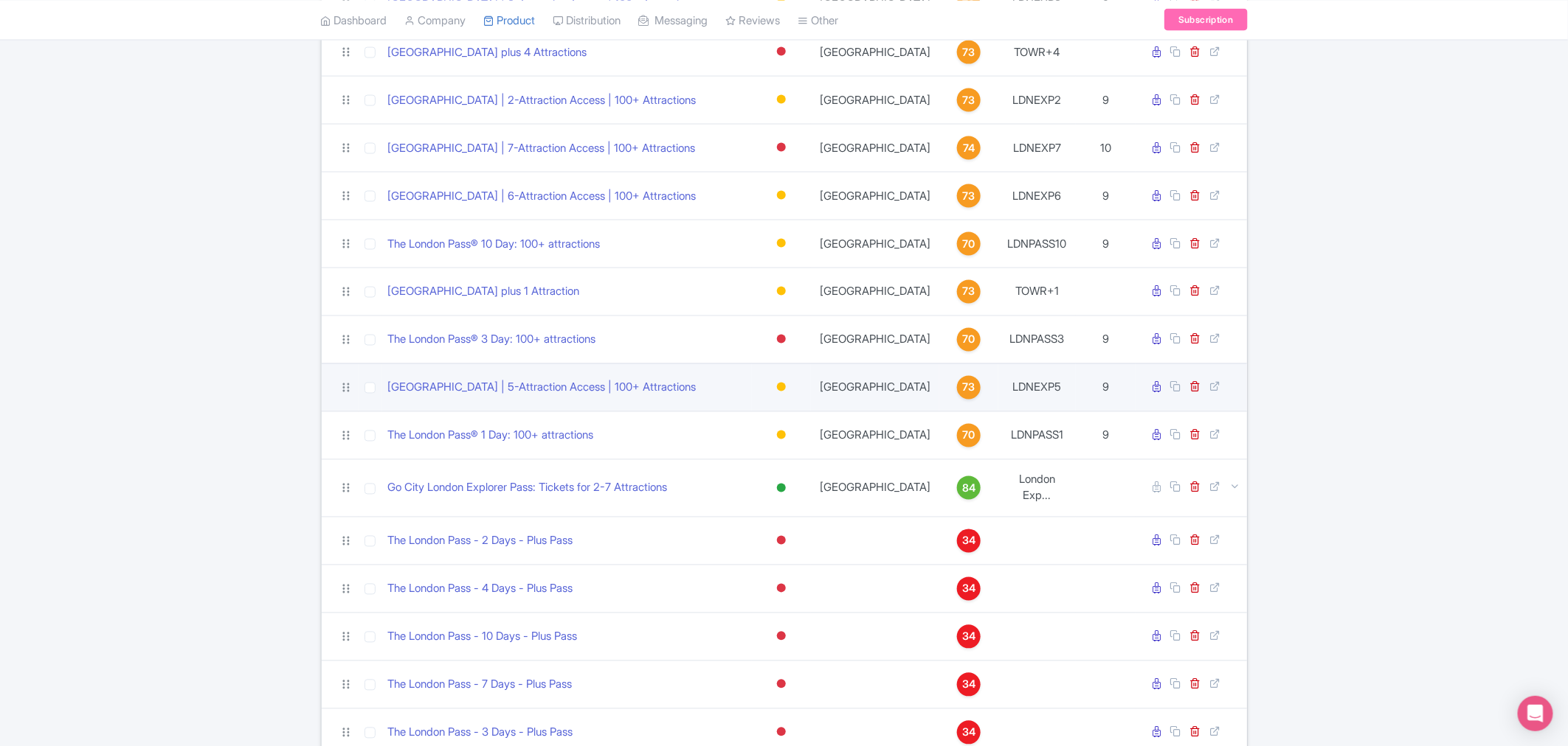
scroll to position [1512, 0]
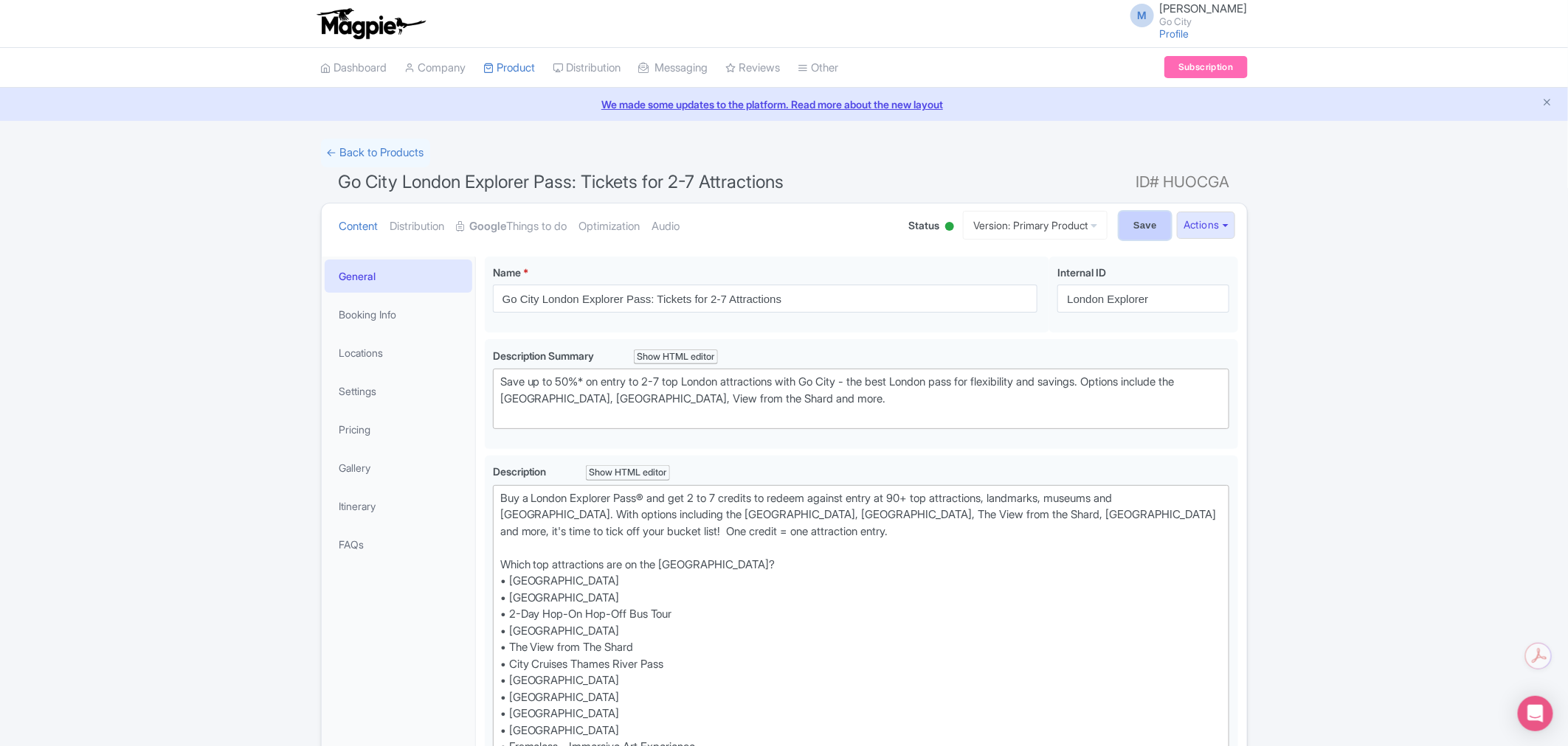
click at [1137, 218] on input "Save" at bounding box center [1145, 226] width 52 height 28
type input "Saving..."
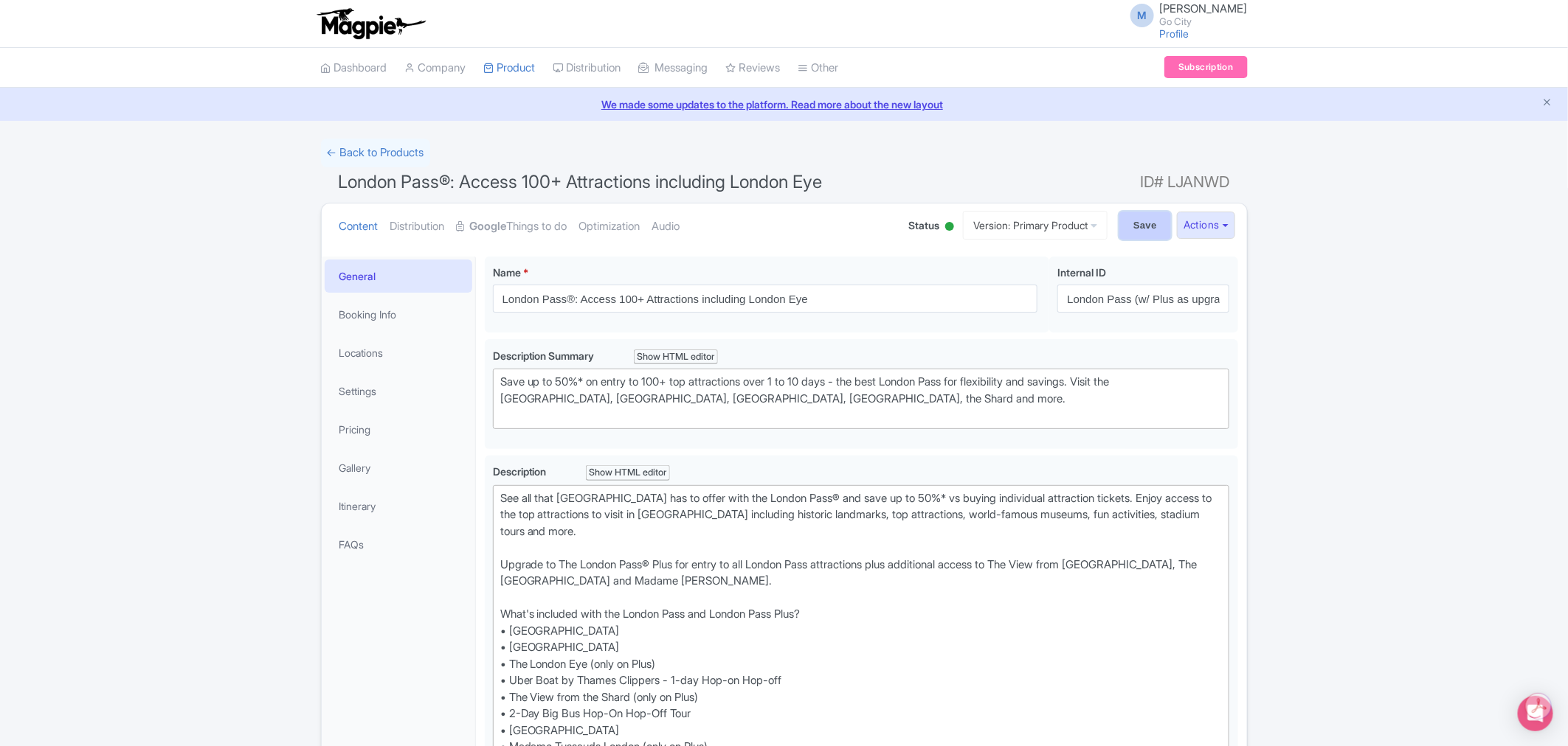
click at [1140, 231] on input "Save" at bounding box center [1145, 226] width 52 height 28
type input "Saving..."
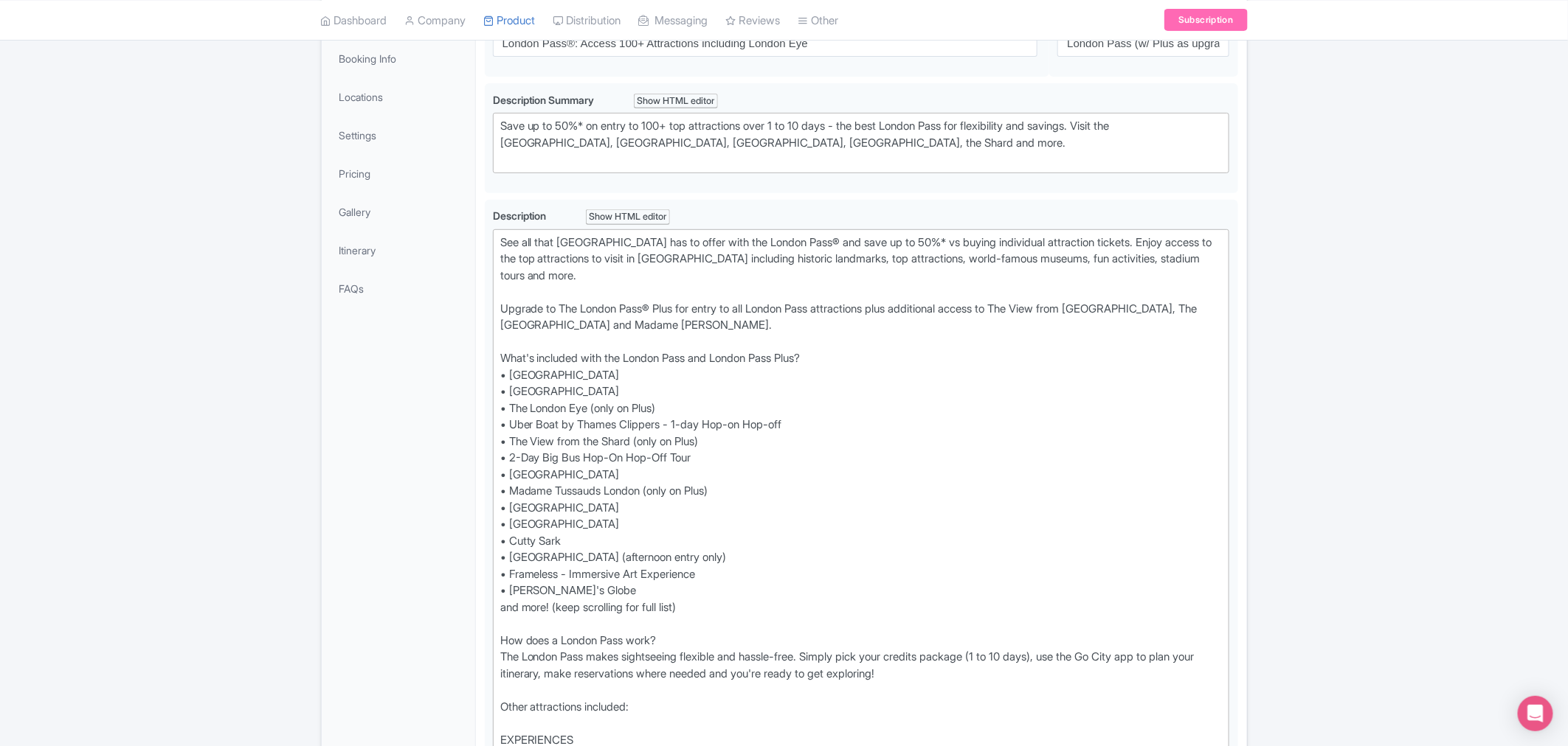
scroll to position [256, 0]
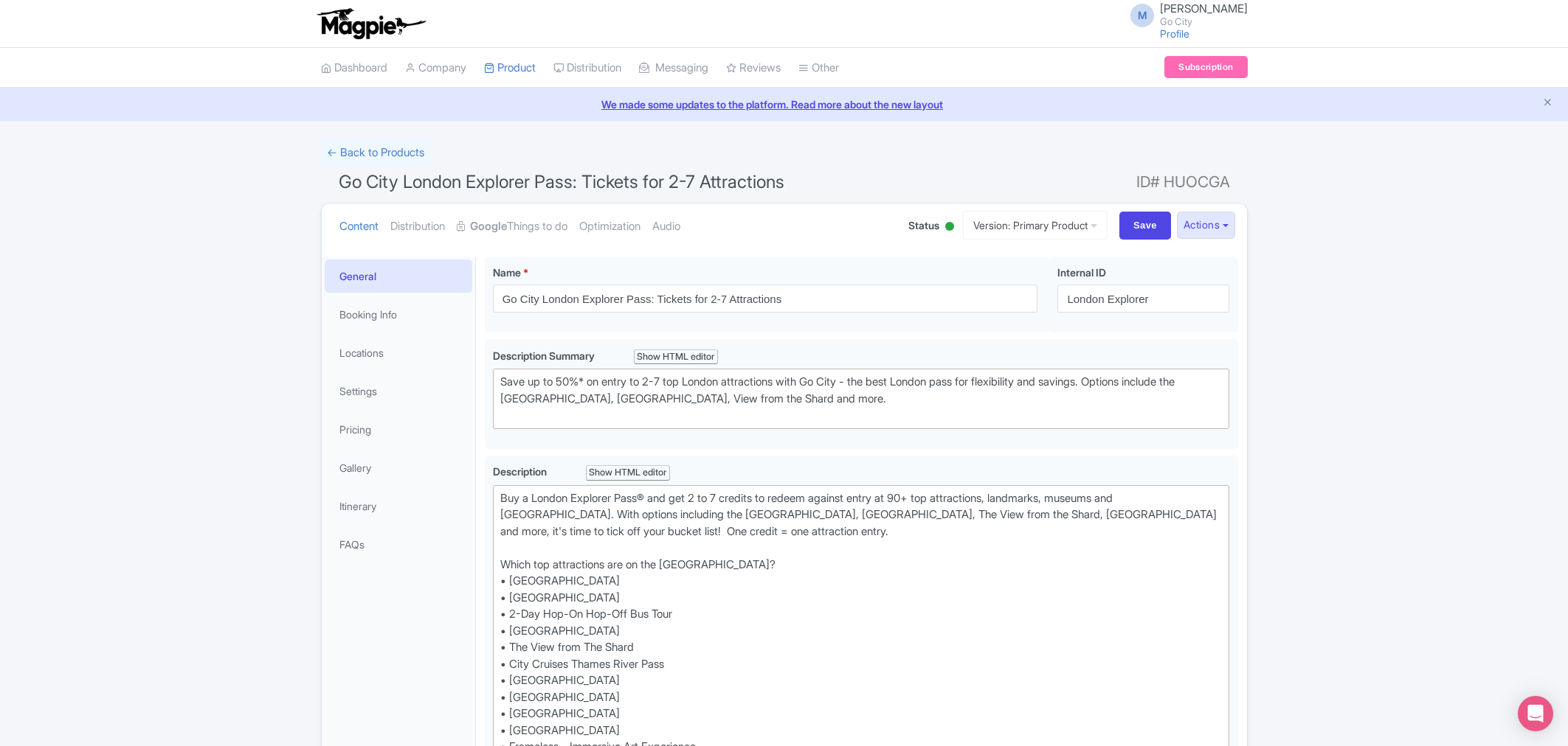
scroll to position [256, 0]
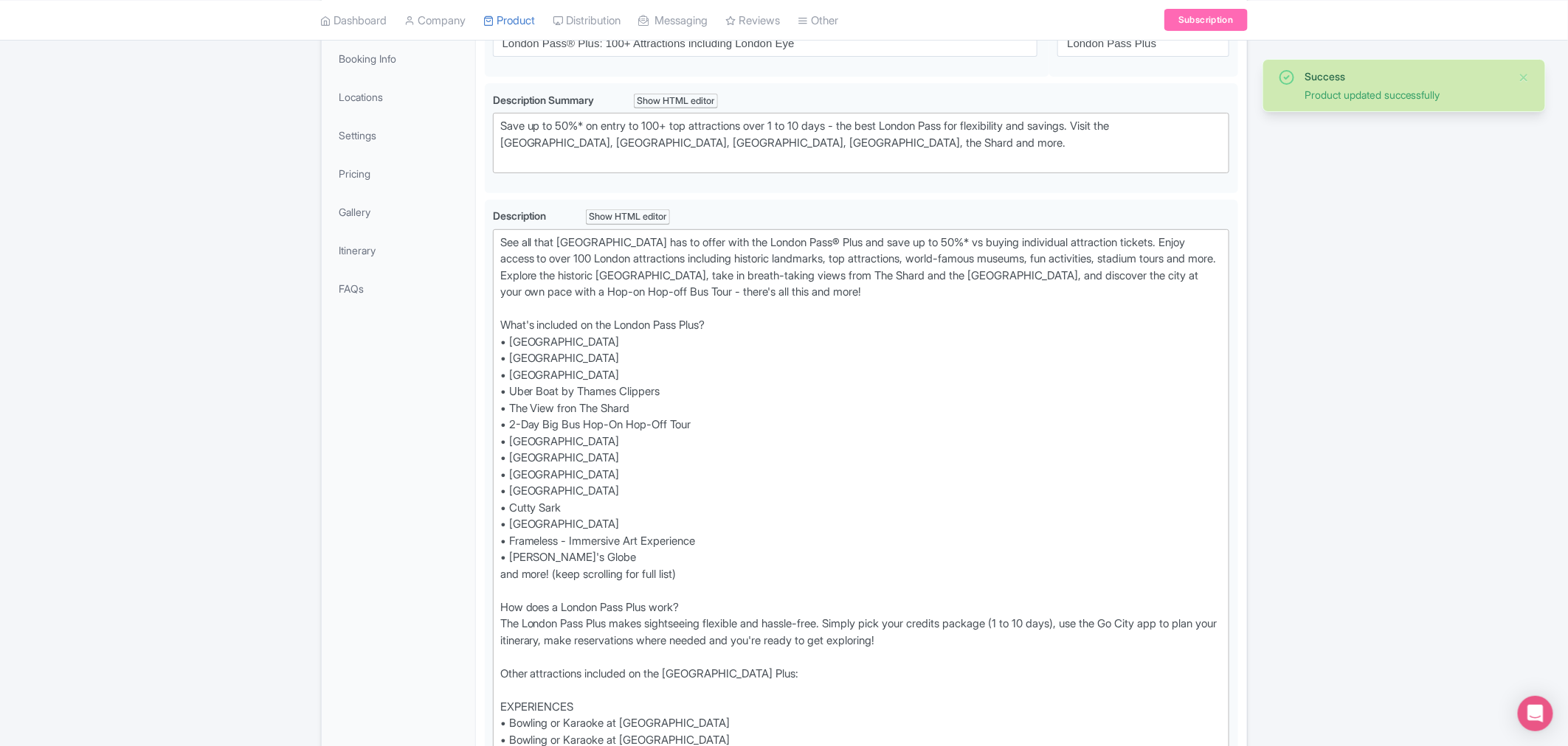
scroll to position [256, 0]
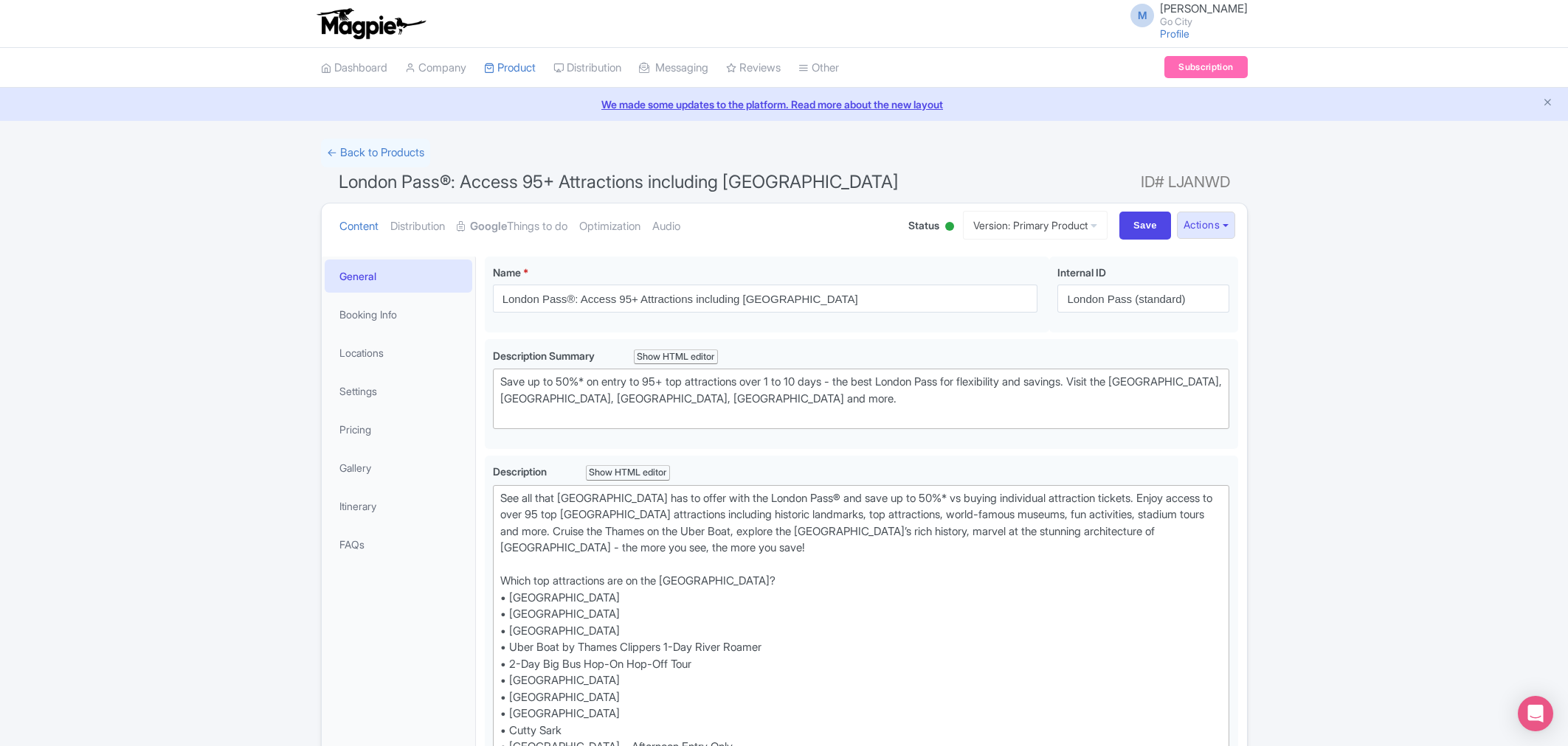
scroll to position [256, 0]
